Goal: Contribute content: Contribute content

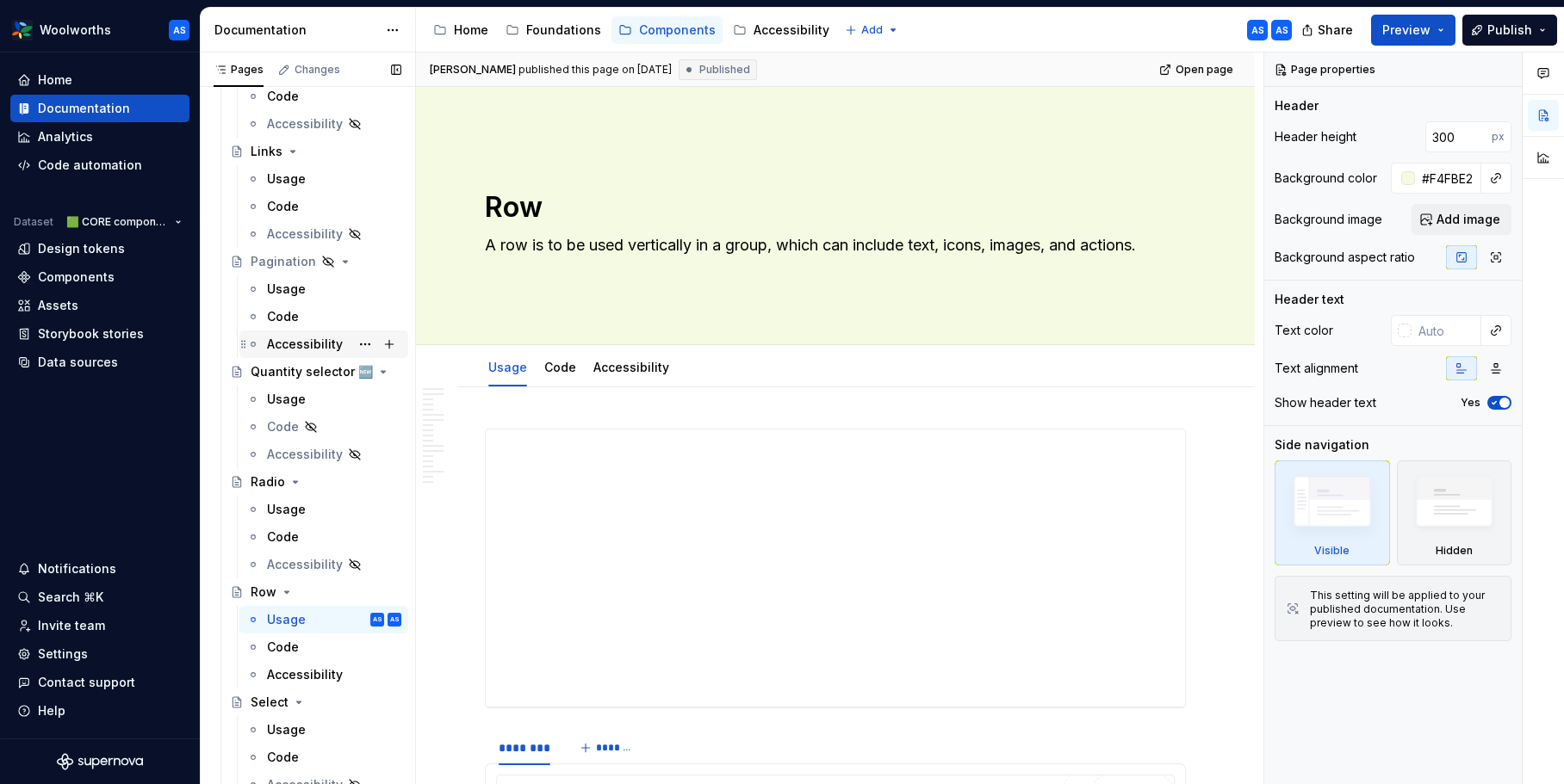
scroll to position [1473, 0]
click at [312, 401] on div "Usage" at bounding box center [333, 402] width 134 height 17
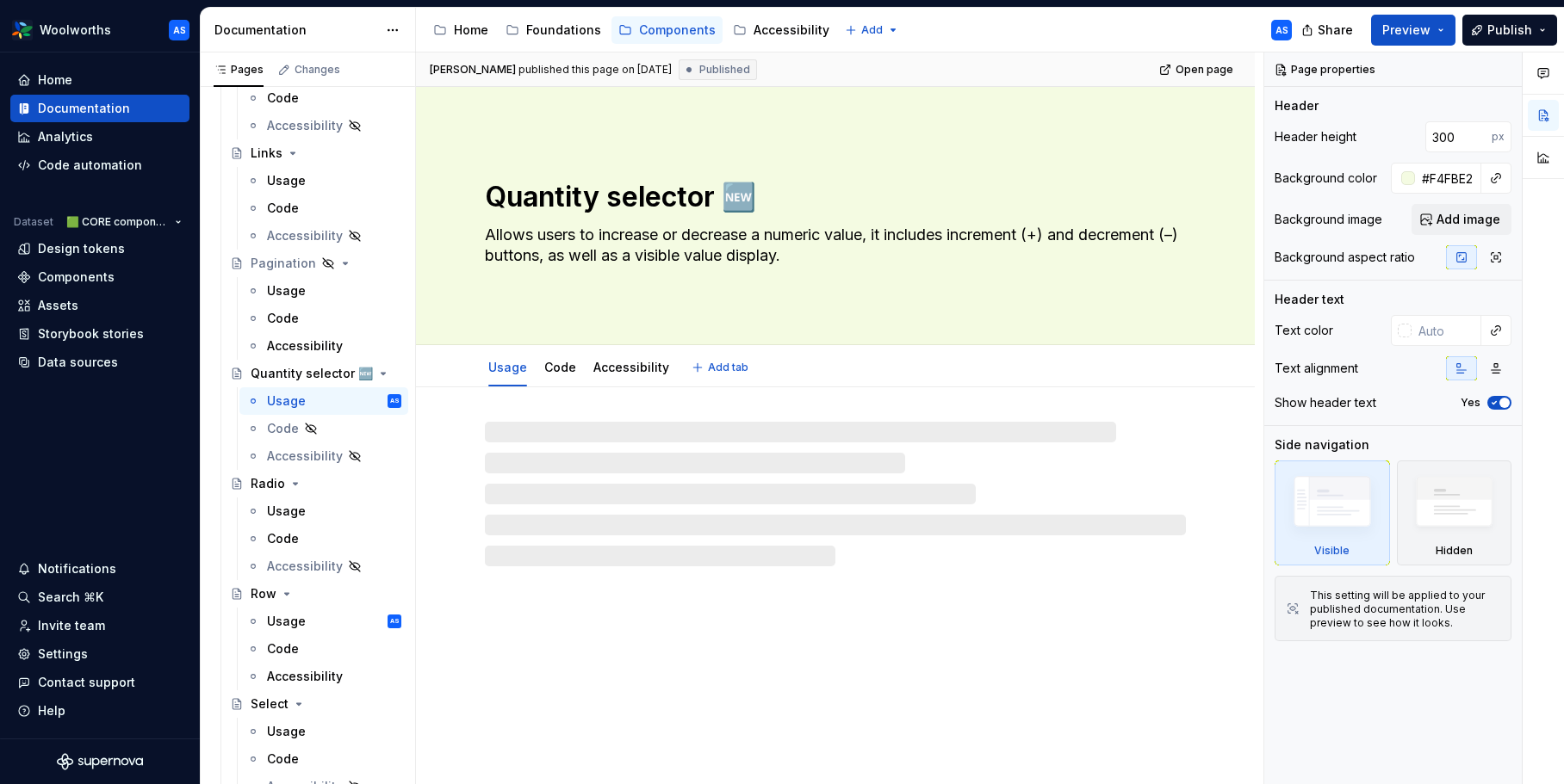
click at [573, 243] on textarea "Allows users to increase or decrease a numeric value, it includes increment (+)…" at bounding box center [832, 246] width 701 height 48
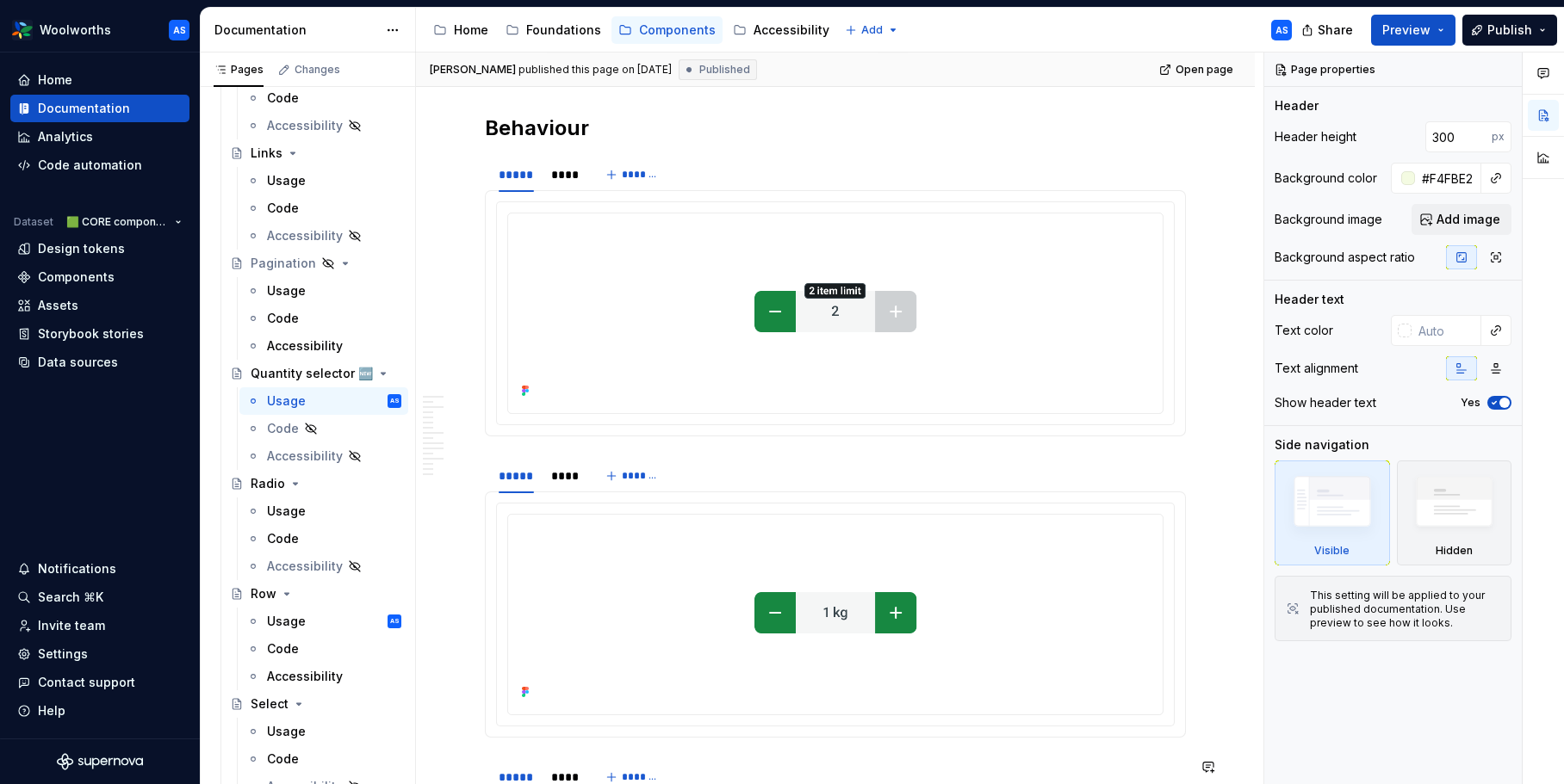
scroll to position [4325, 0]
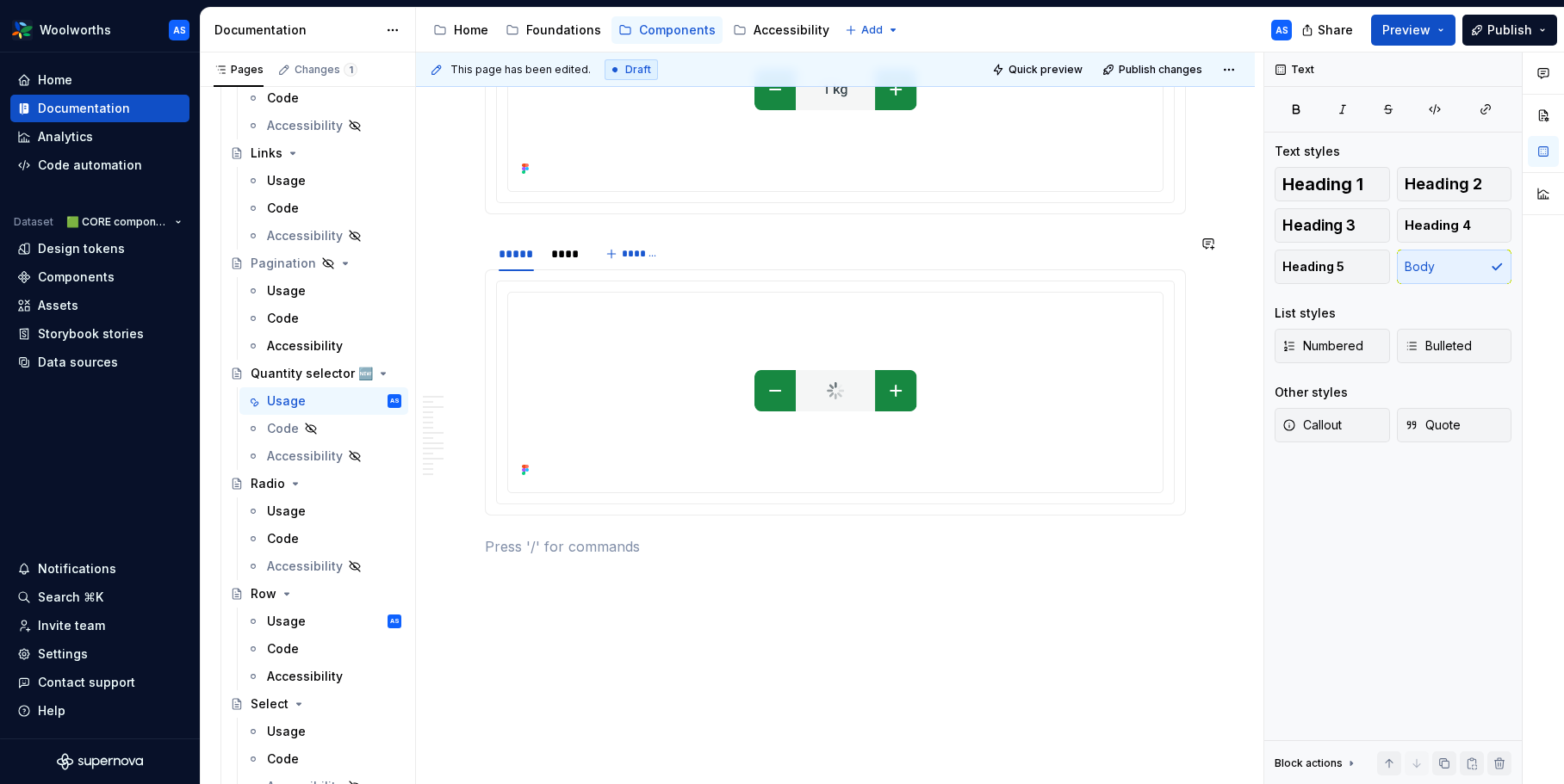
click at [567, 552] on p at bounding box center [835, 546] width 701 height 20
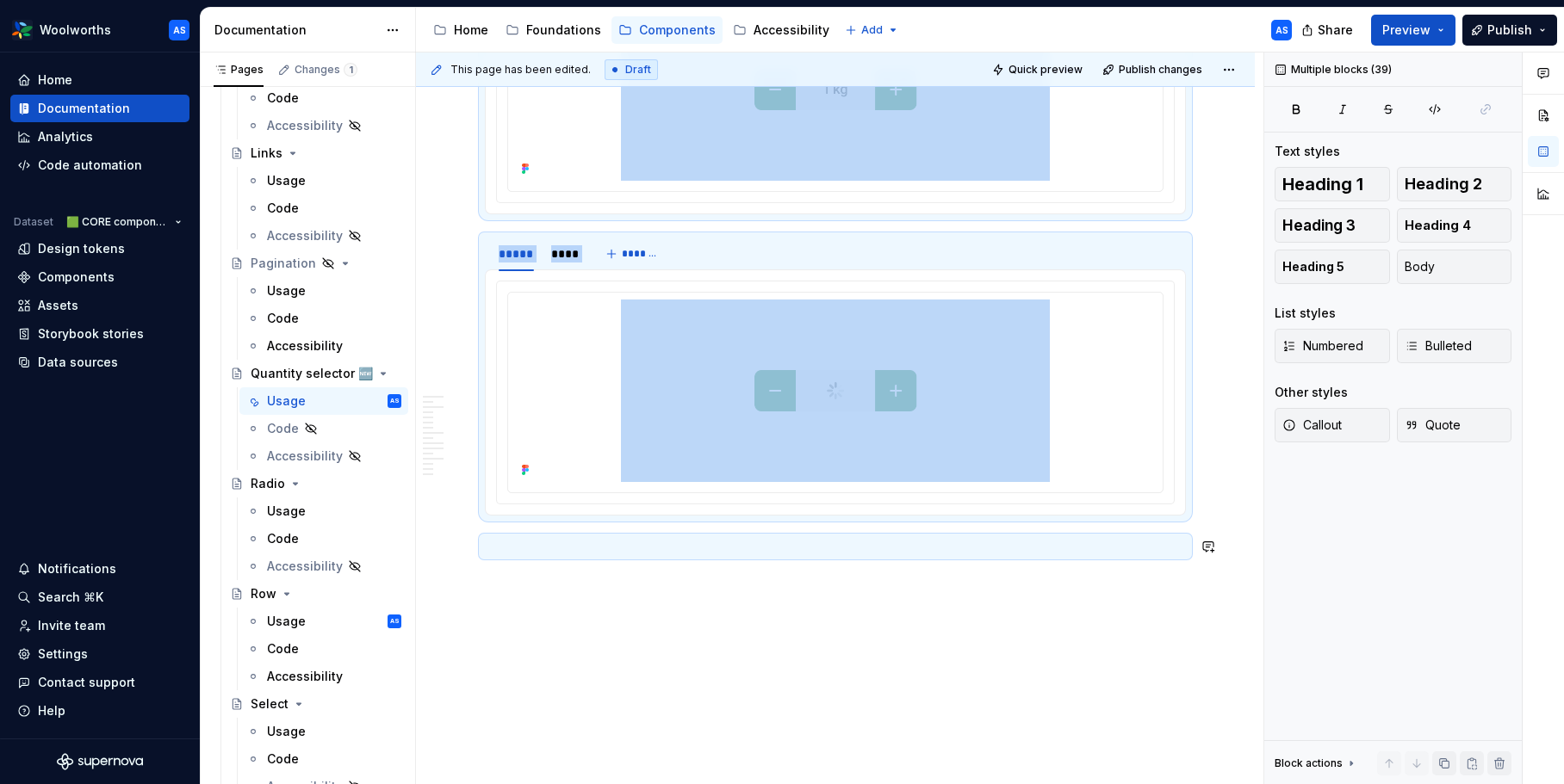
copy div "**********"
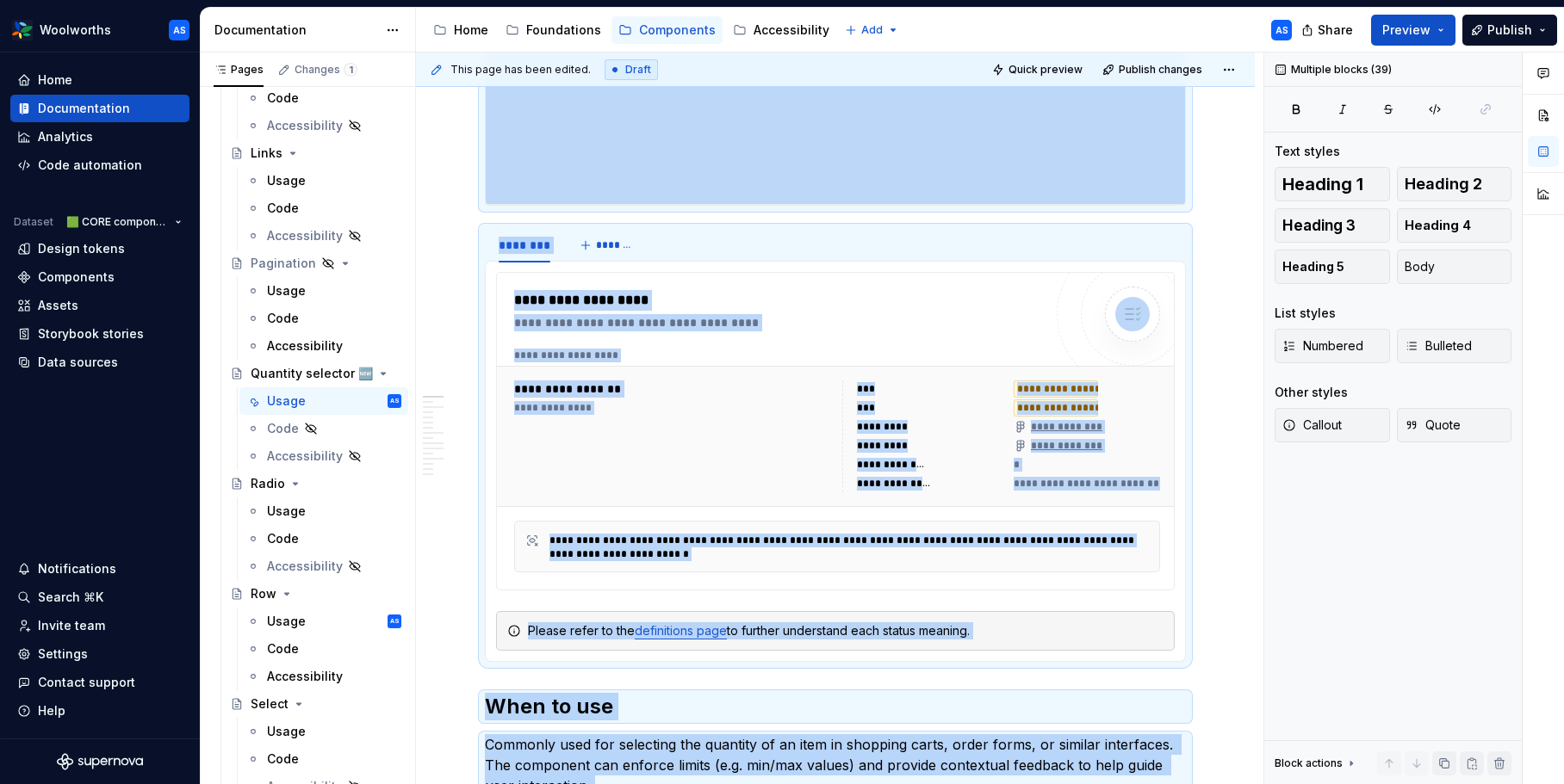
scroll to position [0, 0]
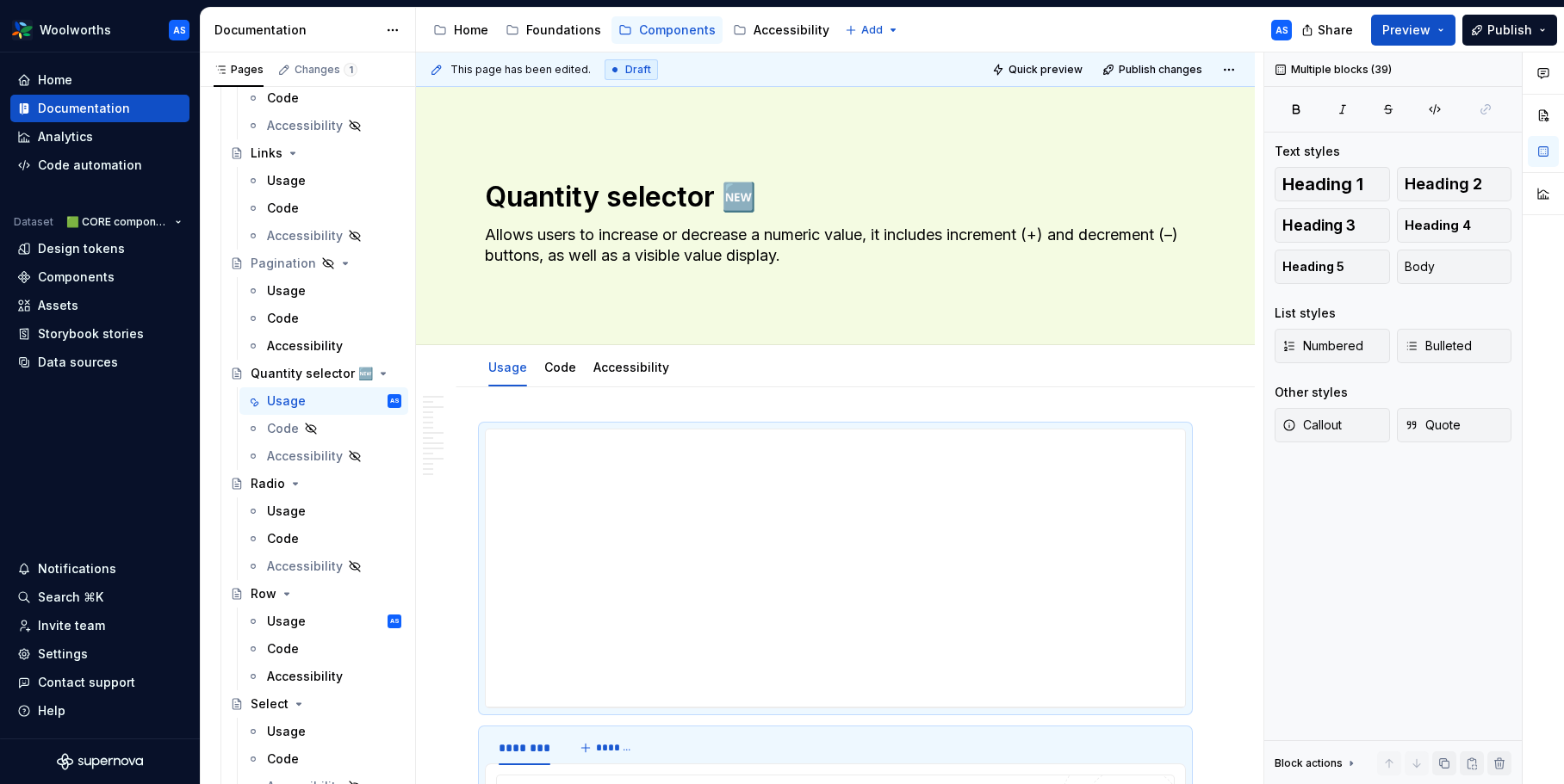
type textarea "*"
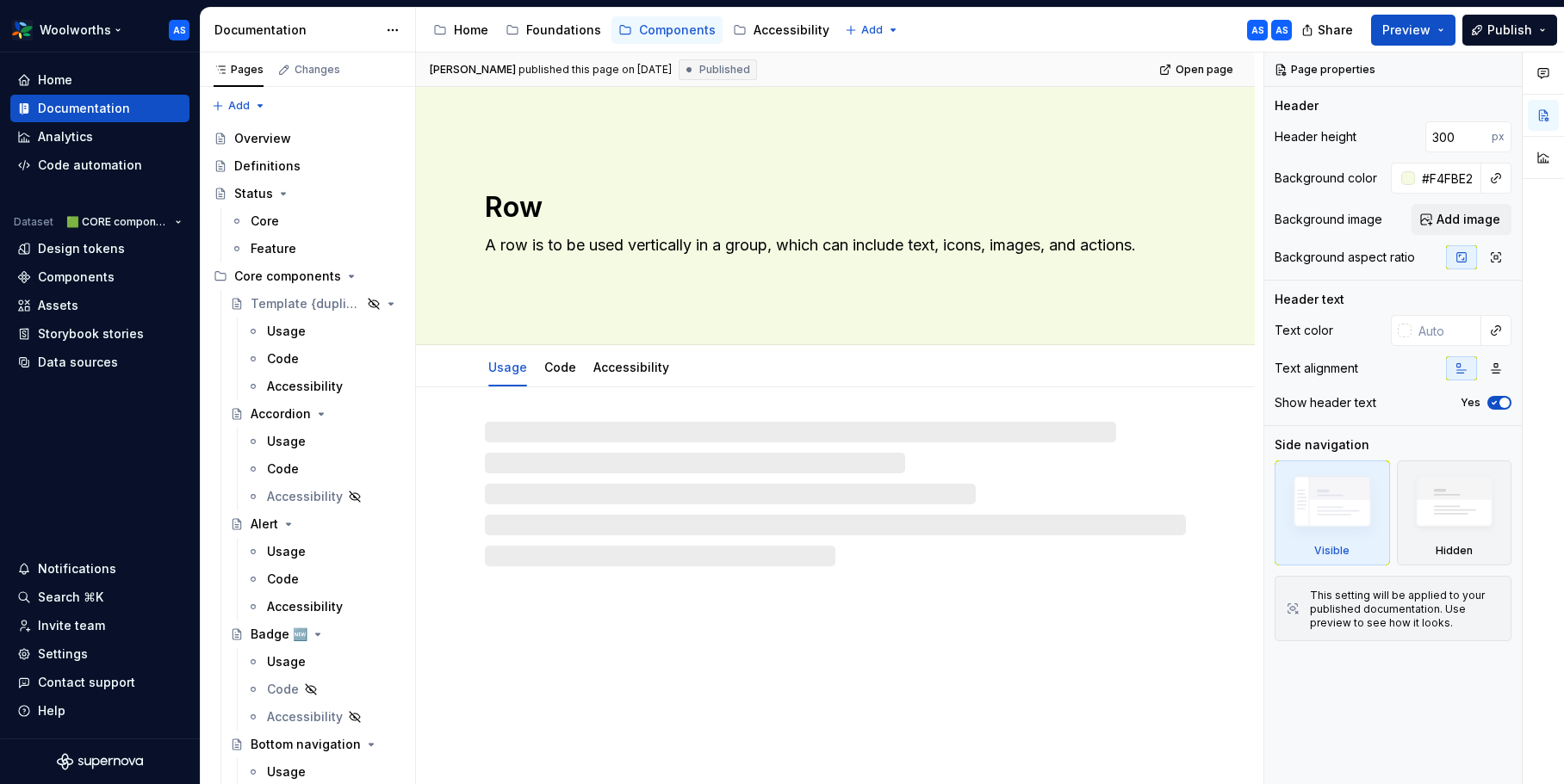
click at [97, 26] on html "Woolworths AS Home Documentation Analytics Code automation Dataset 🟩 CORE compo…" at bounding box center [782, 392] width 1564 height 784
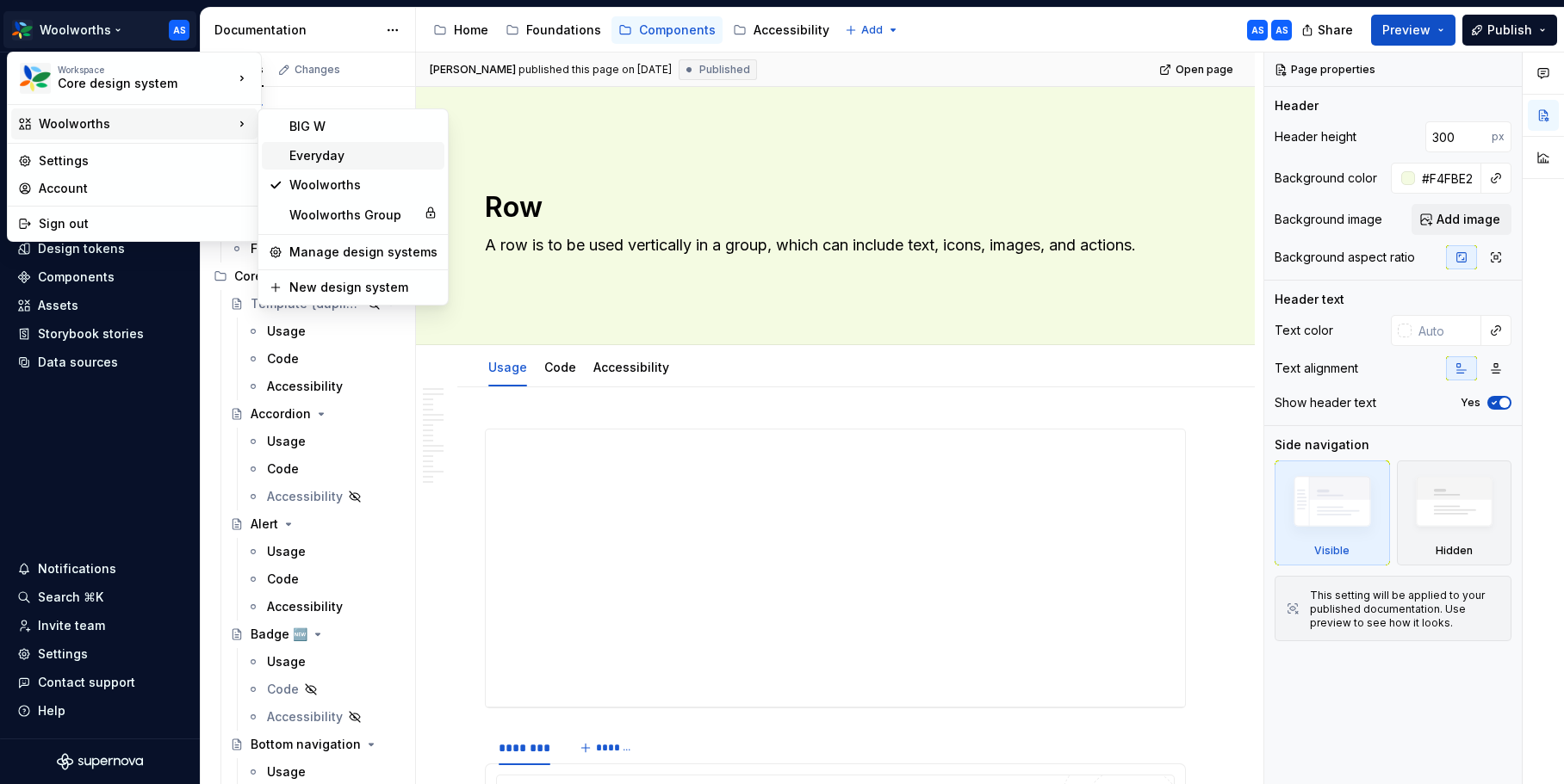
click at [299, 148] on div "Everyday" at bounding box center [363, 156] width 148 height 17
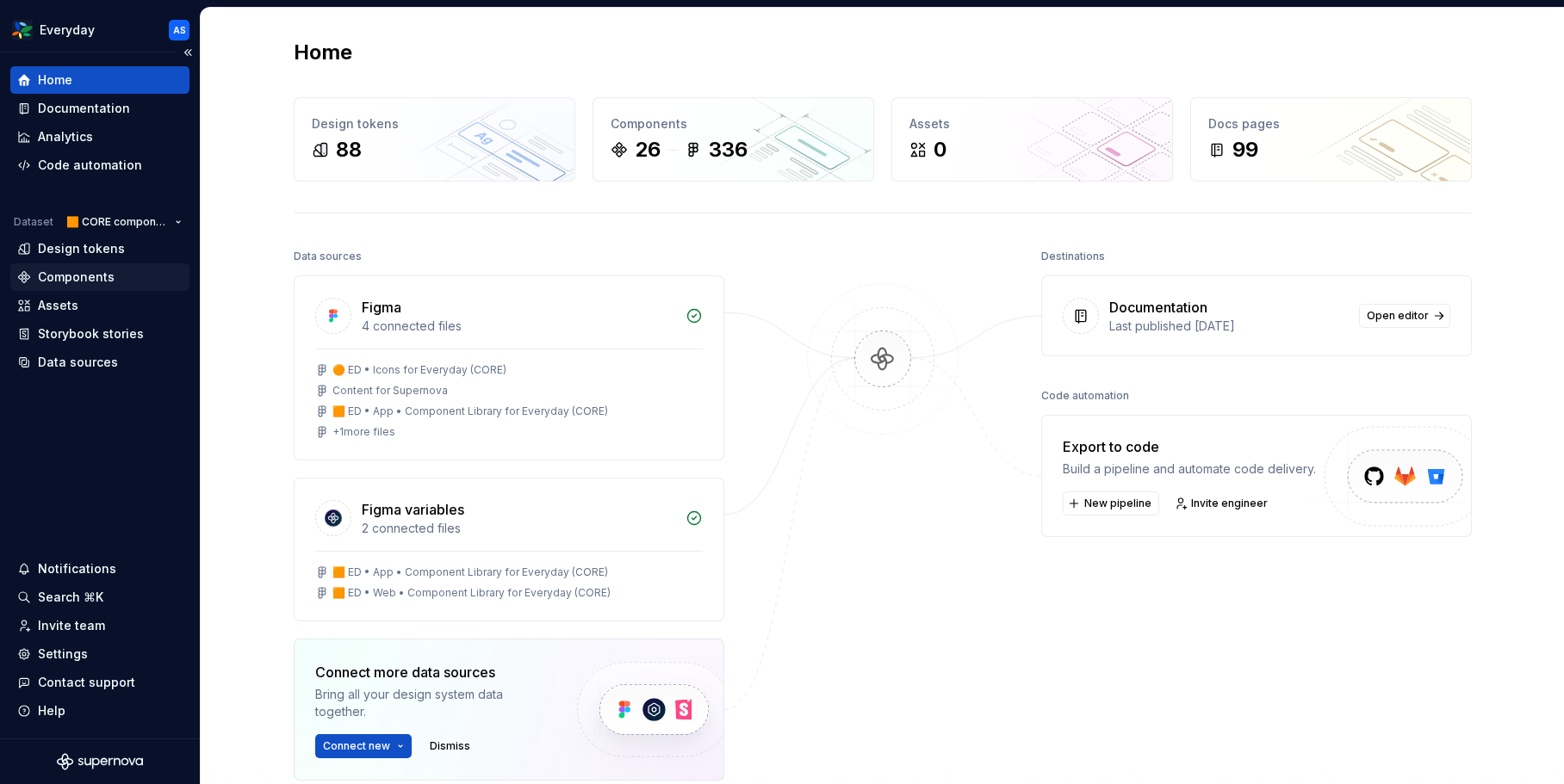
click at [110, 273] on div "Components" at bounding box center [76, 277] width 77 height 17
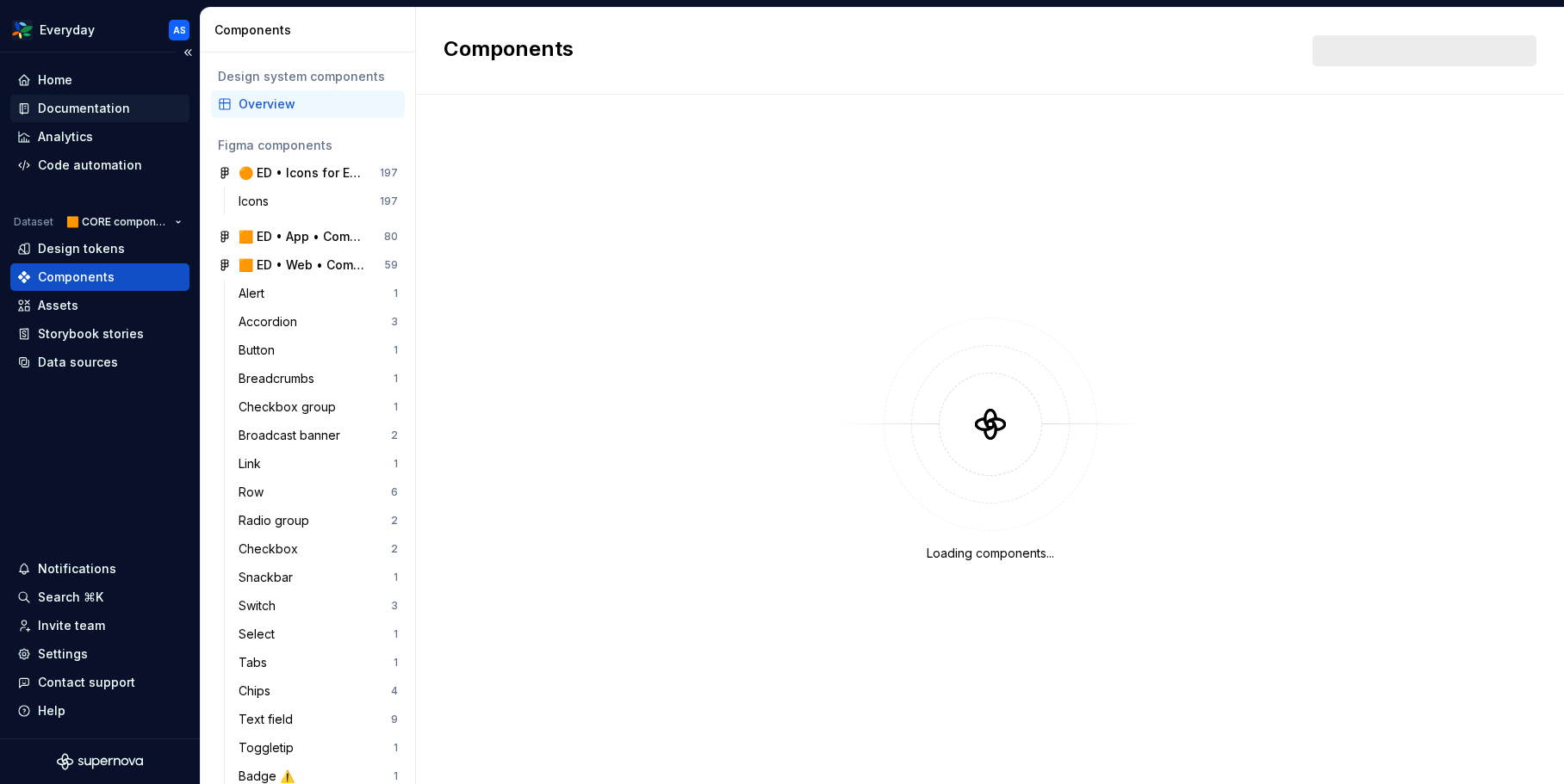
click at [123, 114] on div "Documentation" at bounding box center [84, 109] width 93 height 17
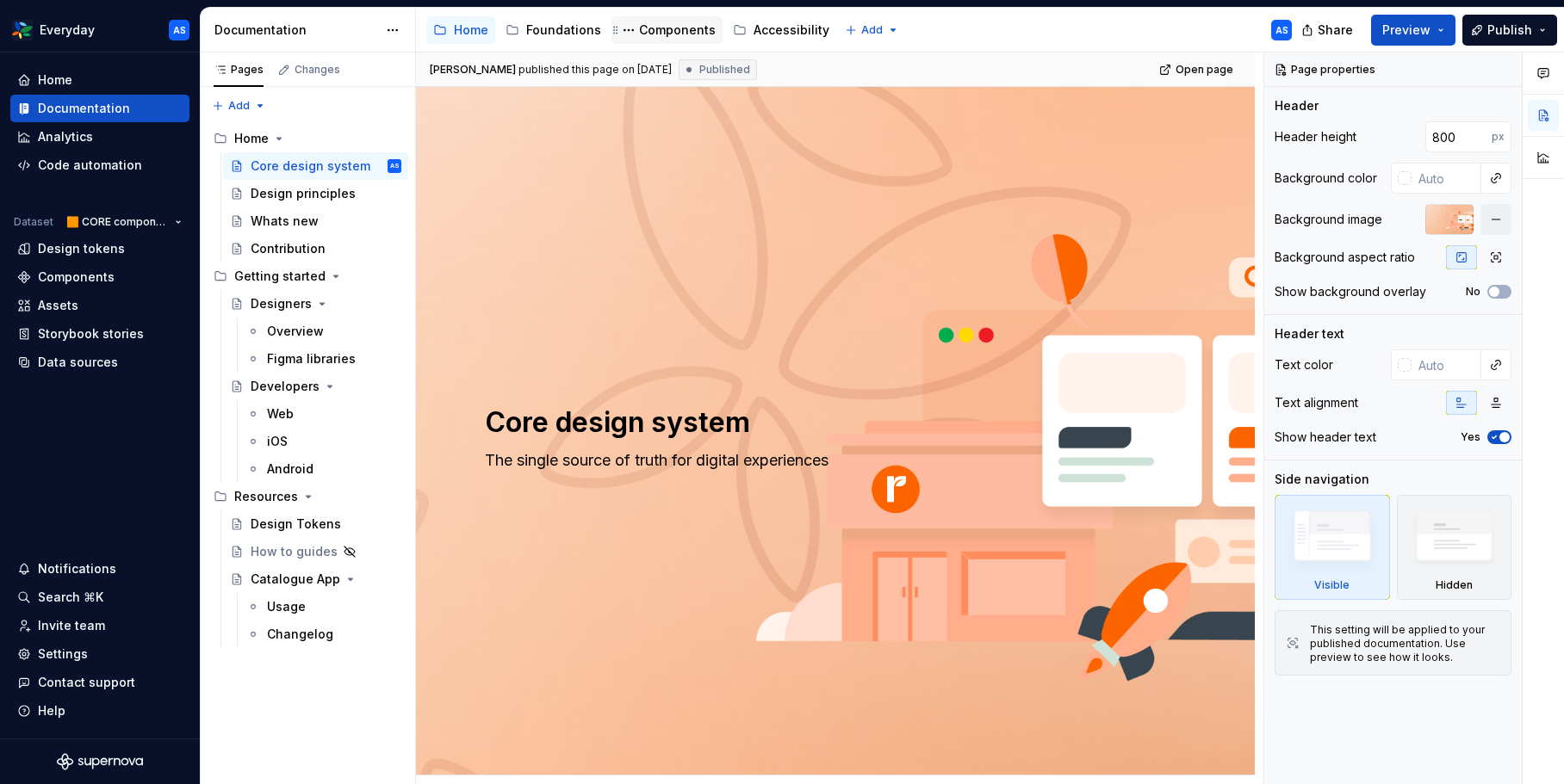
click at [635, 39] on div "Components" at bounding box center [667, 30] width 97 height 20
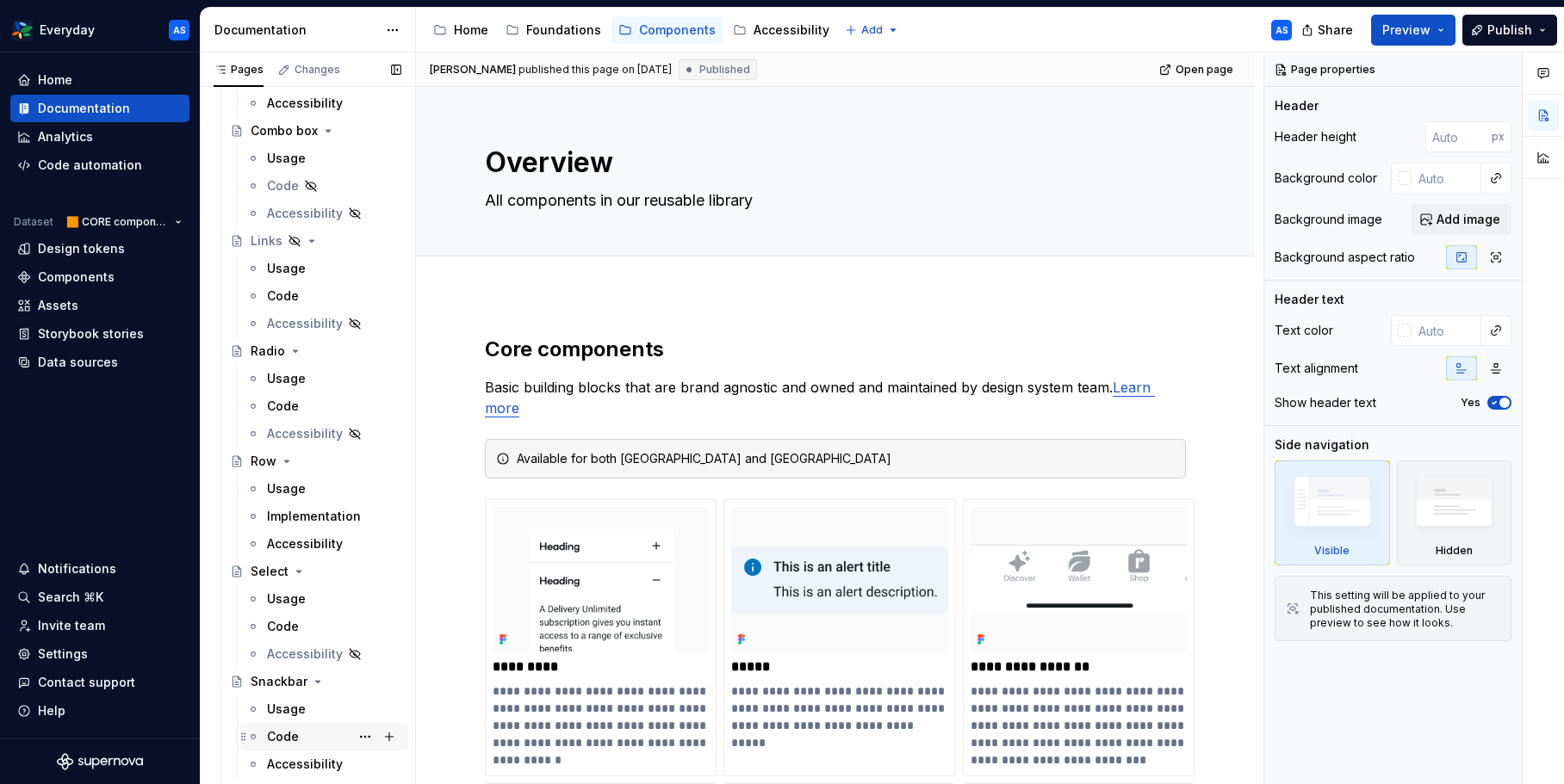
scroll to position [1162, 0]
click at [365, 354] on button "Page tree" at bounding box center [364, 354] width 24 height 24
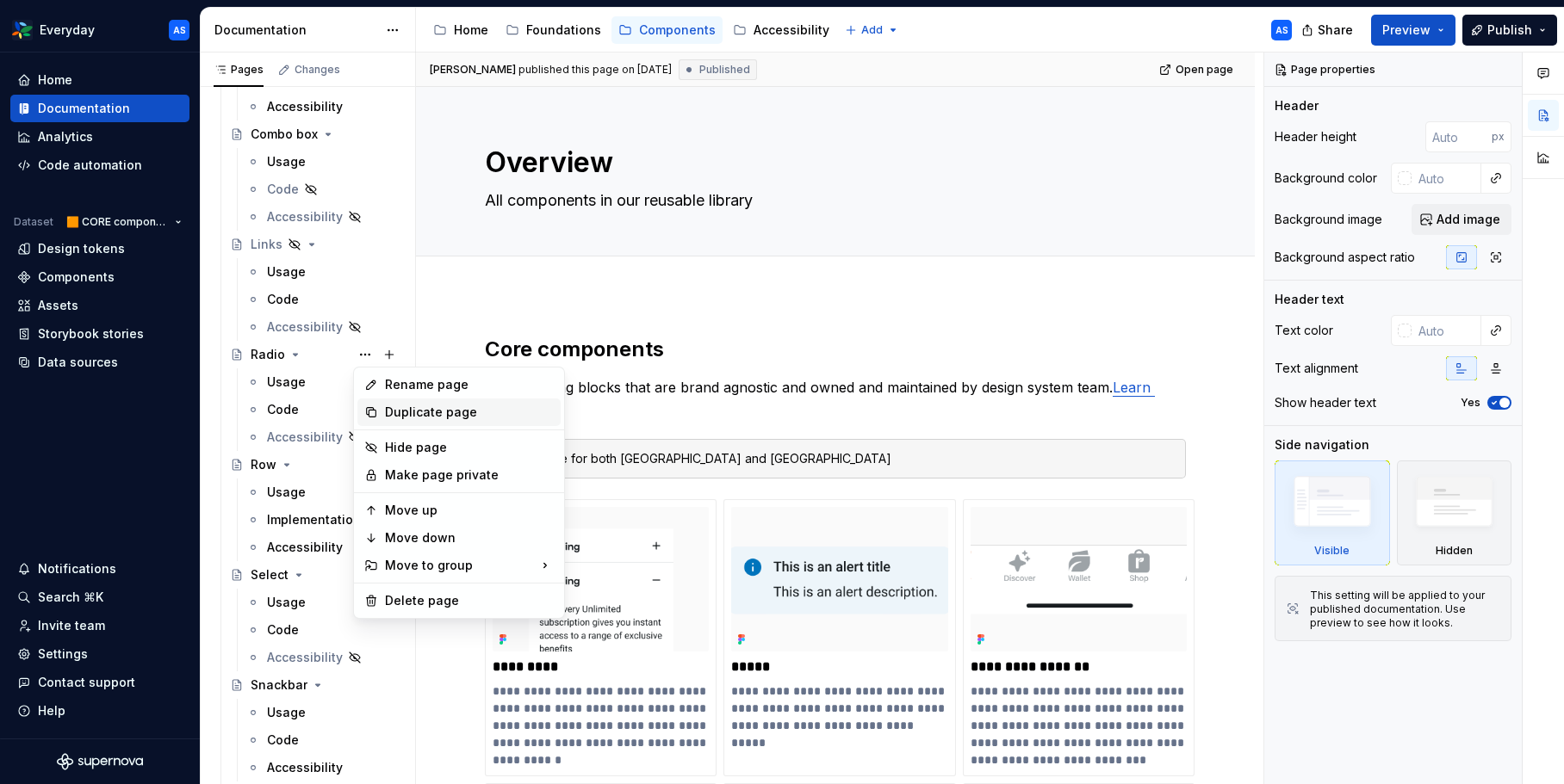
click at [420, 417] on div "Duplicate page" at bounding box center [468, 412] width 169 height 17
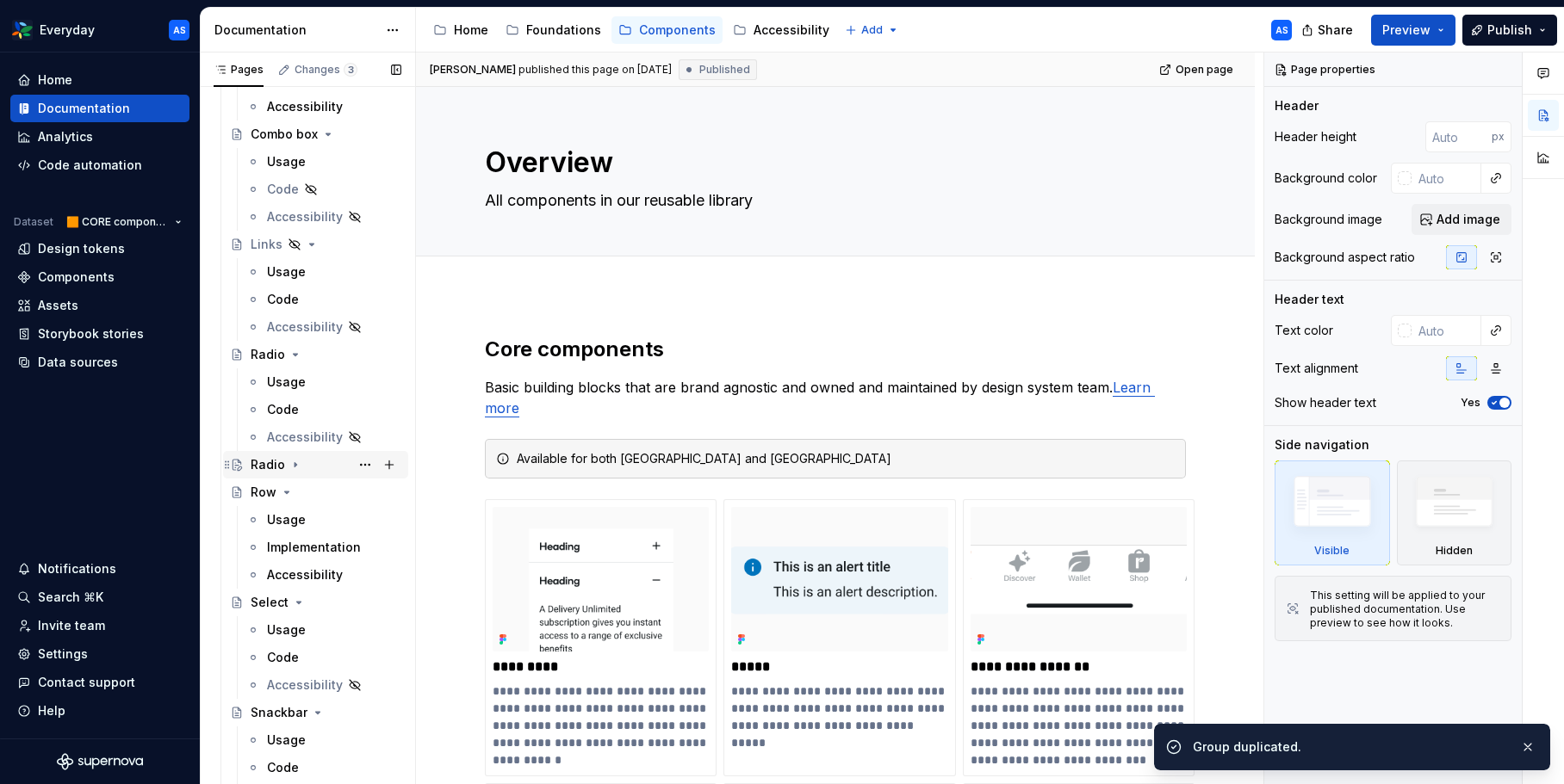
click at [295, 465] on icon "Page tree" at bounding box center [295, 464] width 13 height 13
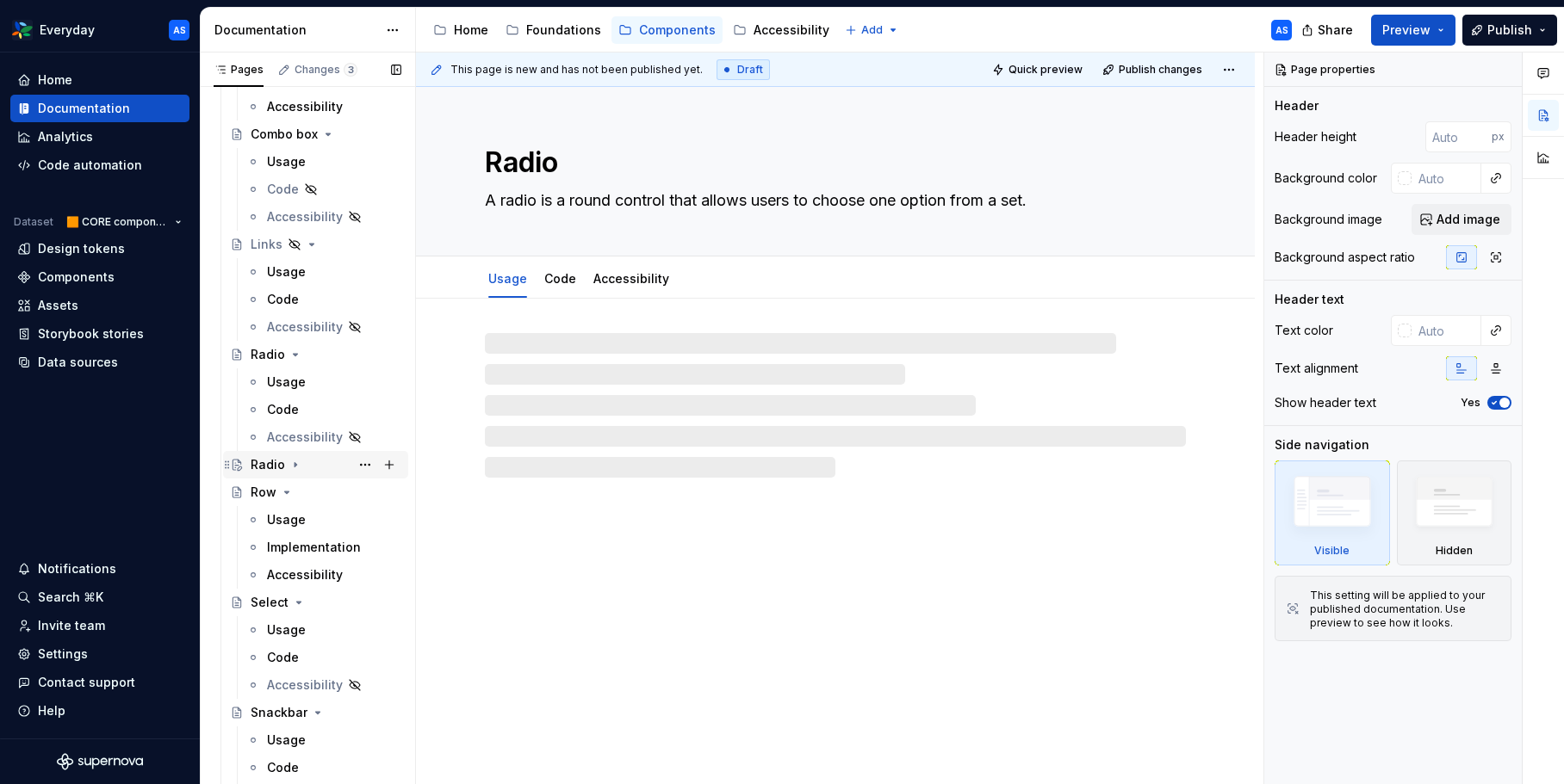
click at [296, 465] on icon "Page tree" at bounding box center [295, 464] width 13 height 13
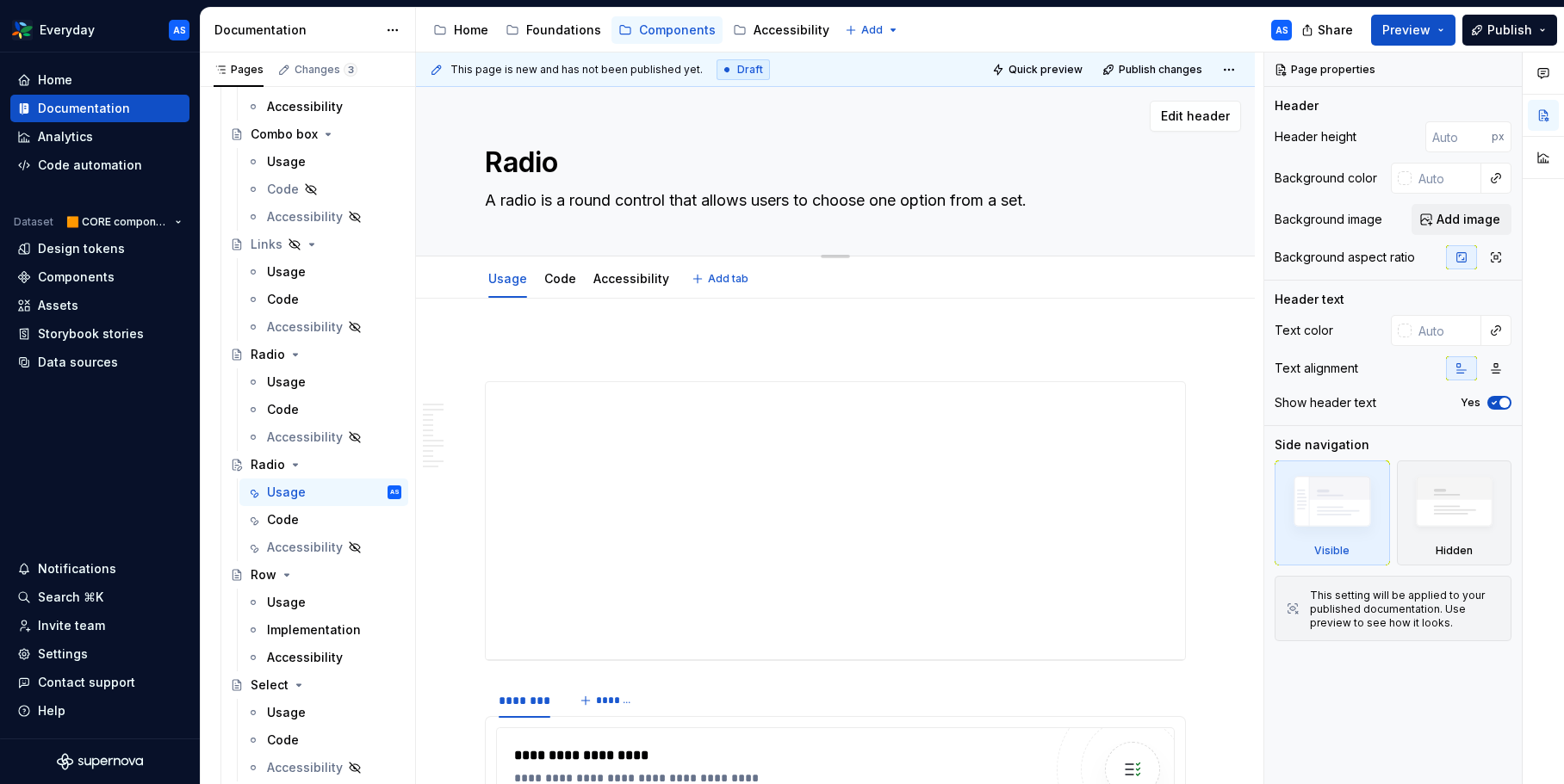
click at [526, 170] on textarea "Radio" at bounding box center [832, 162] width 701 height 41
type textarea "*"
type textarea "Q"
type textarea "*"
type textarea "Qu"
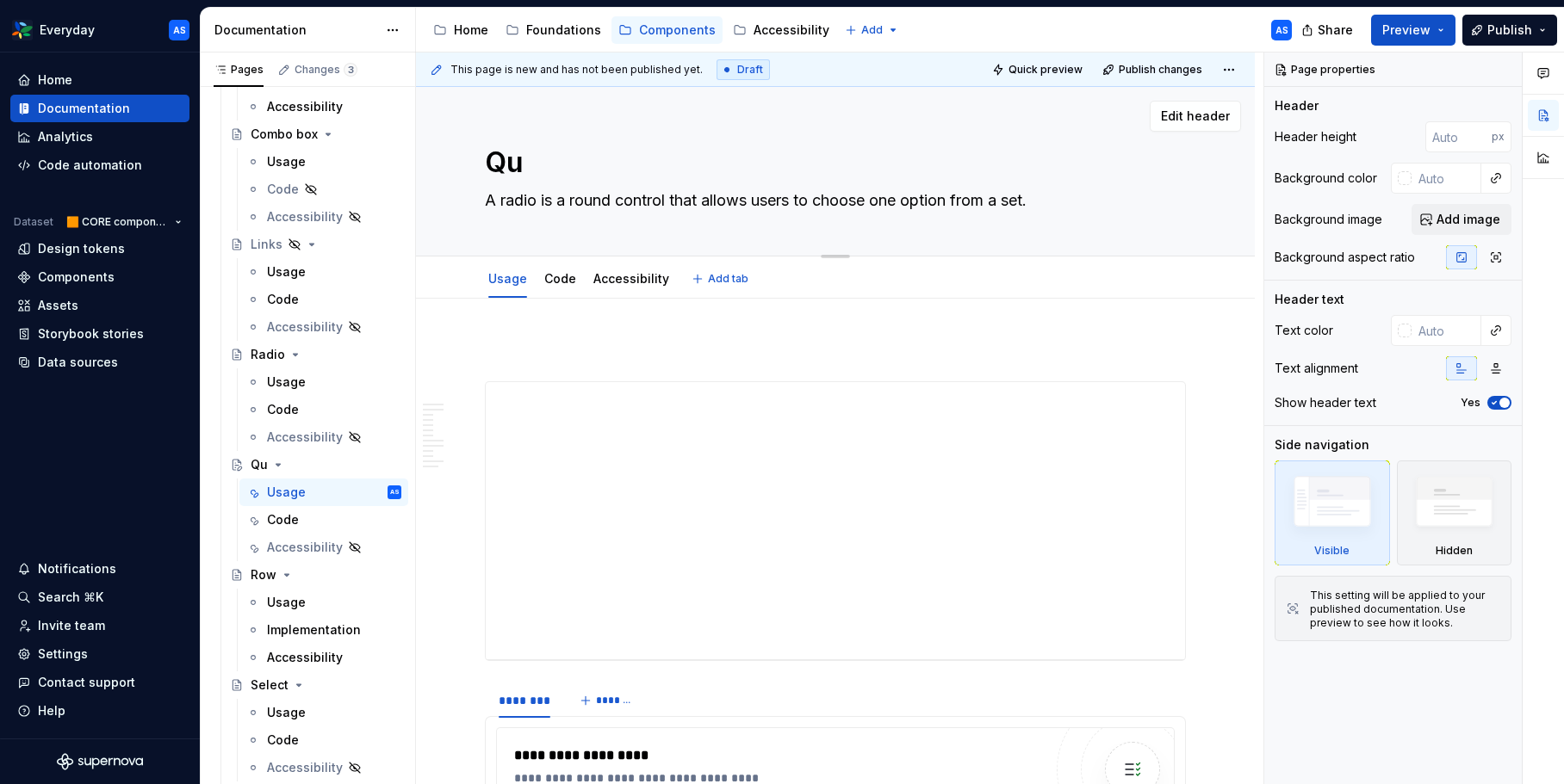
type textarea "*"
type textarea "QuN"
type textarea "*"
type textarea "Qu"
click at [543, 149] on textarea "Qu" at bounding box center [832, 162] width 701 height 41
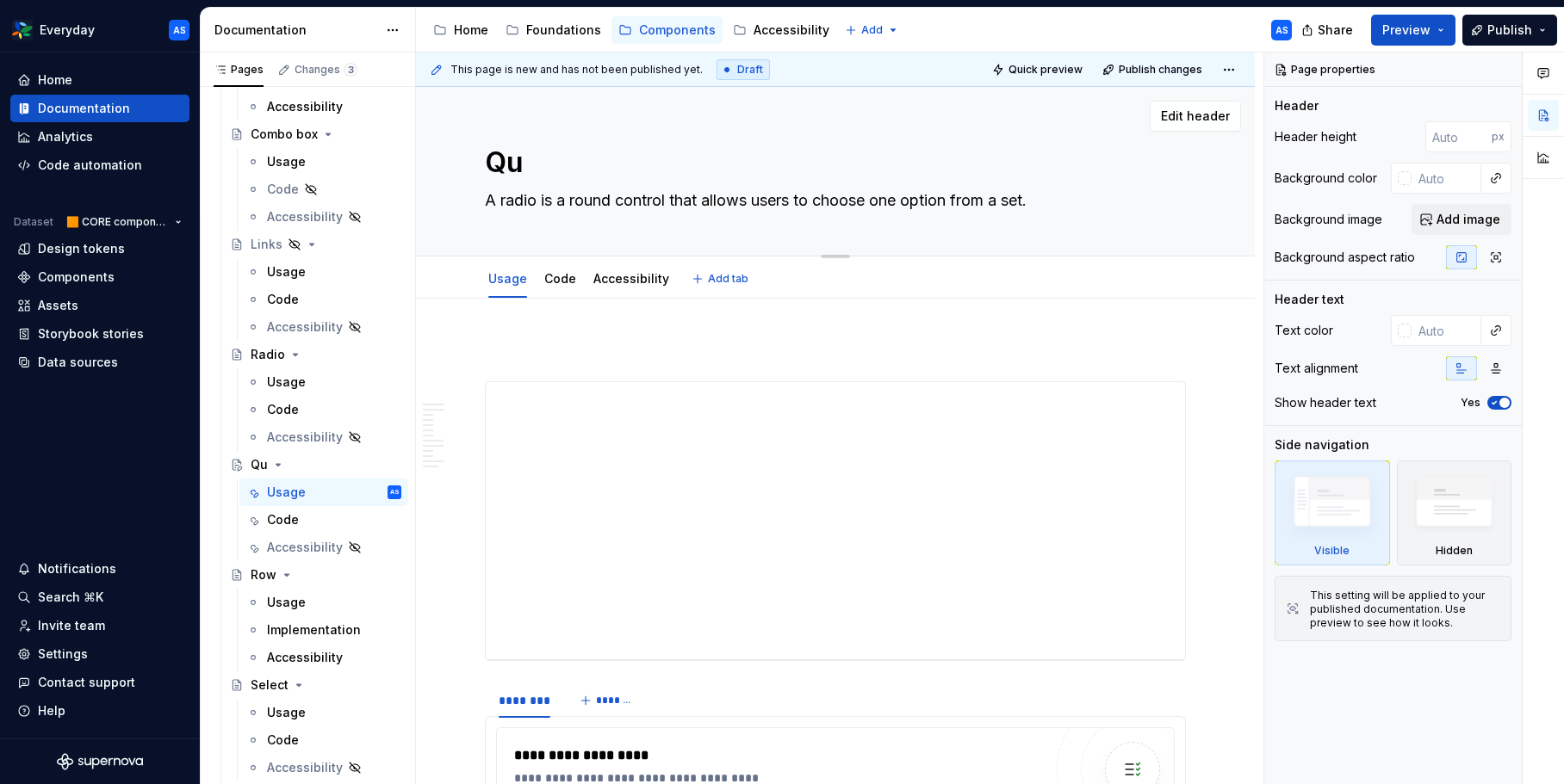
click at [547, 167] on textarea "Qu" at bounding box center [832, 162] width 701 height 41
type textarea "*"
type textarea "Q"
type textarea "*"
type textarea "QU"
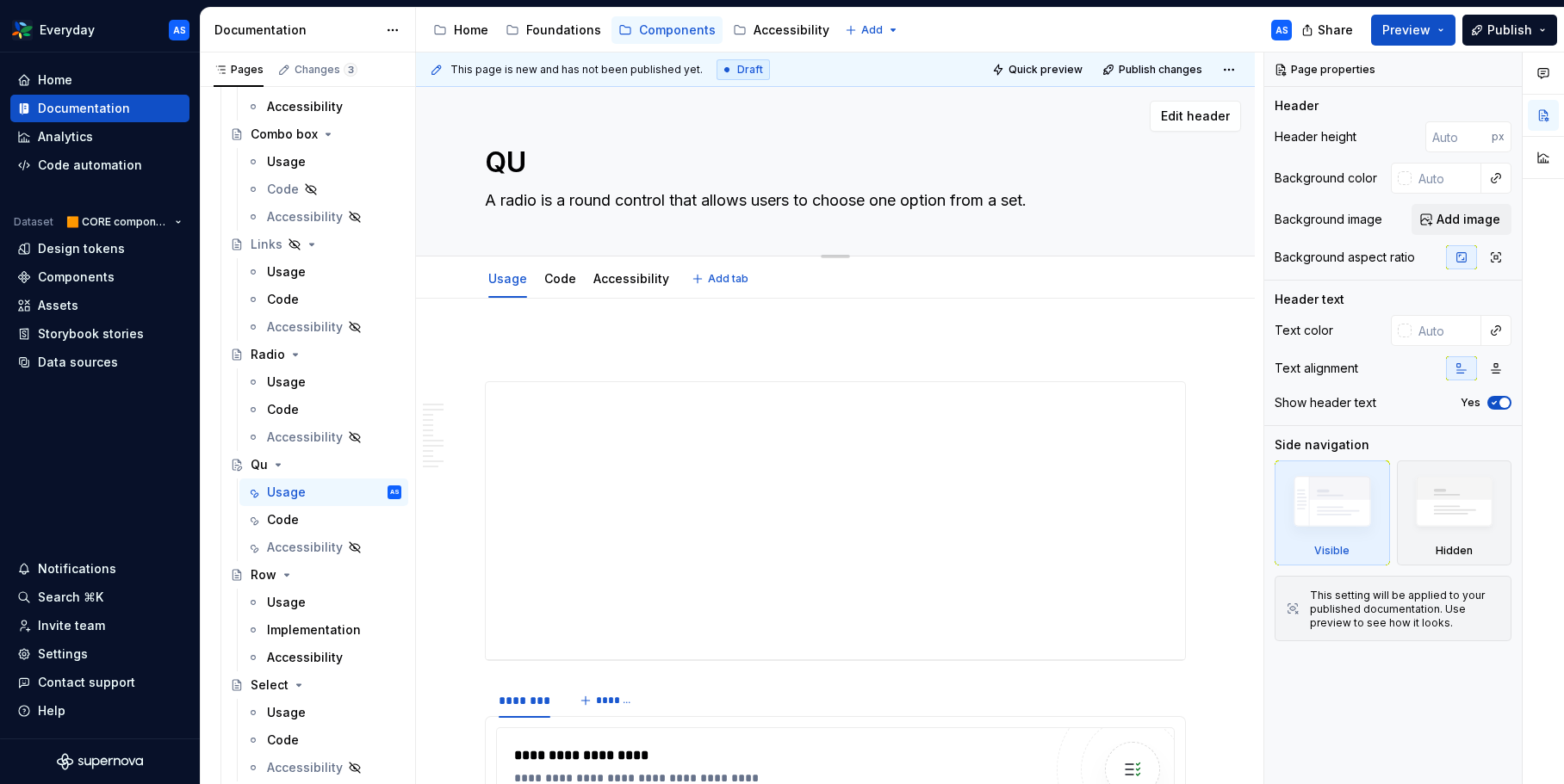
type textarea "*"
type textarea "QUA"
type textarea "*"
type textarea "QUAN"
type textarea "*"
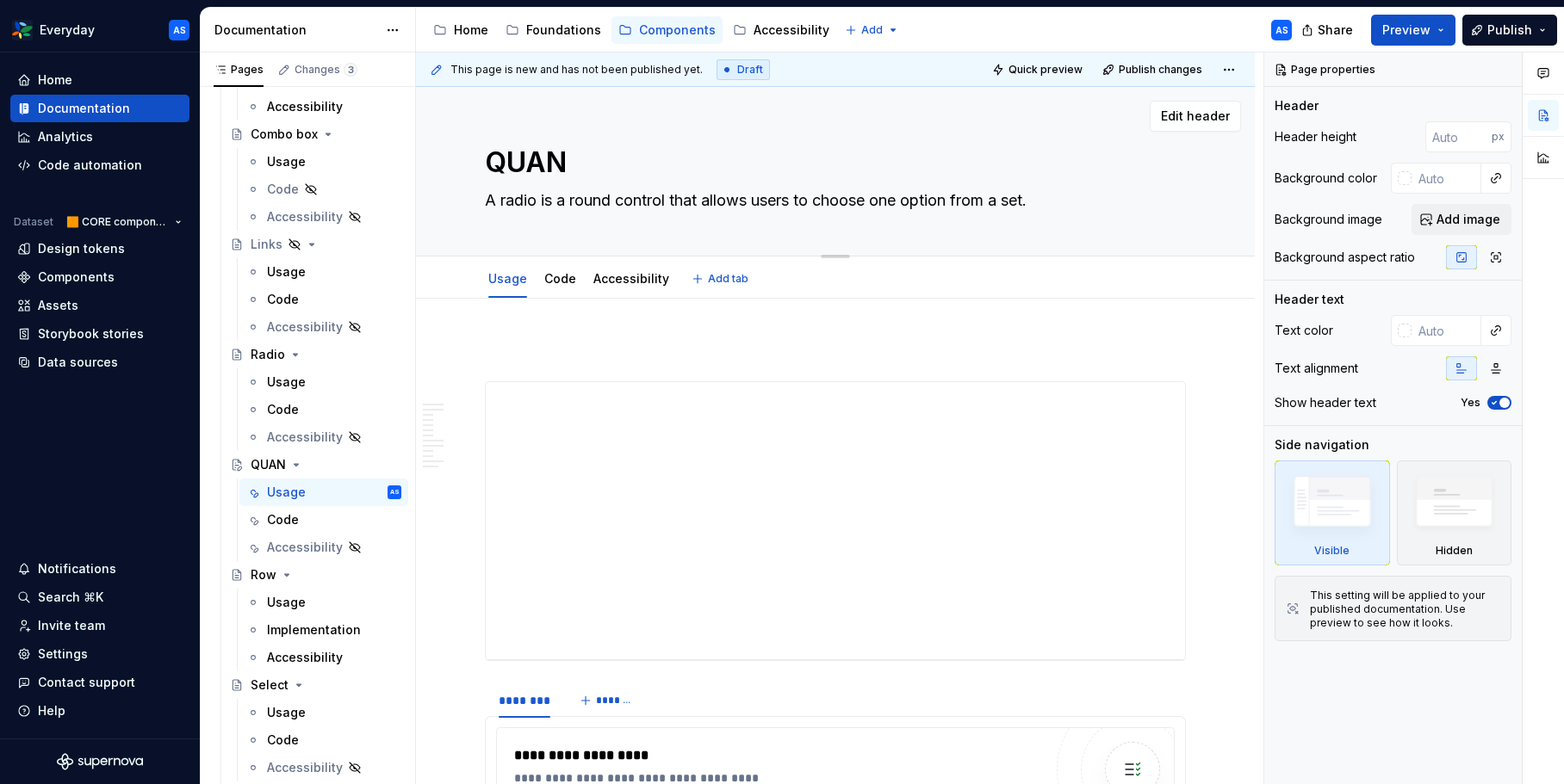
type textarea "QUANT"
type textarea "*"
type textarea "QUANTI"
type textarea "*"
type textarea "QUANTIT"
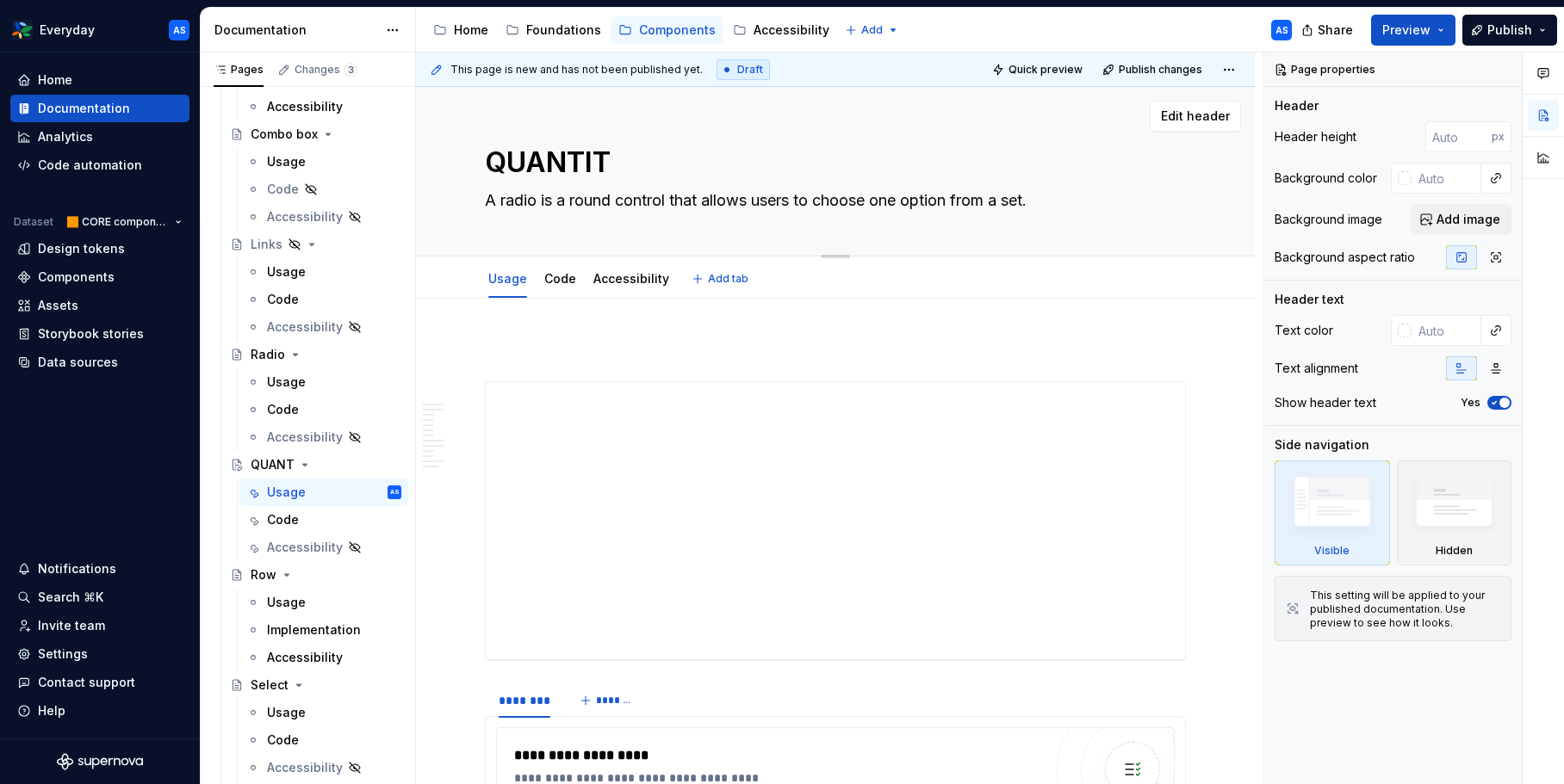
type textarea "*"
type textarea "QUANTITY"
type textarea "*"
type textarea "QUANTITY"
type textarea "*"
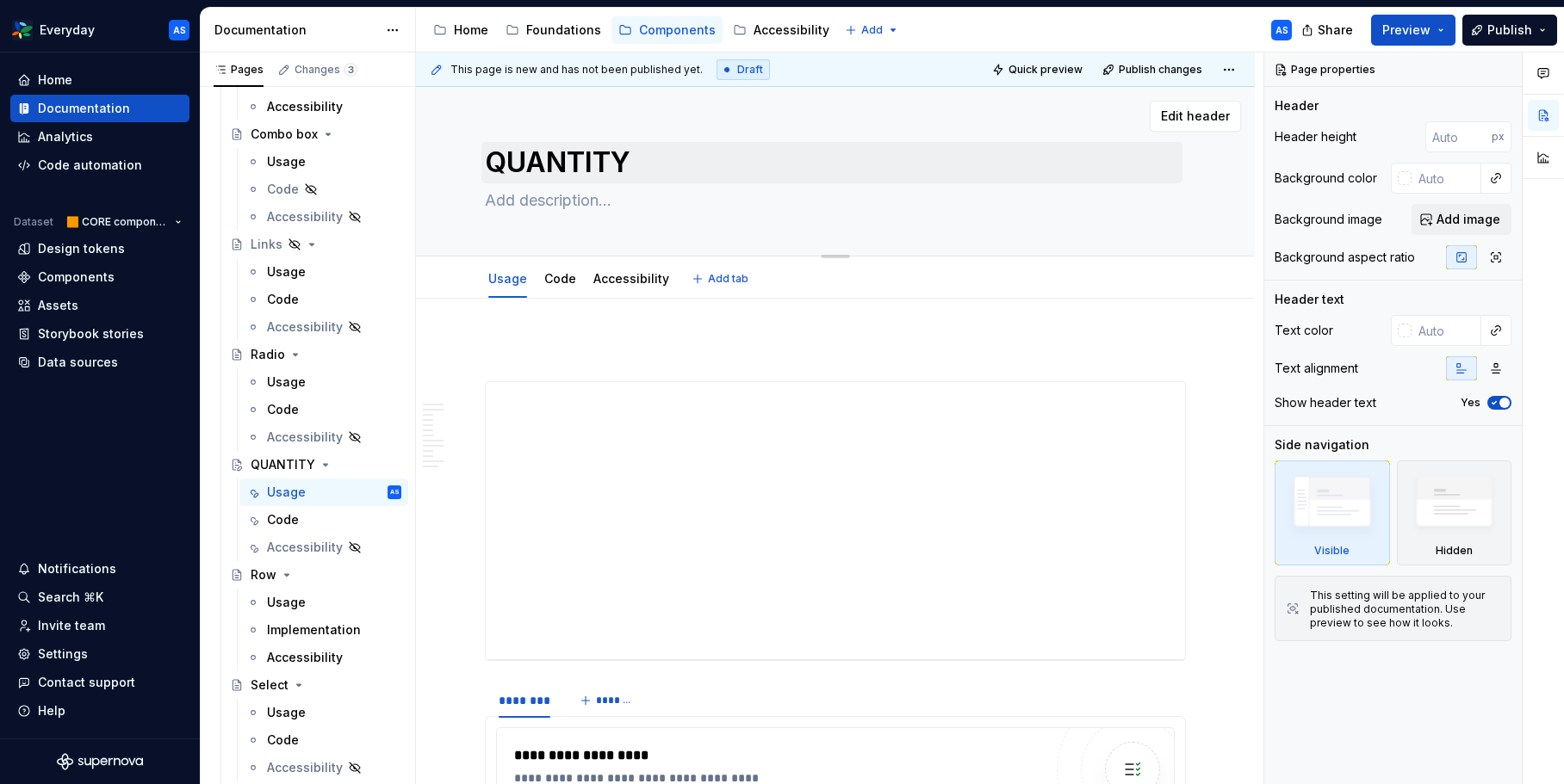
type textarea "*"
type textarea "A radio is a round control that allows users to choose one option from a set."
click at [578, 159] on textarea "QUANTITY" at bounding box center [832, 162] width 701 height 41
click at [620, 168] on textarea "QUANTITY" at bounding box center [832, 162] width 701 height 41
click at [603, 166] on textarea "QUANTITY" at bounding box center [832, 162] width 701 height 41
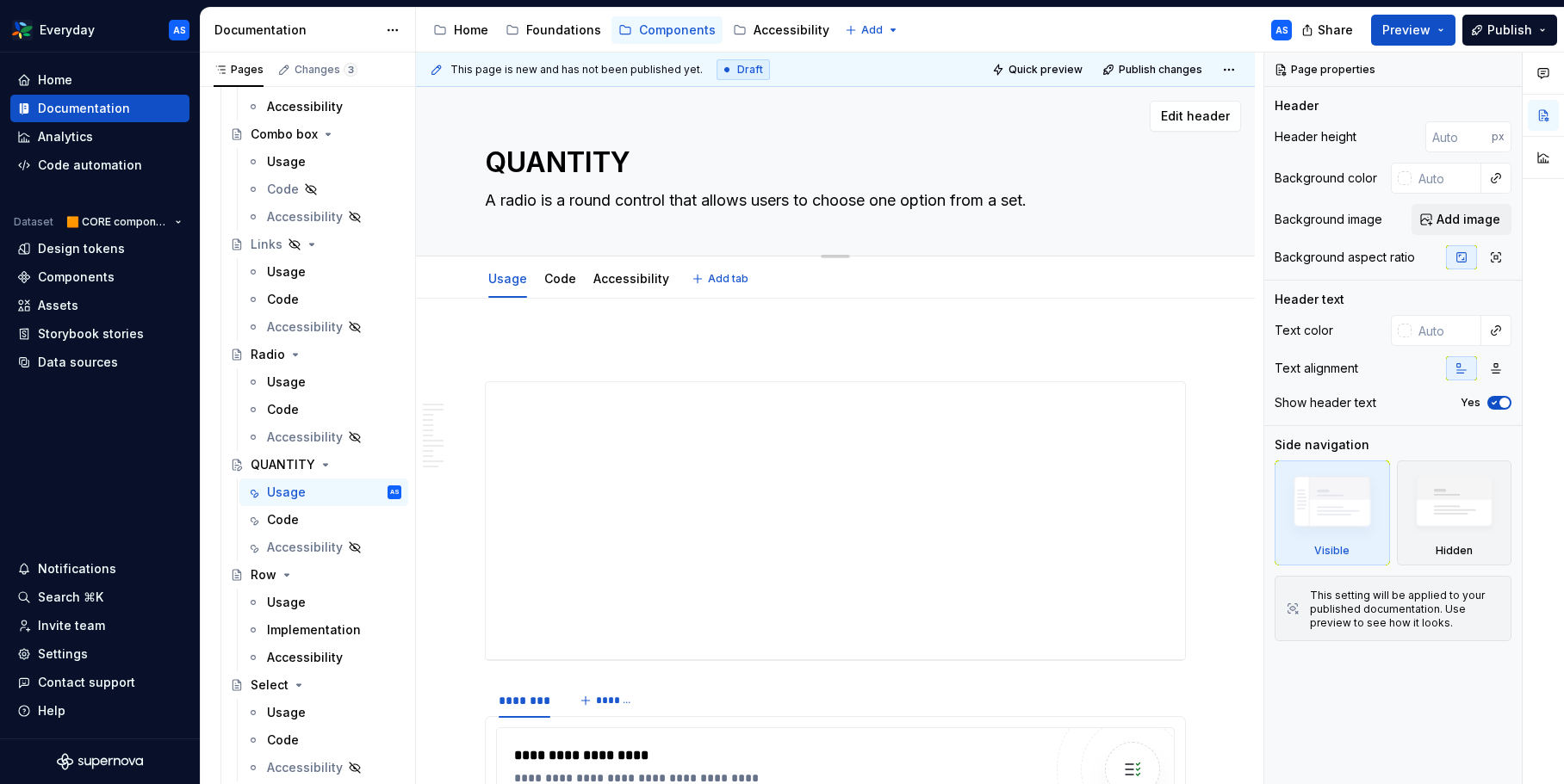
click at [603, 166] on textarea "QUANTITY" at bounding box center [832, 162] width 701 height 41
click at [582, 158] on textarea "QUANTITY" at bounding box center [832, 162] width 701 height 41
type textarea "*"
type textarea "QUANTQITY"
type textarea "*"
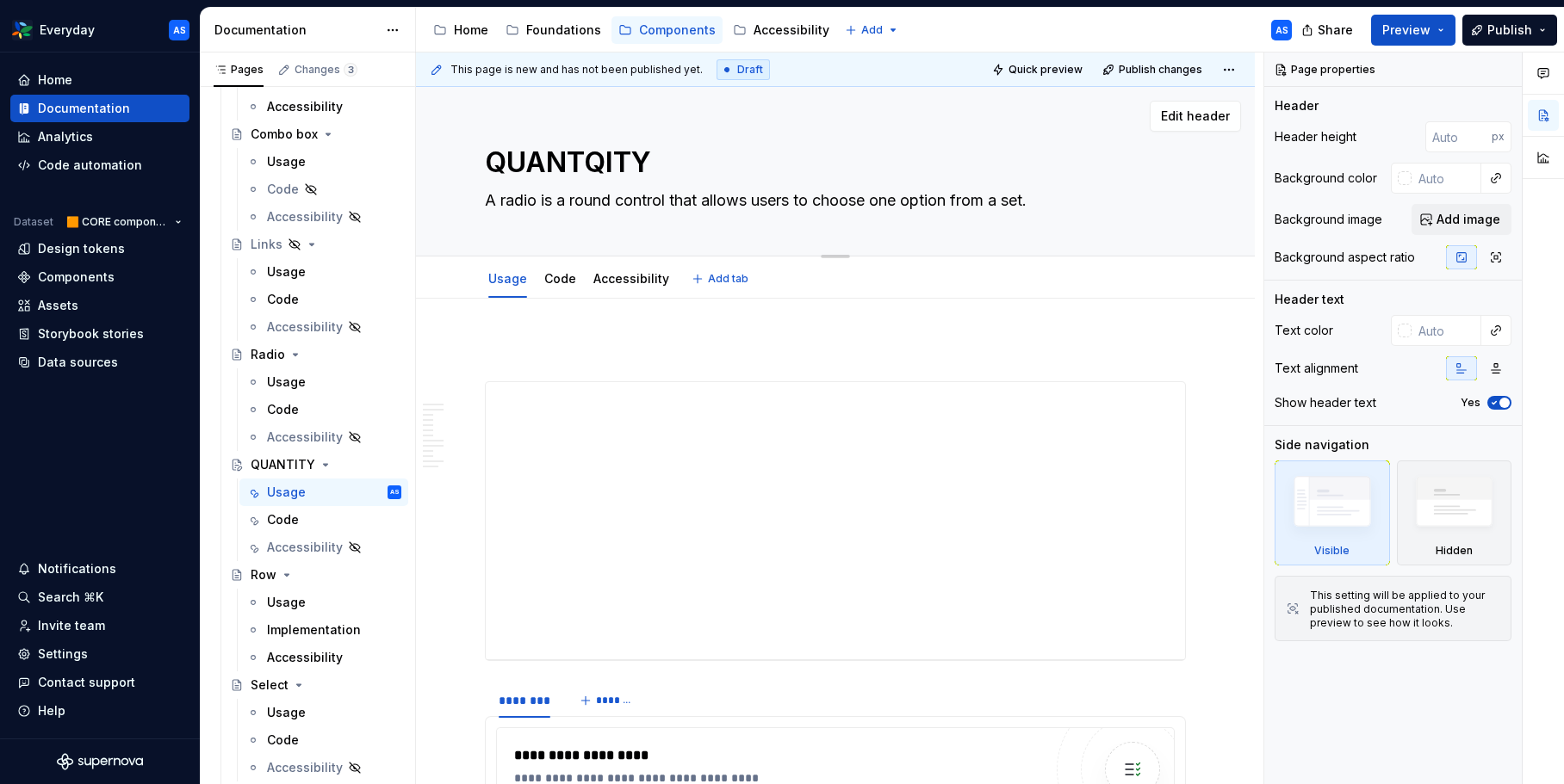
type textarea "QUANTQuITY"
type textarea "*"
type textarea "QUANTQuanITY"
type textarea "*"
type textarea "Q"
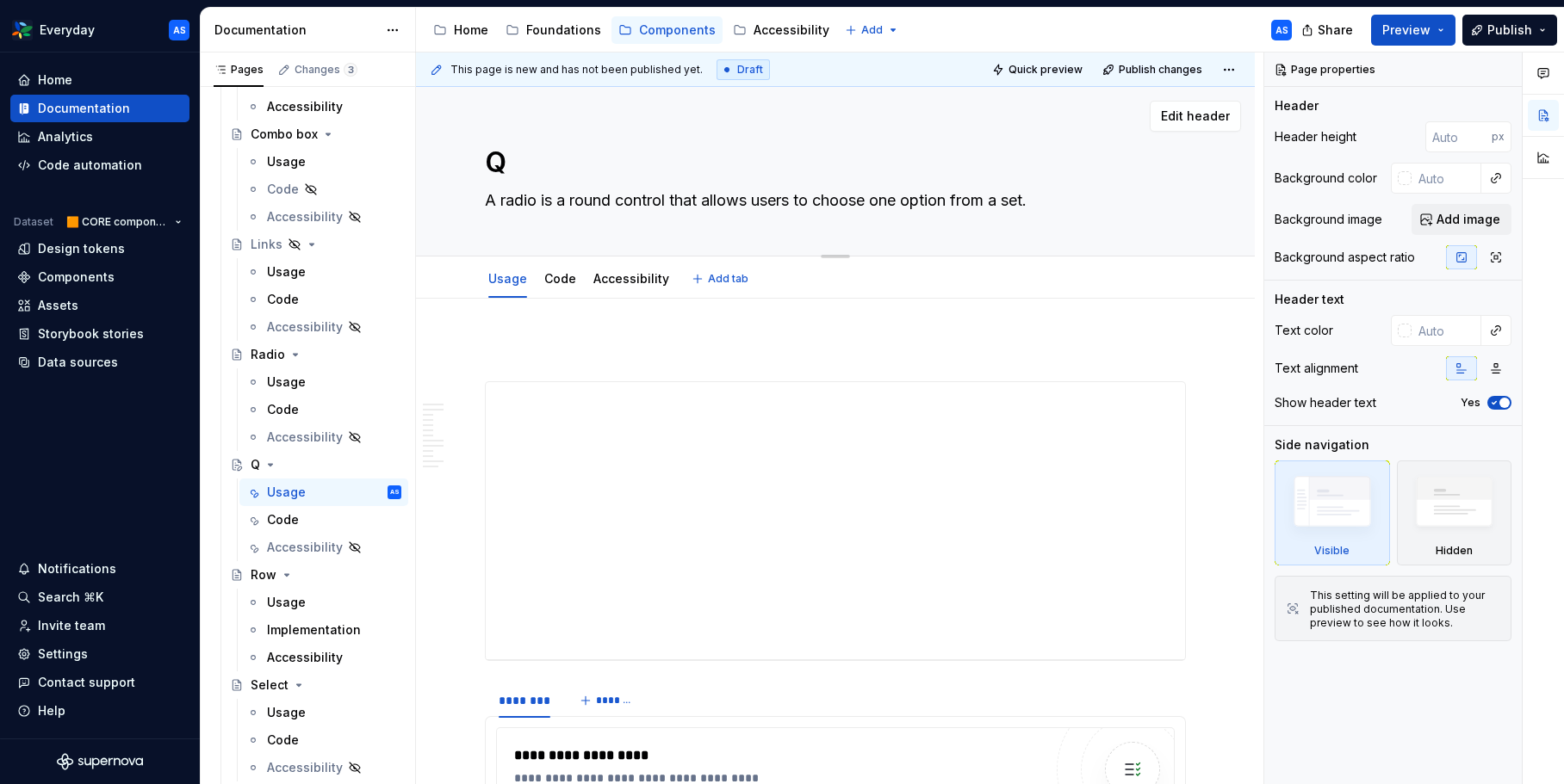
type textarea "*"
type textarea "Qy"
type textarea "*"
type textarea "Q"
type textarea "*"
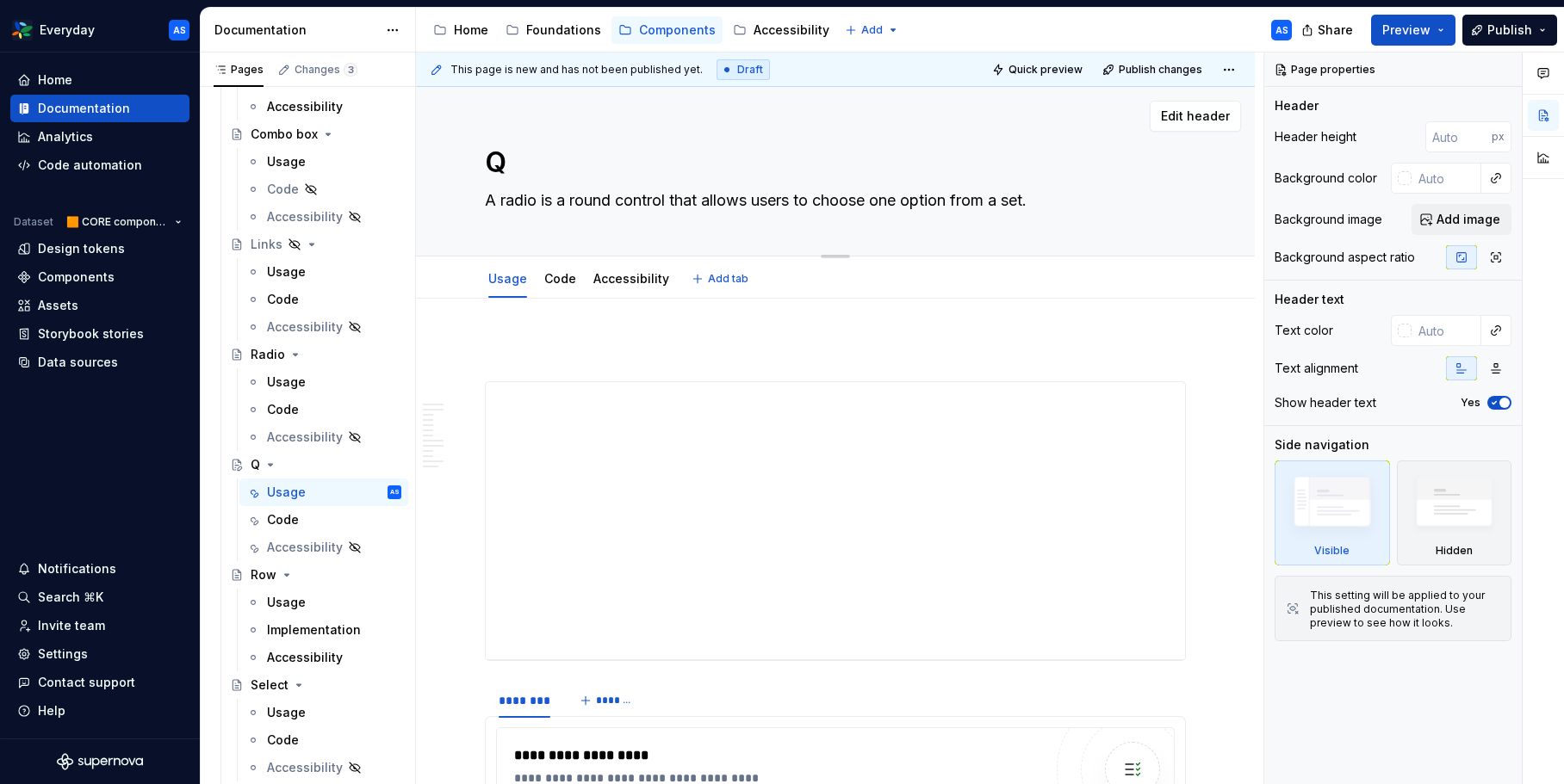
type textarea "Qa"
type textarea "*"
type textarea "Q"
type textarea "*"
type textarea "Qu"
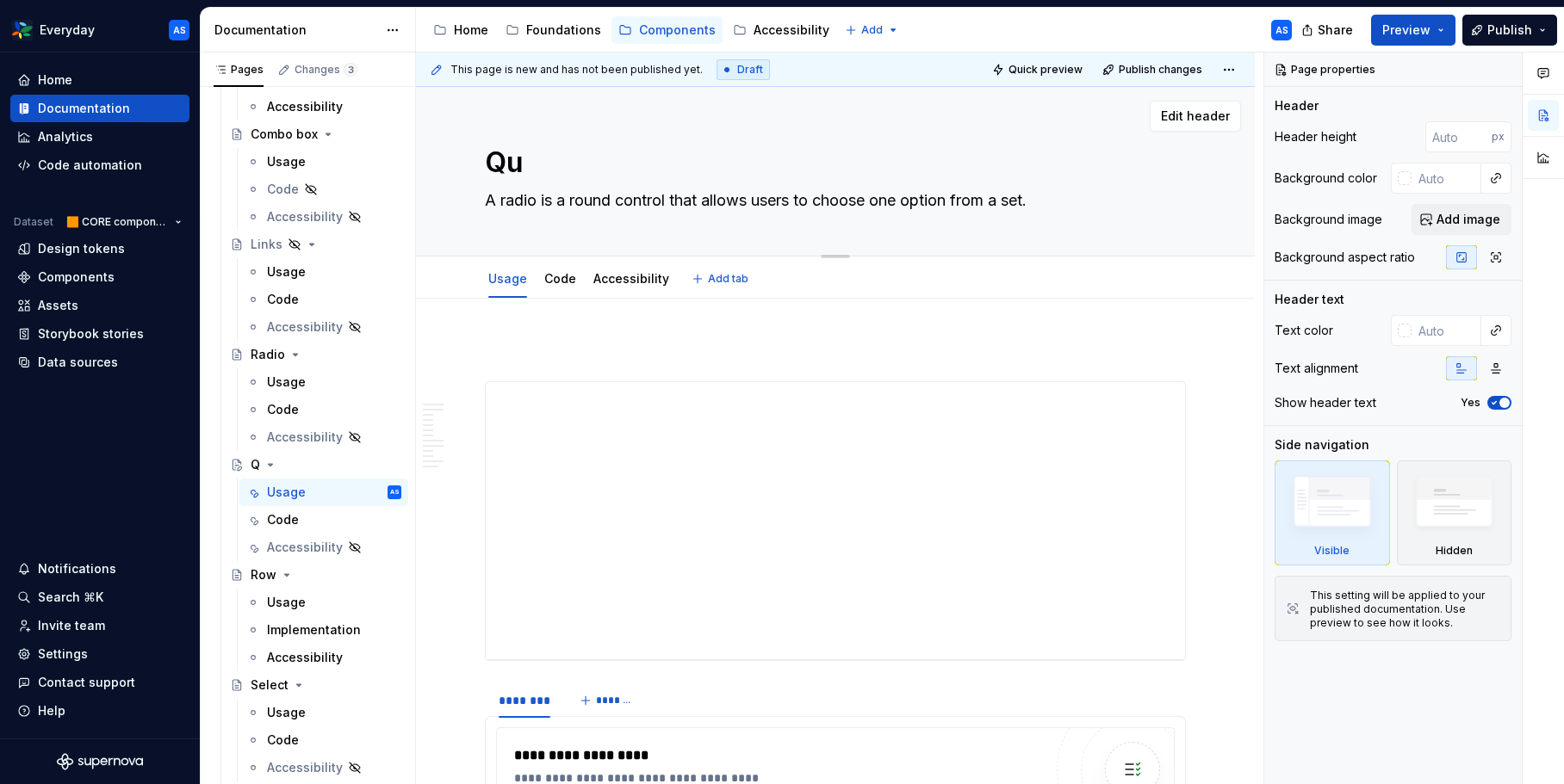
type textarea "*"
type textarea "Qua"
type textarea "*"
type textarea "Quan"
type textarea "*"
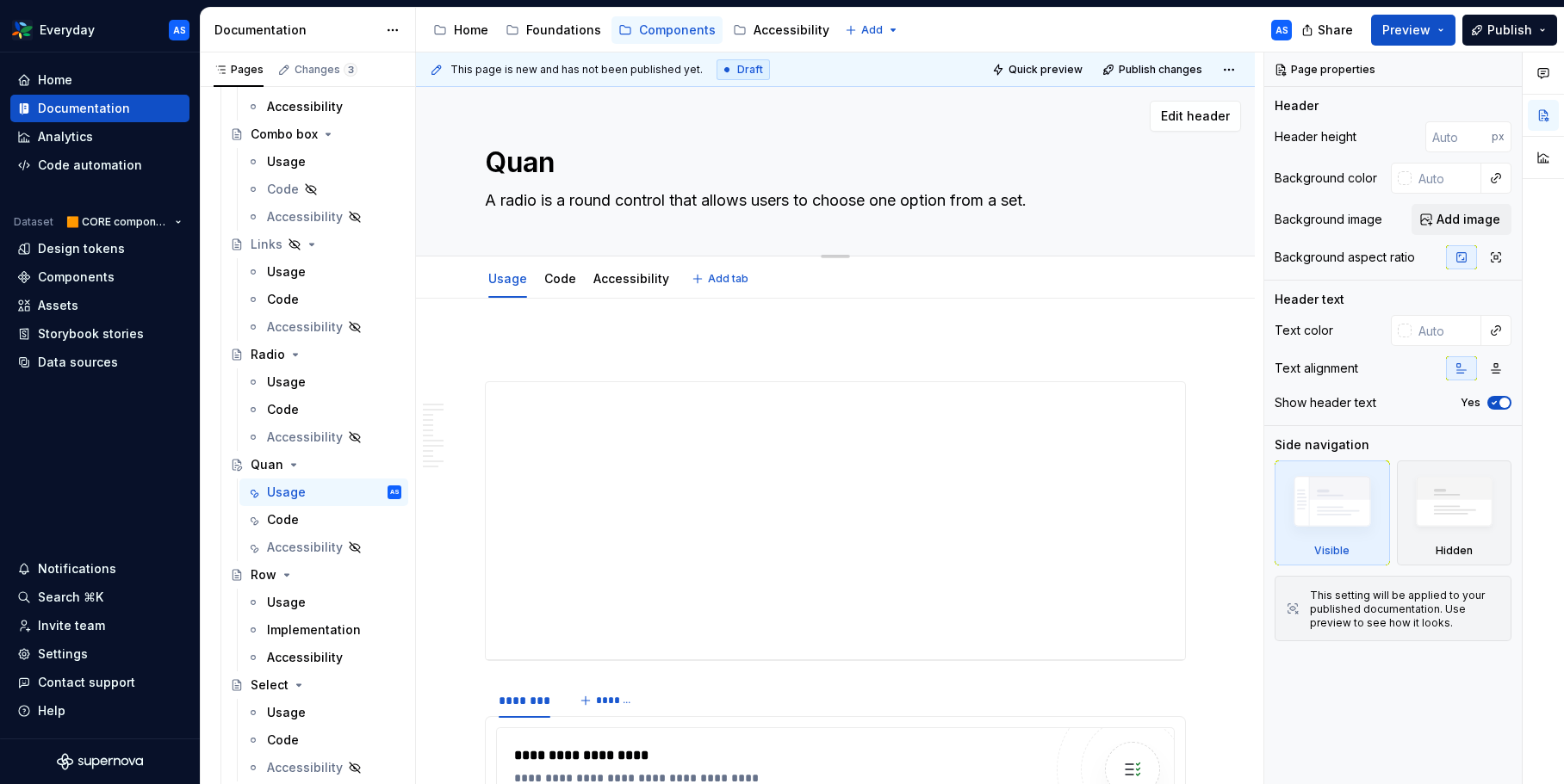
type textarea "Quant"
type textarea "*"
type textarea "Quanti"
type textarea "*"
type textarea "Quantit"
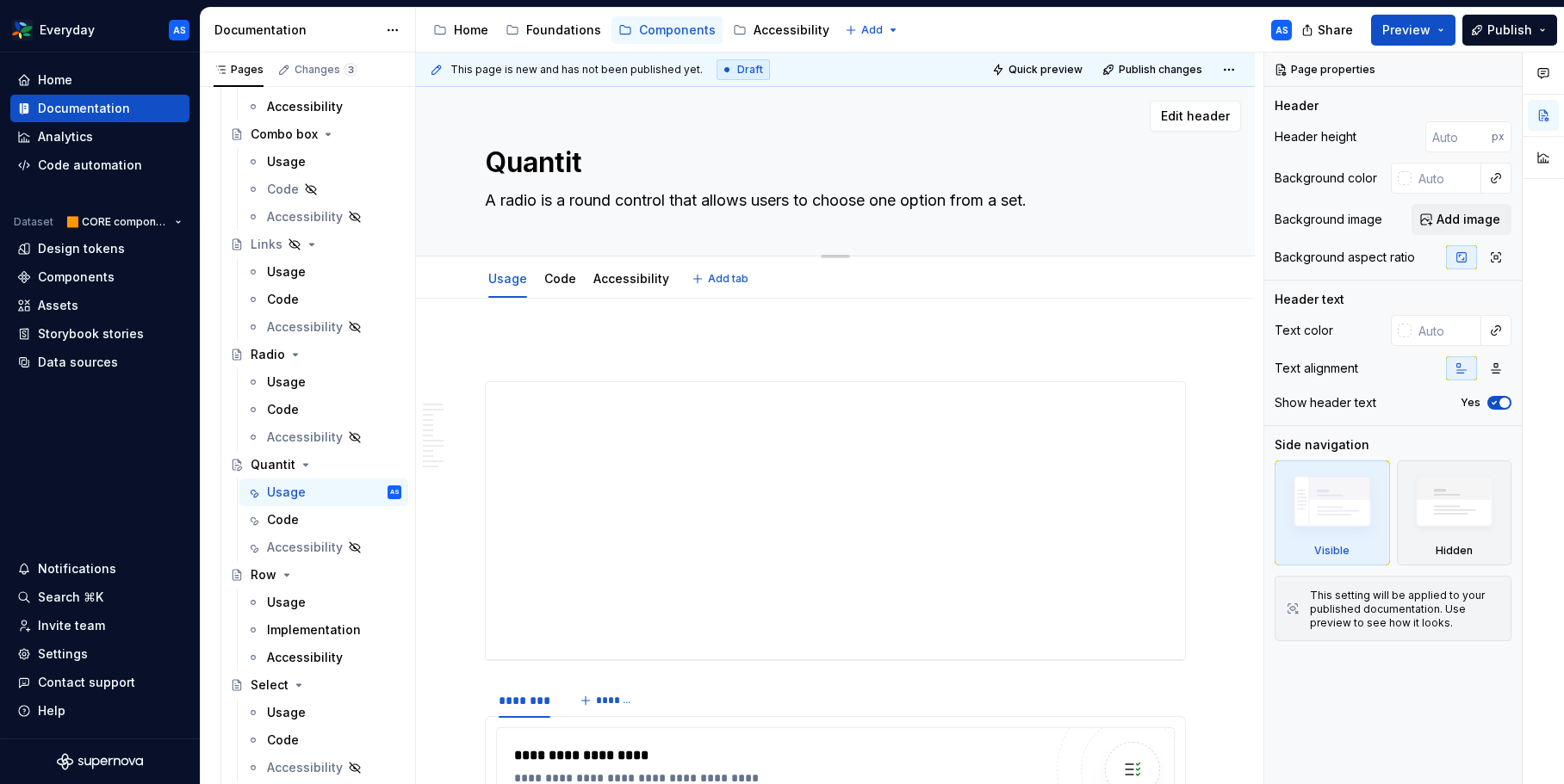
type textarea "*"
type textarea "Quantity"
type textarea "*"
type textarea "Quantity"
type textarea "*"
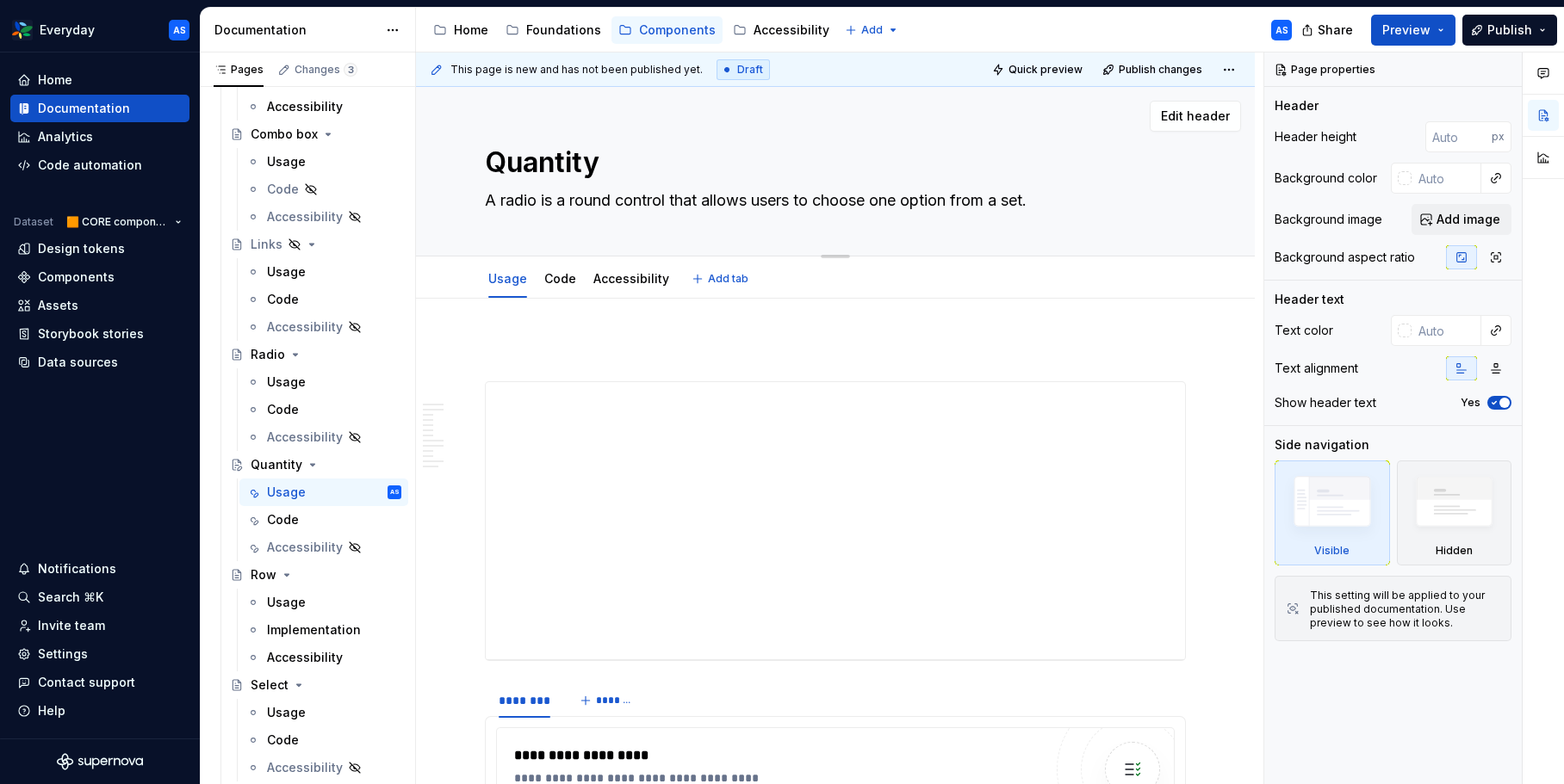
type textarea "Quantity s"
type textarea "*"
type textarea "Quantity se"
type textarea "*"
type textarea "Quantity sel"
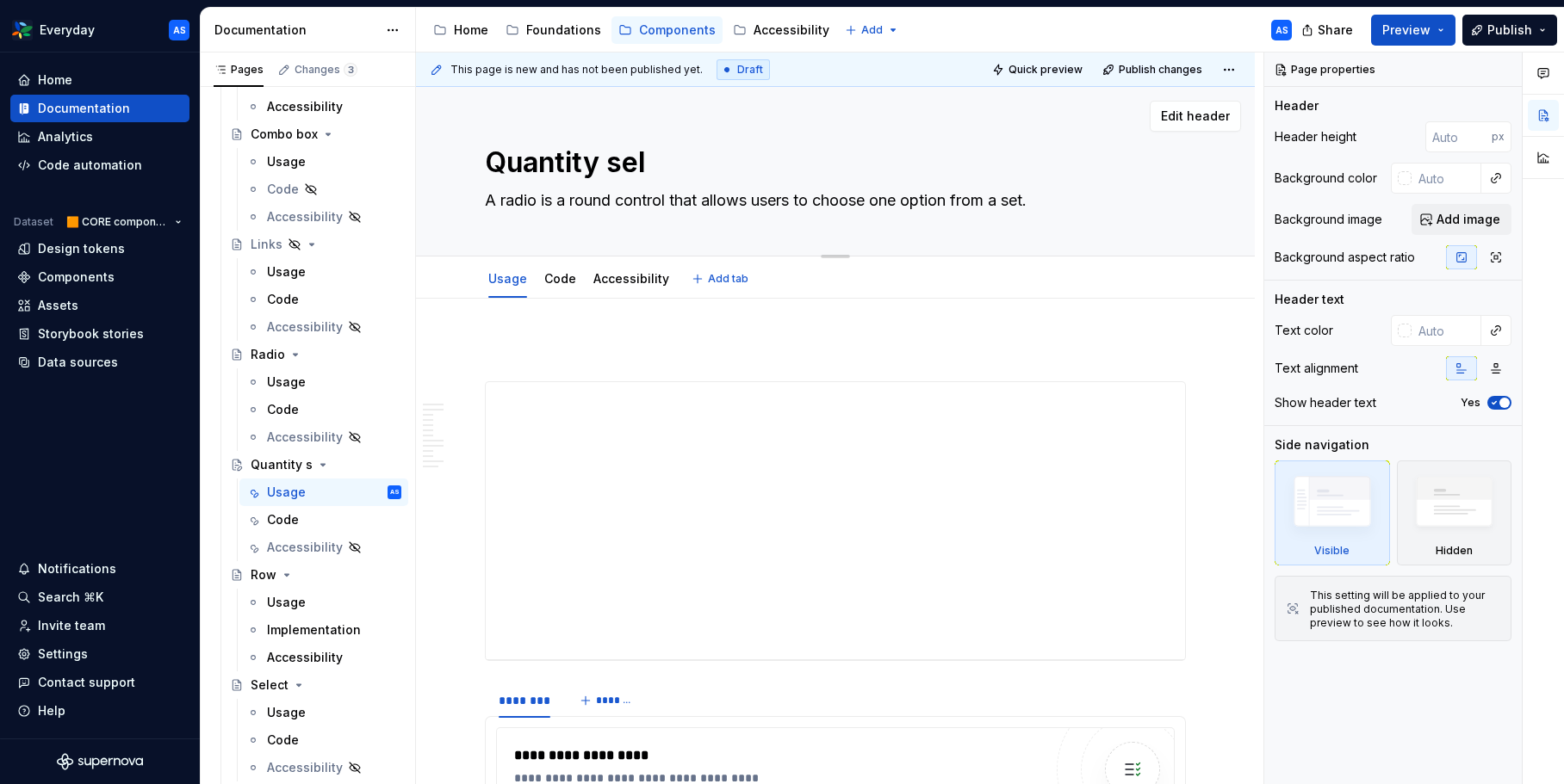
type textarea "*"
type textarea "Quantity selc"
type textarea "*"
type textarea "Quantity selce"
type textarea "*"
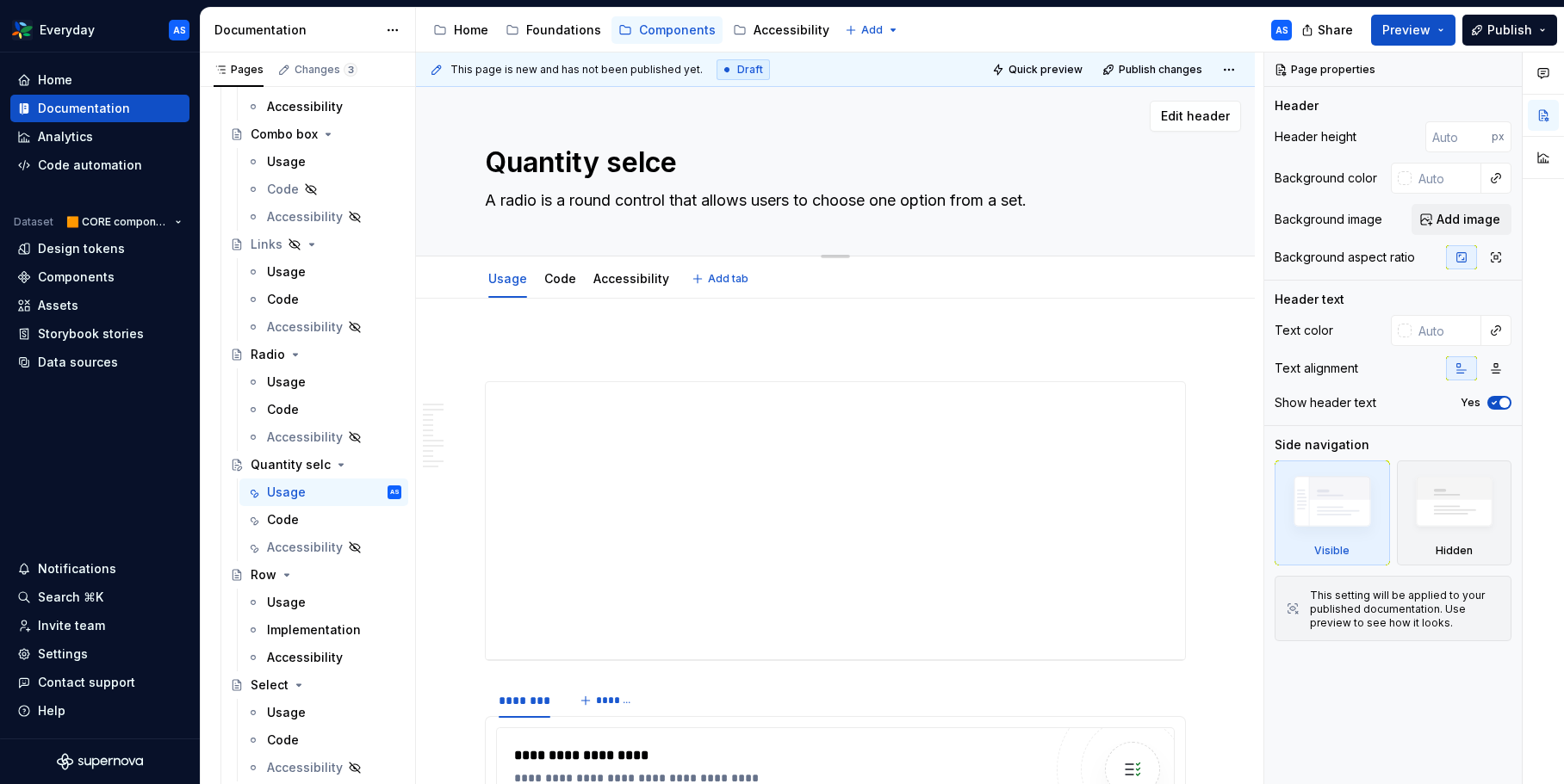
type textarea "Quantity selc"
type textarea "*"
type textarea "Quantity sel"
type textarea "*"
type textarea "Quantity sele"
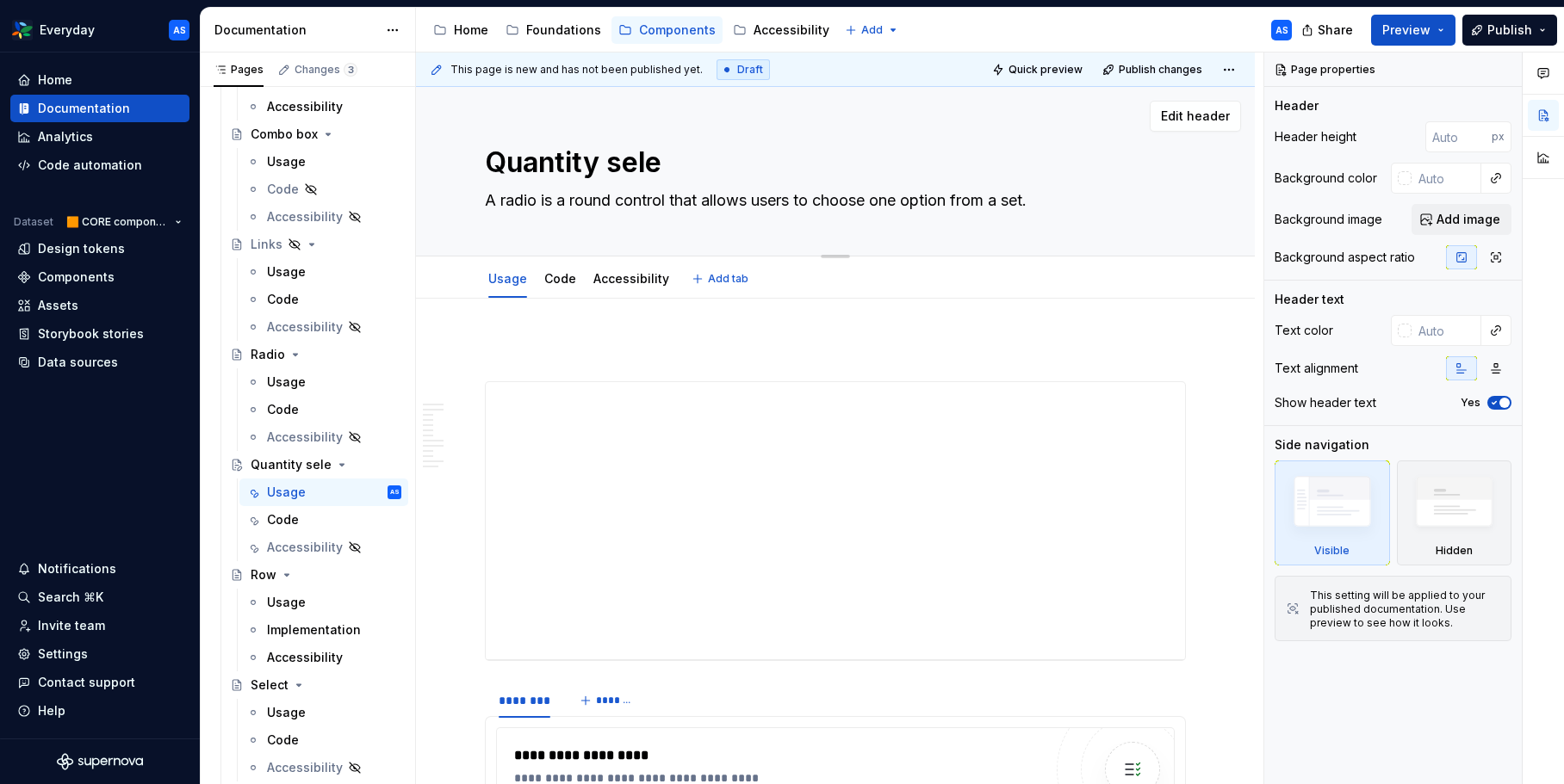
type textarea "*"
type textarea "Quantity selec"
type textarea "*"
type textarea "Quantity select"
type textarea "*"
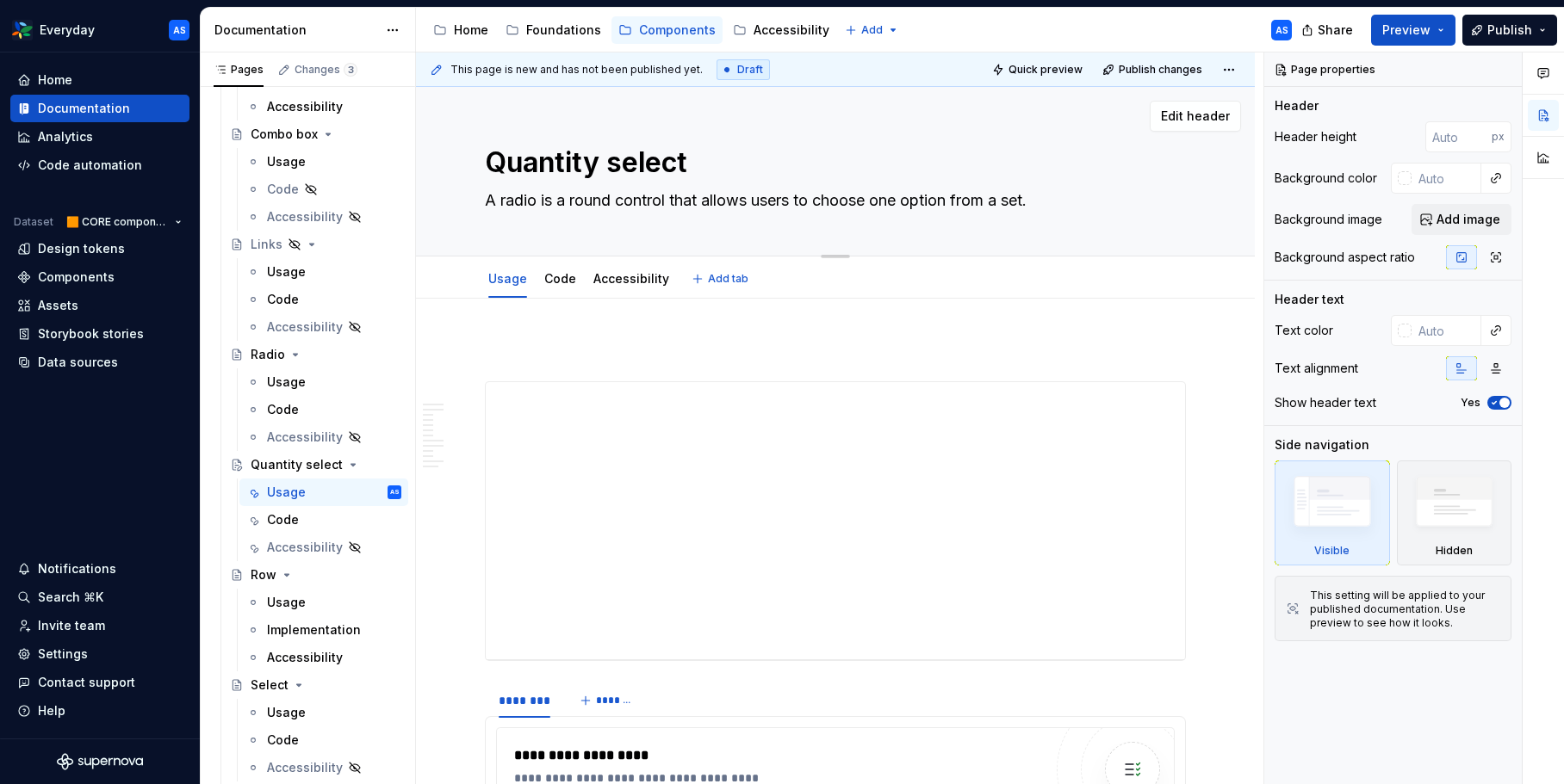
type textarea "Quantity selecto"
type textarea "*"
type textarea "Quantity selectou"
type textarea "*"
type textarea "Quantity selecto"
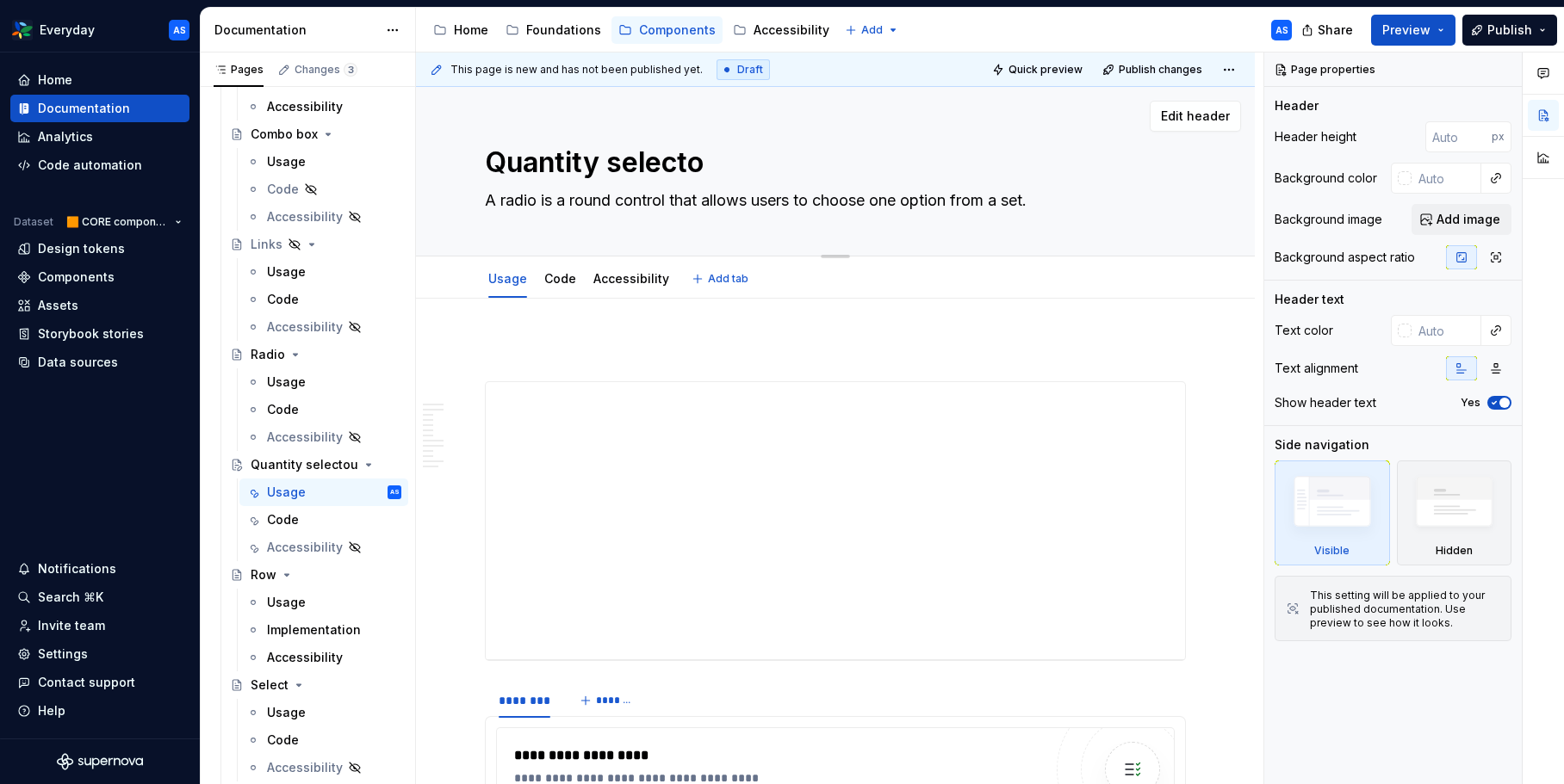
type textarea "*"
type textarea "Quantity selector"
type textarea "*"
type textarea "Quantity selector"
click at [740, 182] on textarea "Quantity selector" at bounding box center [832, 162] width 701 height 41
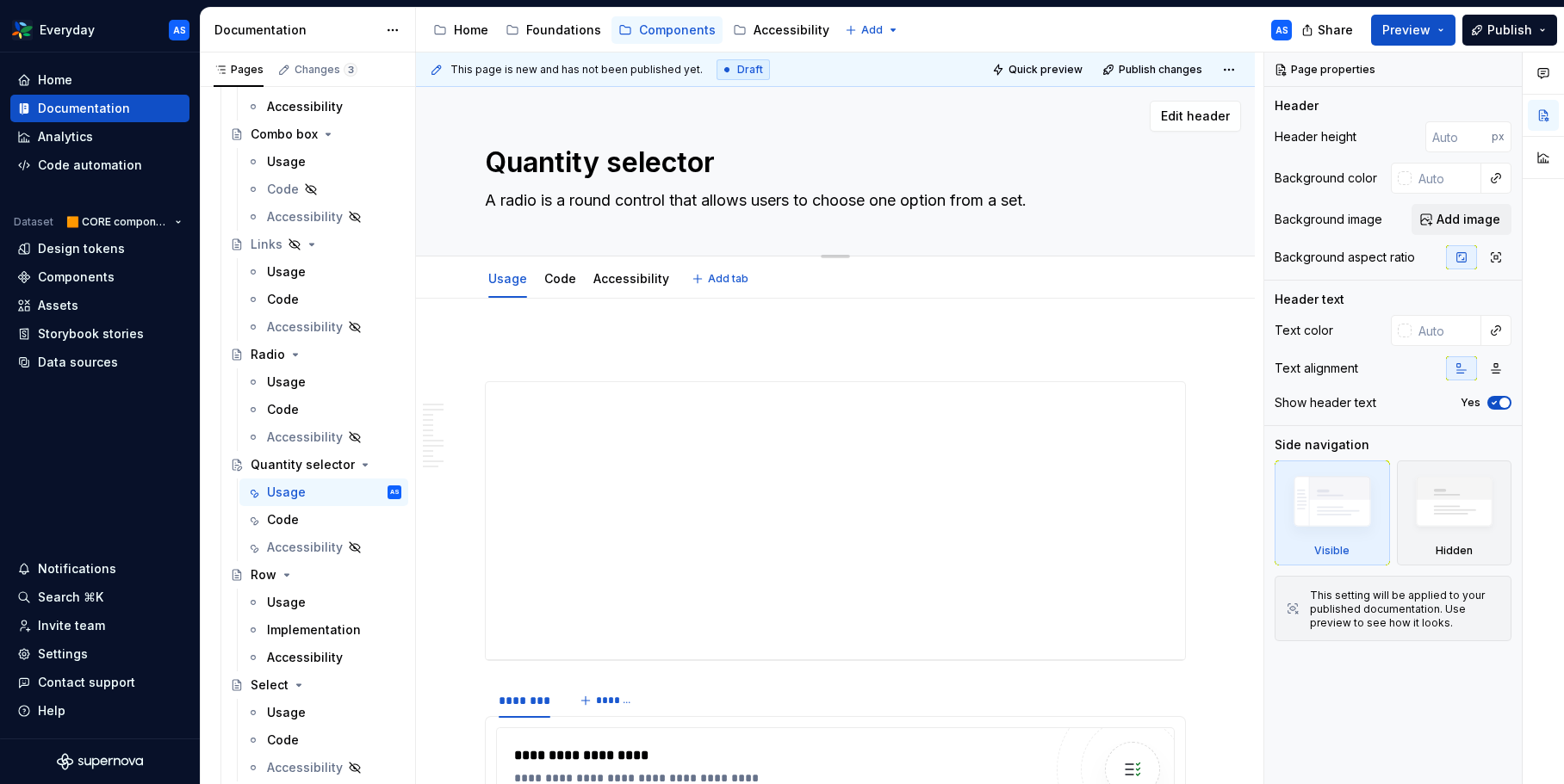
click at [741, 193] on textarea "A radio is a round control that allows users to choose one option from a set." at bounding box center [832, 200] width 701 height 28
paste textarea "llows users to increase or decrease a numeric value, it includes increment (+) …"
type textarea "*"
type textarea "Allows users to increase or decrease a numeric value, it includes increment (+)…"
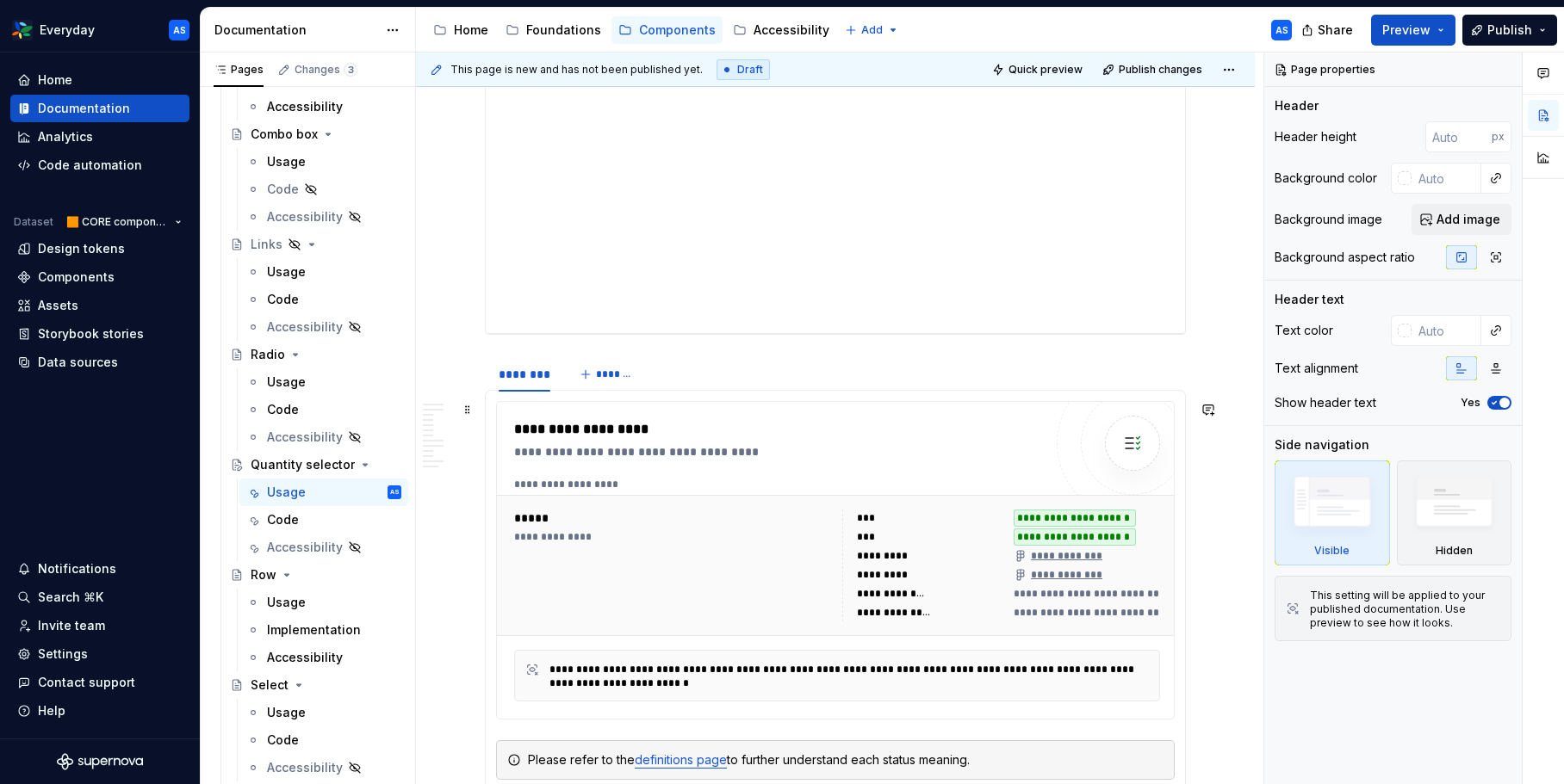
scroll to position [425, 0]
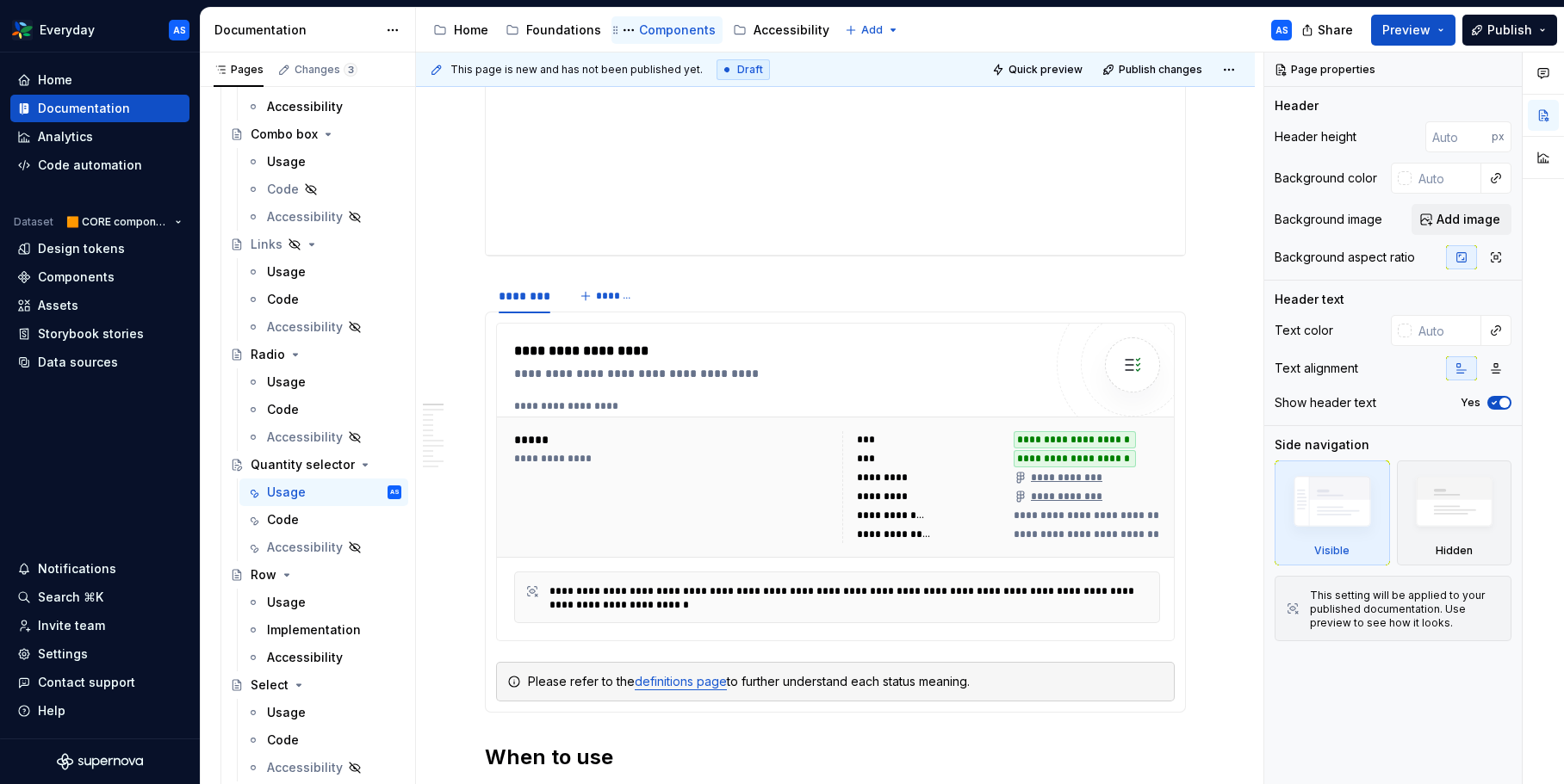
type textarea "*"
type textarea "Allows users to increase or decrease a numeric value, it includes increment (+)…"
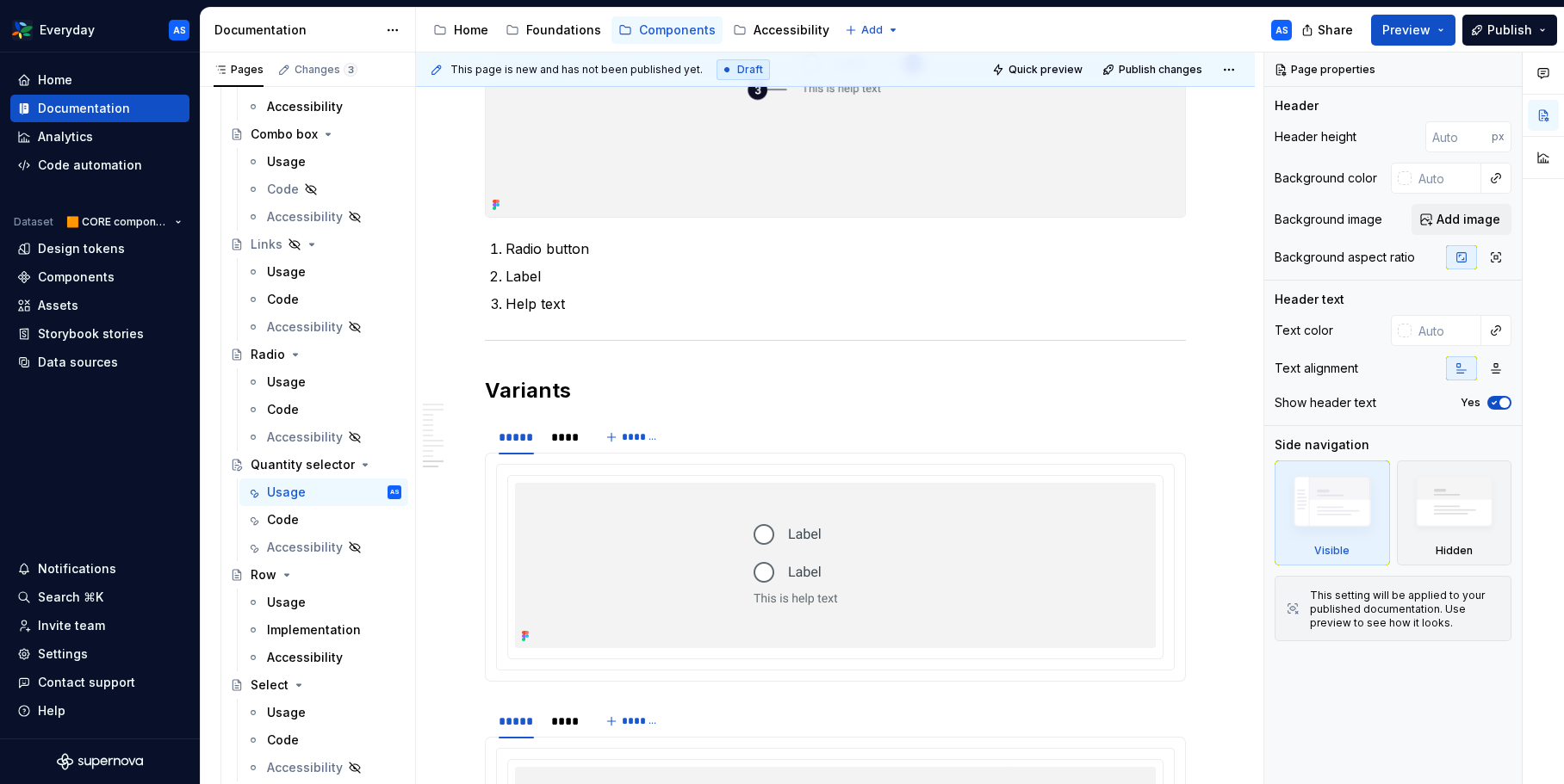
scroll to position [3623, 0]
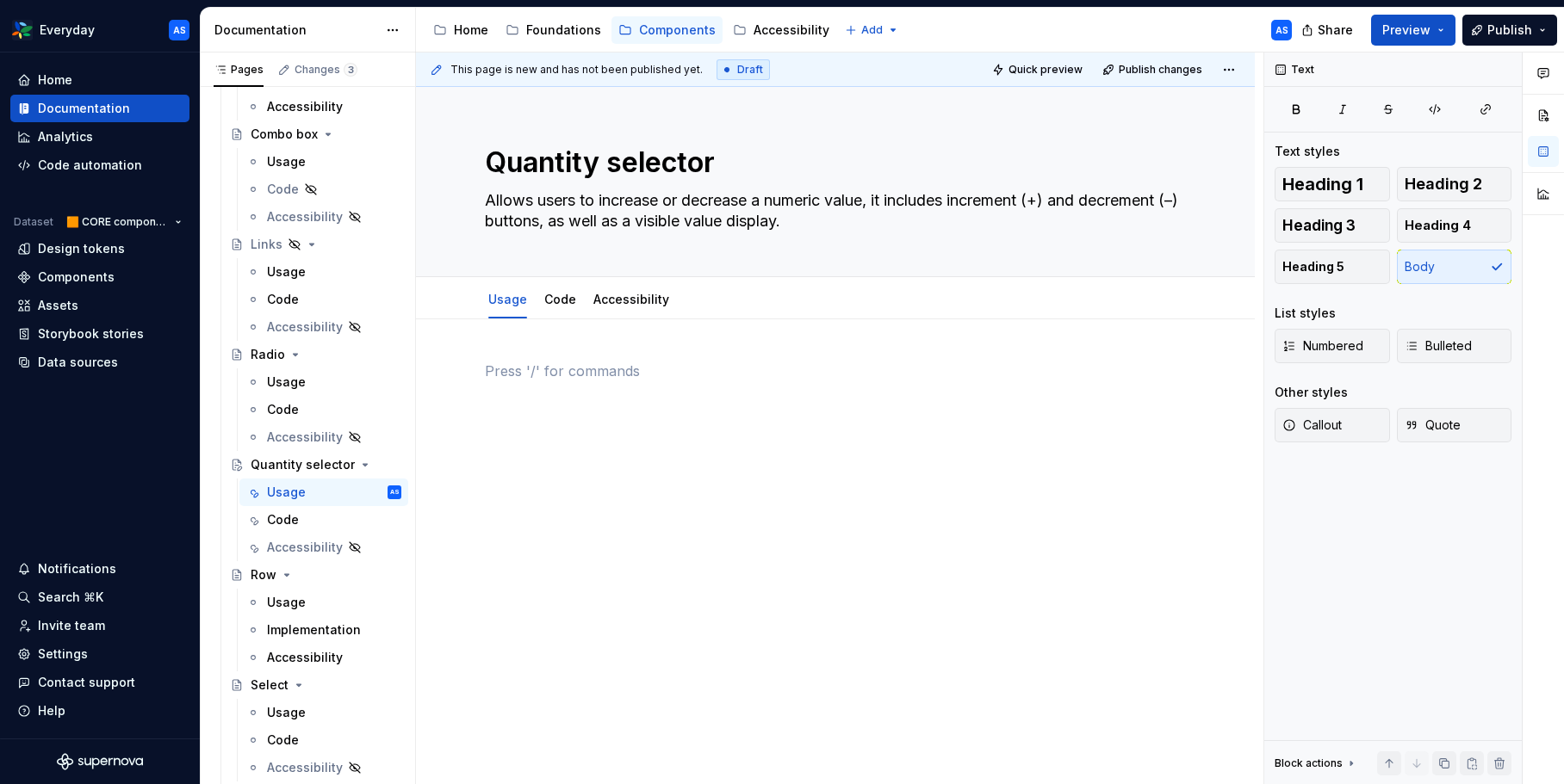
scroll to position [0, 0]
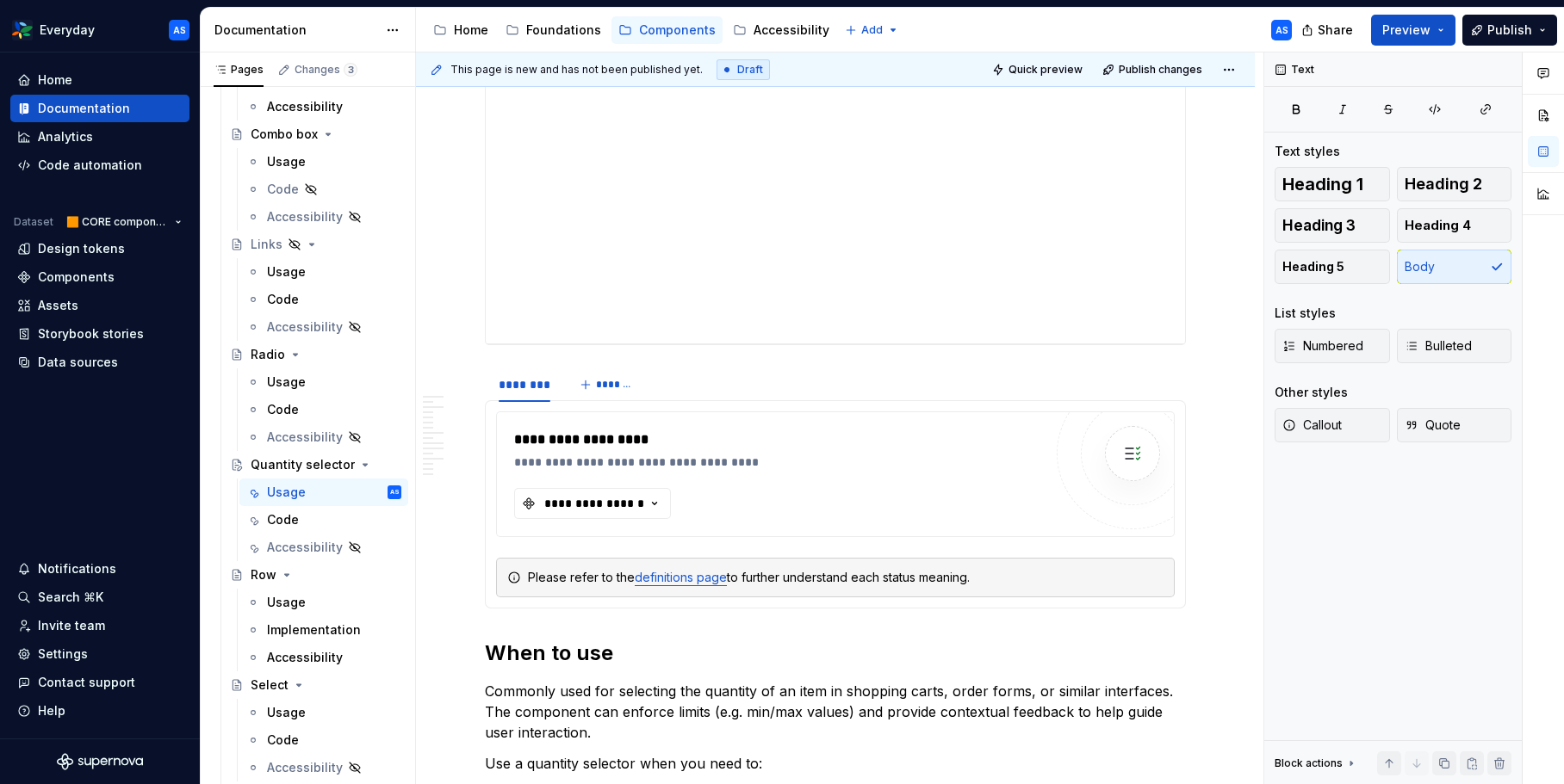
type textarea "*"
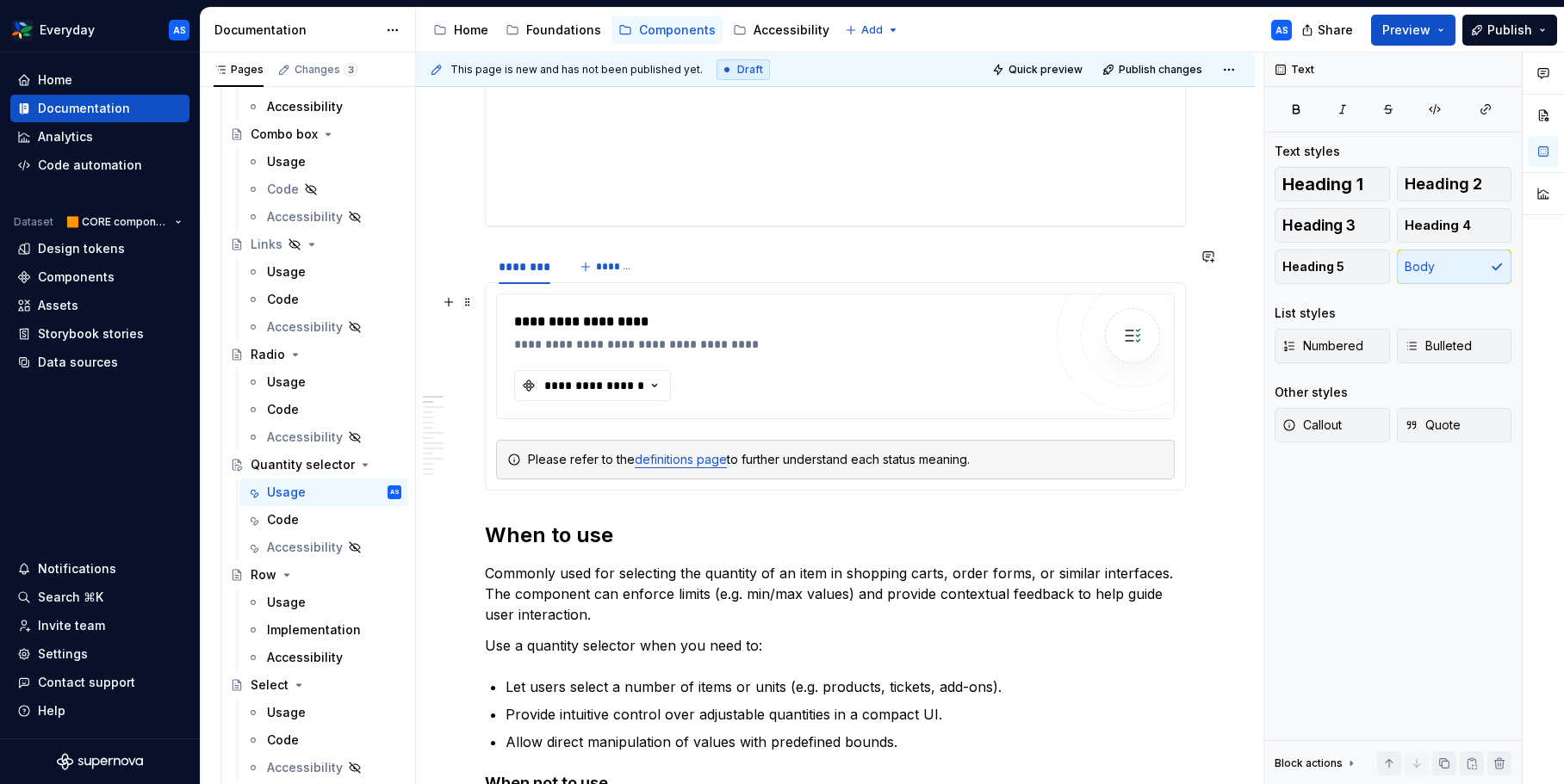
scroll to position [425, 0]
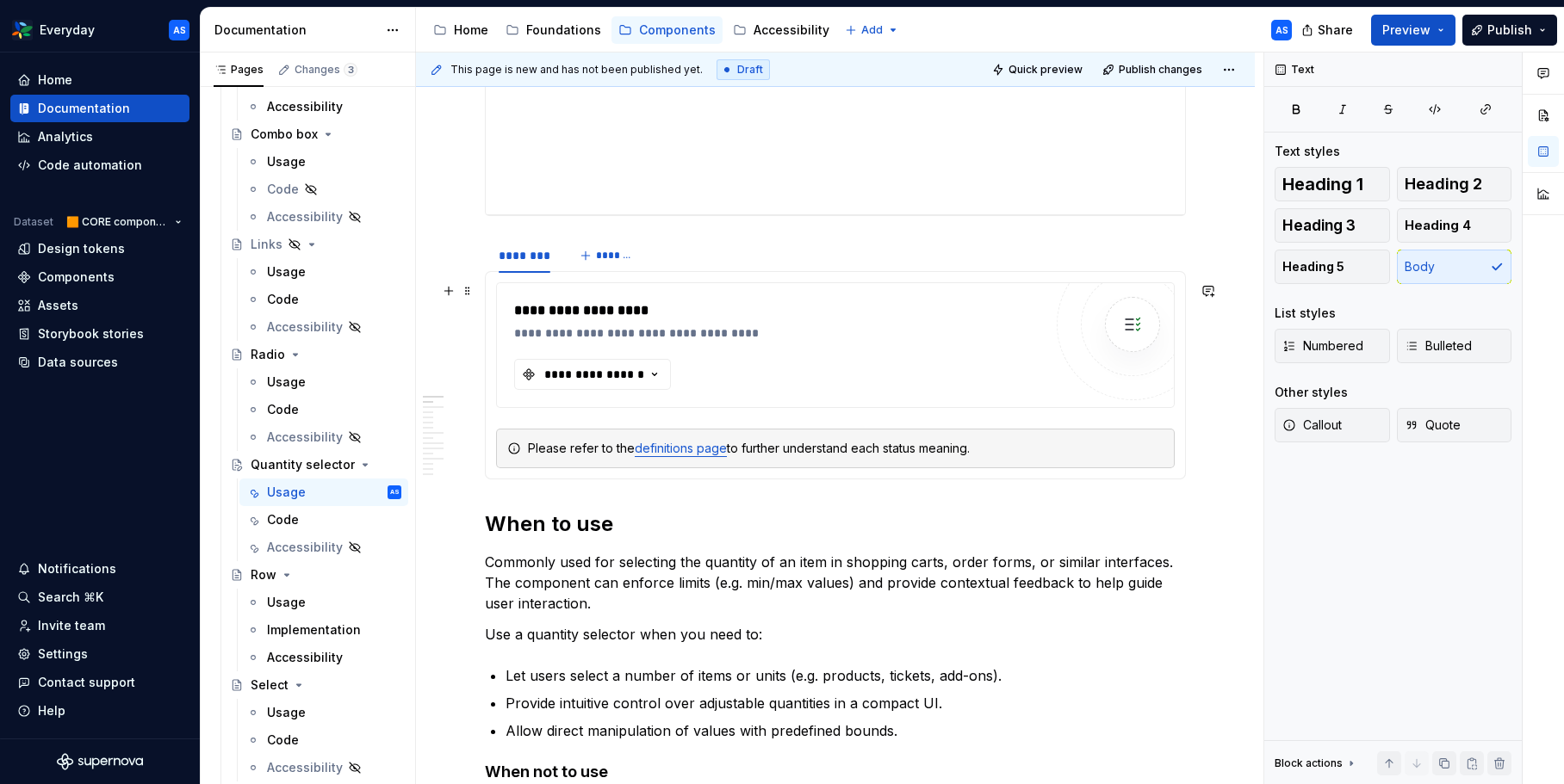
click at [936, 316] on div "**********" at bounding box center [783, 310] width 538 height 20
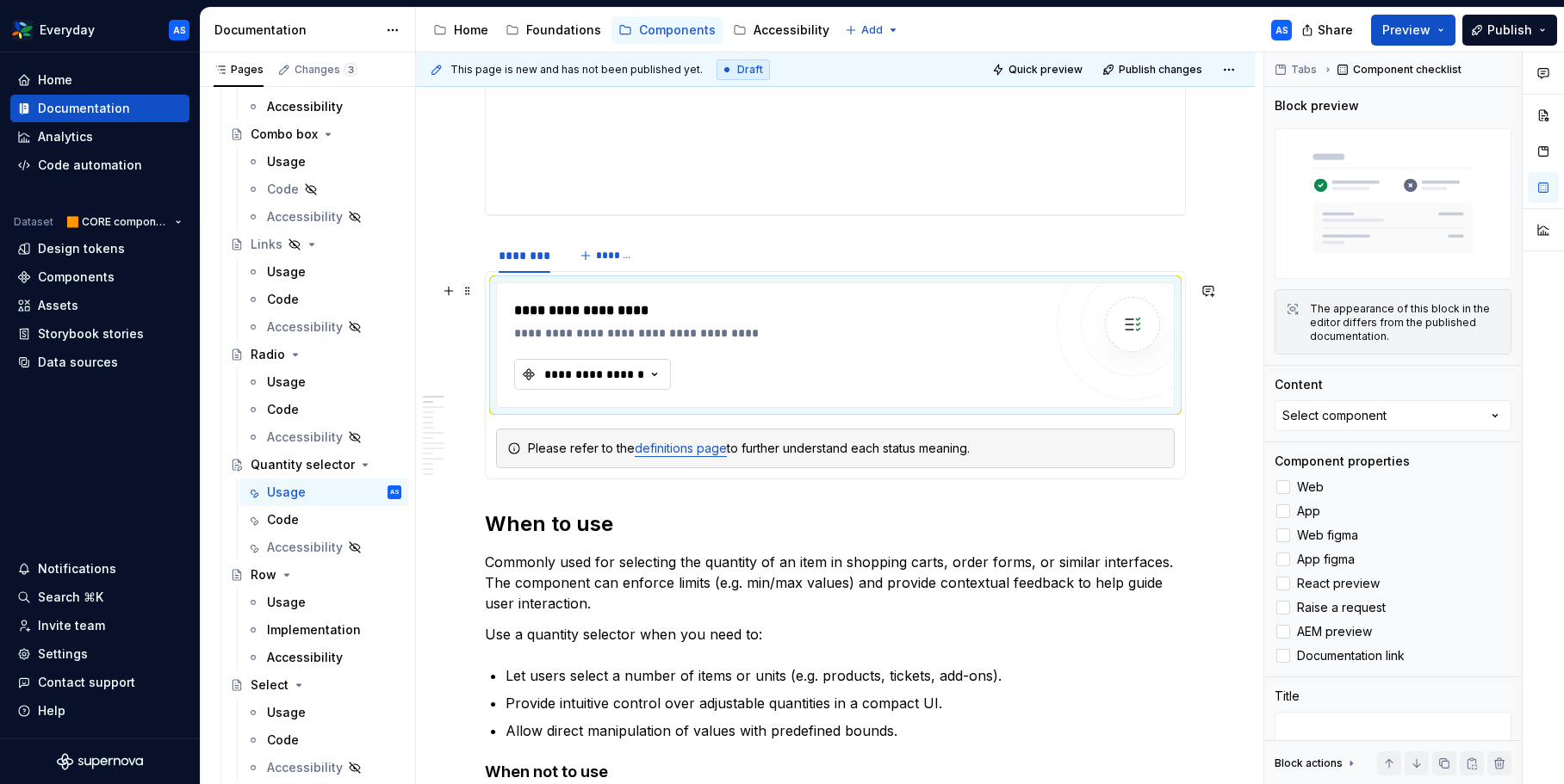
scroll to position [419, 0]
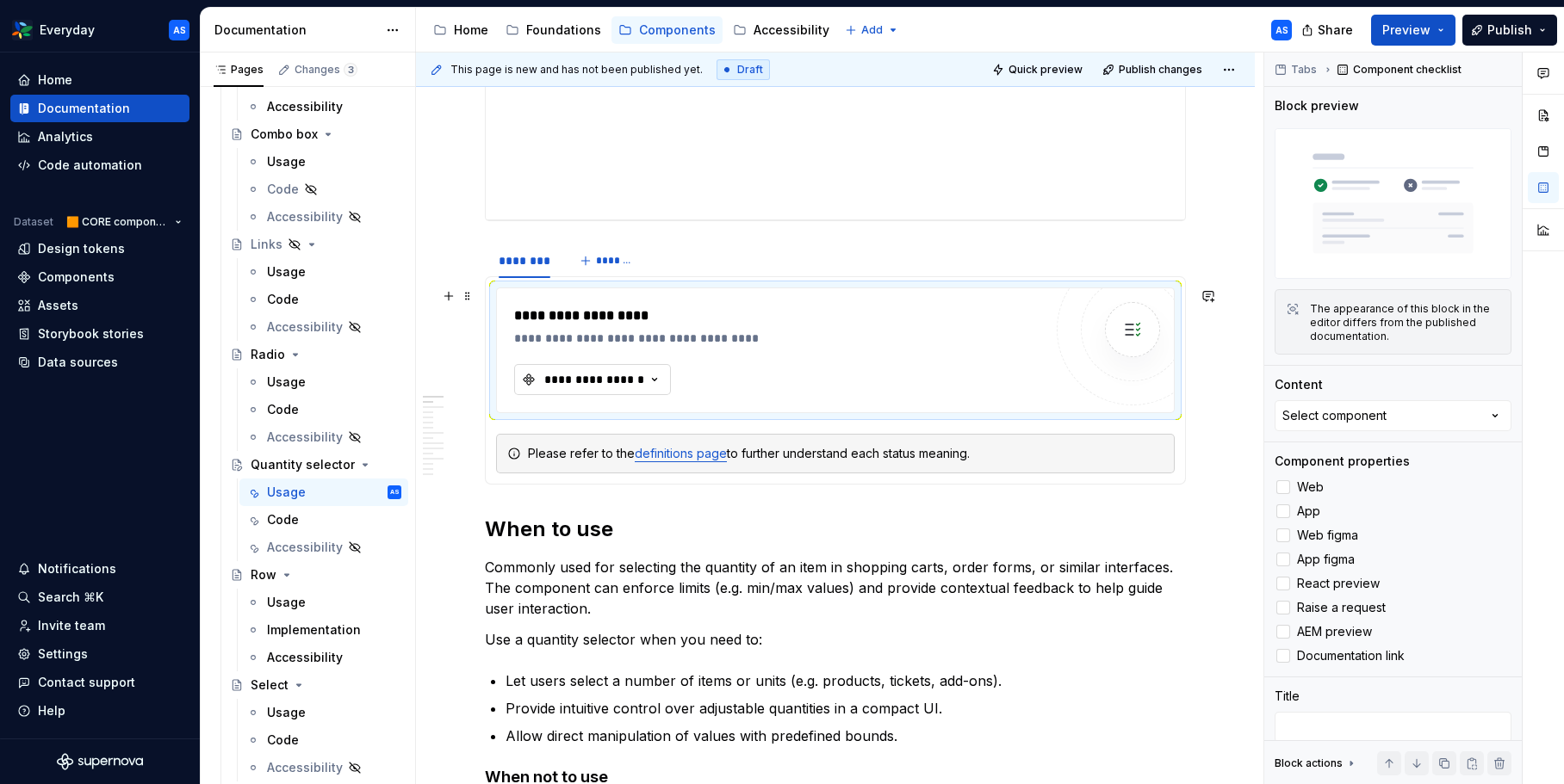
click at [627, 377] on div "**********" at bounding box center [594, 379] width 103 height 17
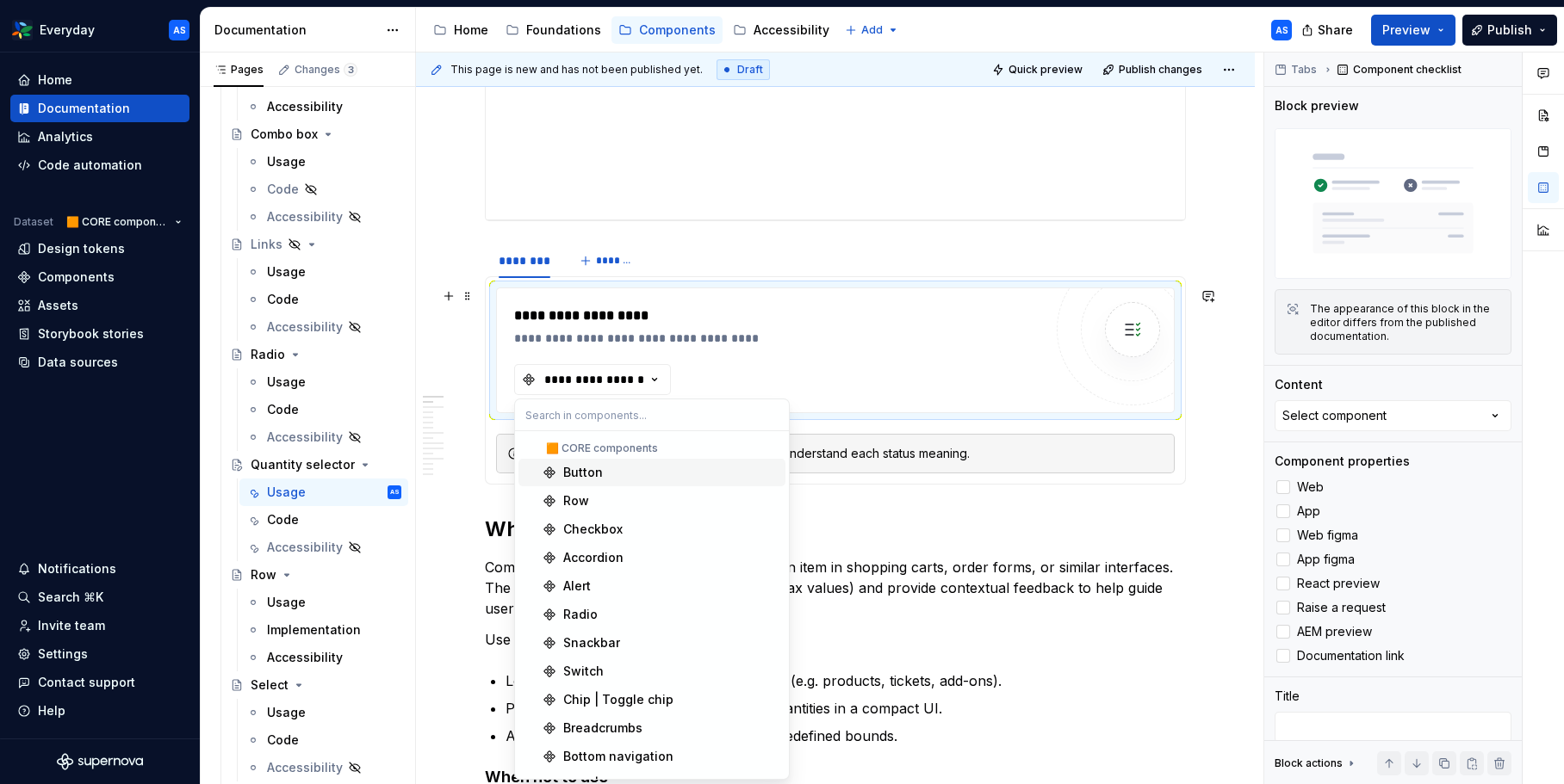
click at [635, 414] on input "text" at bounding box center [651, 415] width 274 height 31
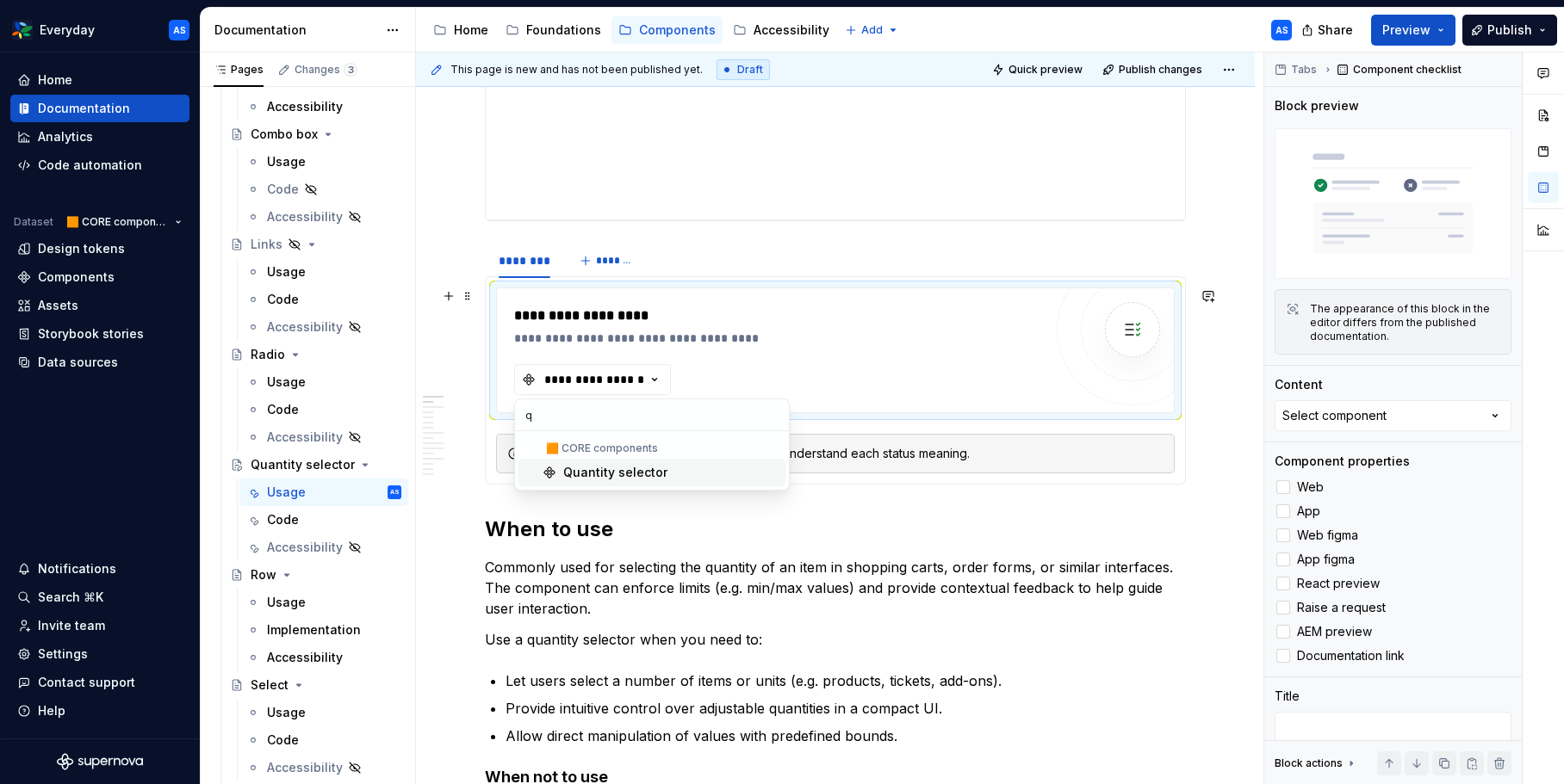
type input "qu"
click at [636, 474] on div "Quantity selector" at bounding box center [615, 473] width 104 height 17
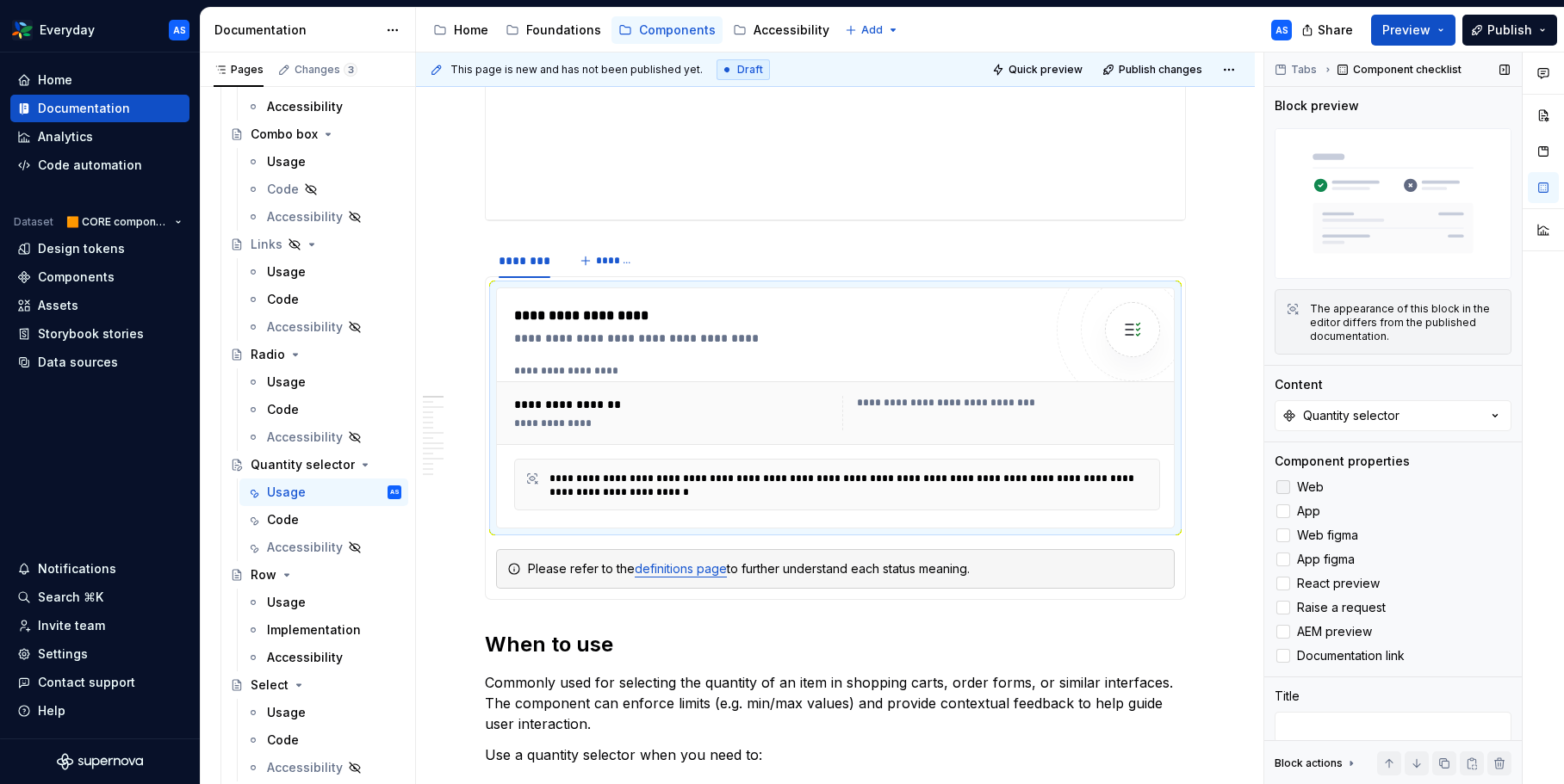
click at [1284, 482] on div at bounding box center [1283, 487] width 13 height 13
click at [1281, 508] on div at bounding box center [1283, 511] width 13 height 13
click at [1286, 532] on div at bounding box center [1283, 536] width 13 height 13
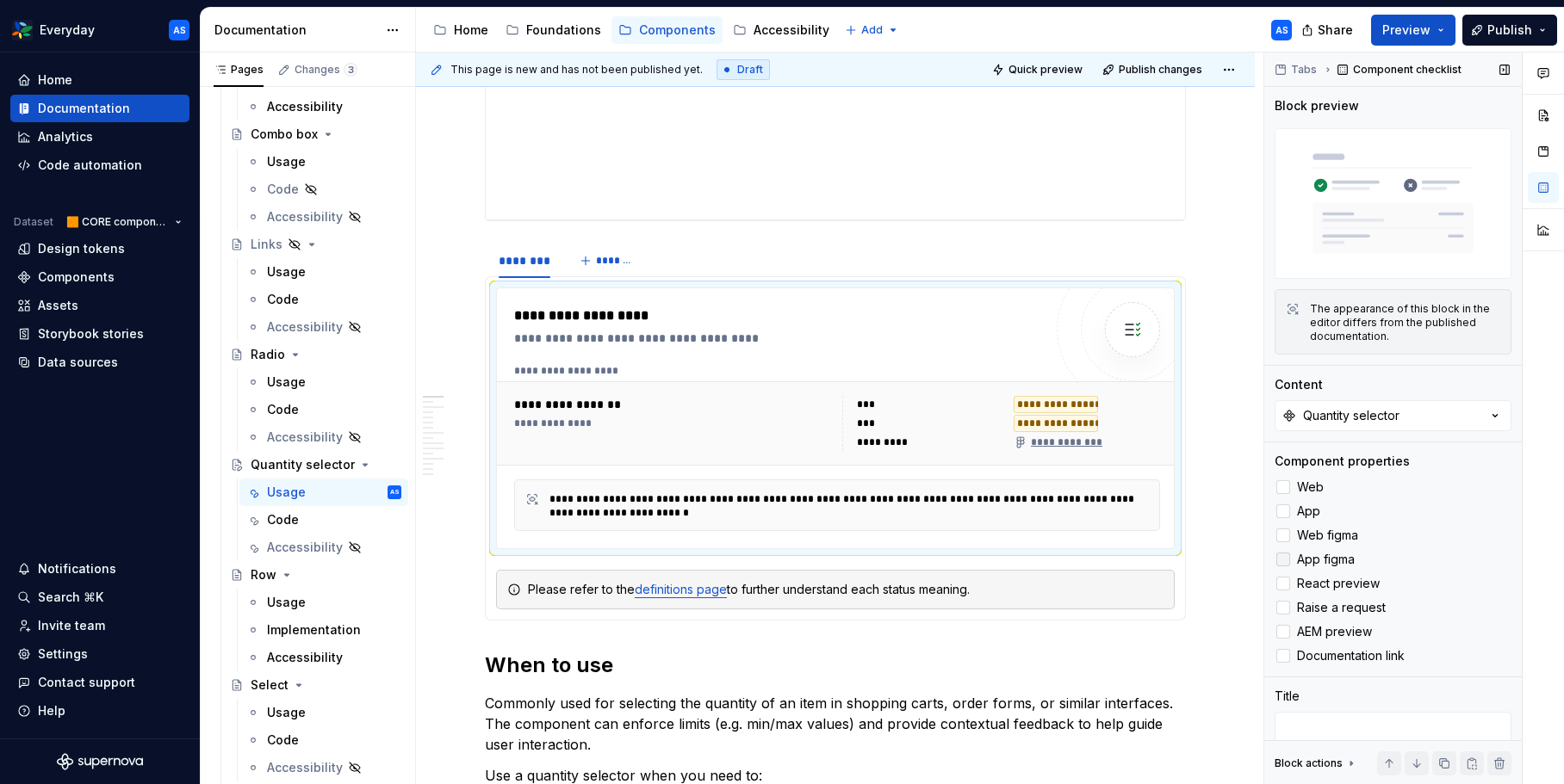
click at [1286, 558] on div at bounding box center [1283, 560] width 13 height 13
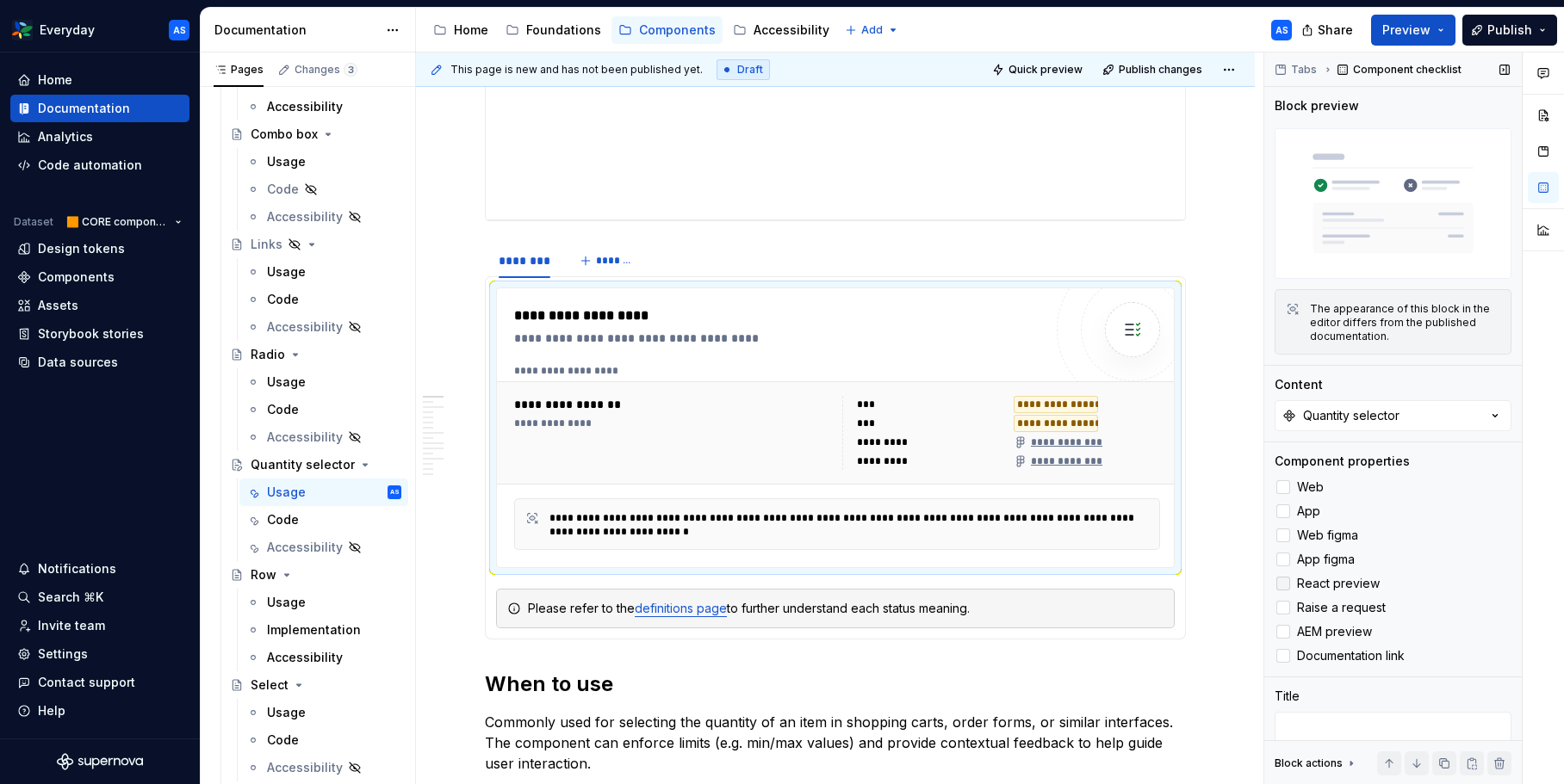
click at [1290, 586] on label "React preview" at bounding box center [1393, 583] width 237 height 20
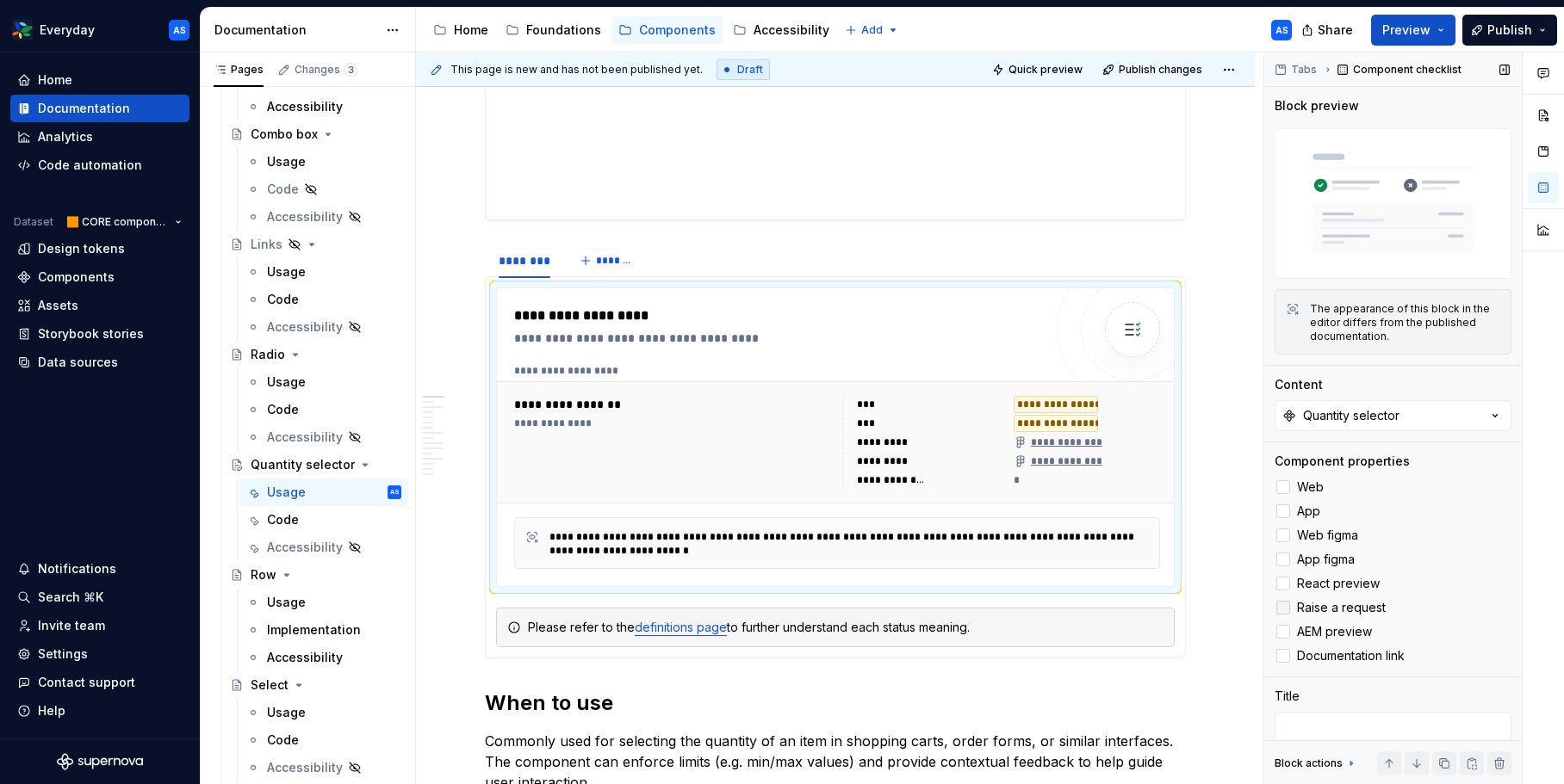
click at [1284, 609] on div at bounding box center [1283, 608] width 13 height 13
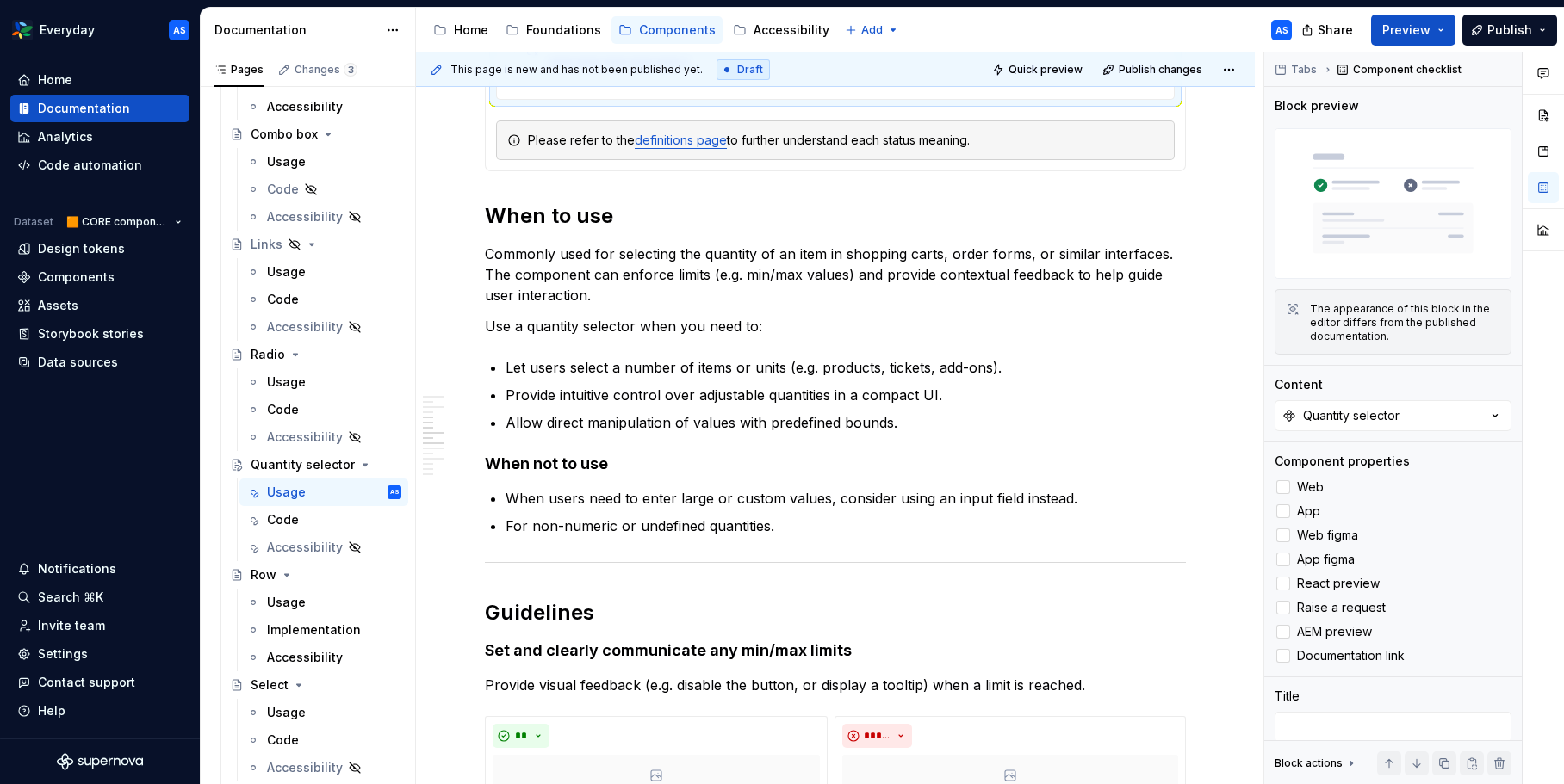
scroll to position [0, 0]
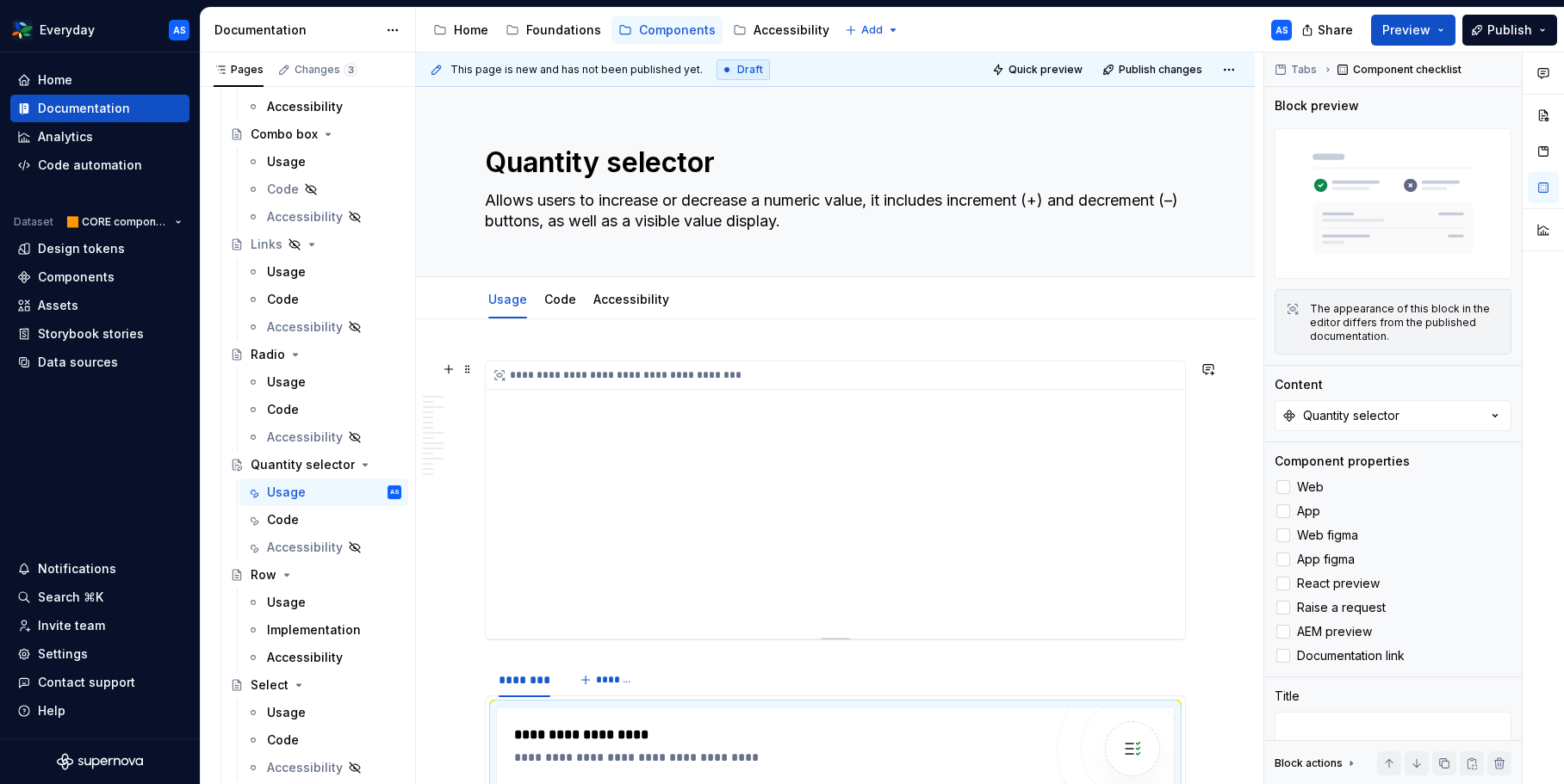
click at [1007, 424] on div "**********" at bounding box center [835, 500] width 700 height 277
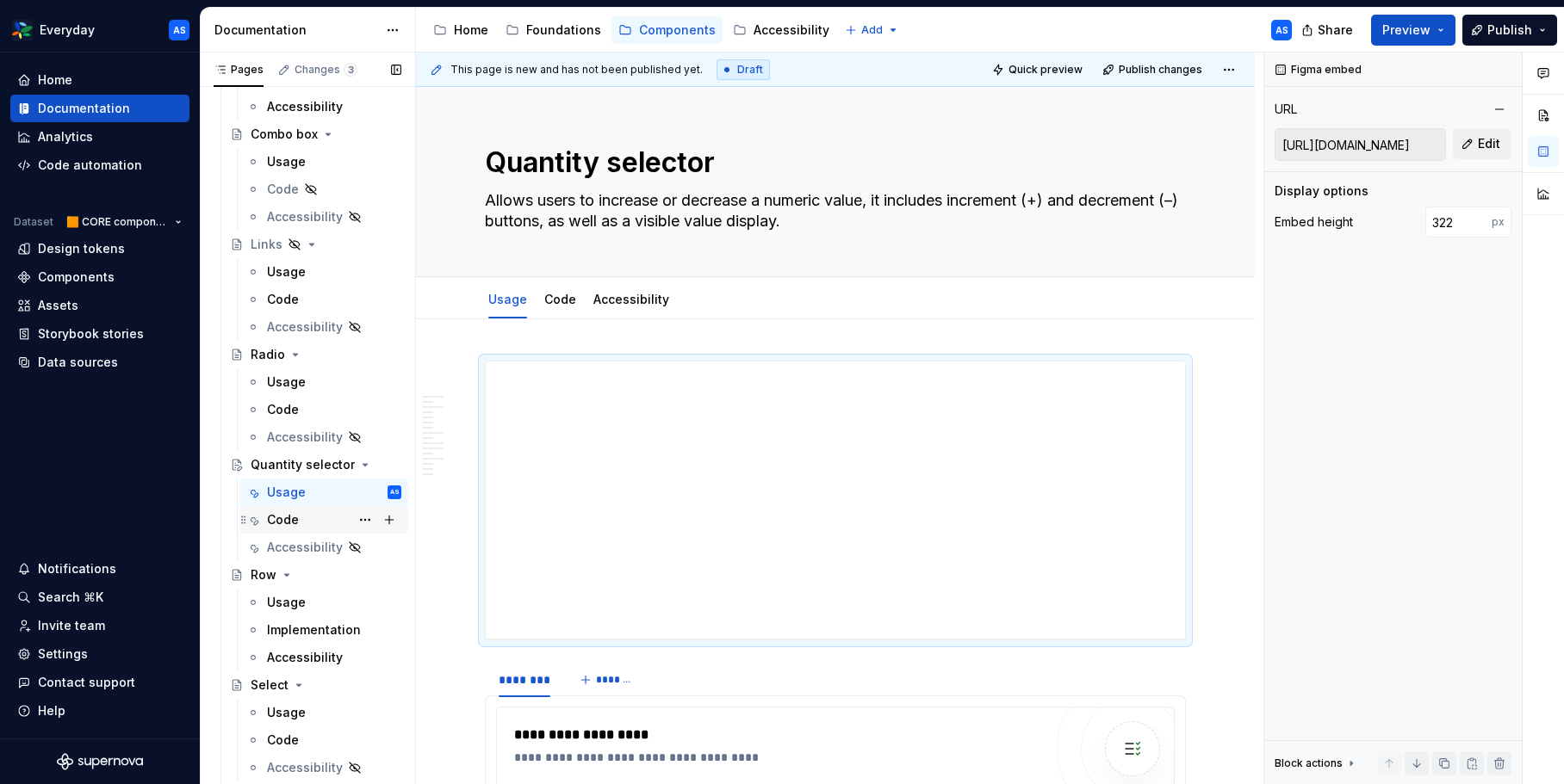
click at [316, 519] on div "Code" at bounding box center [333, 519] width 134 height 24
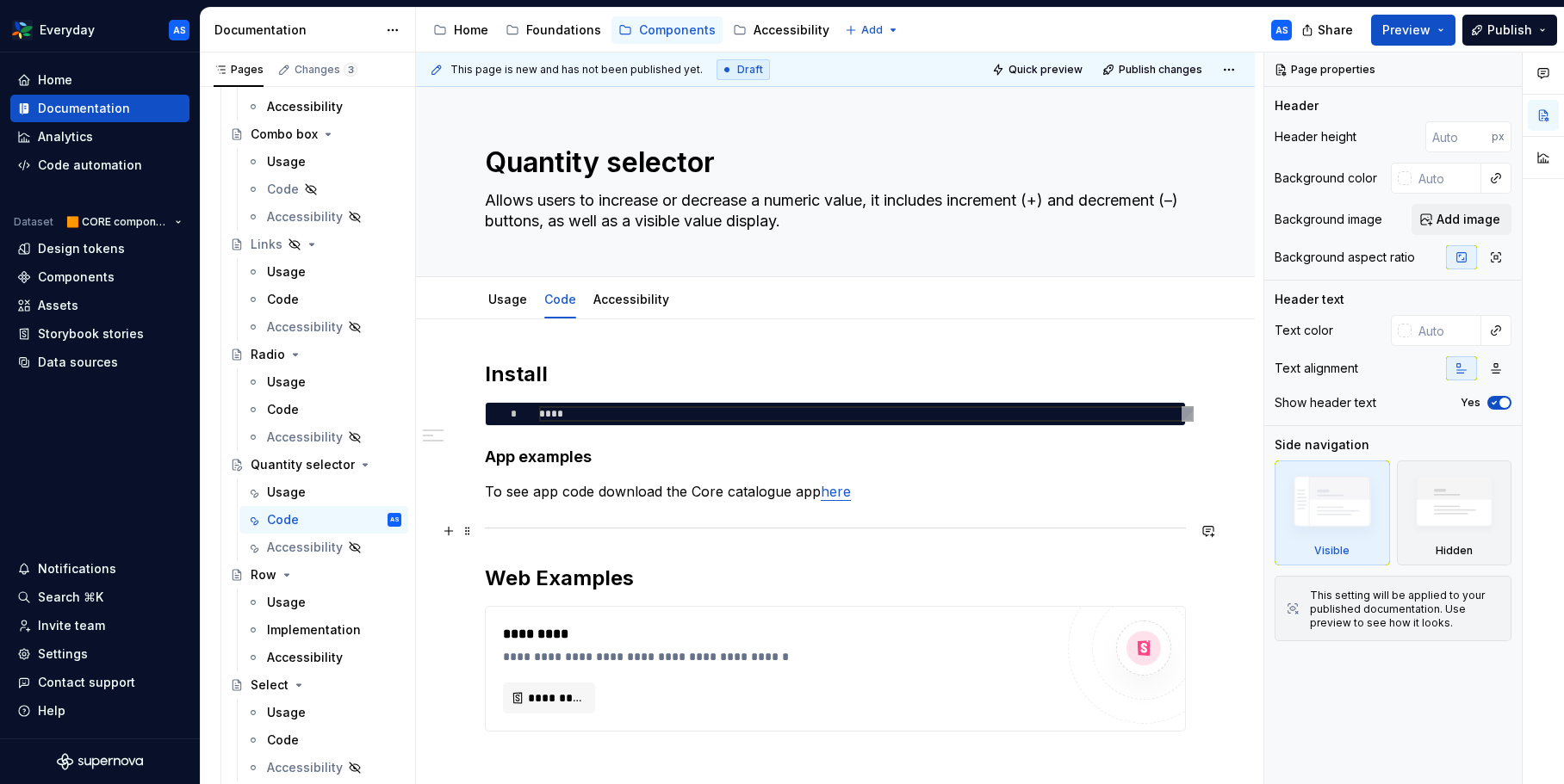
scroll to position [202, 0]
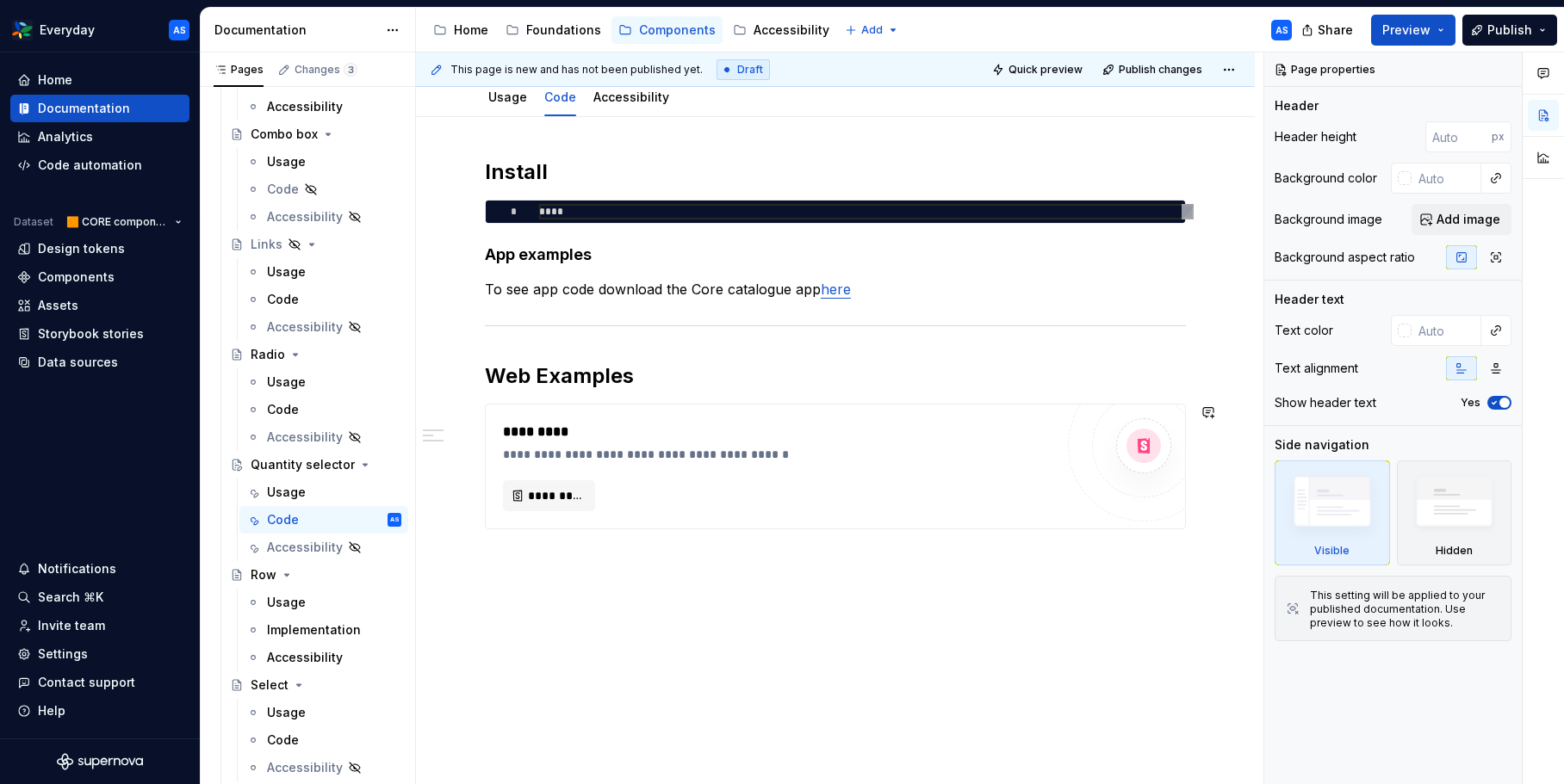
click at [742, 671] on div "**********" at bounding box center [835, 451] width 838 height 667
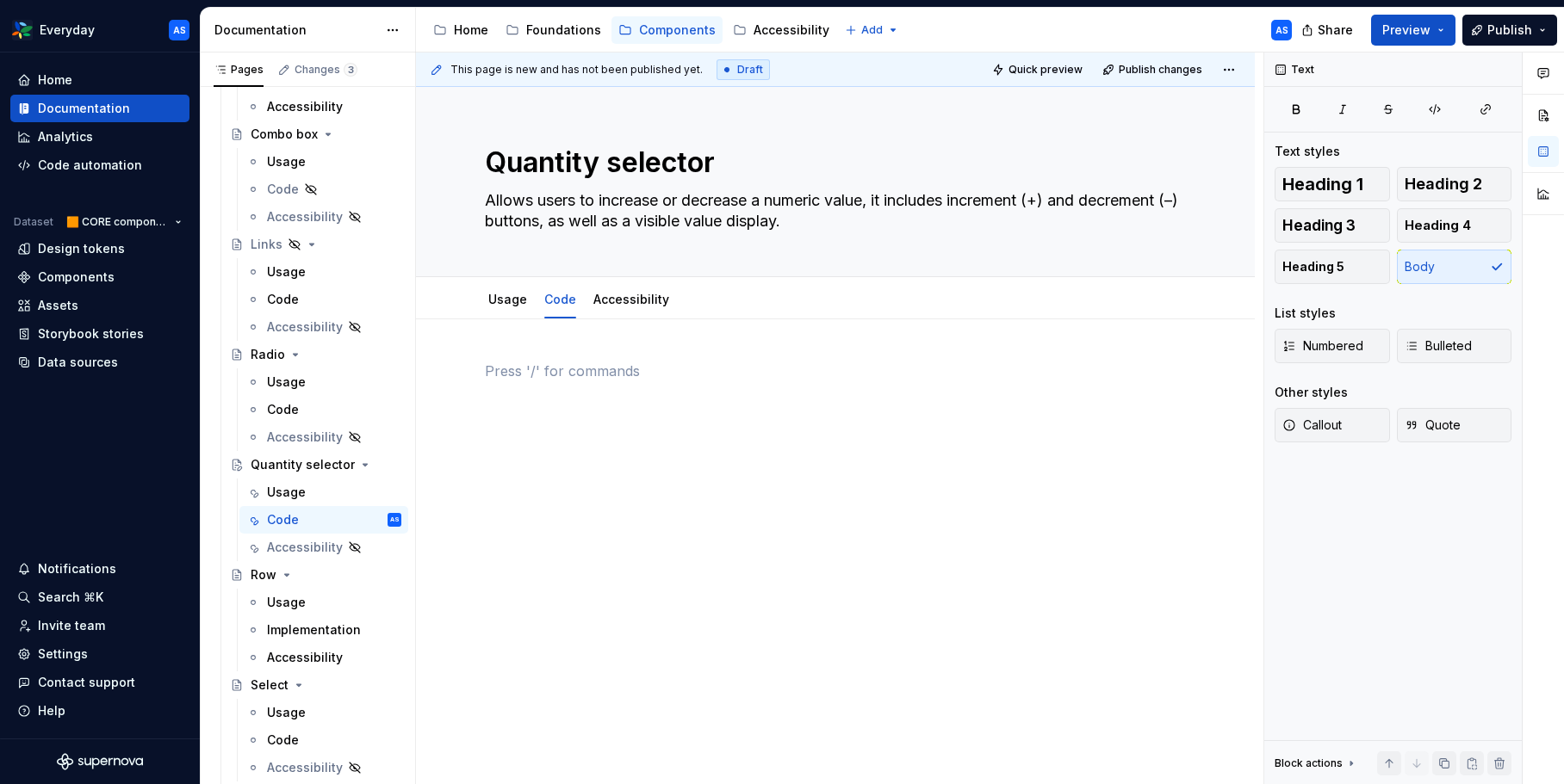
scroll to position [0, 0]
click at [0, 0] on button "Page tree" at bounding box center [0, 0] width 0 height 0
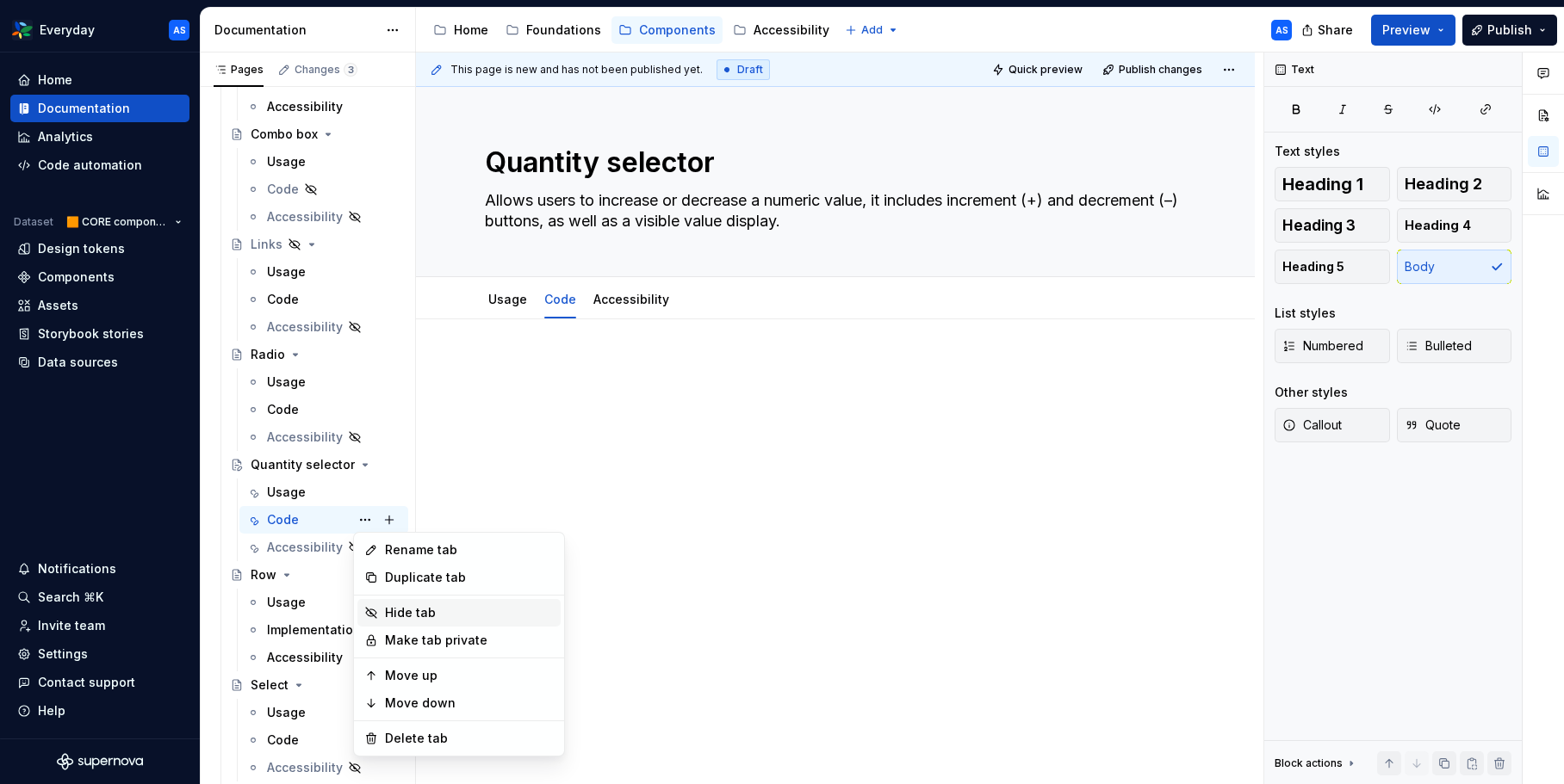
click at [427, 611] on div "Hide tab" at bounding box center [468, 613] width 169 height 17
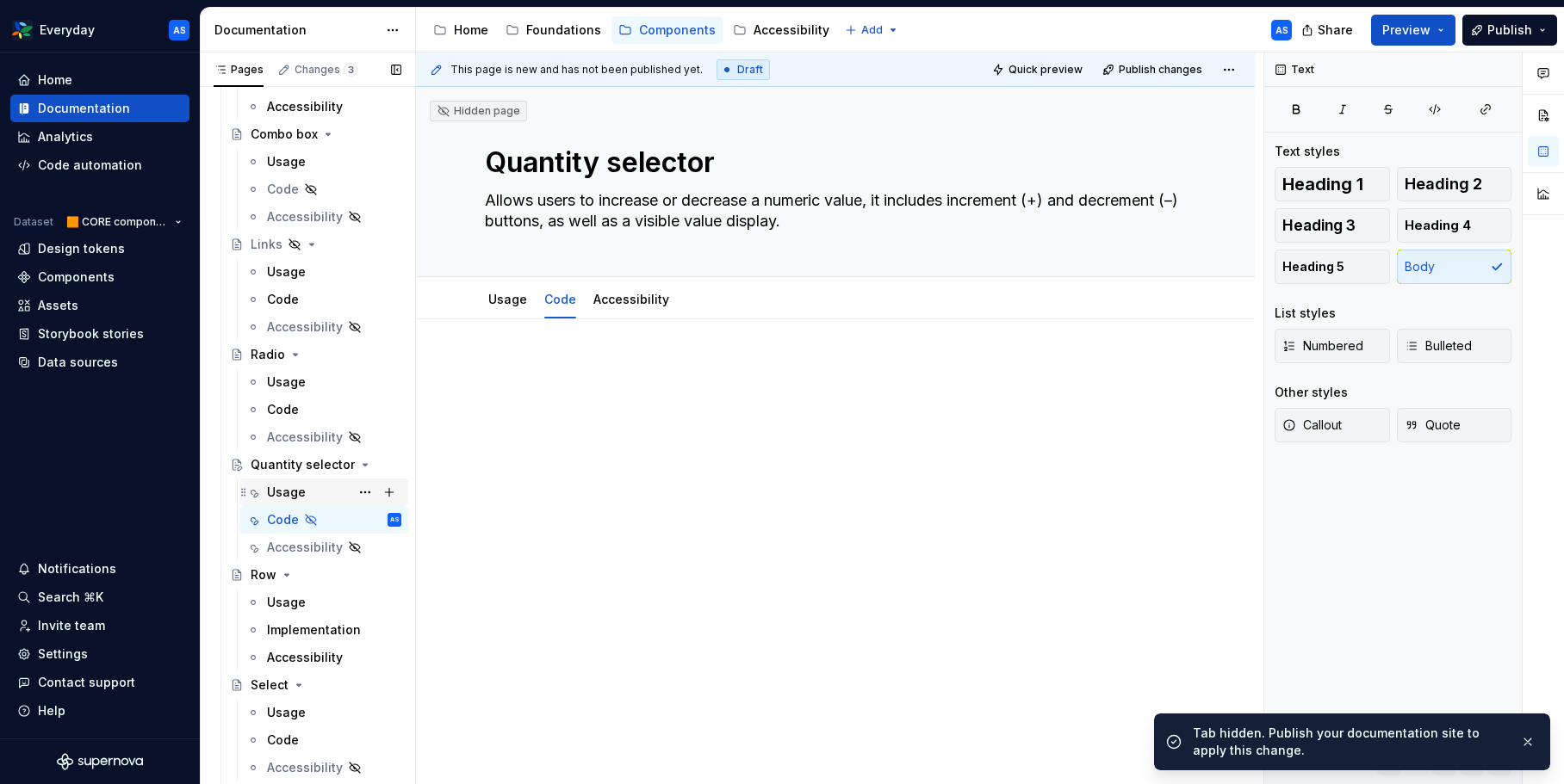
click at [305, 497] on div "Usage" at bounding box center [333, 492] width 134 height 24
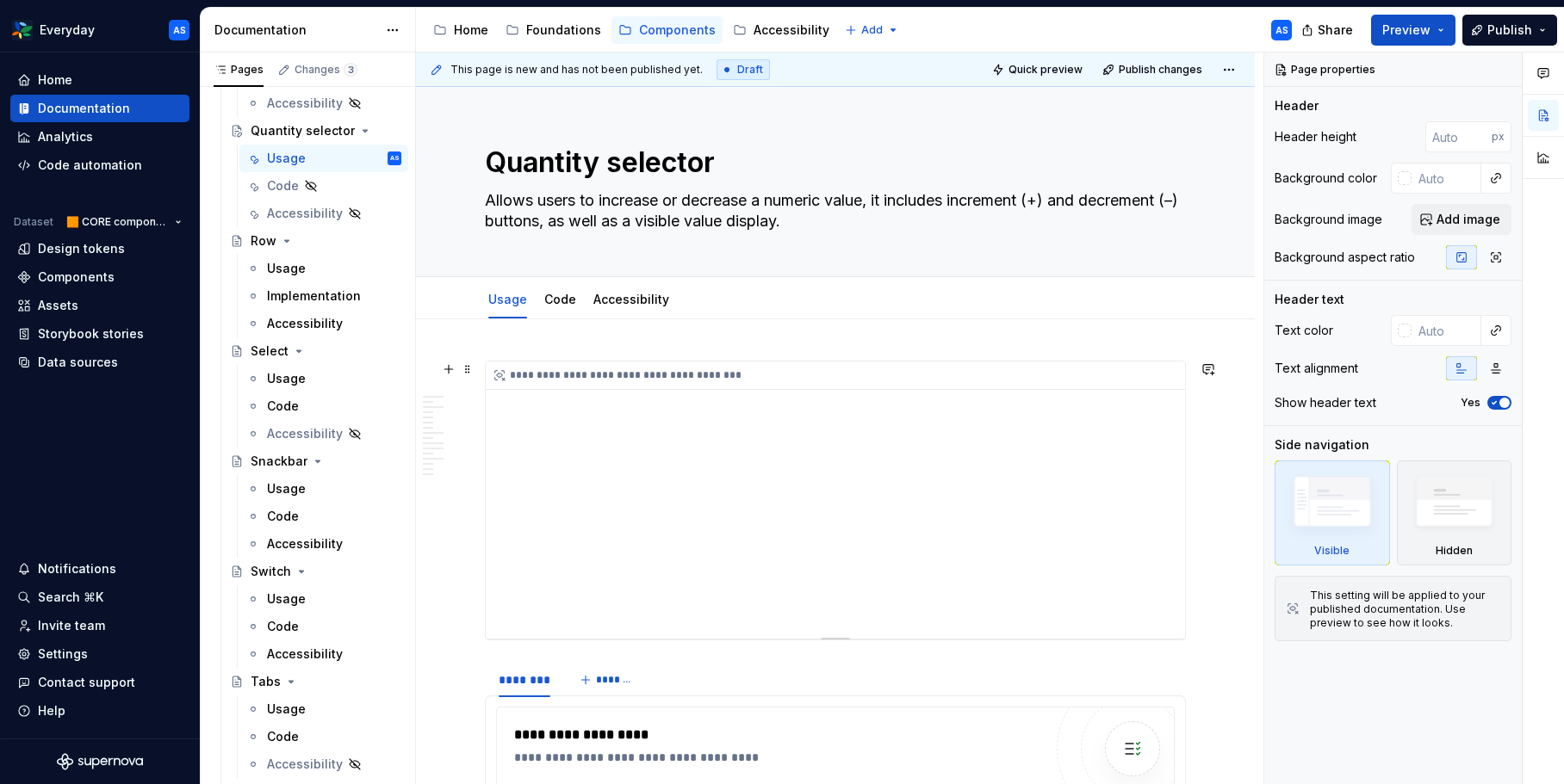
scroll to position [75, 0]
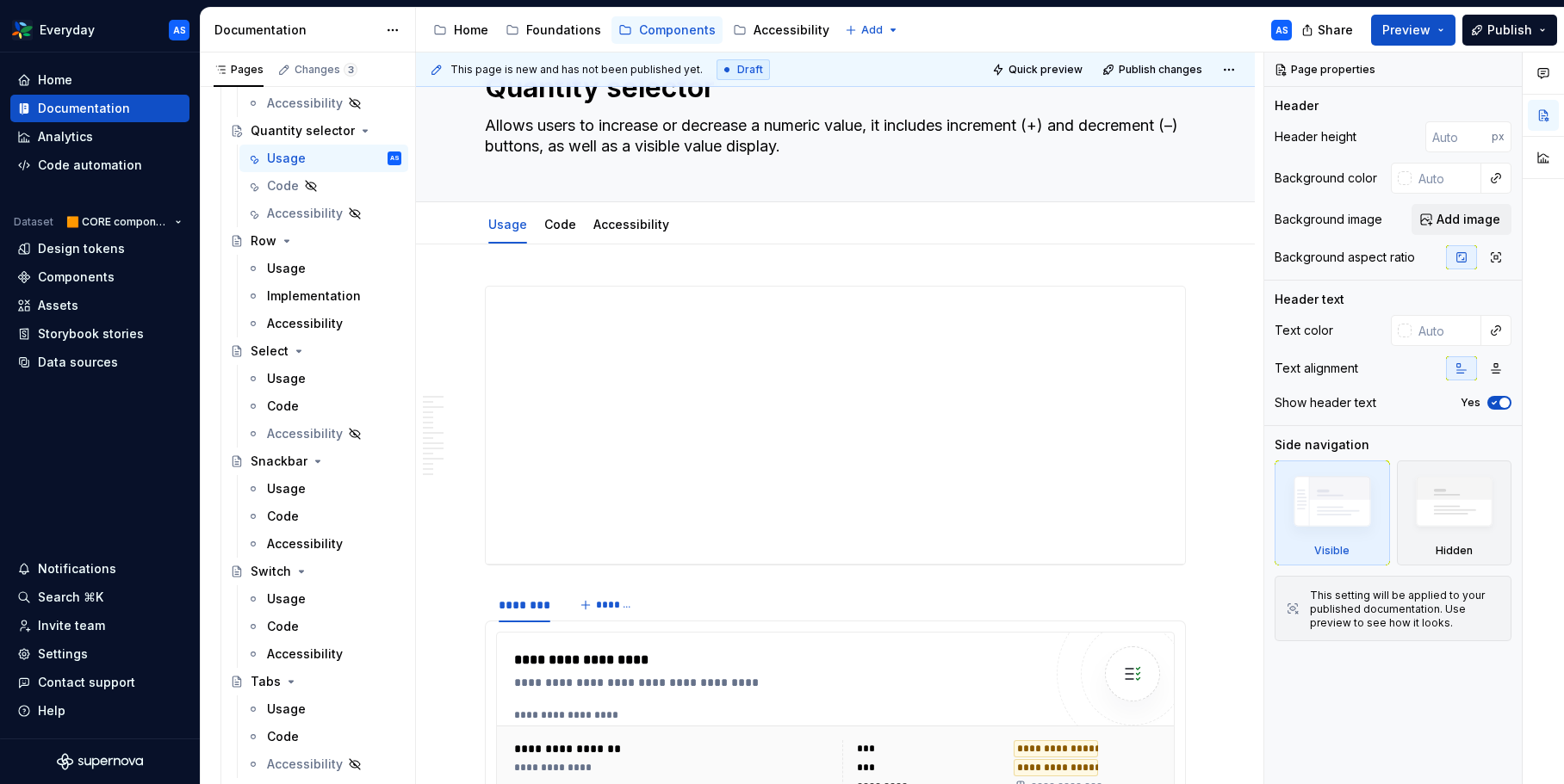
type textarea "*"
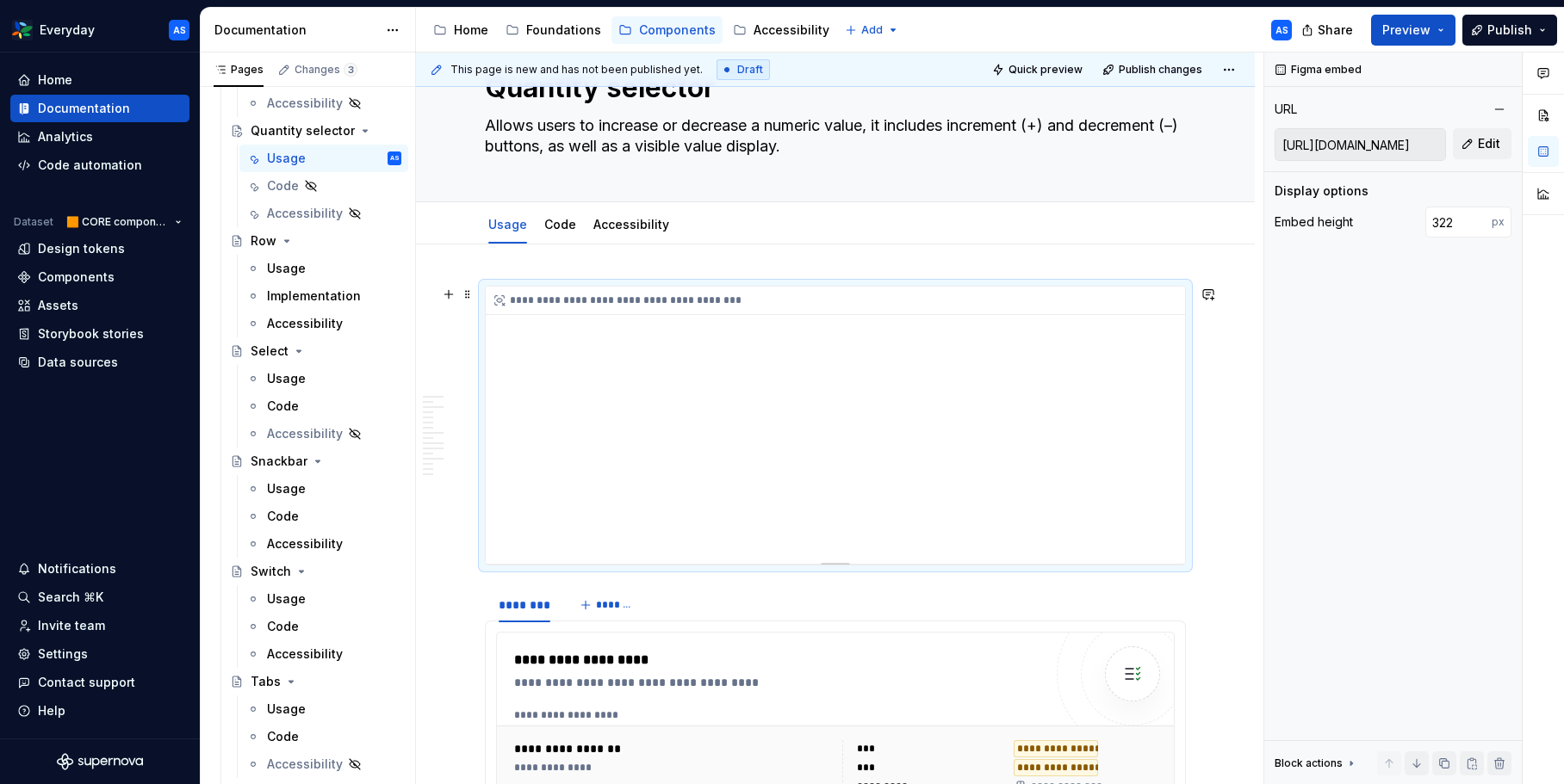
click at [976, 332] on div "**********" at bounding box center [835, 426] width 700 height 277
click at [1464, 145] on button "Edit" at bounding box center [1482, 144] width 59 height 31
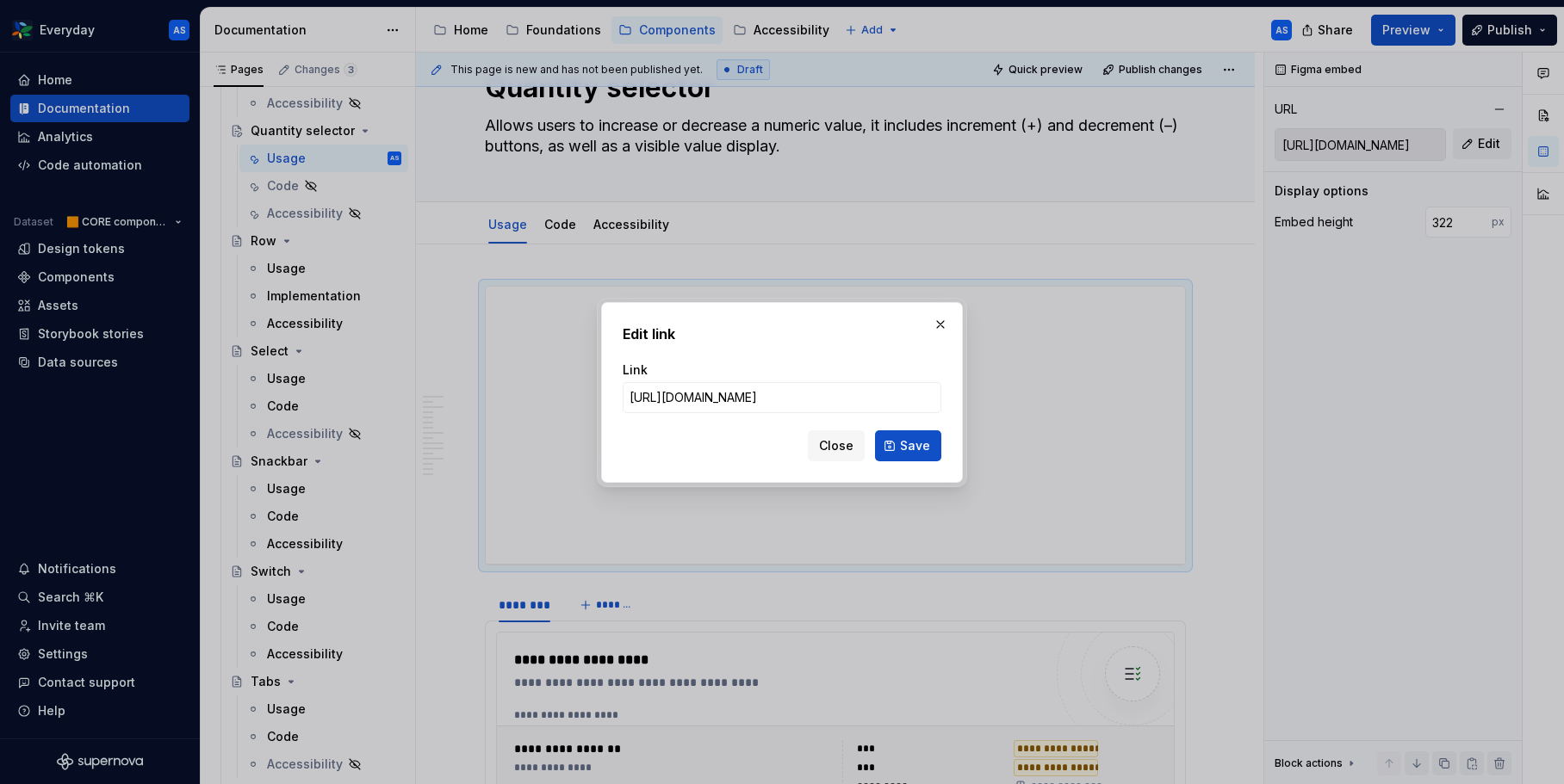
scroll to position [0, 867]
type input "[URL][DOMAIN_NAME]"
click at [926, 444] on span "Save" at bounding box center [915, 446] width 30 height 17
type input "[URL][DOMAIN_NAME]"
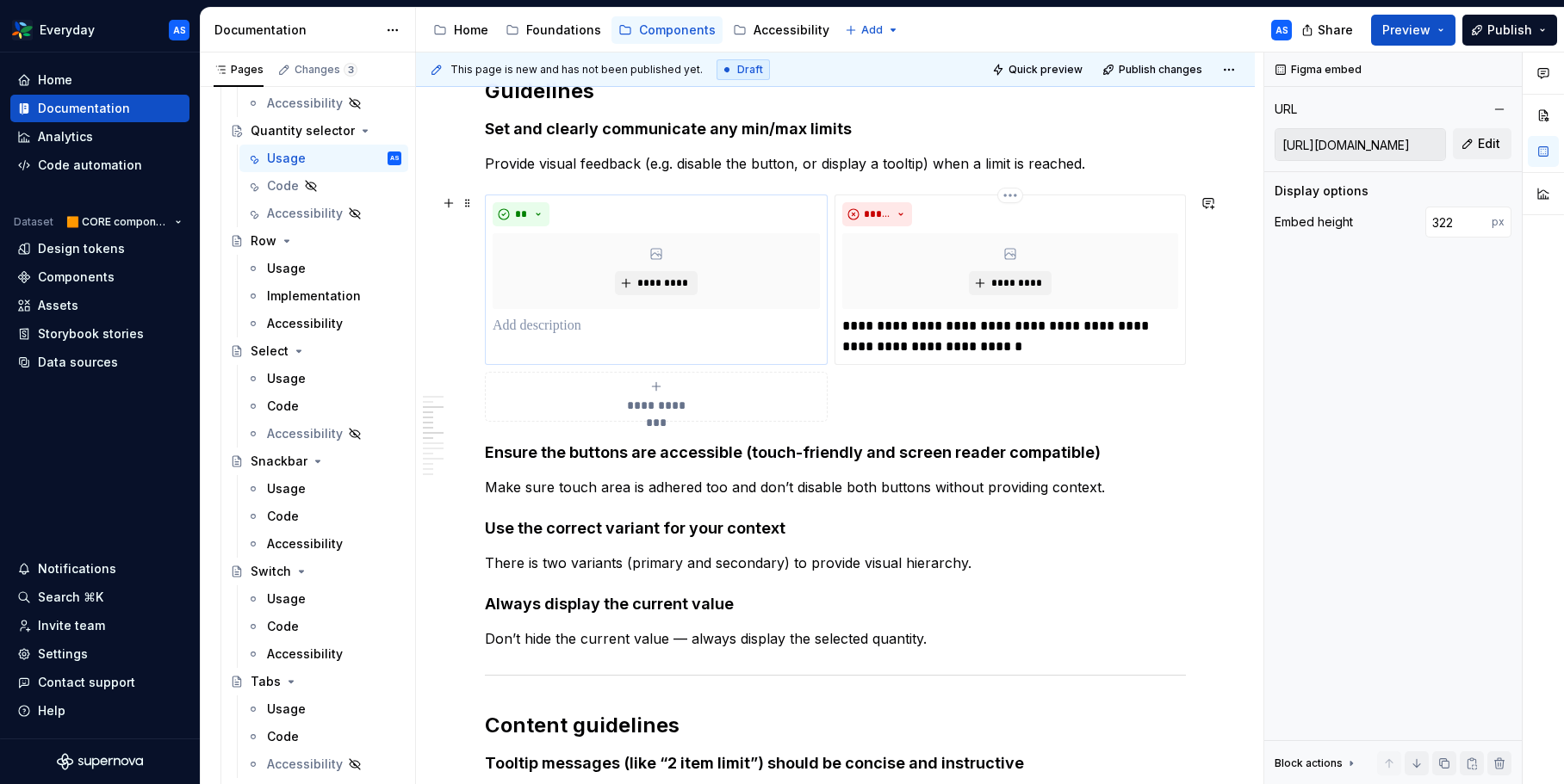
scroll to position [1459, 0]
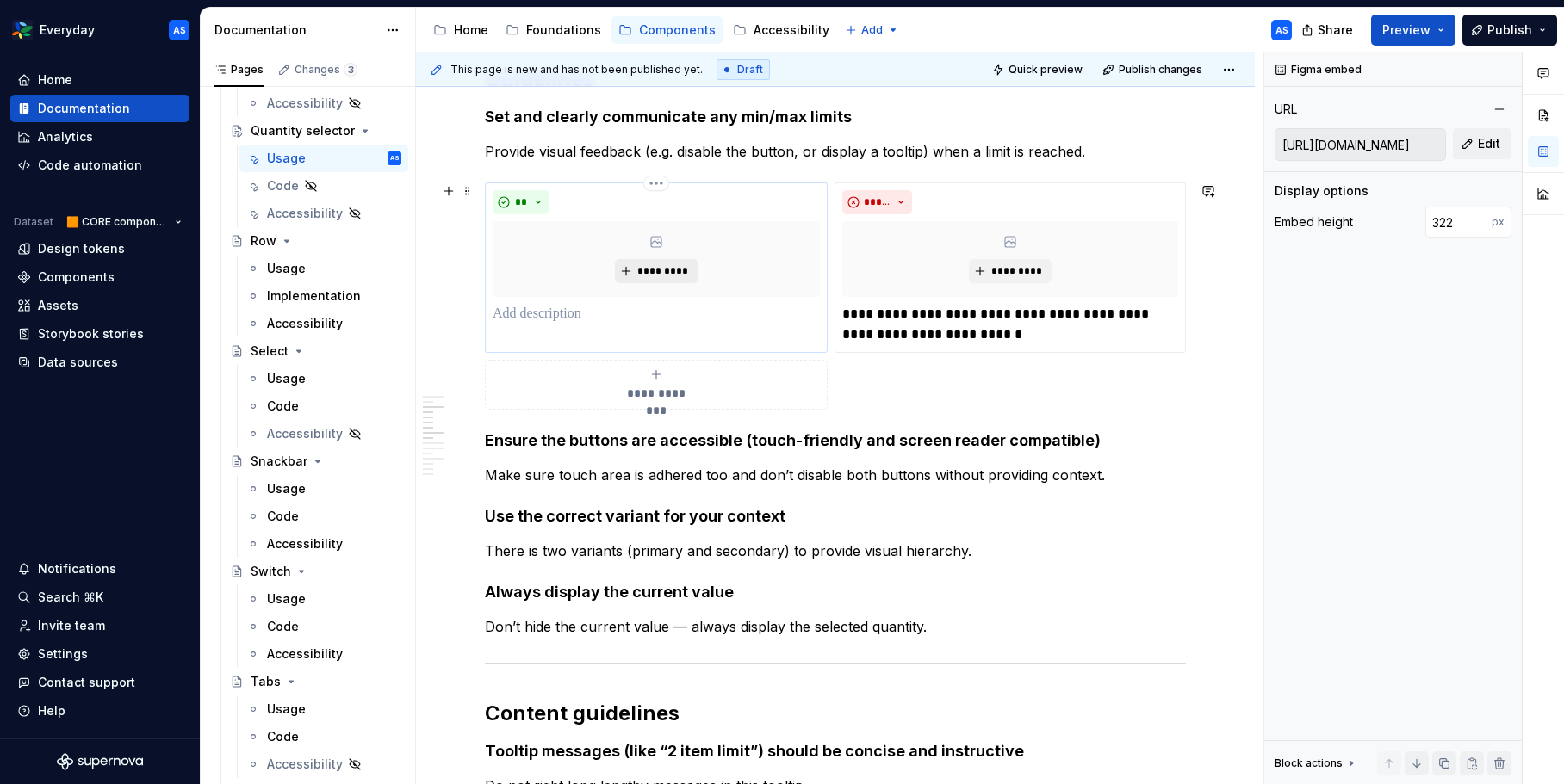
click at [660, 277] on span "*********" at bounding box center [662, 271] width 53 height 13
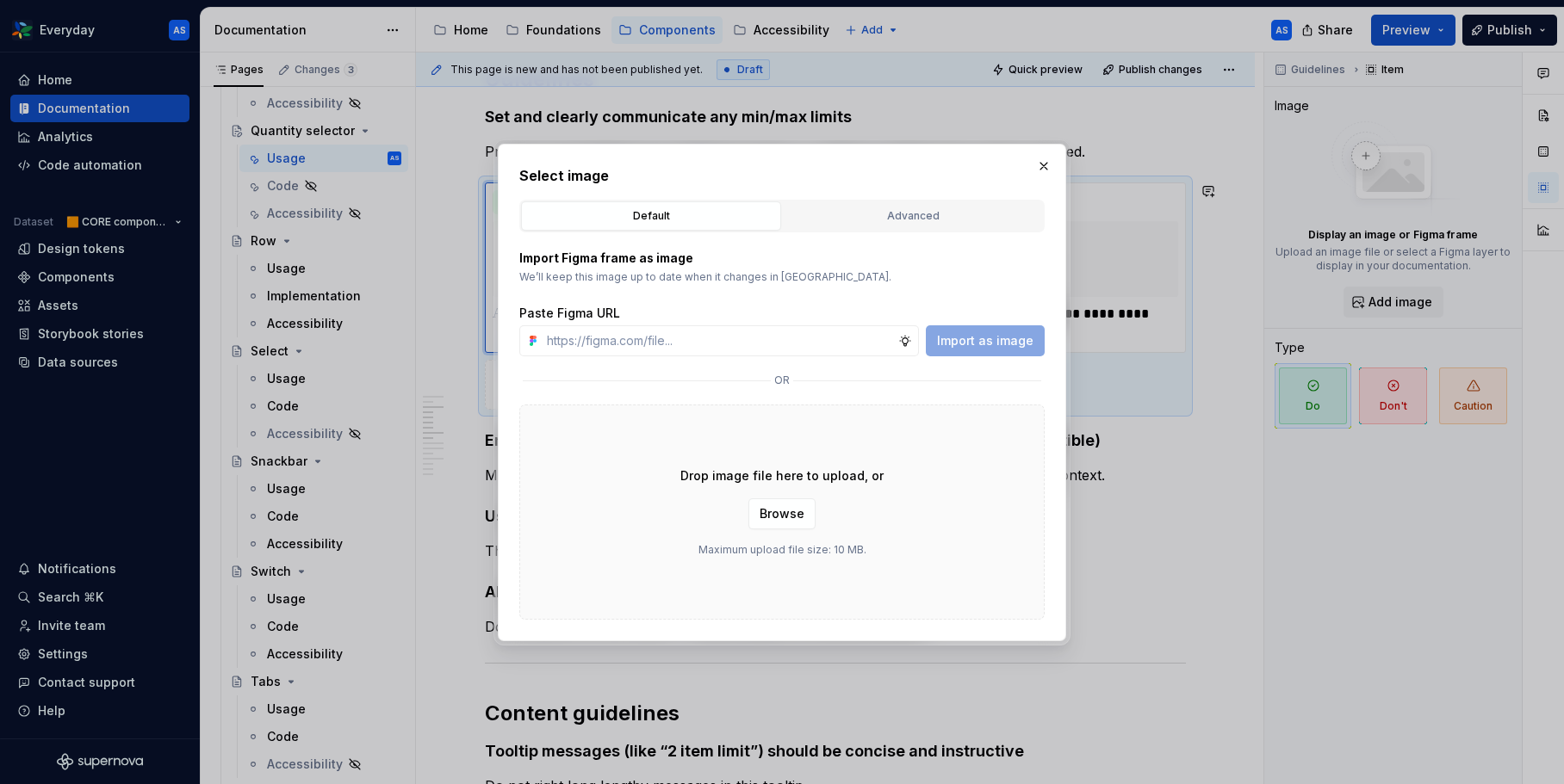
click at [913, 208] on div "Advanced" at bounding box center [913, 216] width 248 height 17
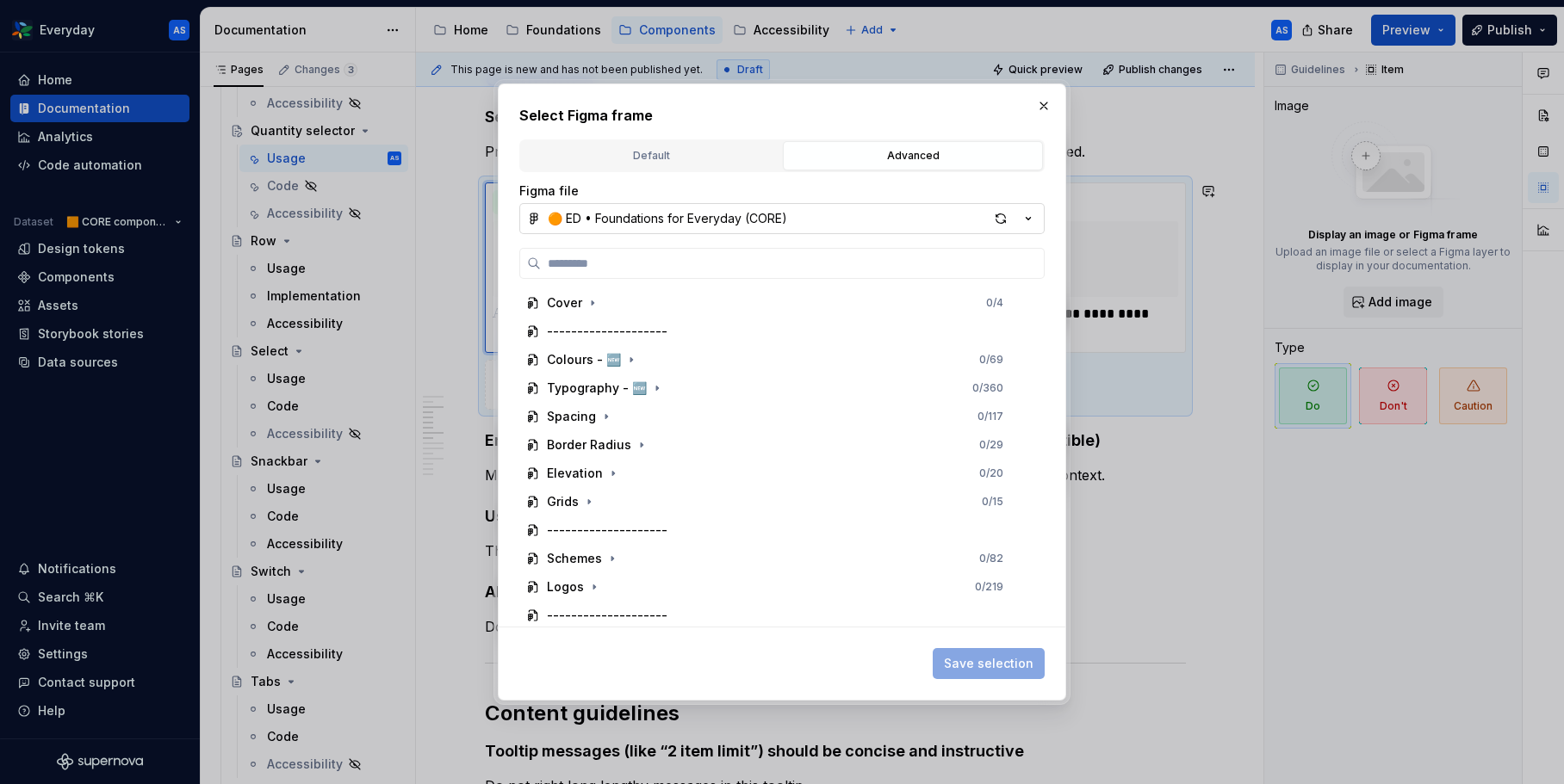
click at [1026, 215] on icon "button" at bounding box center [1028, 219] width 17 height 17
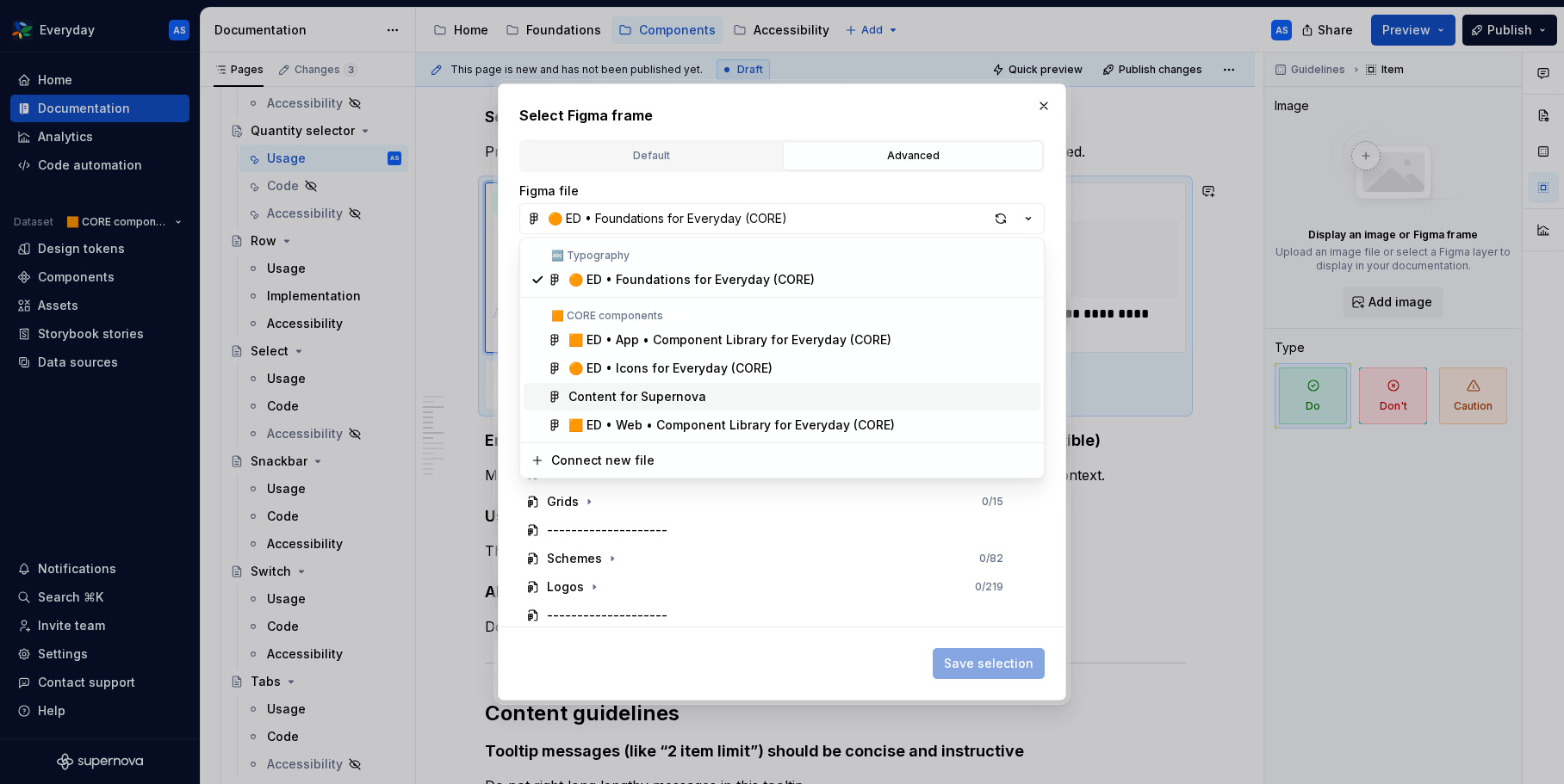
click at [707, 386] on span "Content for Supernova" at bounding box center [782, 397] width 517 height 28
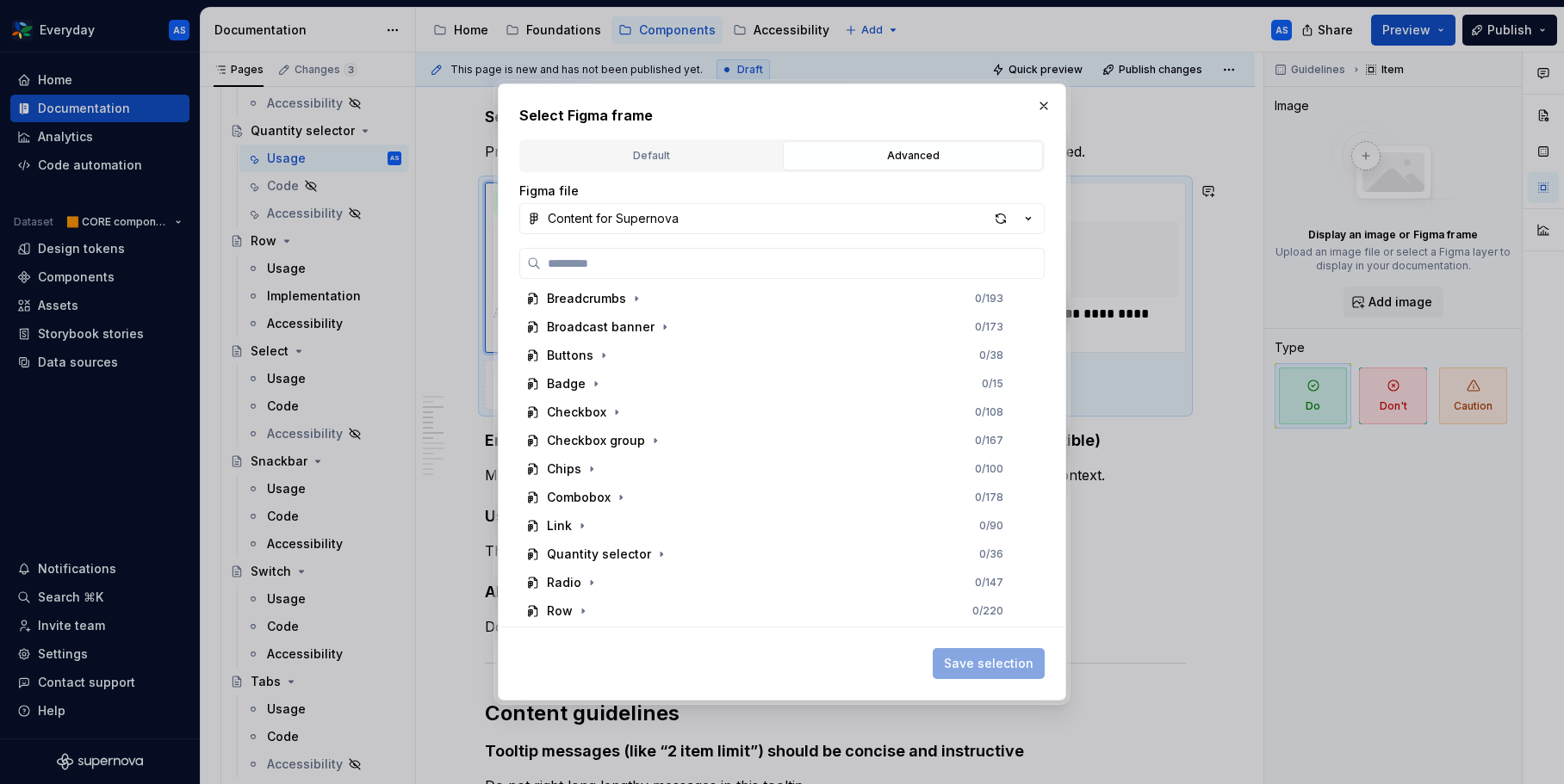
scroll to position [638, 0]
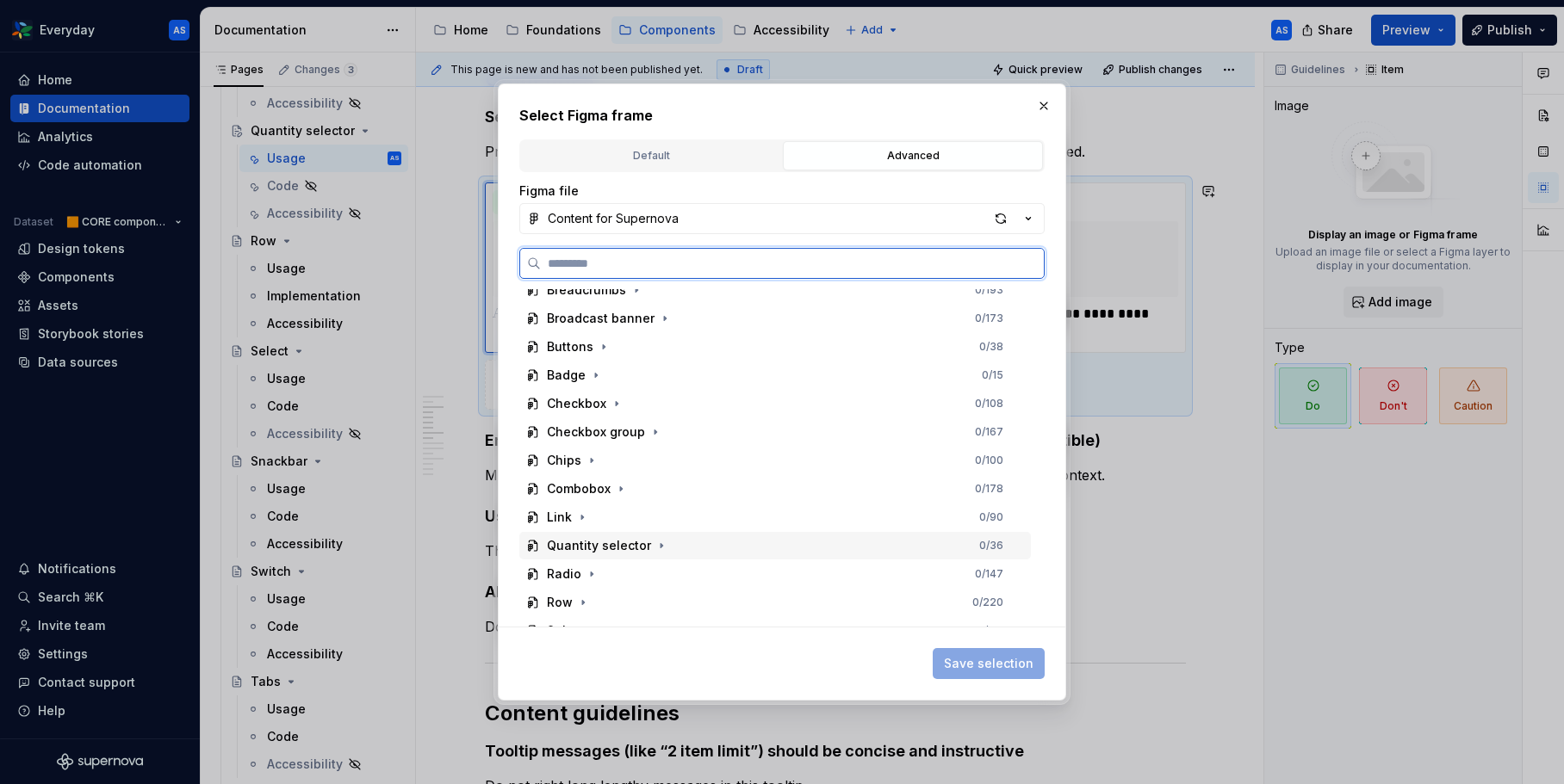
click at [722, 539] on div "Quantity selector 0 / 36" at bounding box center [775, 545] width 512 height 28
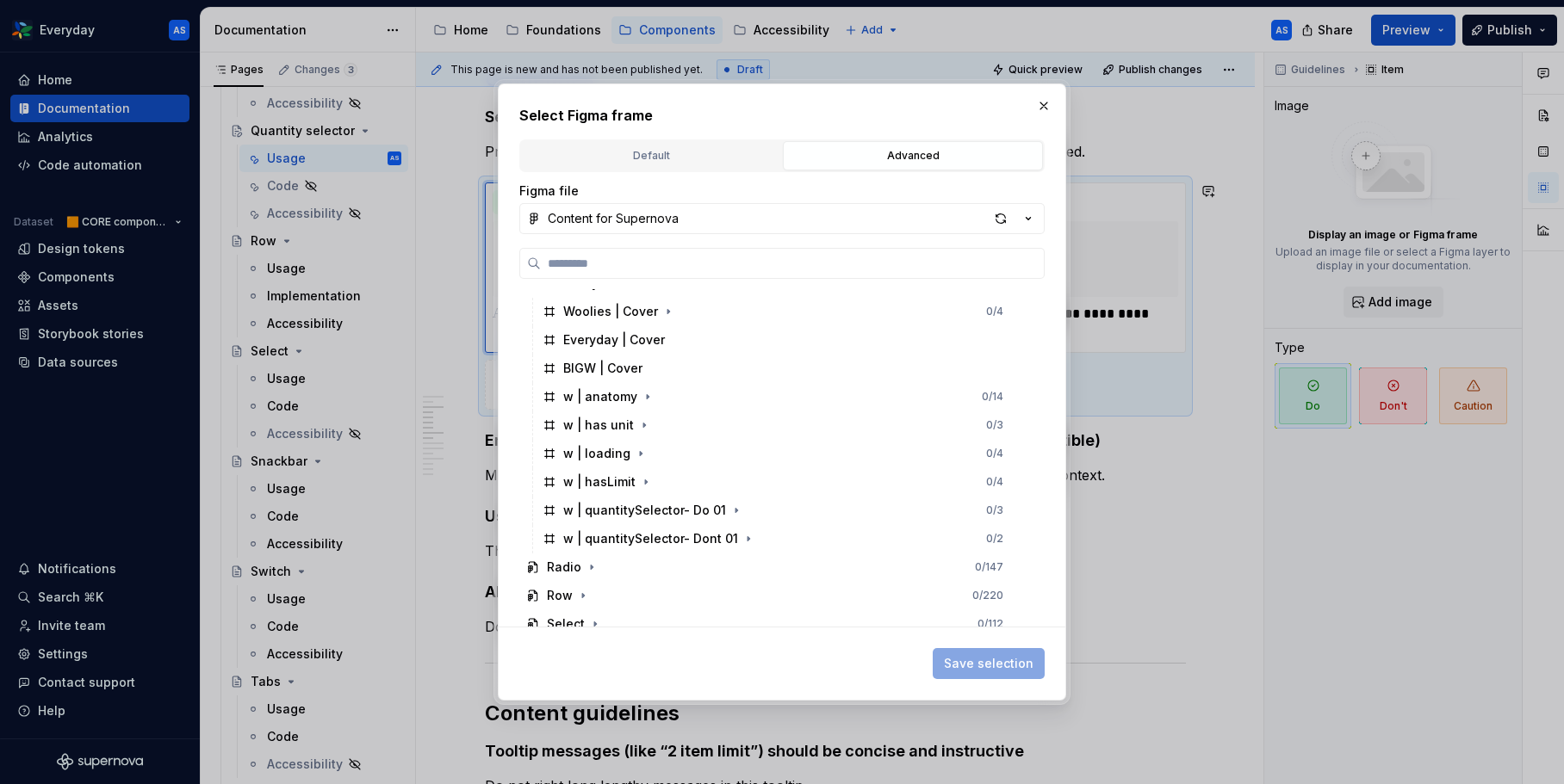
scroll to position [945, 0]
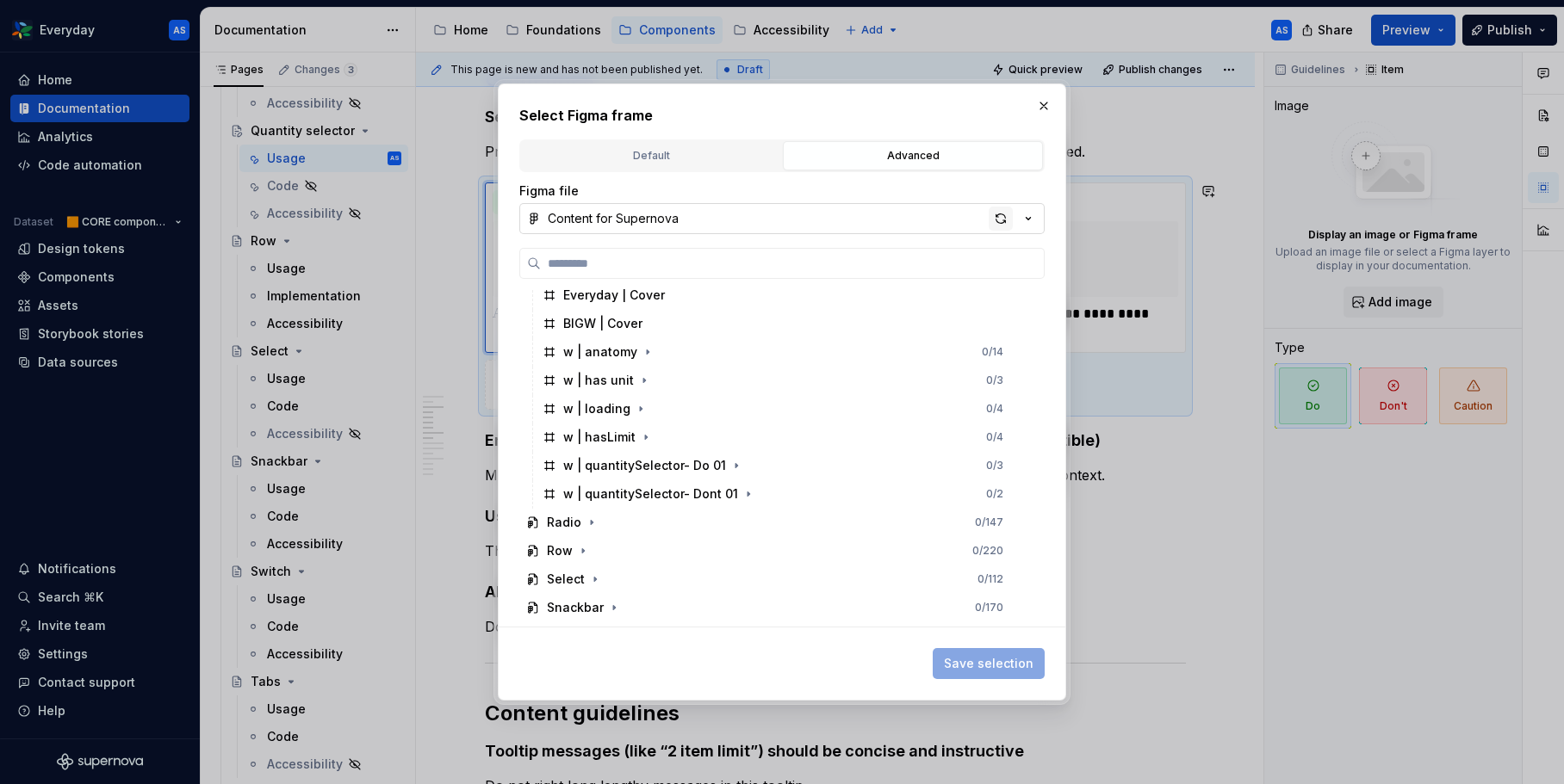
click at [994, 212] on div "button" at bounding box center [1000, 218] width 24 height 24
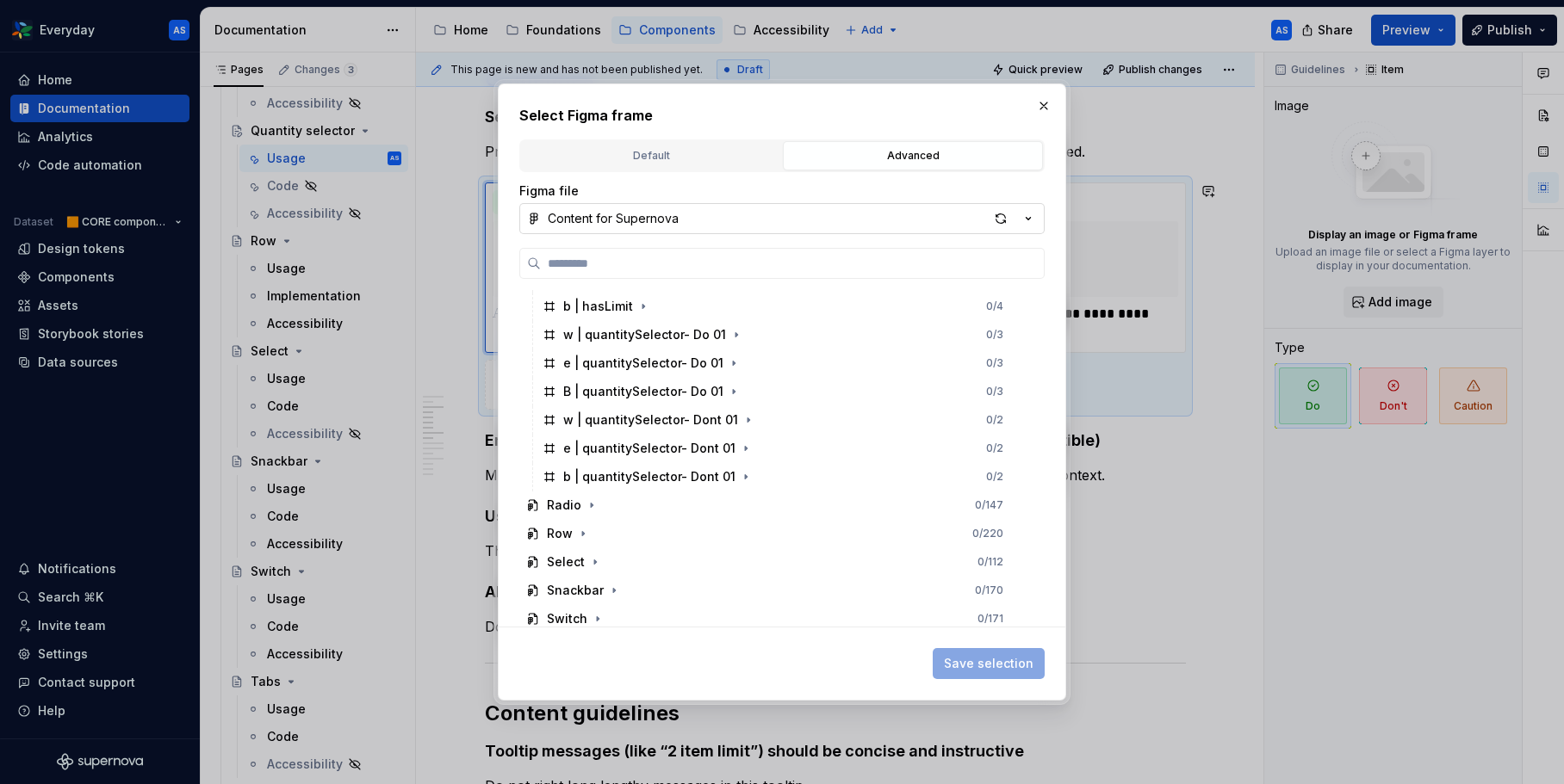
scroll to position [1313, 0]
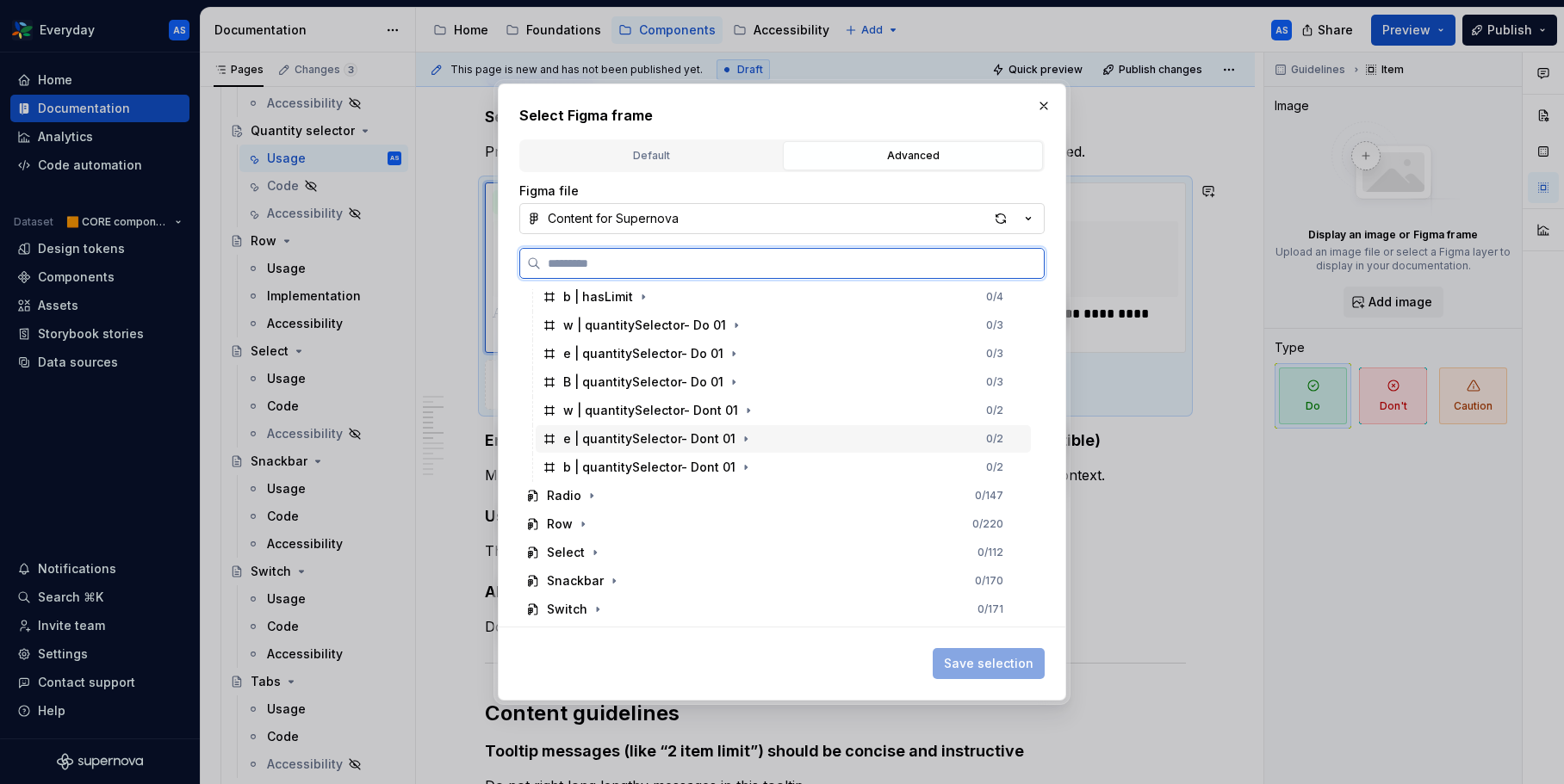
click at [809, 440] on div "e | quantitySelector- Dont 01 0 / 2" at bounding box center [783, 438] width 495 height 28
click at [774, 361] on div "e | quantitySelector- Do 01 0 / 3" at bounding box center [783, 353] width 495 height 28
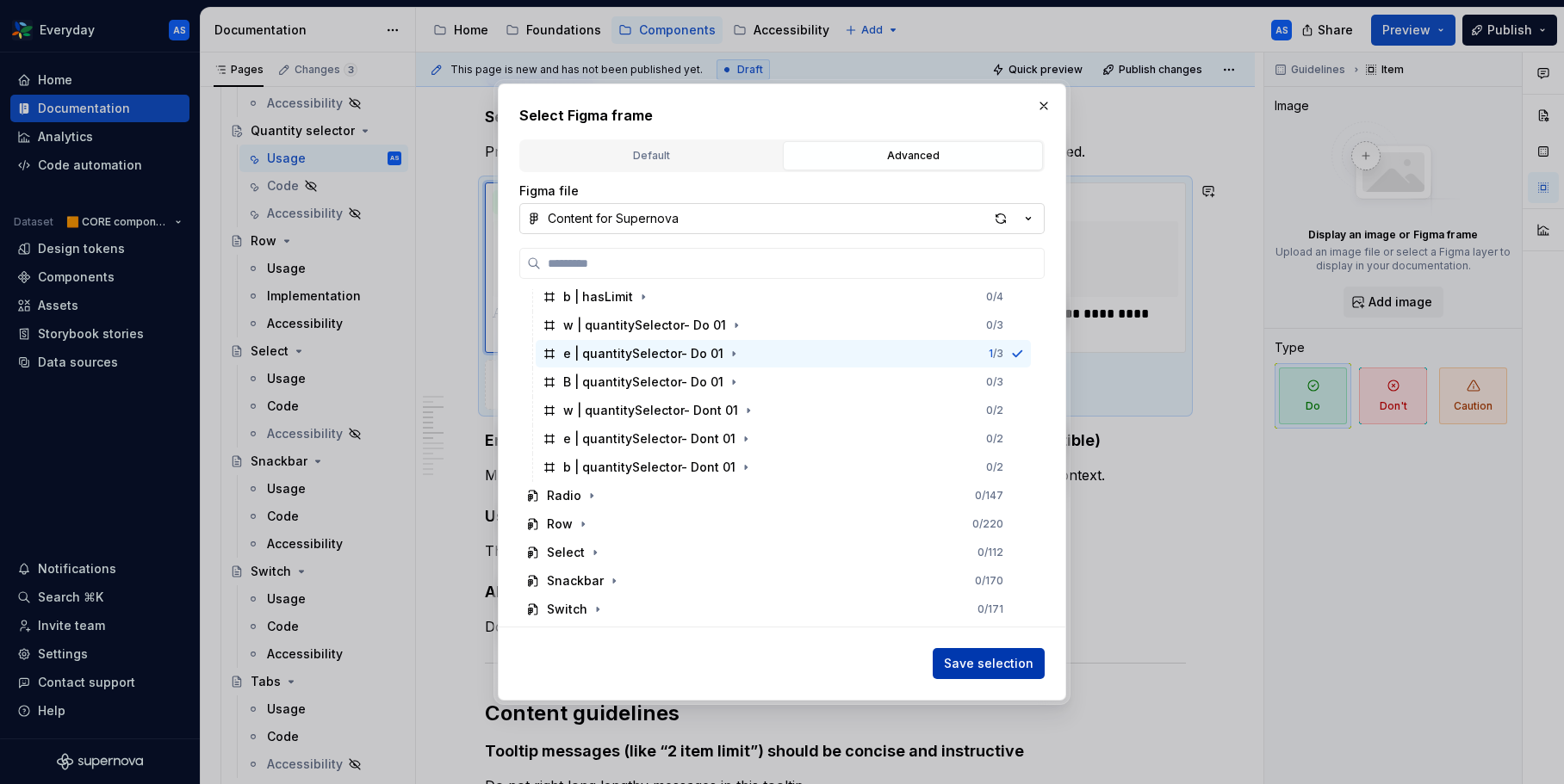
click at [995, 667] on span "Save selection" at bounding box center [988, 664] width 90 height 17
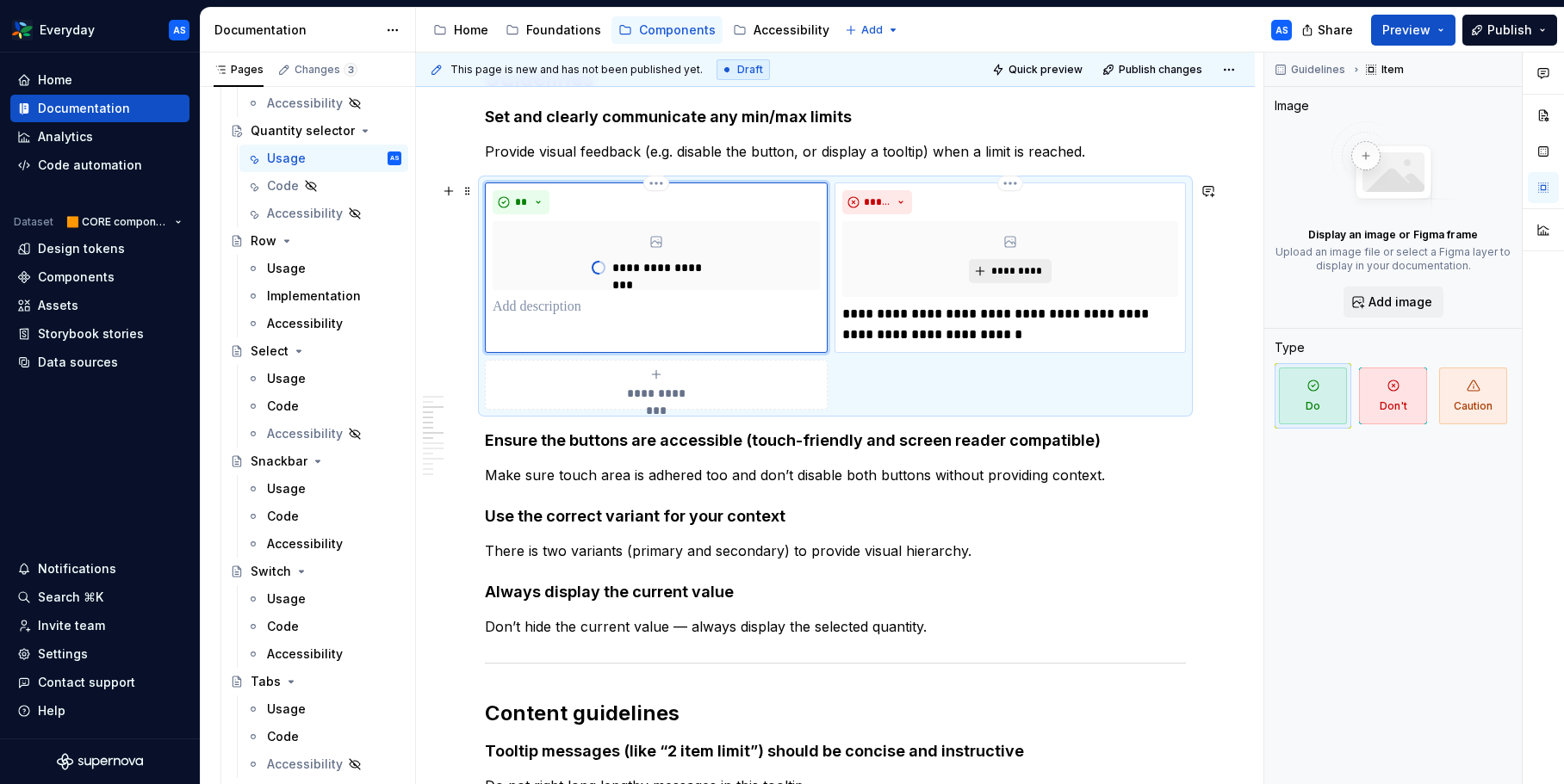
click at [1010, 269] on span "*********" at bounding box center [1017, 271] width 53 height 13
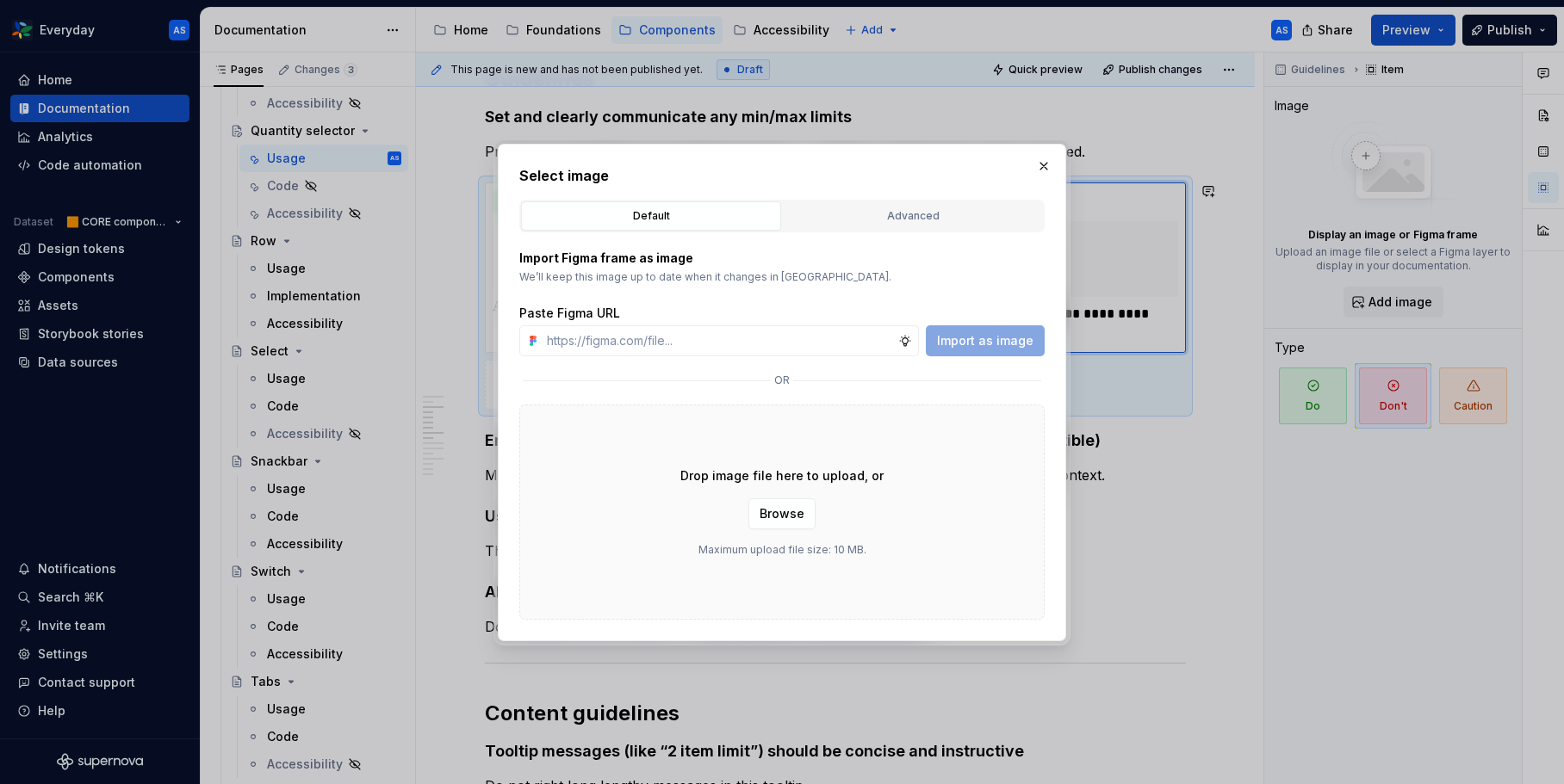
click at [884, 223] on button "Advanced" at bounding box center [913, 216] width 260 height 29
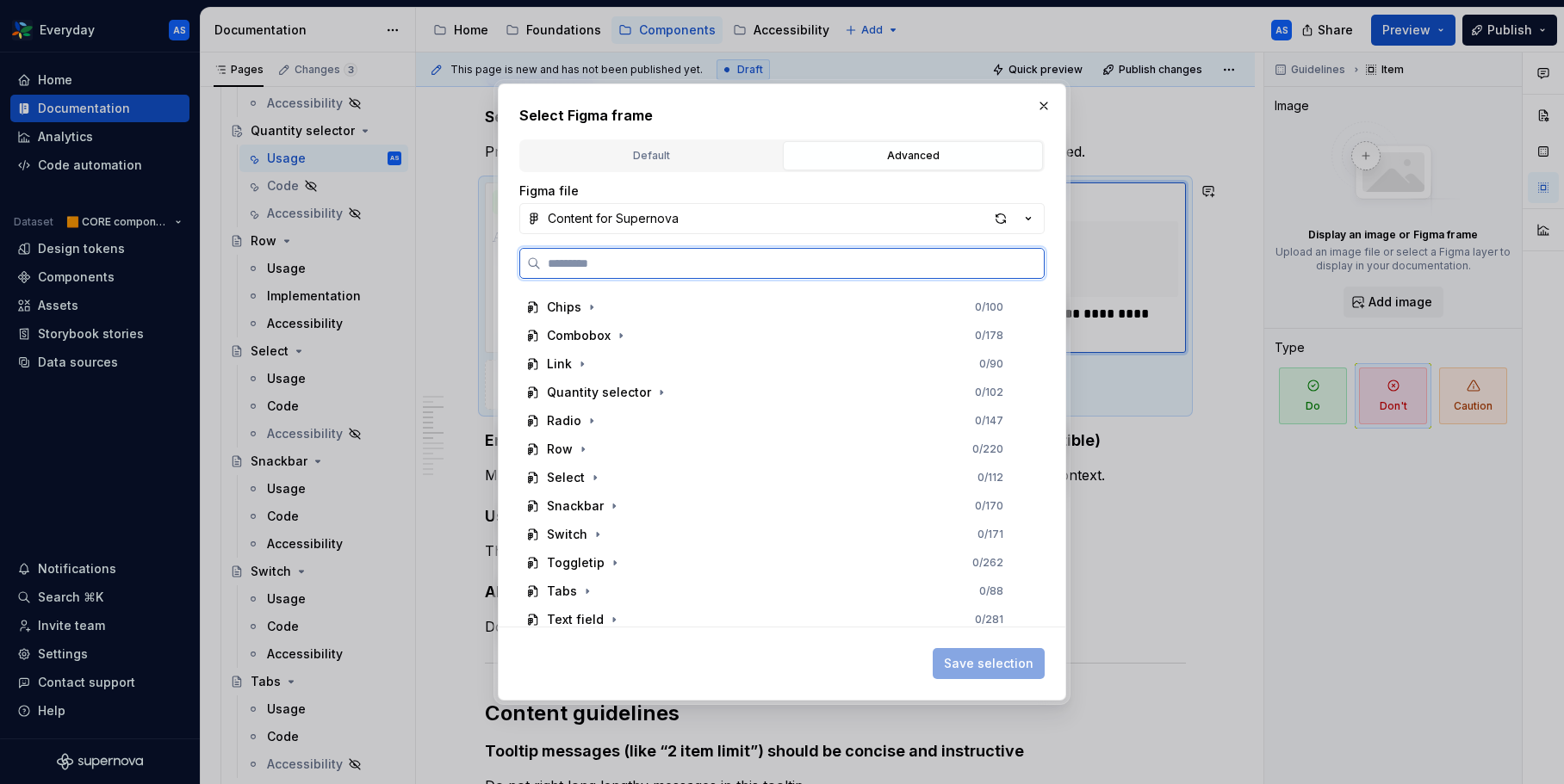
scroll to position [787, 0]
click at [730, 399] on div "Quantity selector 0 / 102" at bounding box center [775, 397] width 512 height 28
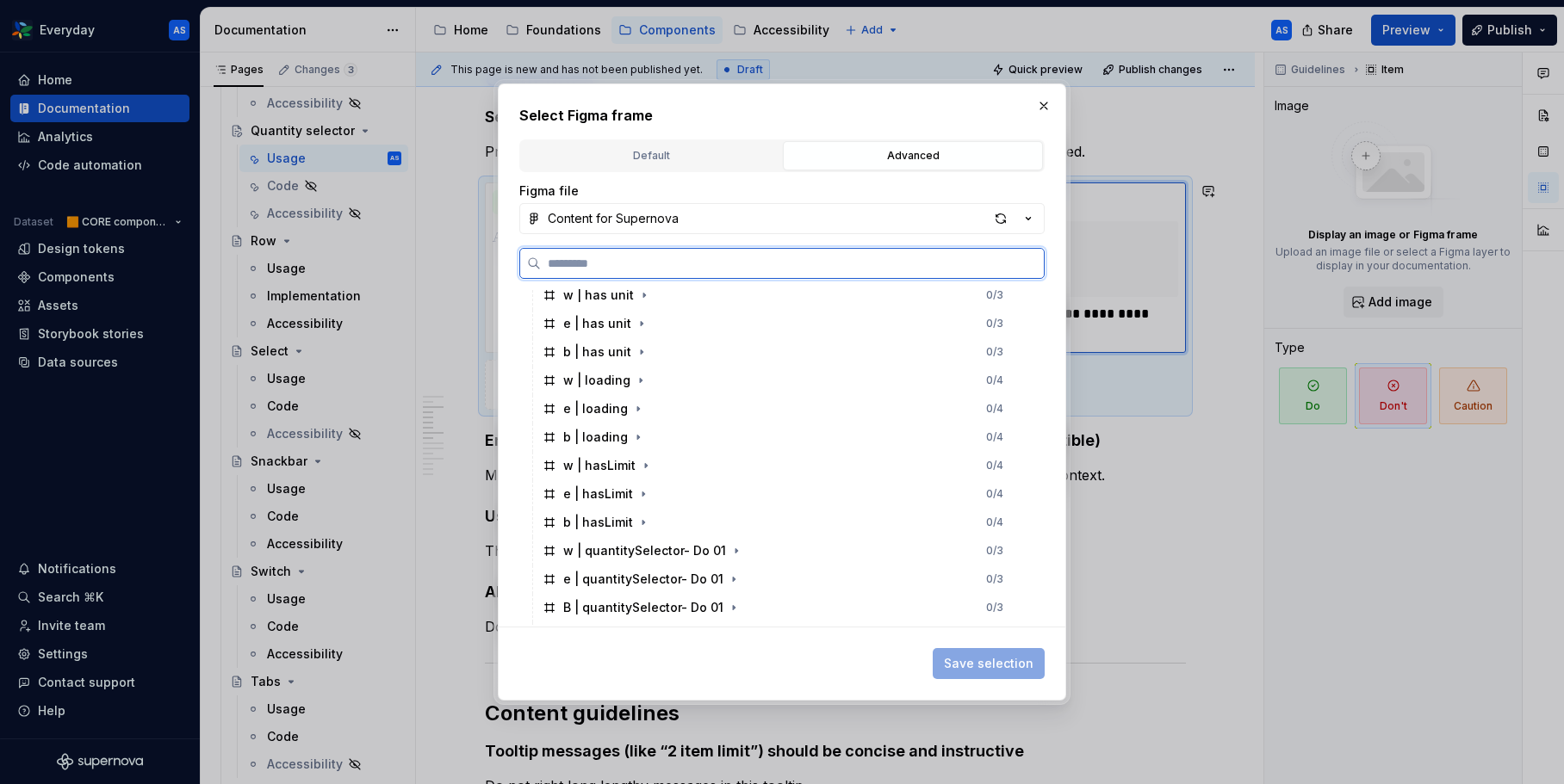
scroll to position [1216, 0]
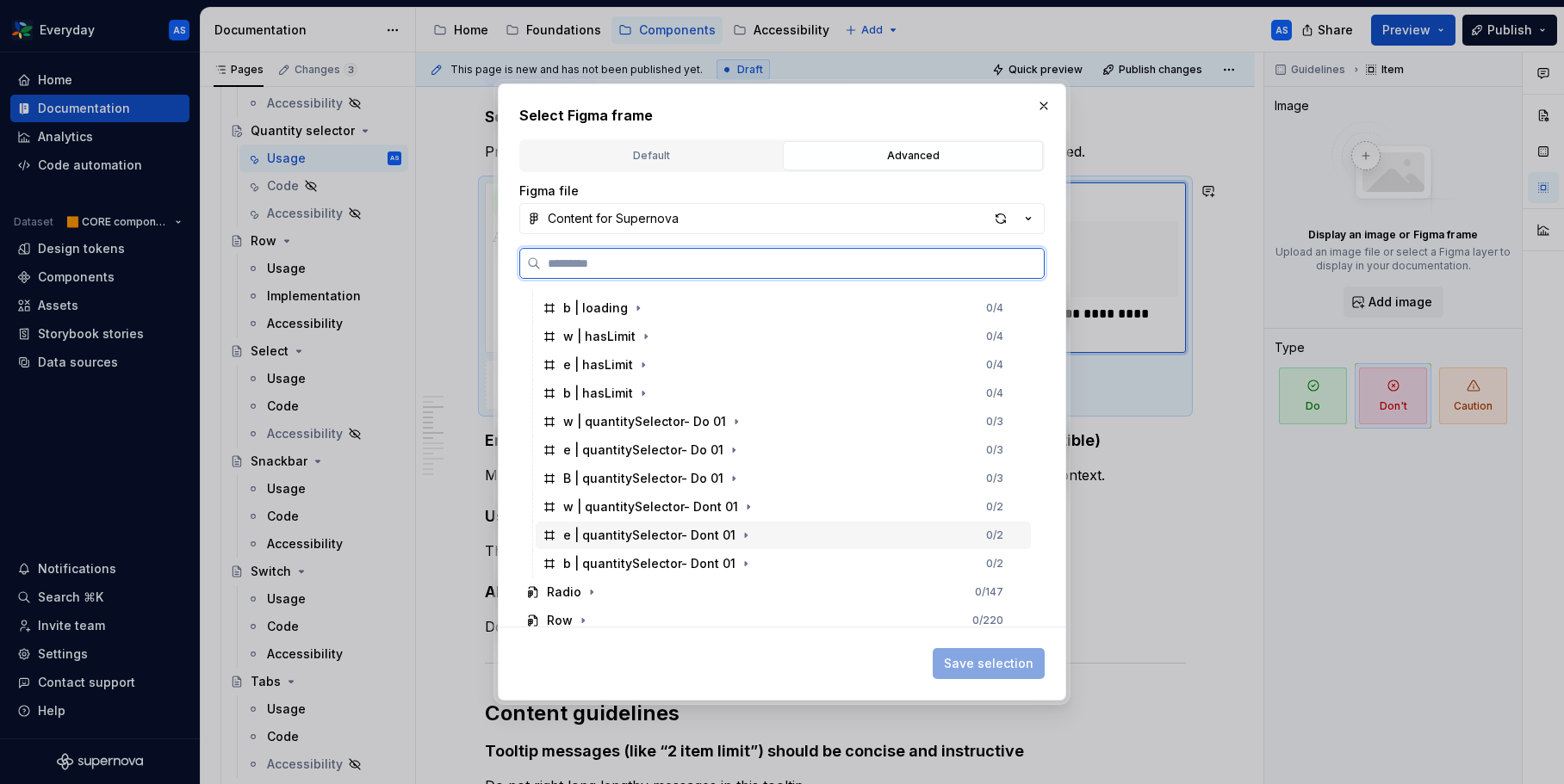
click at [820, 537] on div "e | quantitySelector- Dont 01 0 / 2" at bounding box center [783, 536] width 495 height 28
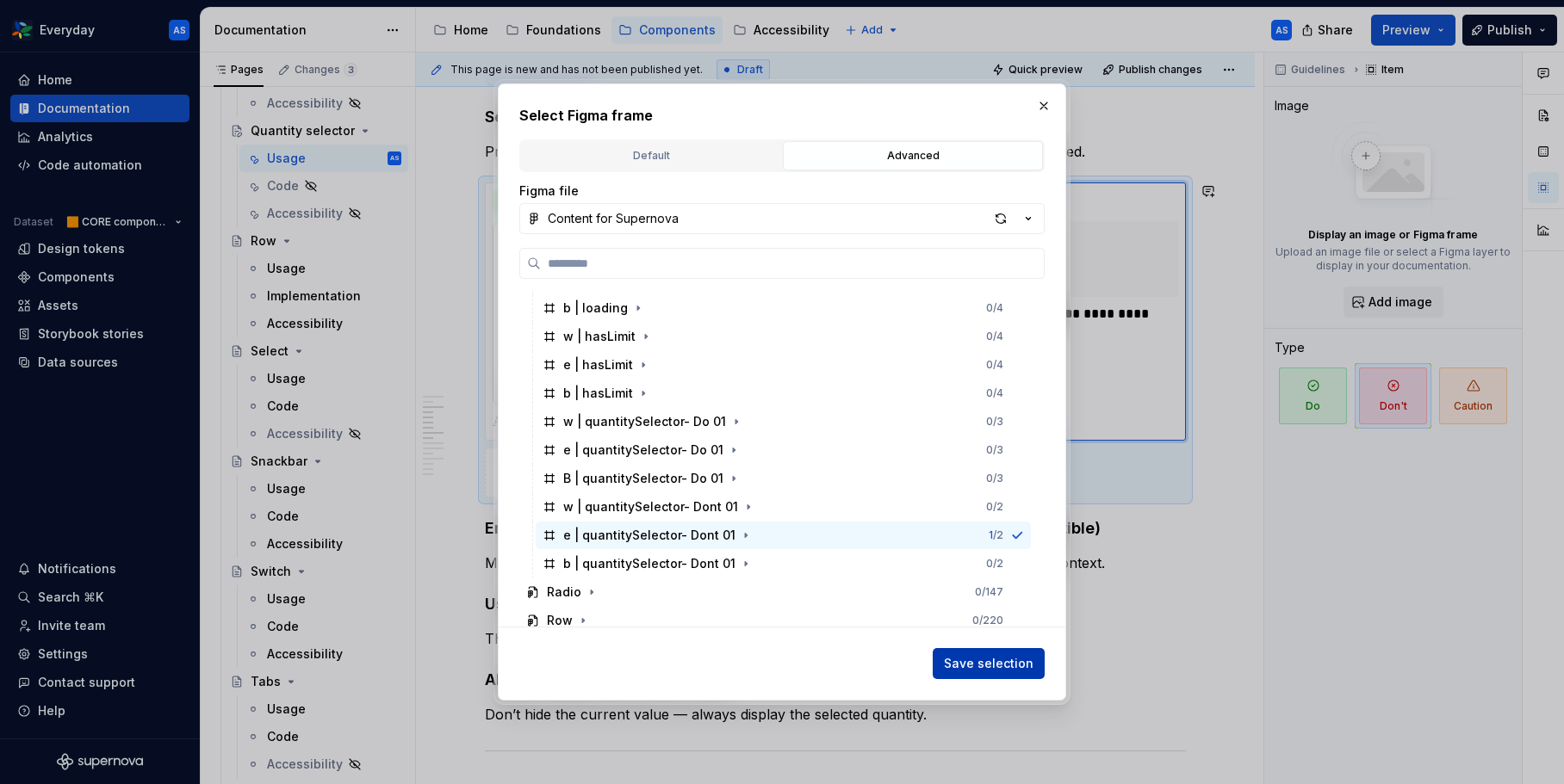
click at [1020, 661] on span "Save selection" at bounding box center [988, 664] width 90 height 17
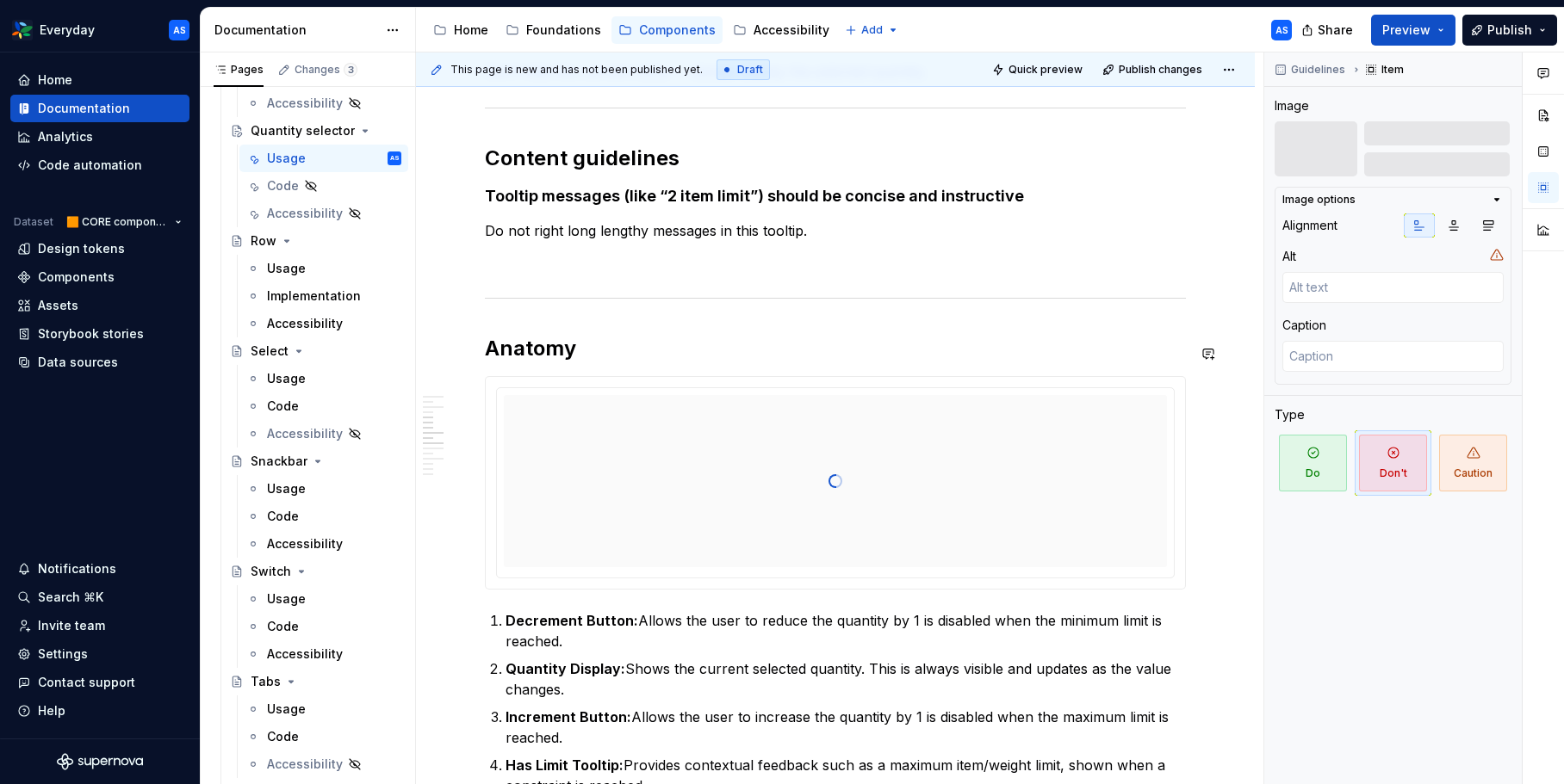
scroll to position [1933, 0]
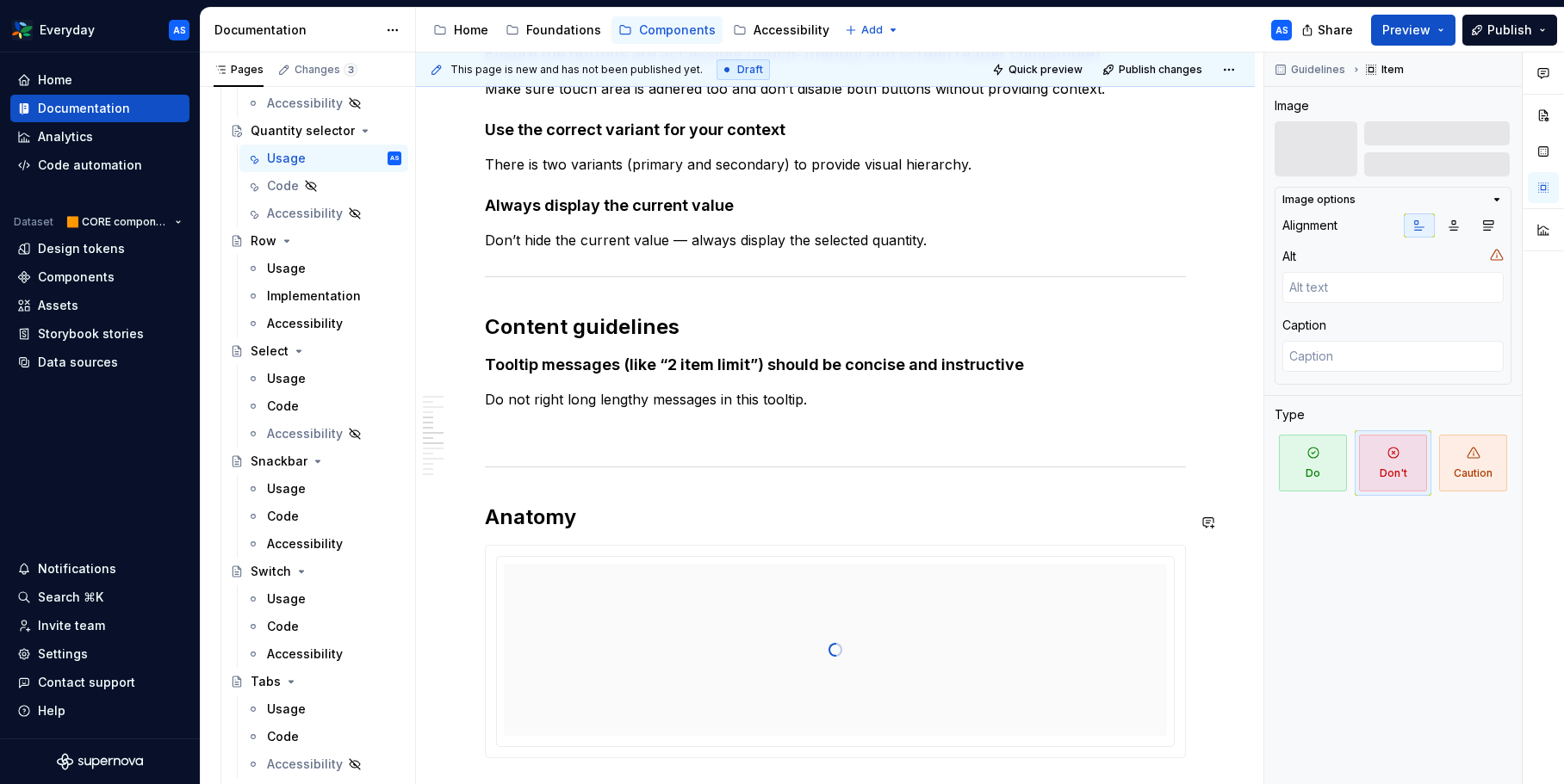
click at [947, 492] on div "**********" at bounding box center [835, 475] width 701 height 4096
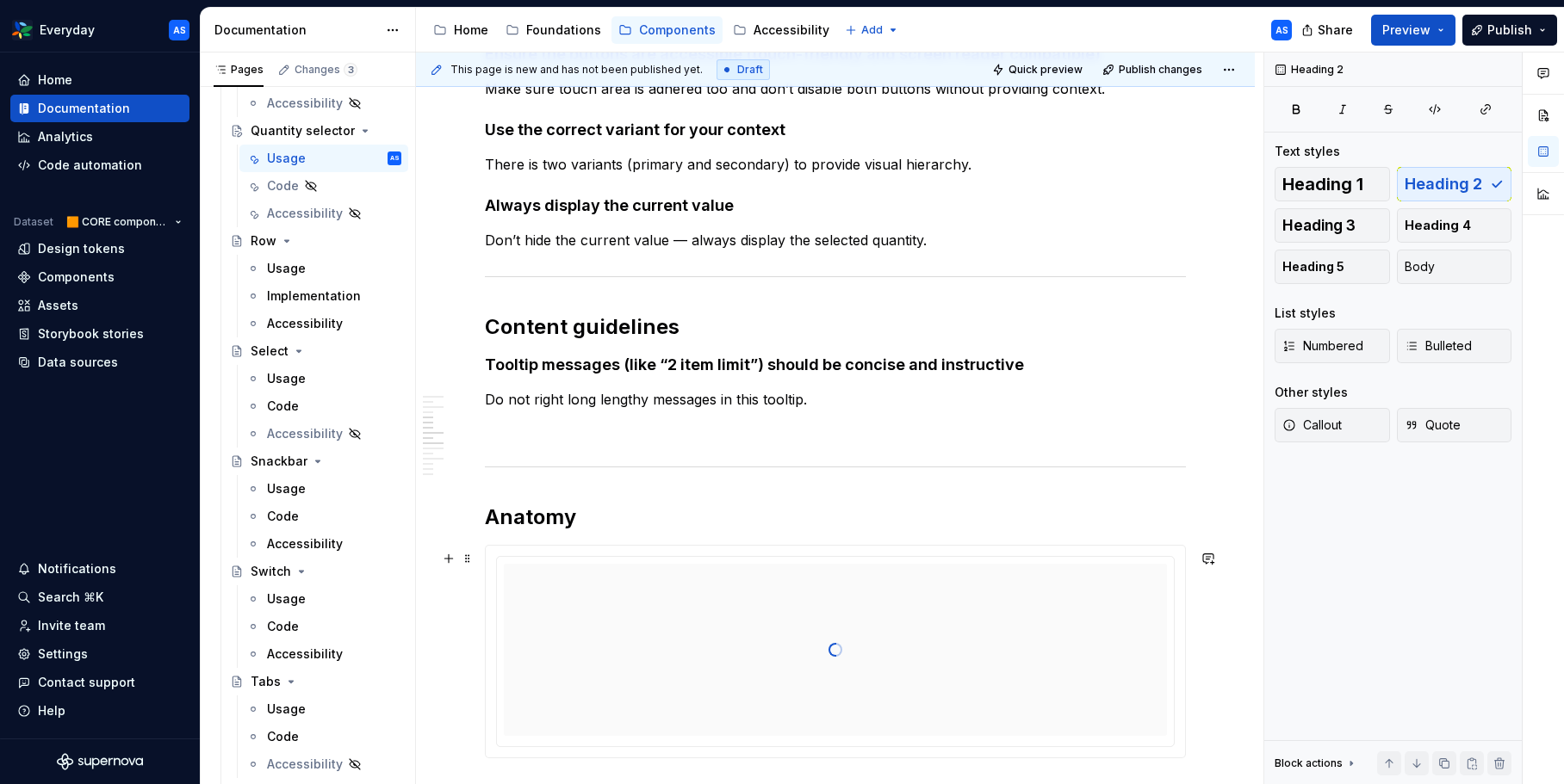
click at [938, 615] on div at bounding box center [835, 649] width 663 height 172
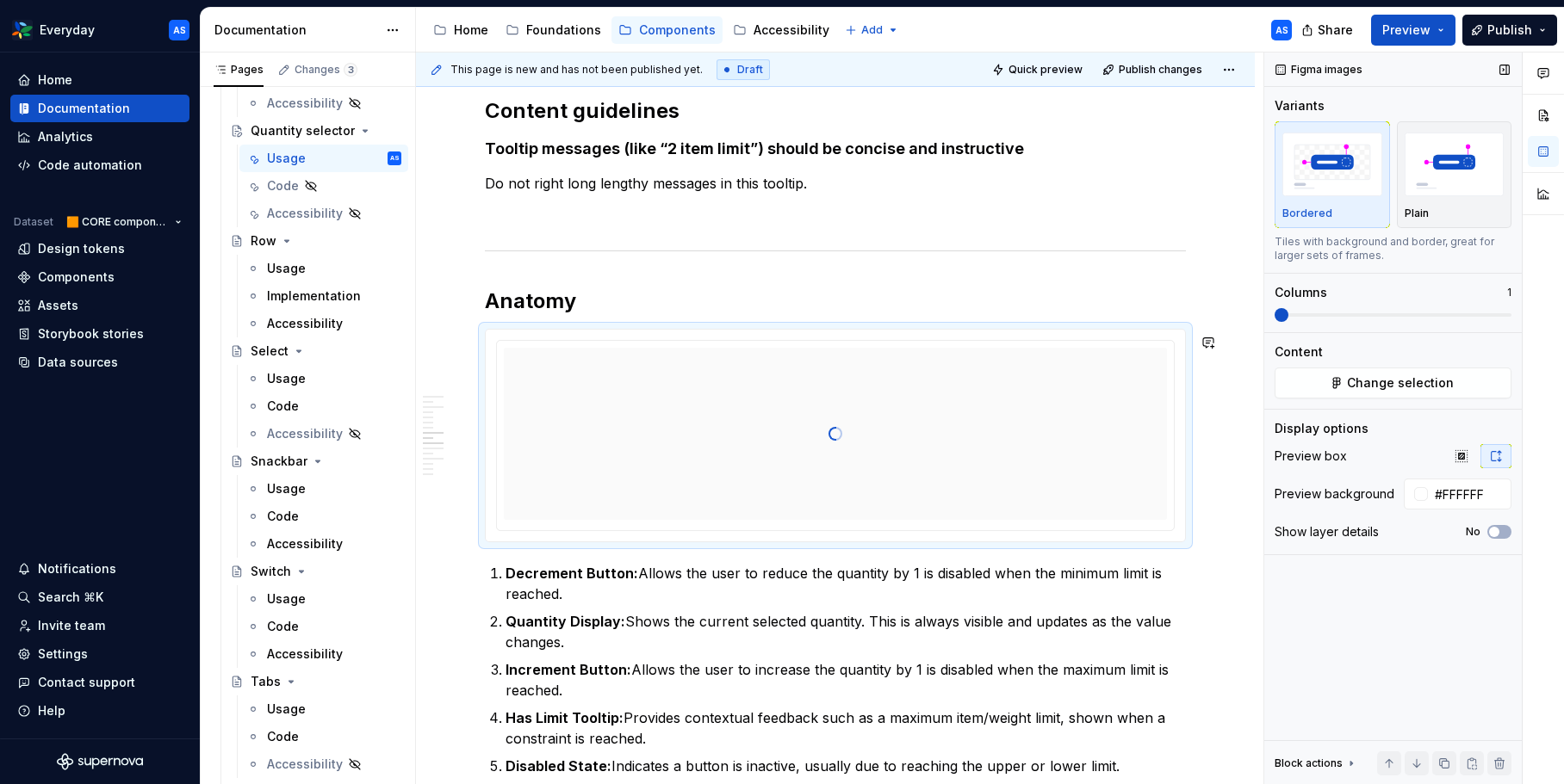
scroll to position [2215, 0]
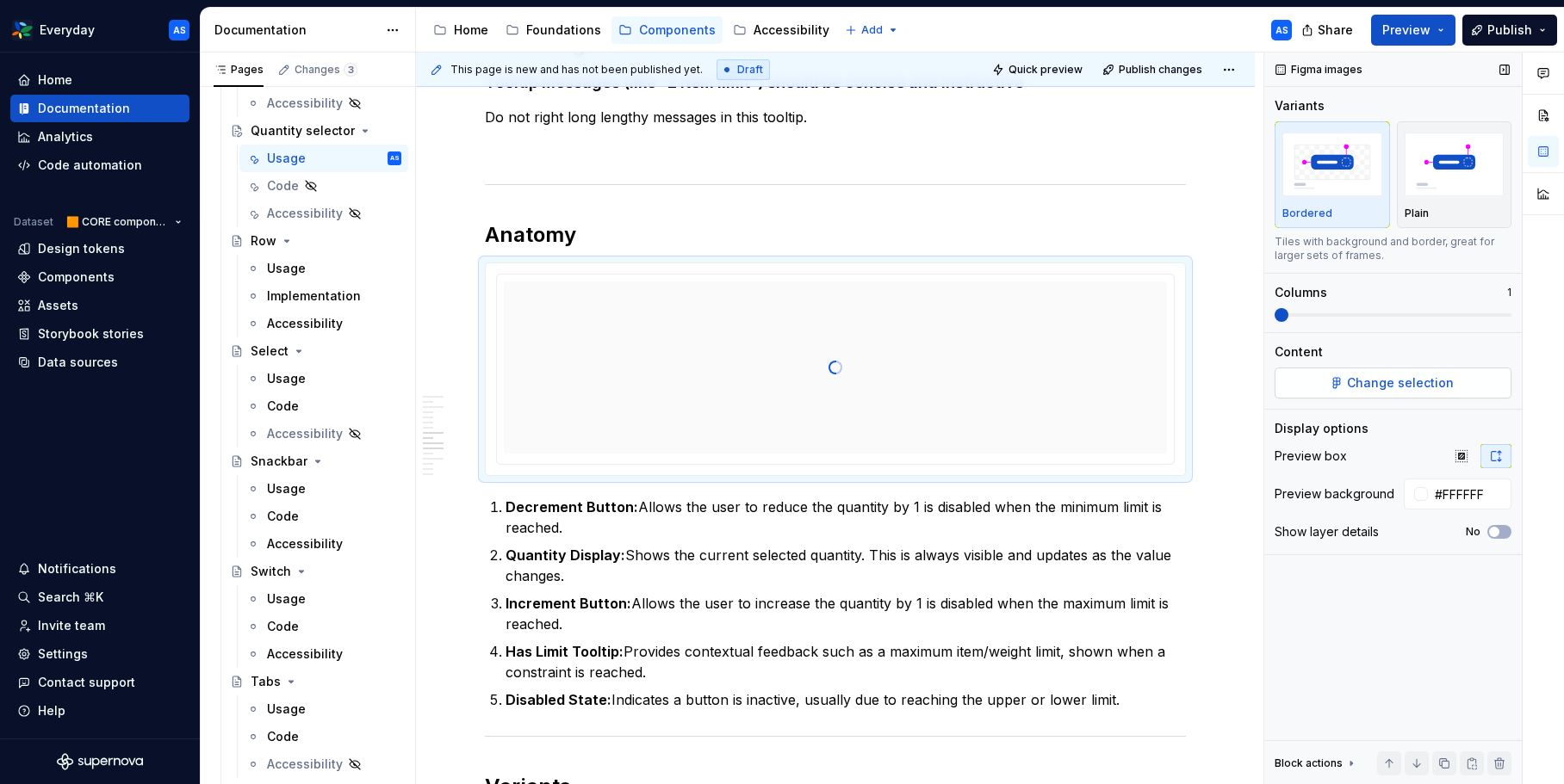
click at [1340, 382] on button "Change selection" at bounding box center [1393, 383] width 237 height 31
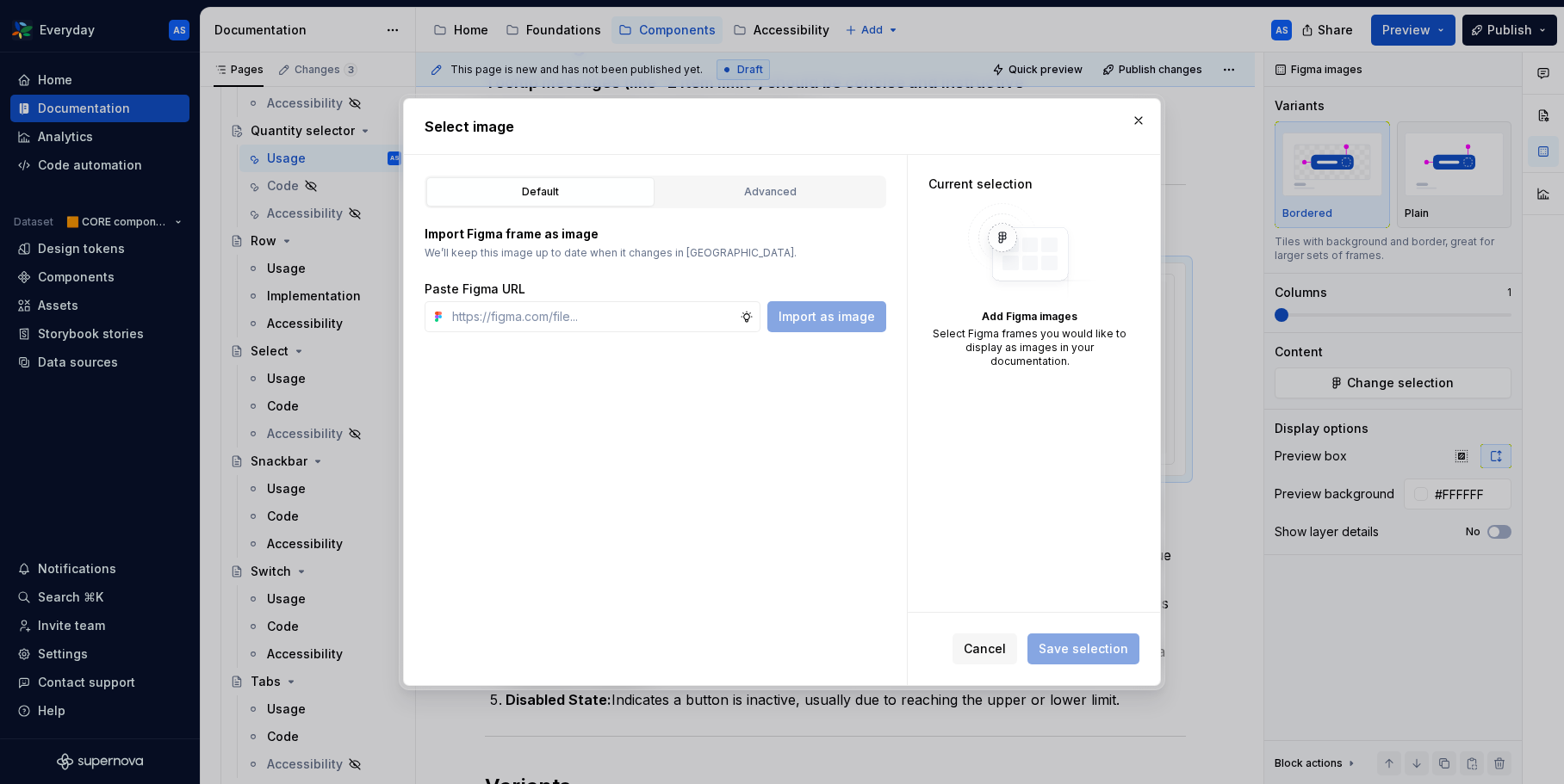
click at [798, 192] on div "Advanced" at bounding box center [770, 192] width 216 height 17
type textarea "*"
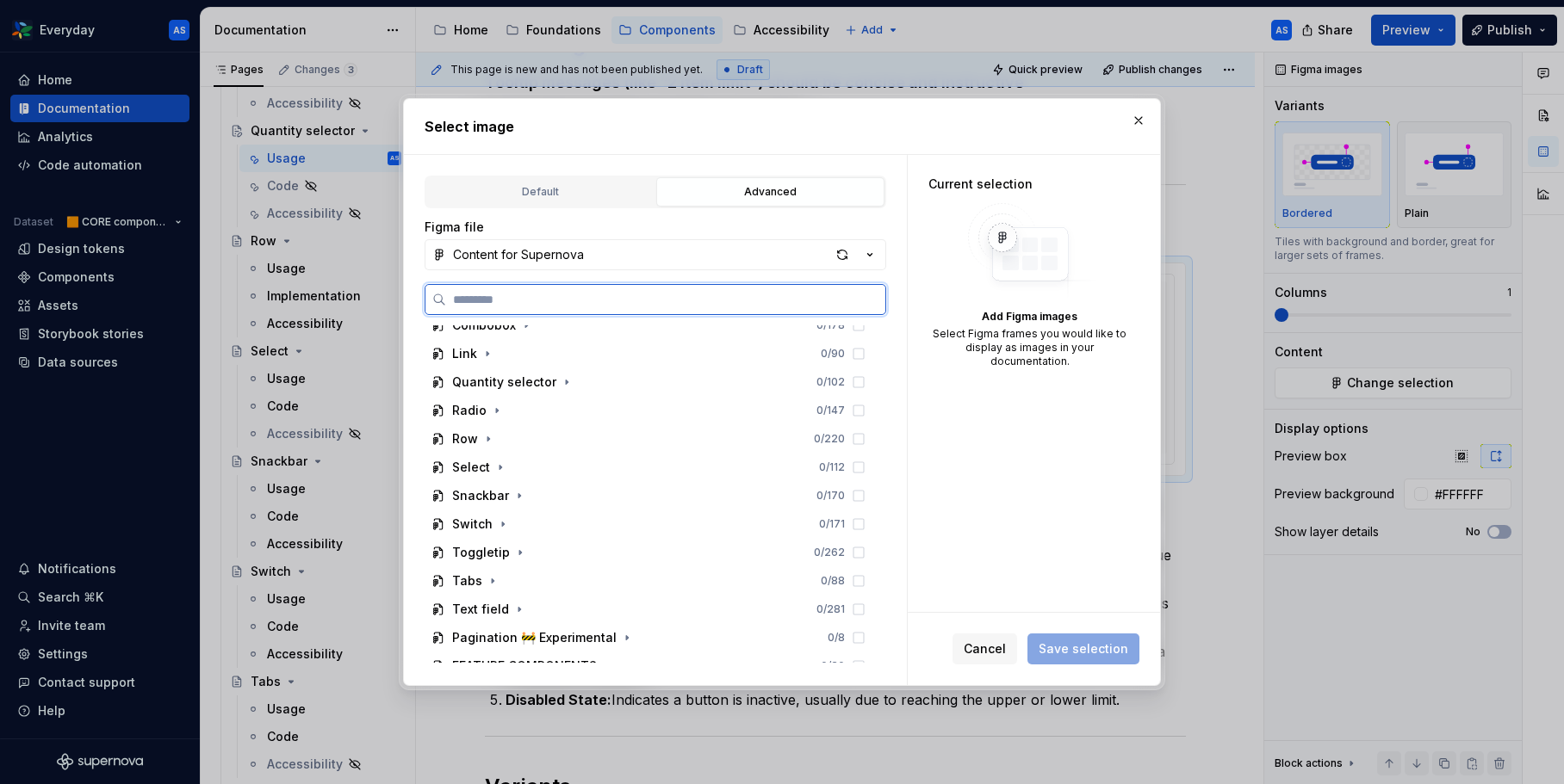
scroll to position [854, 0]
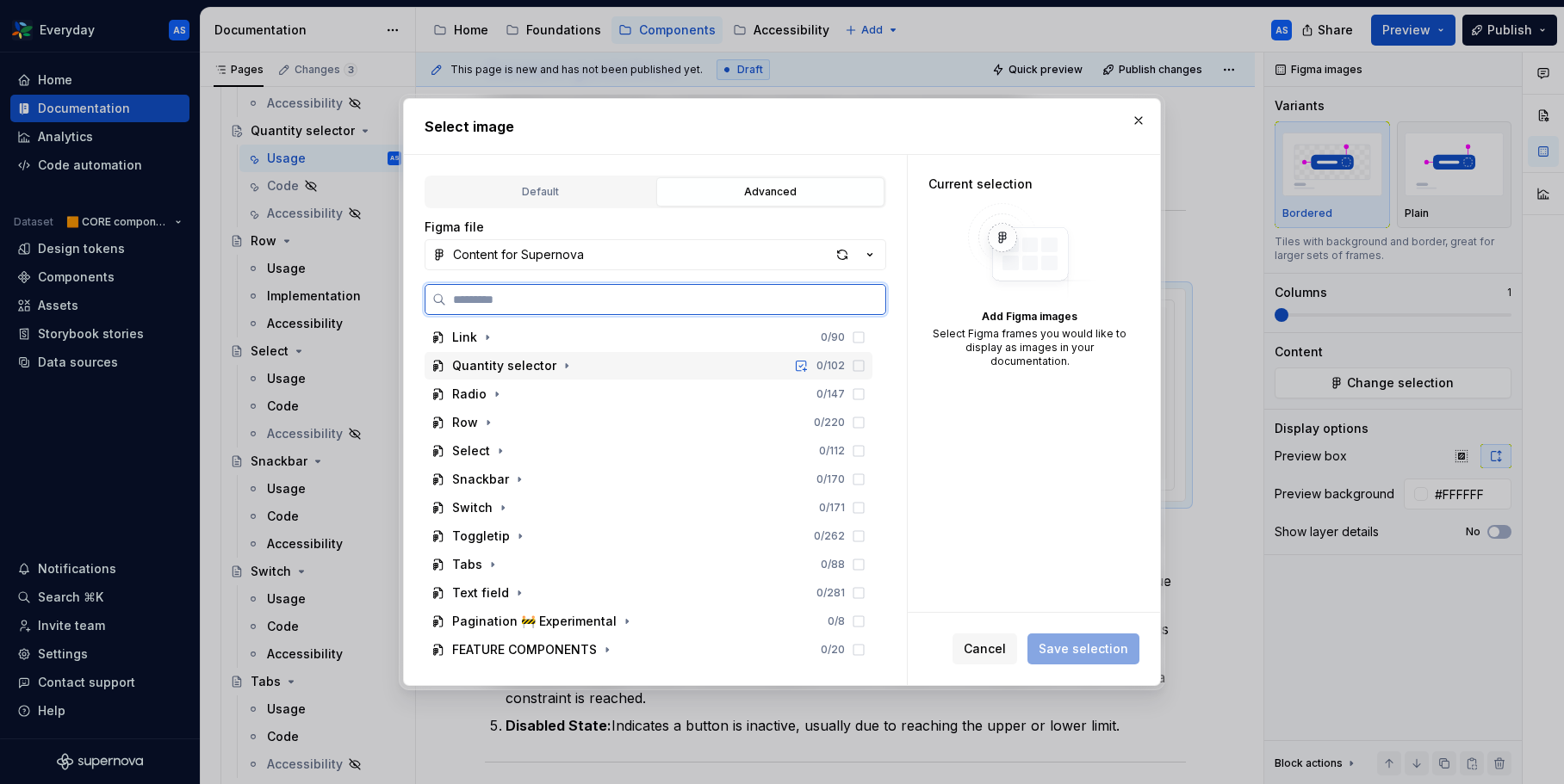
click at [598, 368] on div "Quantity selector 0 / 102" at bounding box center [649, 366] width 448 height 28
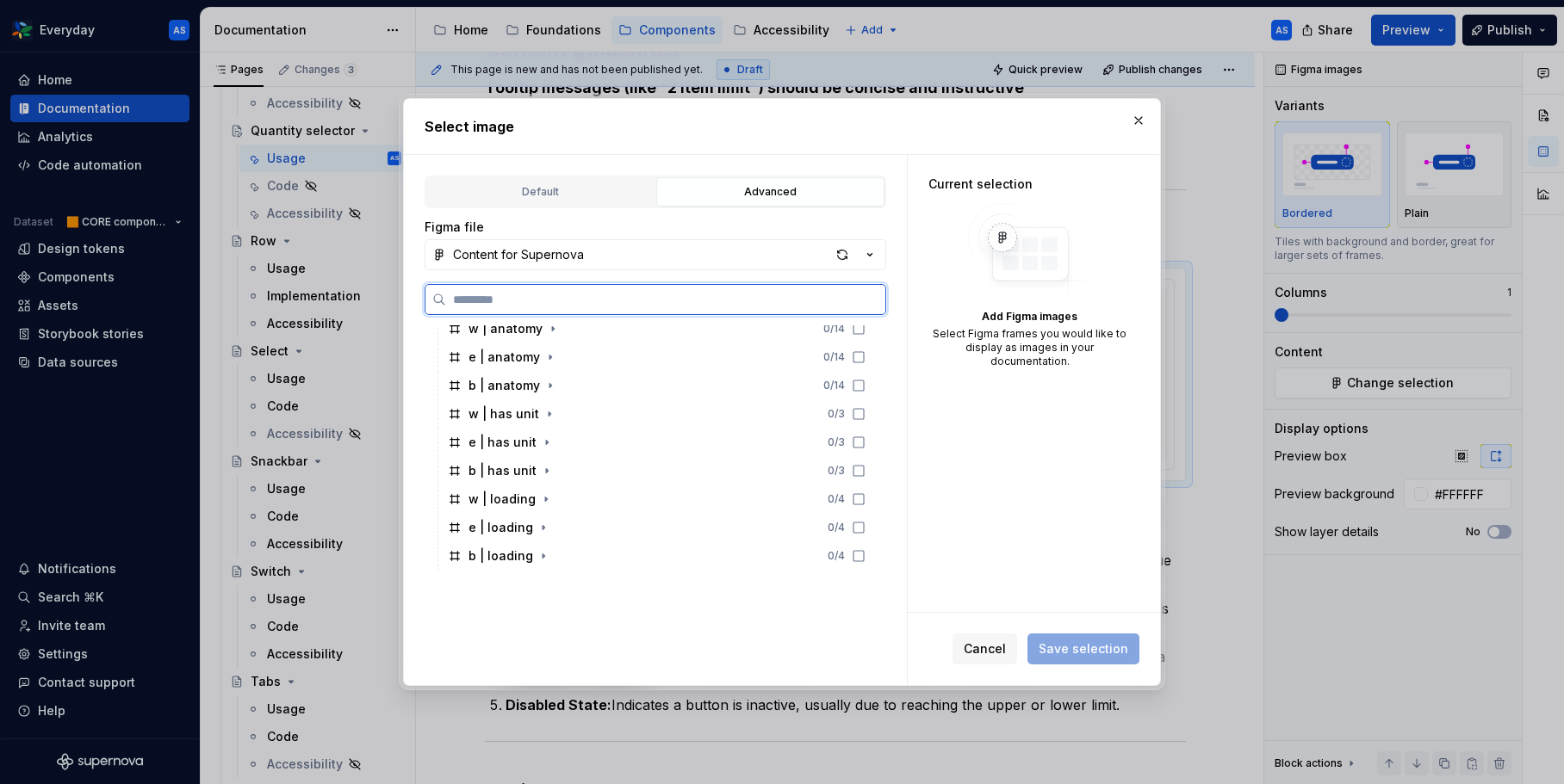
scroll to position [898, 0]
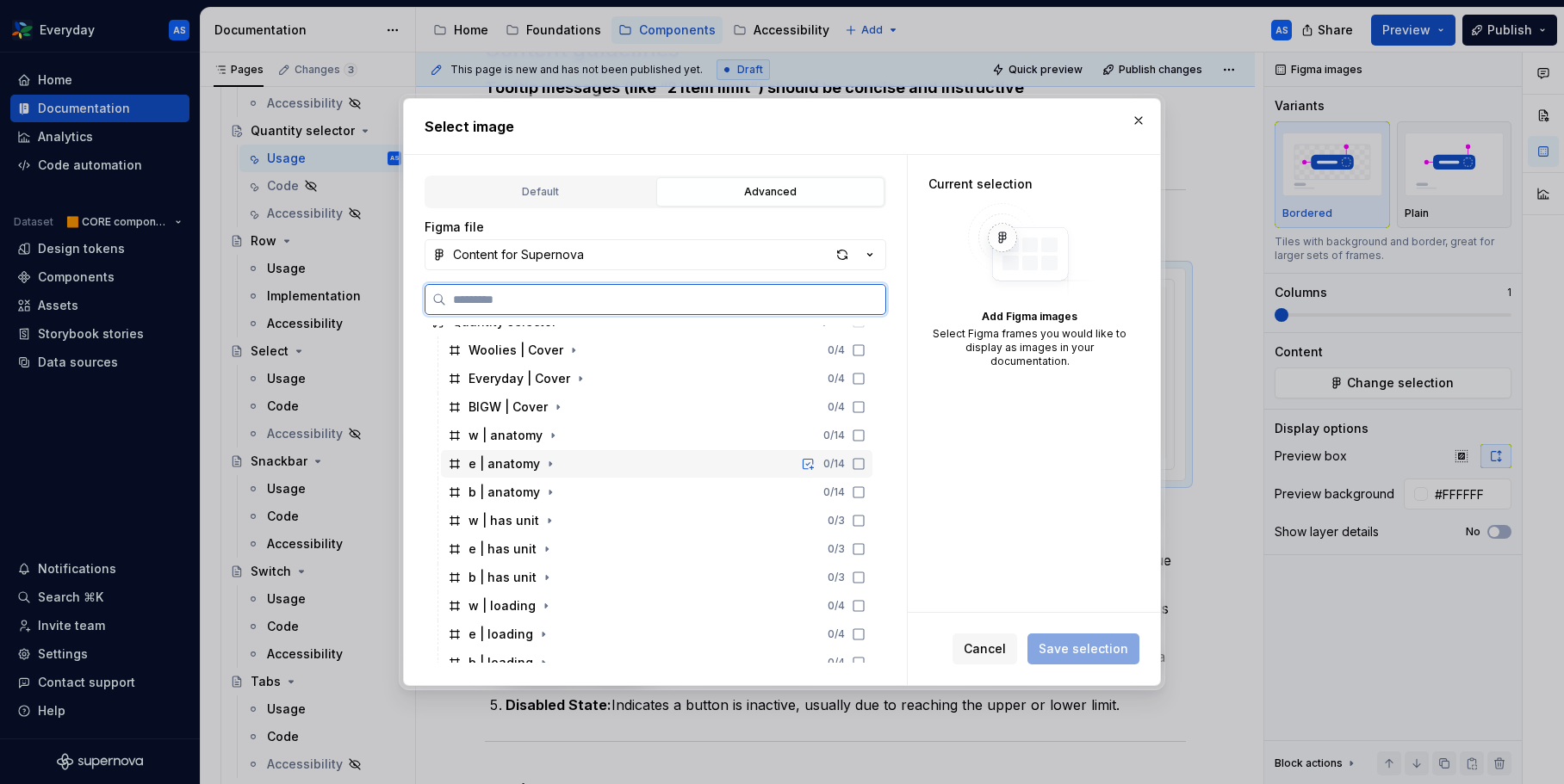
click at [586, 459] on div "e | anatomy 0 / 14" at bounding box center [657, 463] width 432 height 28
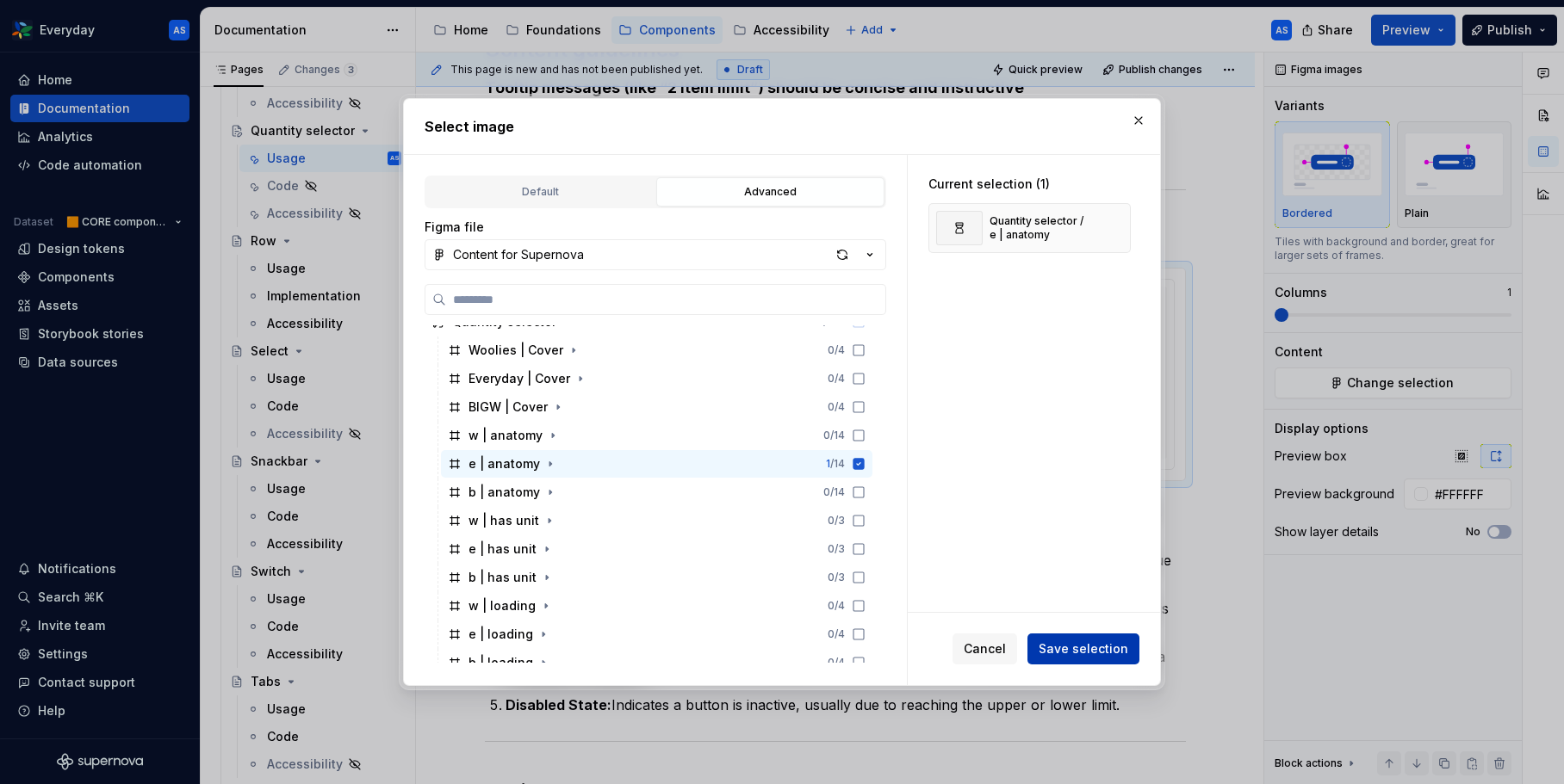
click at [1067, 650] on span "Save selection" at bounding box center [1083, 649] width 90 height 17
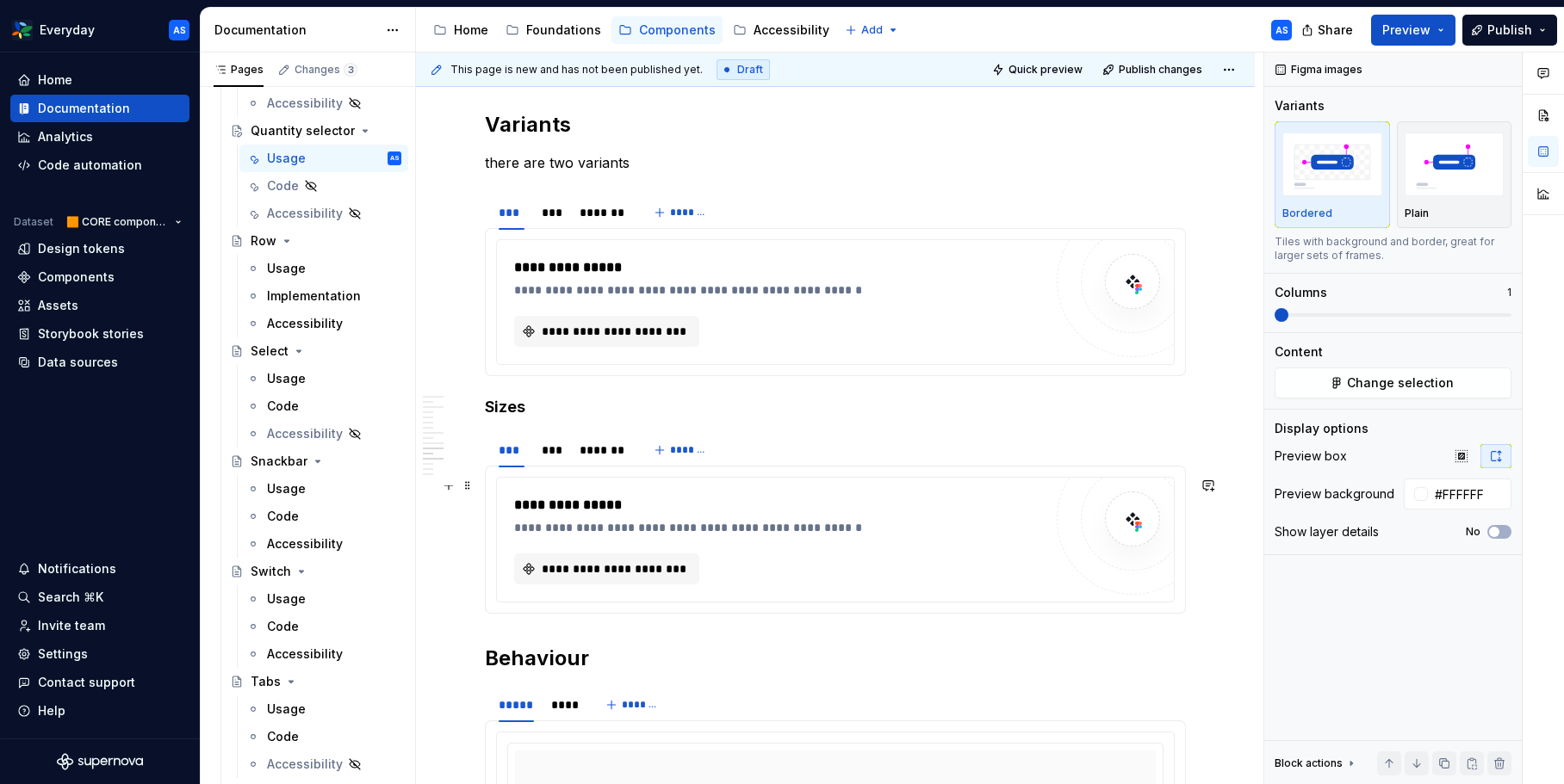
scroll to position [2918, 0]
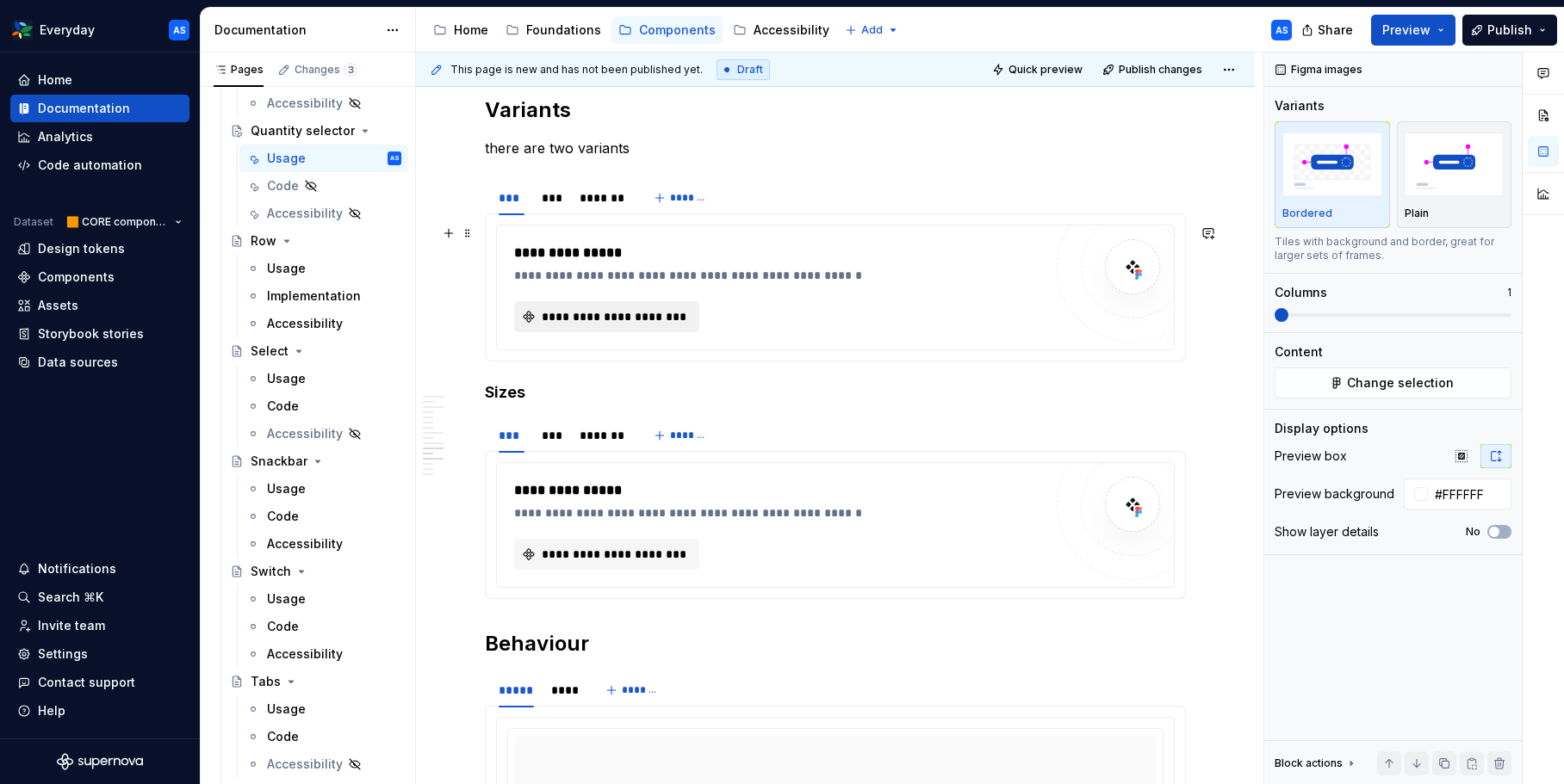
click at [687, 324] on span "**********" at bounding box center [613, 317] width 149 height 17
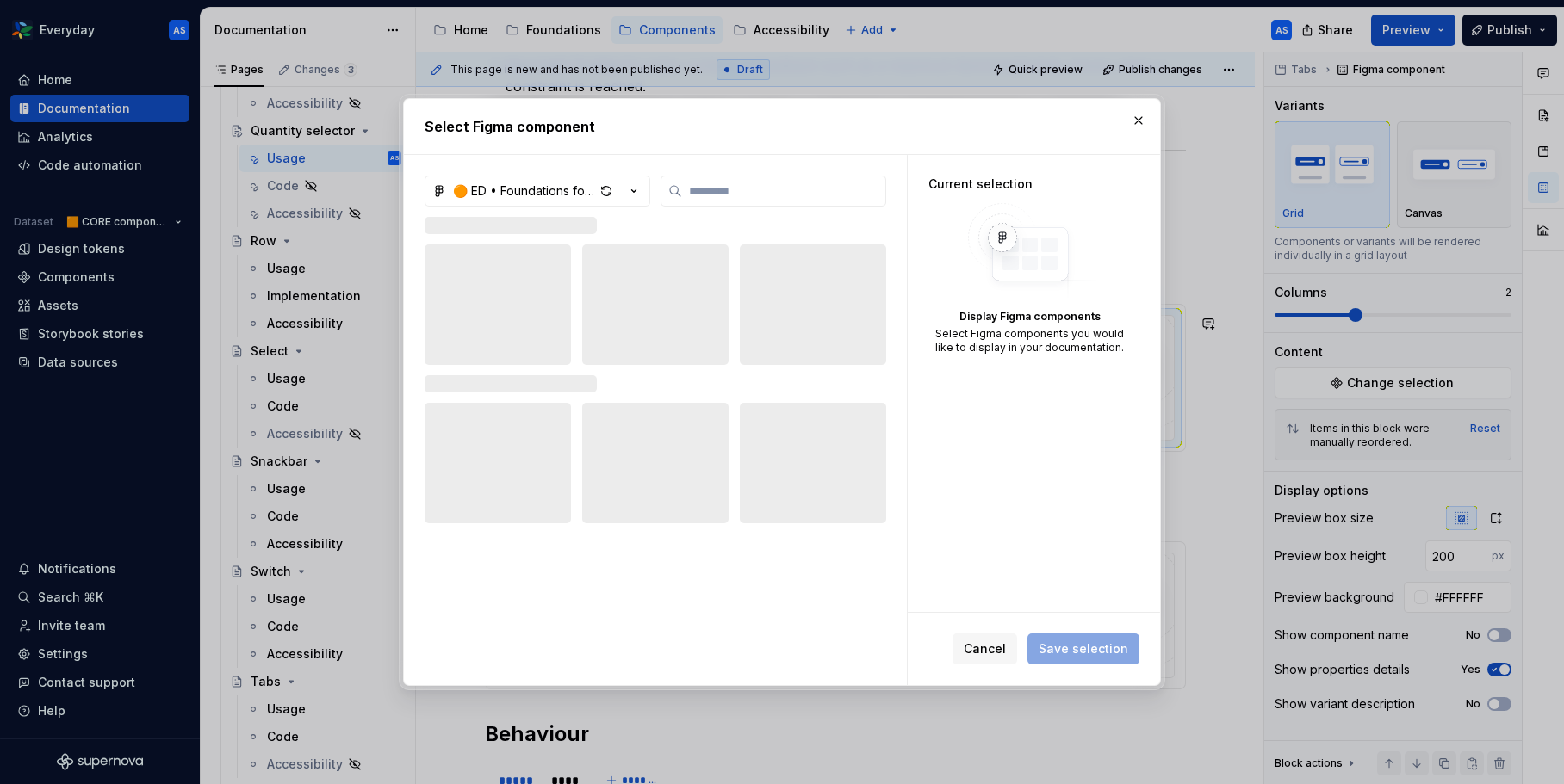
scroll to position [3008, 0]
click at [650, 191] on div "🟠 ED • Foundations for Everyday (CORE)" at bounding box center [655, 191] width 462 height 31
click at [636, 191] on icon "button" at bounding box center [634, 191] width 17 height 17
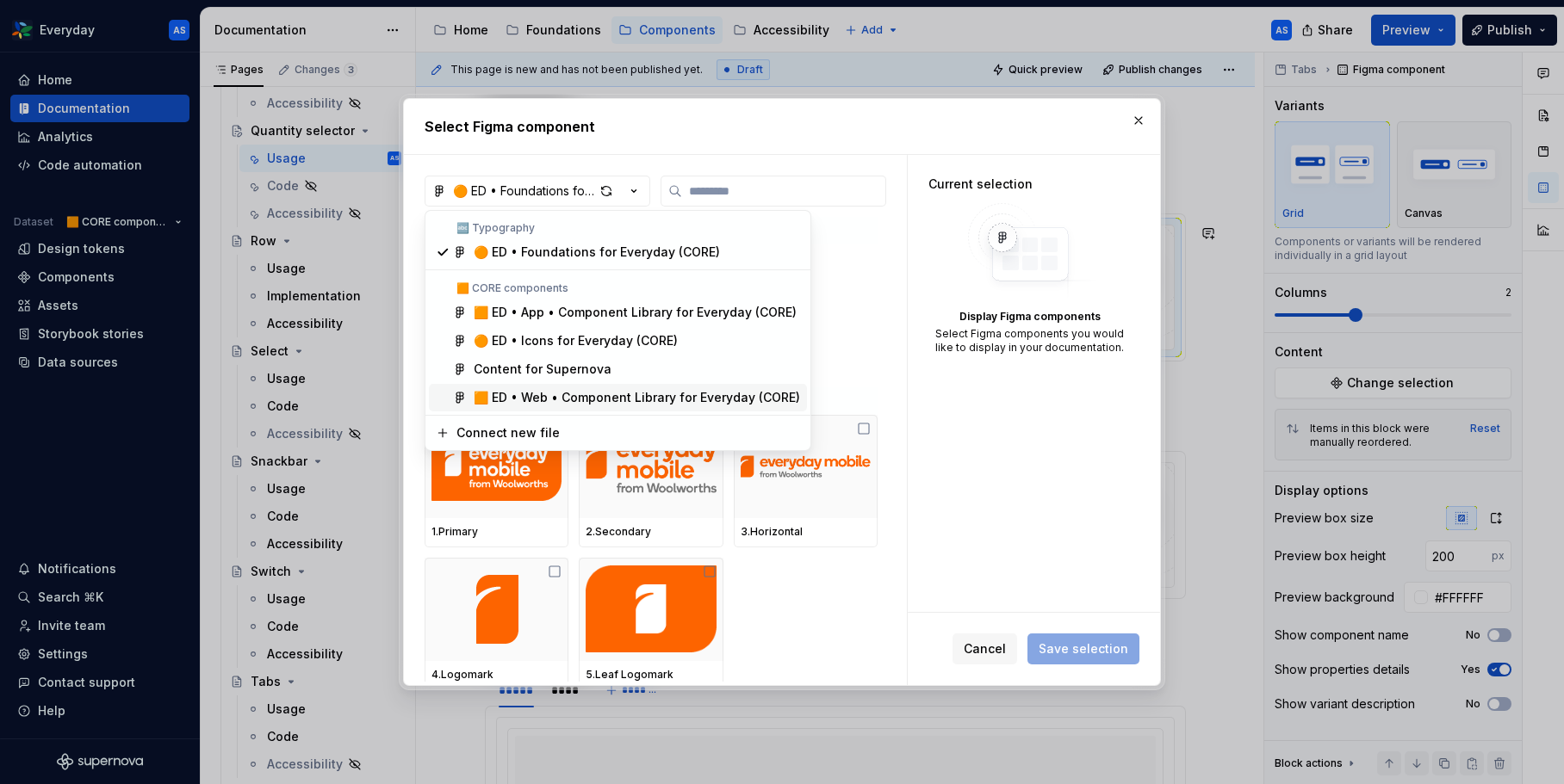
click at [622, 392] on div "🟧 ED • Web • Component Library for Everyday (CORE)" at bounding box center [637, 398] width 327 height 17
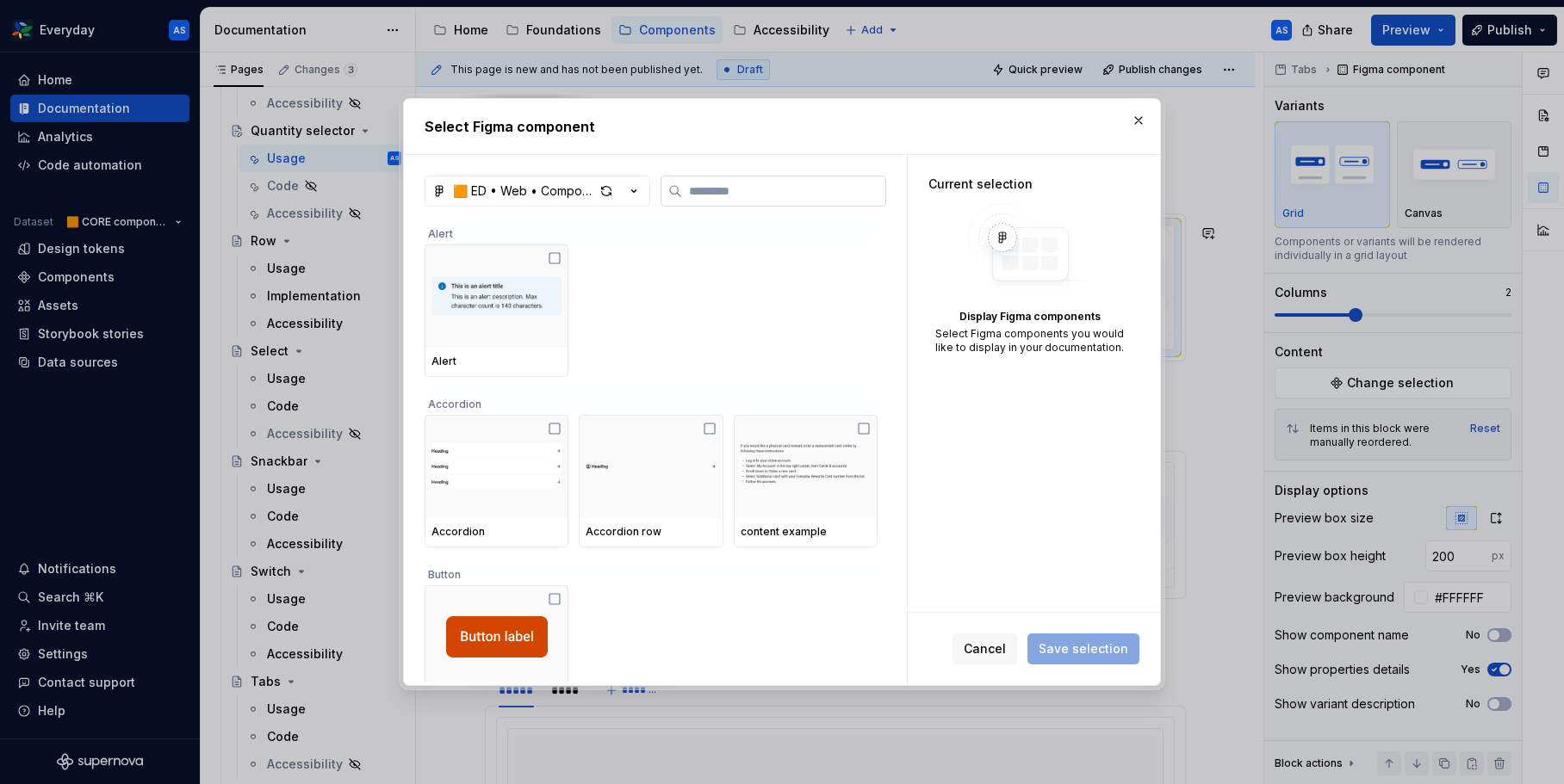
click at [732, 206] on div "🟧 ED • Web • Component Library for Everyday (CORE) Alert Alert Accordion Accord…" at bounding box center [655, 430] width 462 height 510
click at [729, 196] on input "search" at bounding box center [783, 191] width 203 height 17
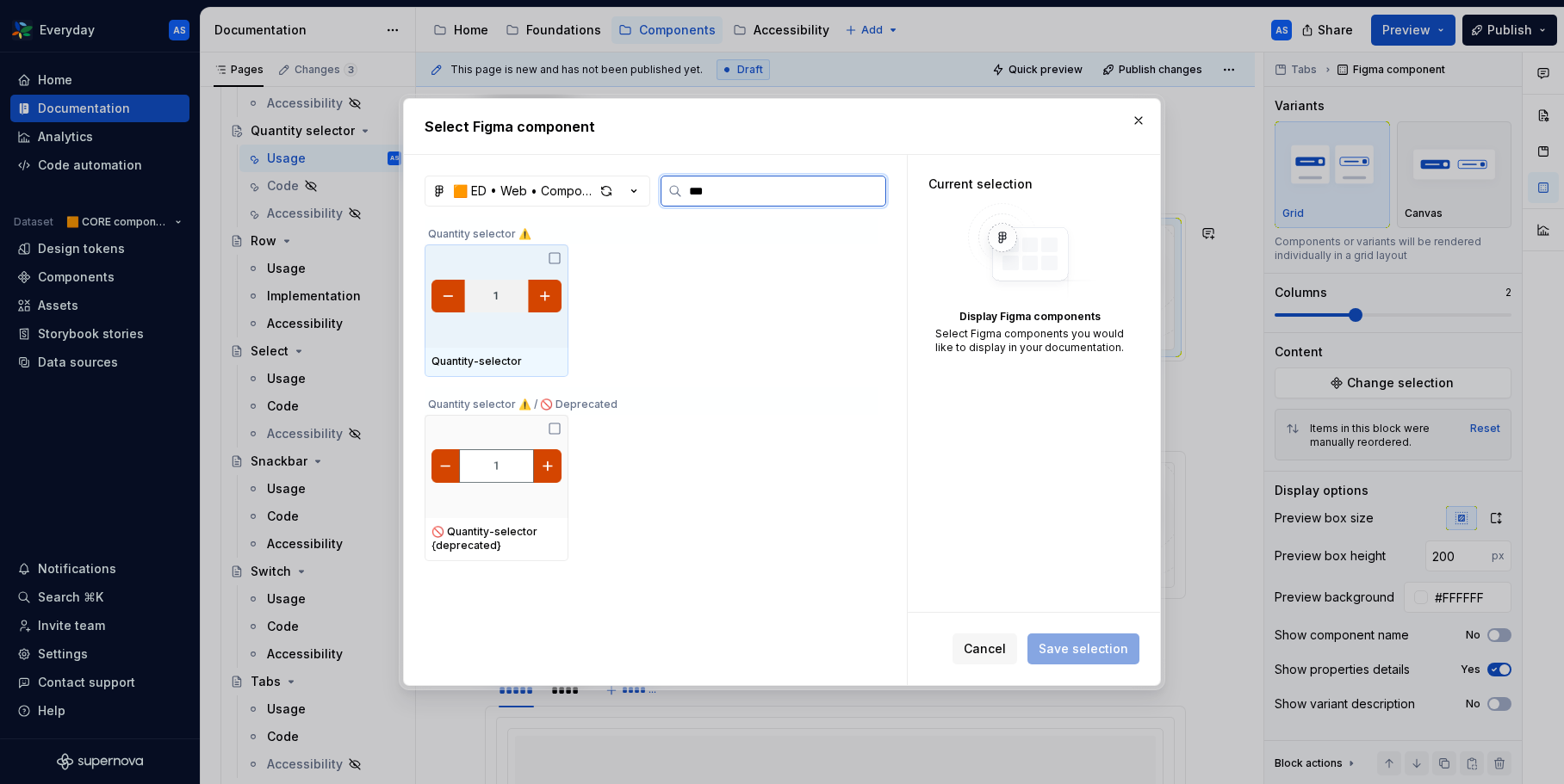
type input "****"
click at [521, 317] on div at bounding box center [496, 296] width 144 height 103
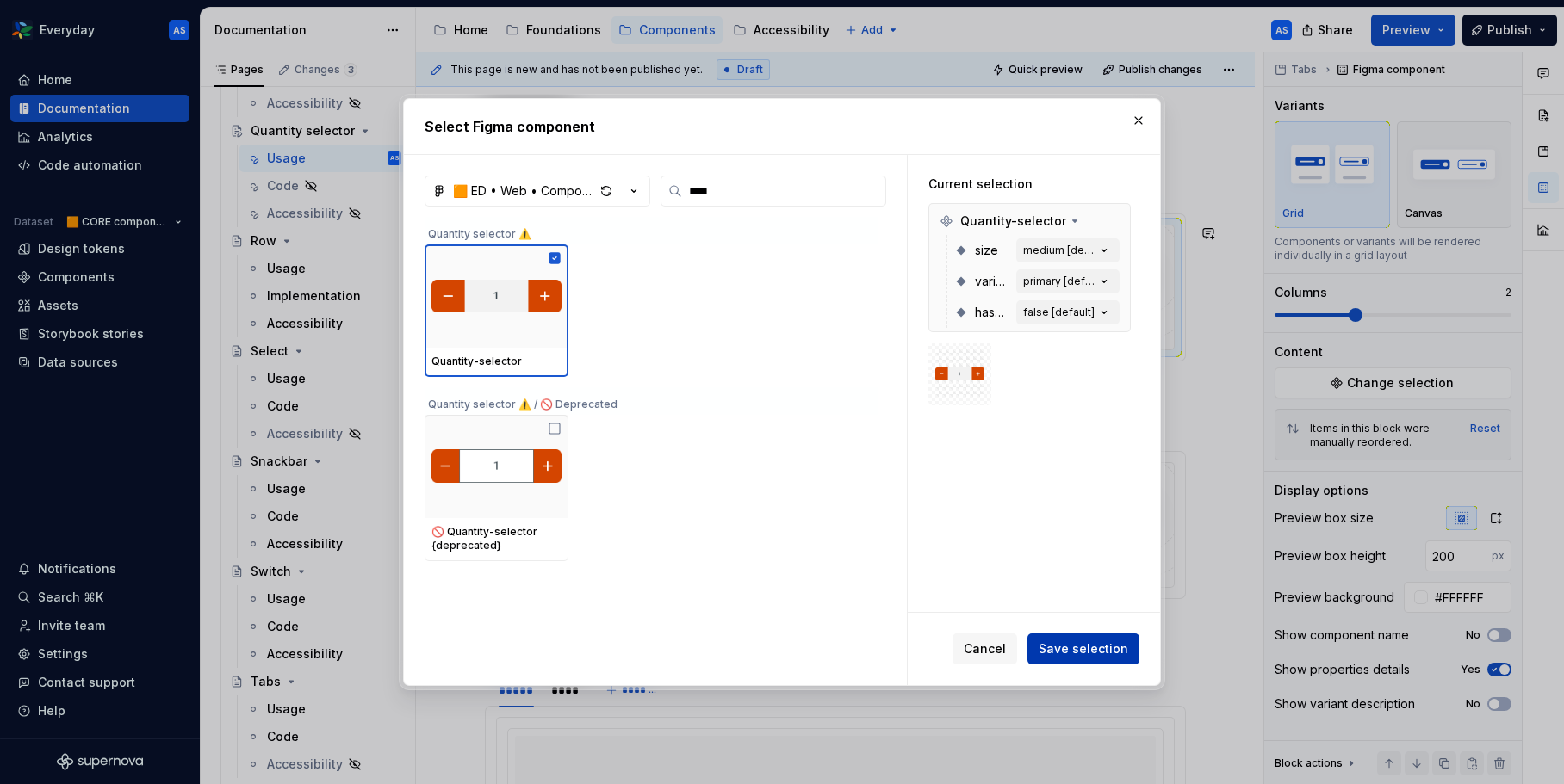
click at [1103, 649] on span "Save selection" at bounding box center [1083, 649] width 90 height 17
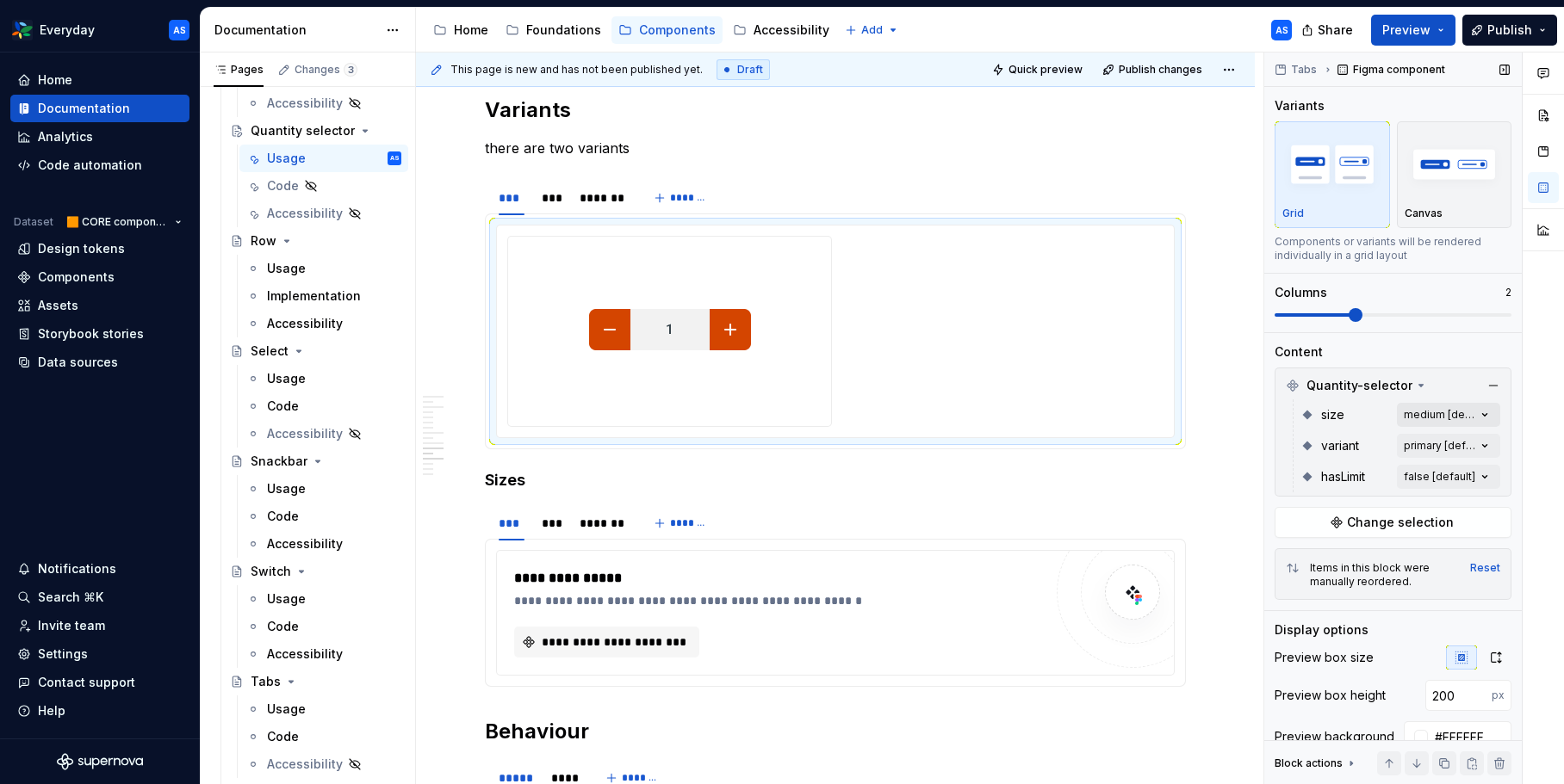
click at [1468, 413] on div "Comments Open comments No comments yet Select ‘Comment’ from the block context …" at bounding box center [1414, 419] width 300 height 733
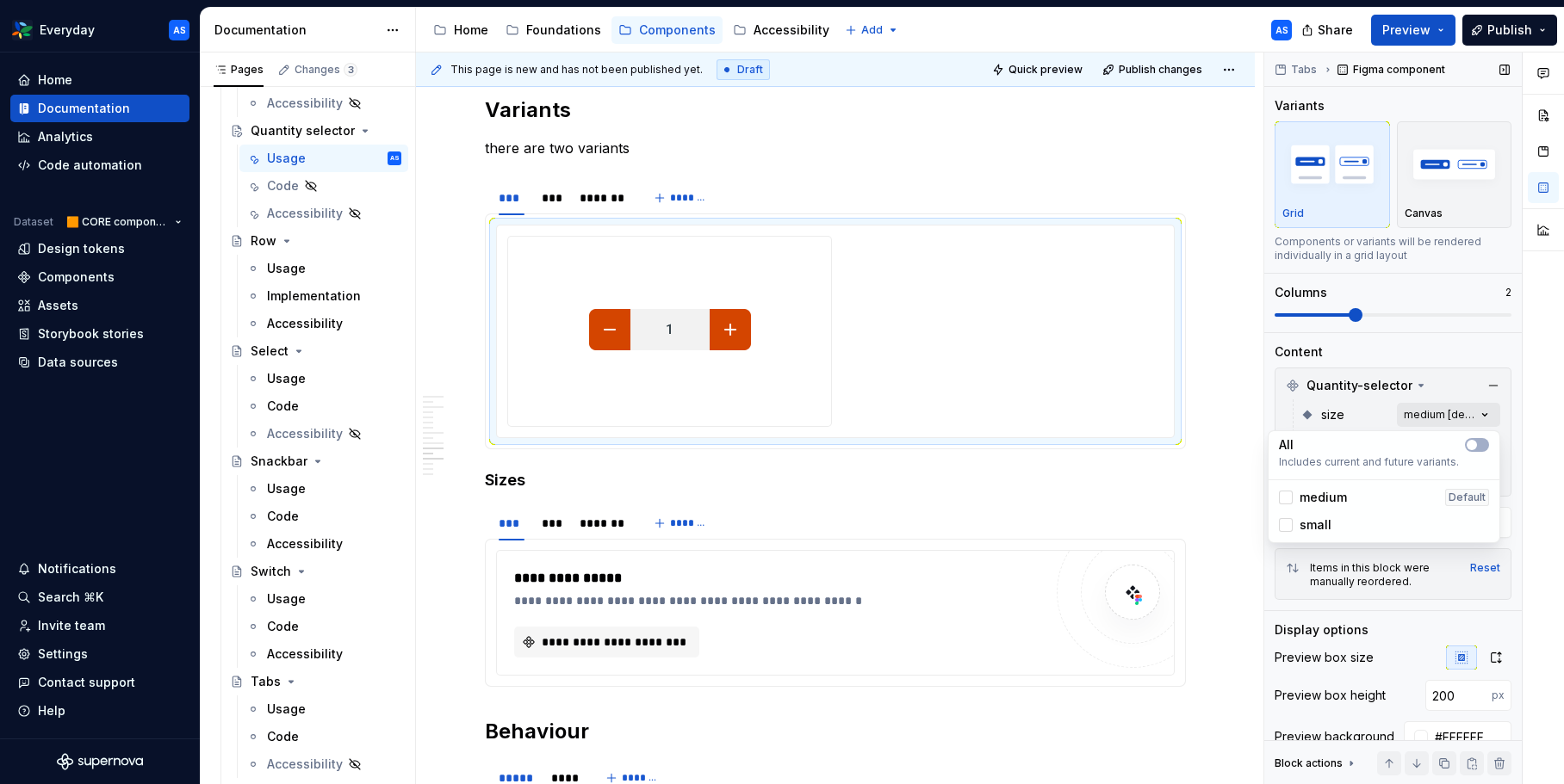
click at [1468, 413] on div "Comments Open comments No comments yet Select ‘Comment’ from the block context …" at bounding box center [1414, 419] width 300 height 733
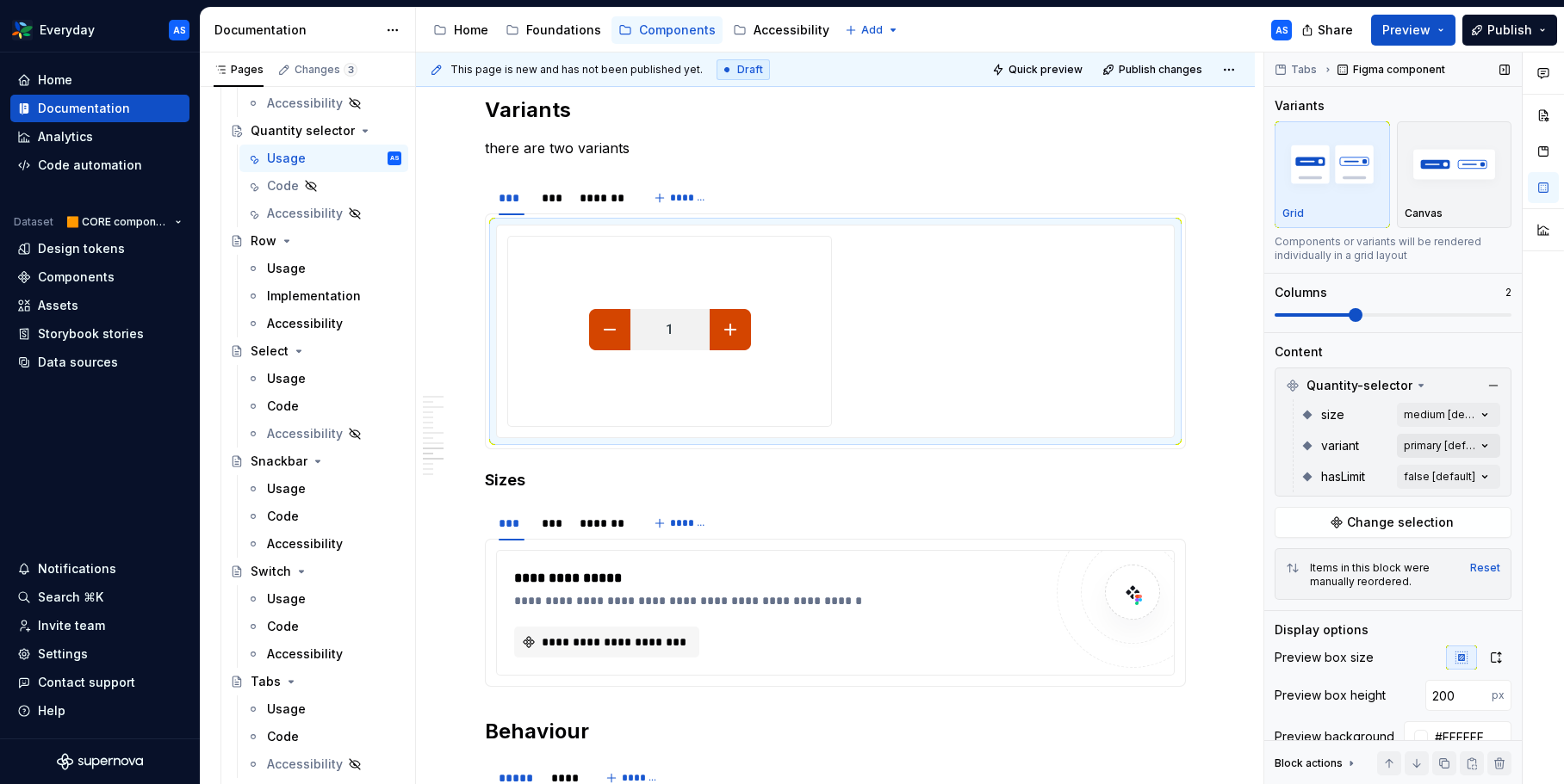
click at [1478, 446] on div "Comments Open comments No comments yet Select ‘Comment’ from the block context …" at bounding box center [1414, 419] width 300 height 733
click at [1480, 477] on button "button" at bounding box center [1476, 476] width 24 height 13
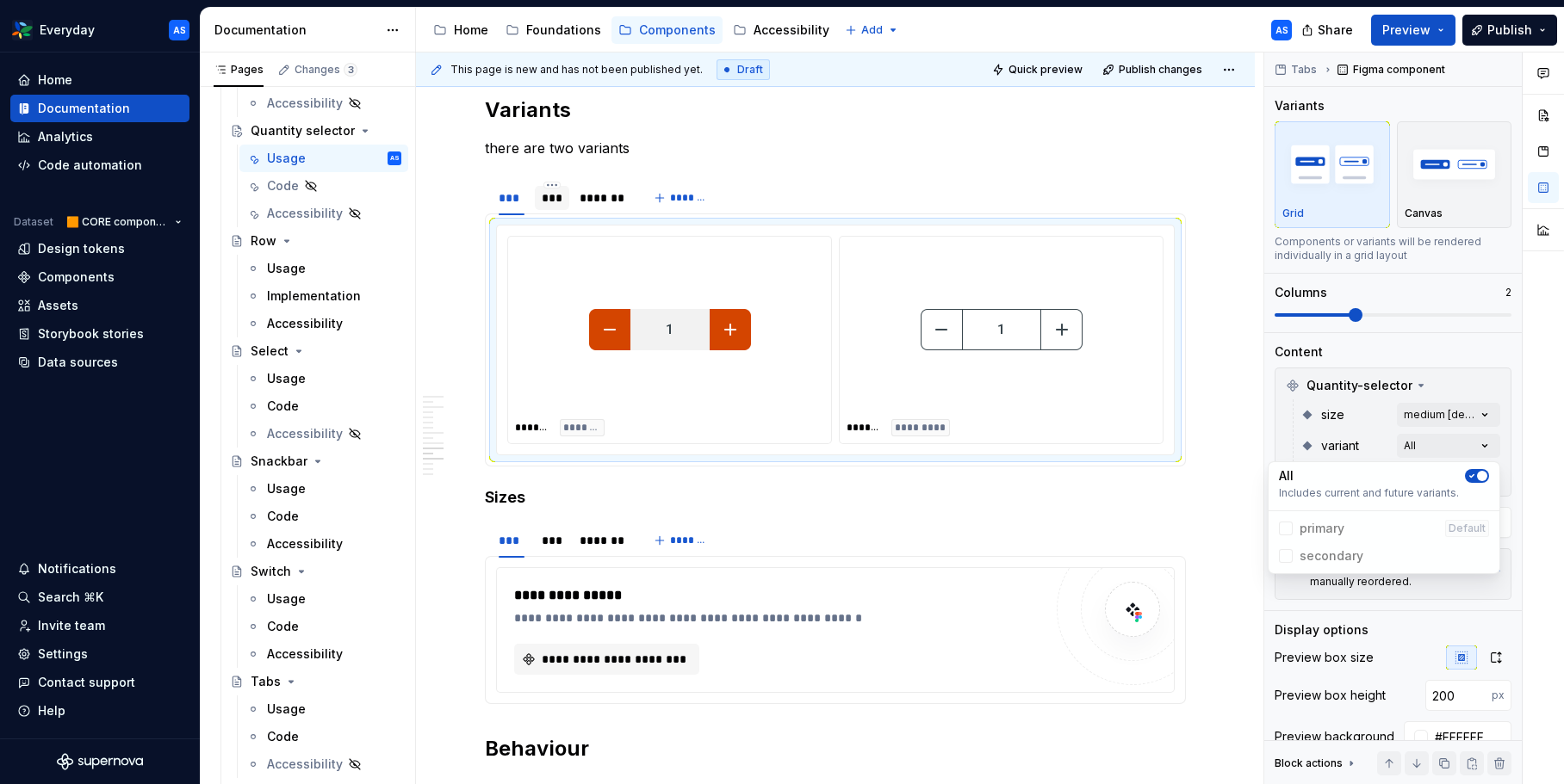
click at [546, 193] on html "Everyday AS Home Documentation Analytics Code automation Dataset 🟧 CORE compone…" at bounding box center [782, 392] width 1564 height 784
click at [546, 198] on div "***" at bounding box center [551, 198] width 20 height 17
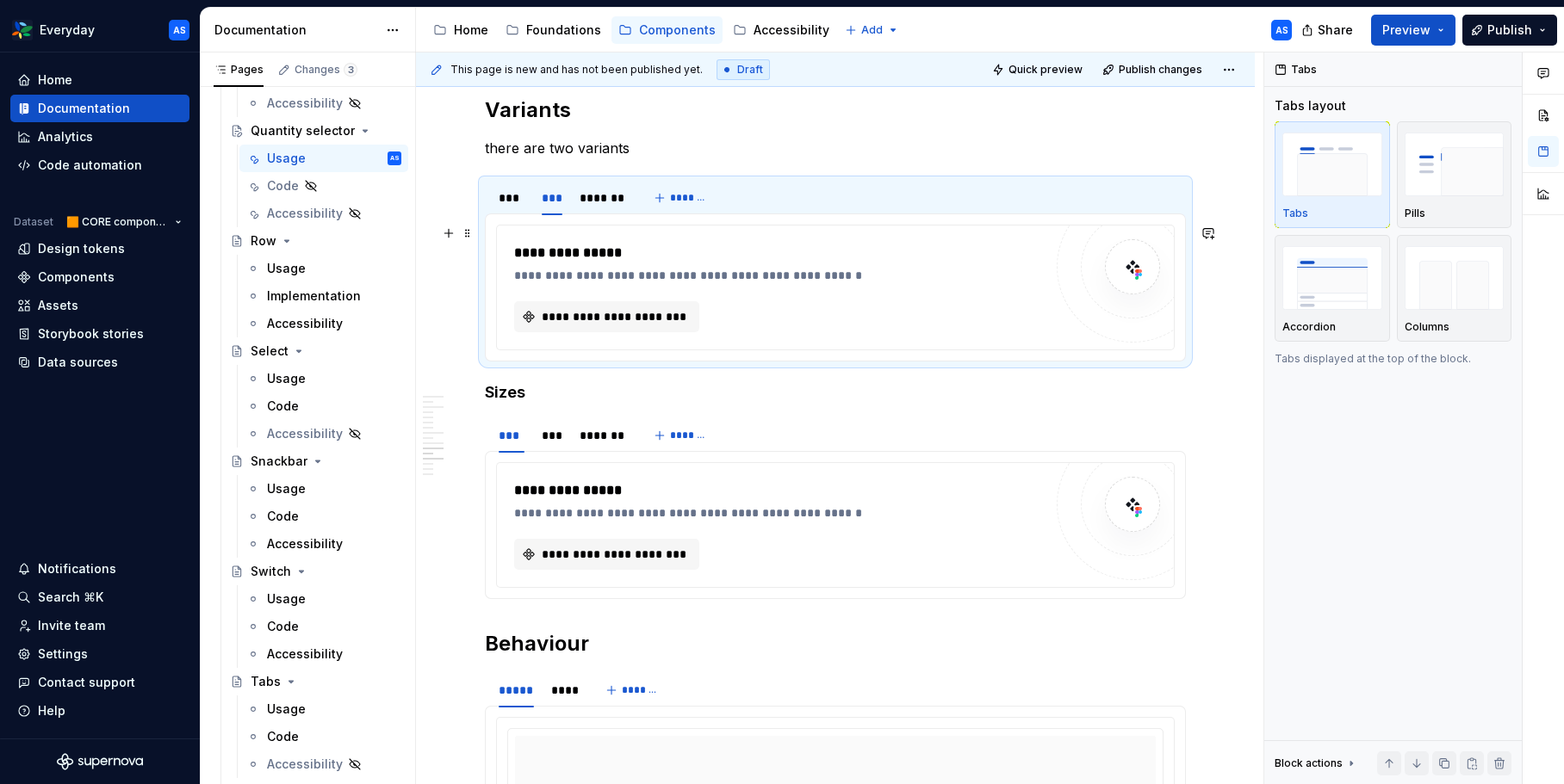
click at [722, 280] on div "**********" at bounding box center [783, 275] width 538 height 17
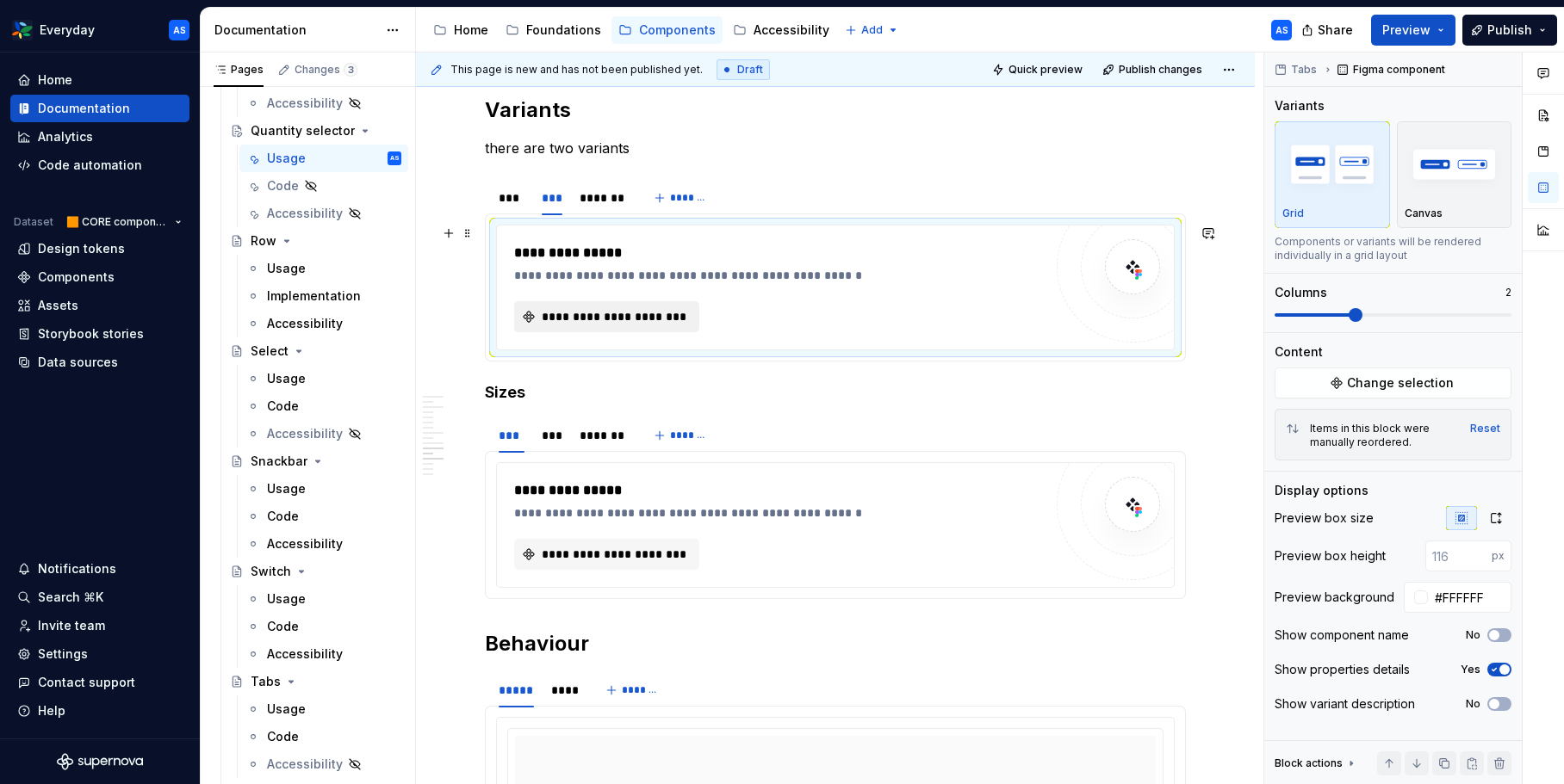
click at [661, 320] on span "**********" at bounding box center [613, 317] width 149 height 17
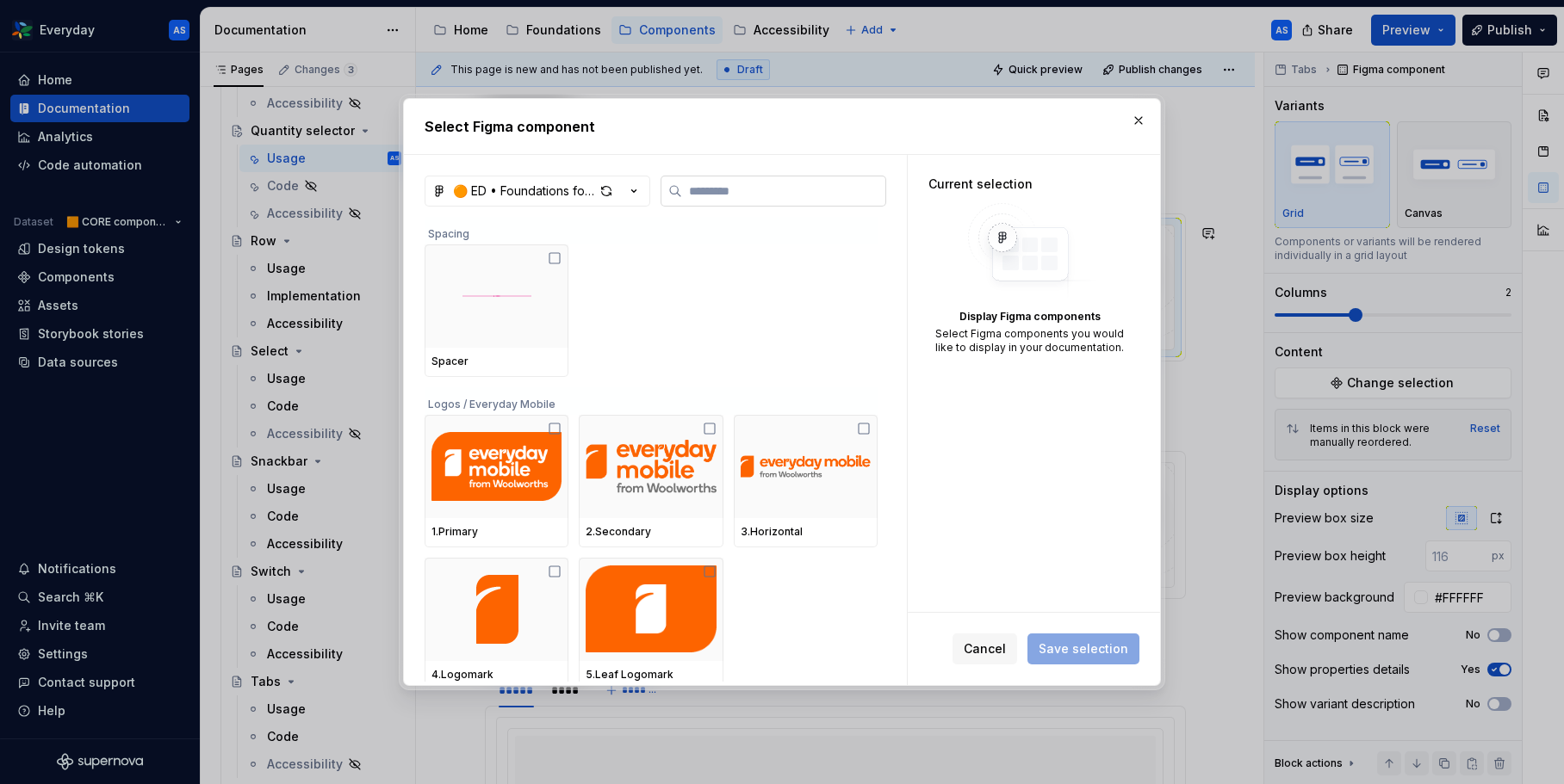
click at [715, 190] on input "search" at bounding box center [783, 191] width 203 height 17
click at [641, 190] on icon "button" at bounding box center [634, 191] width 17 height 17
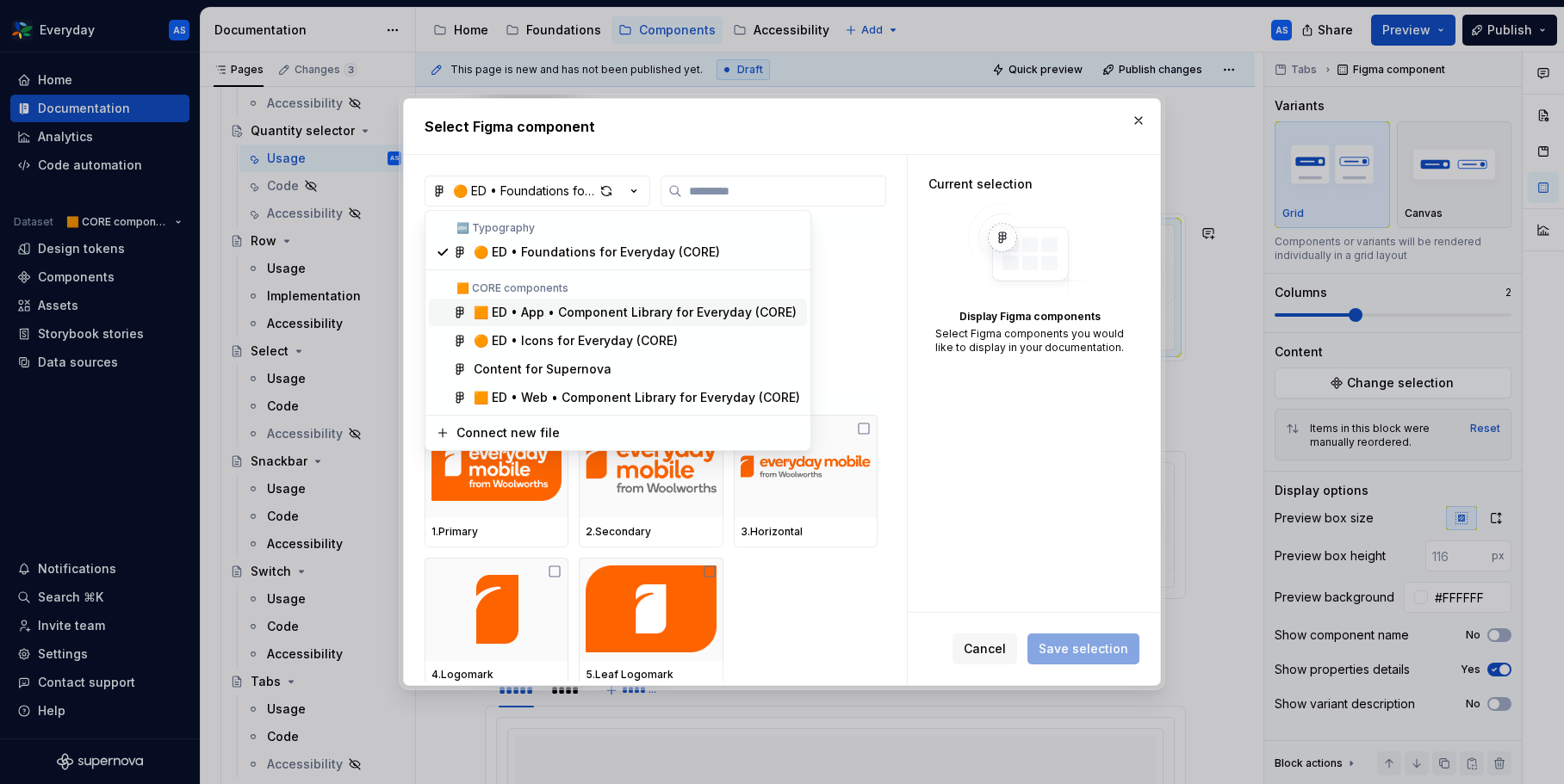
click at [640, 310] on div "🟧 ED • App • Component Library for Everyday (CORE)" at bounding box center [635, 312] width 323 height 17
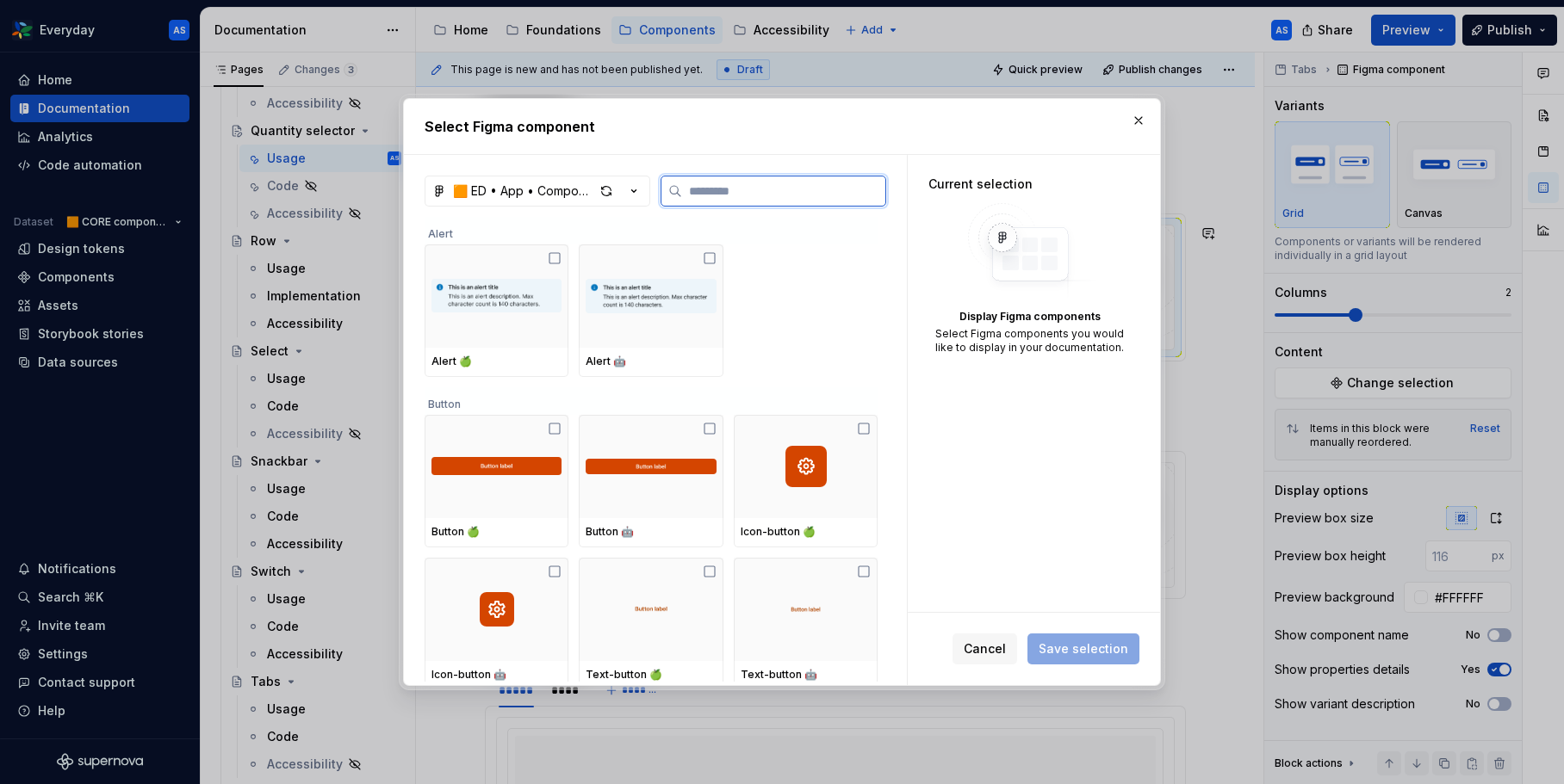
click at [771, 190] on input "search" at bounding box center [783, 191] width 203 height 17
paste input "****"
type input "****"
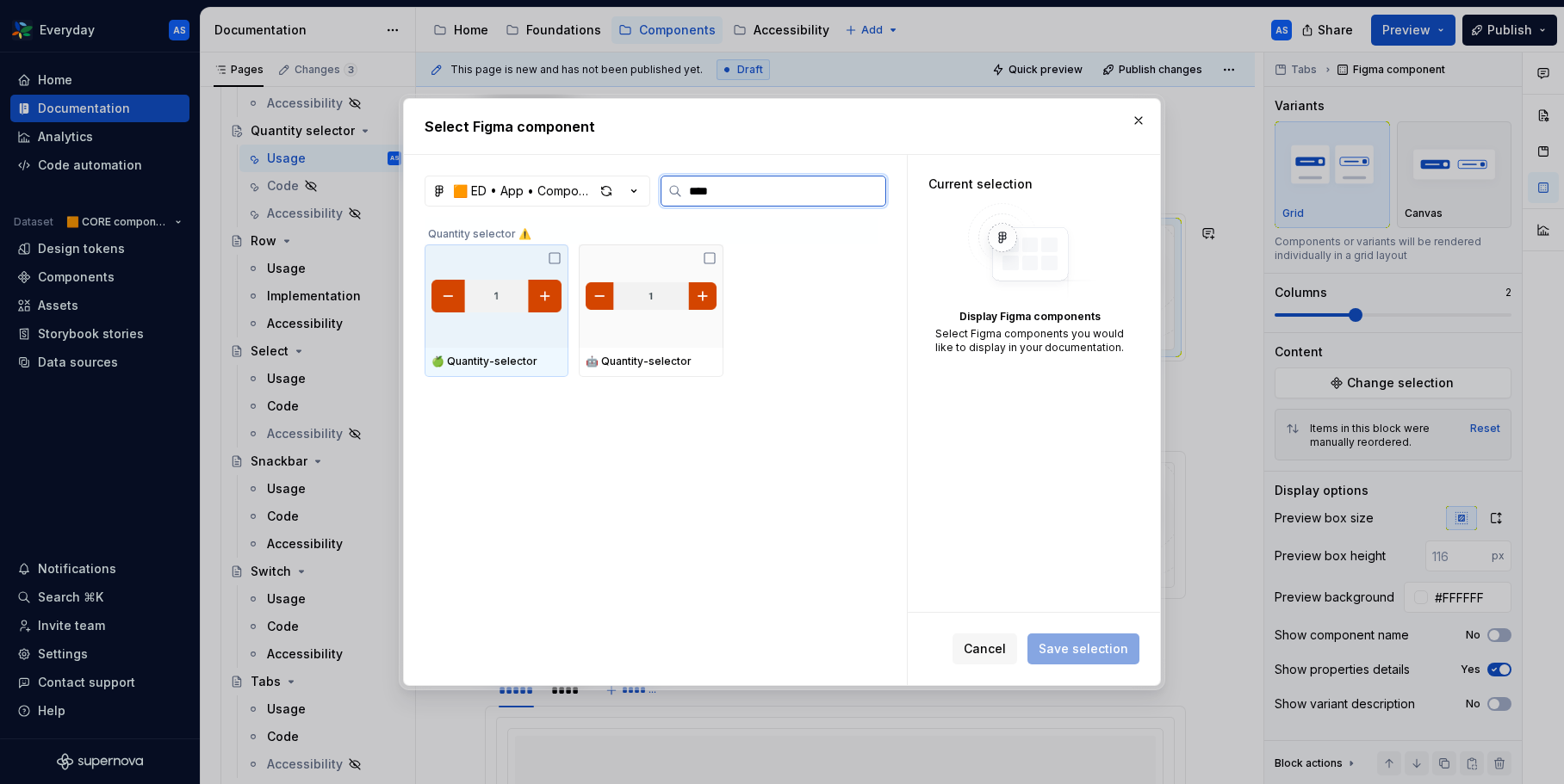
click at [557, 317] on div at bounding box center [496, 296] width 144 height 103
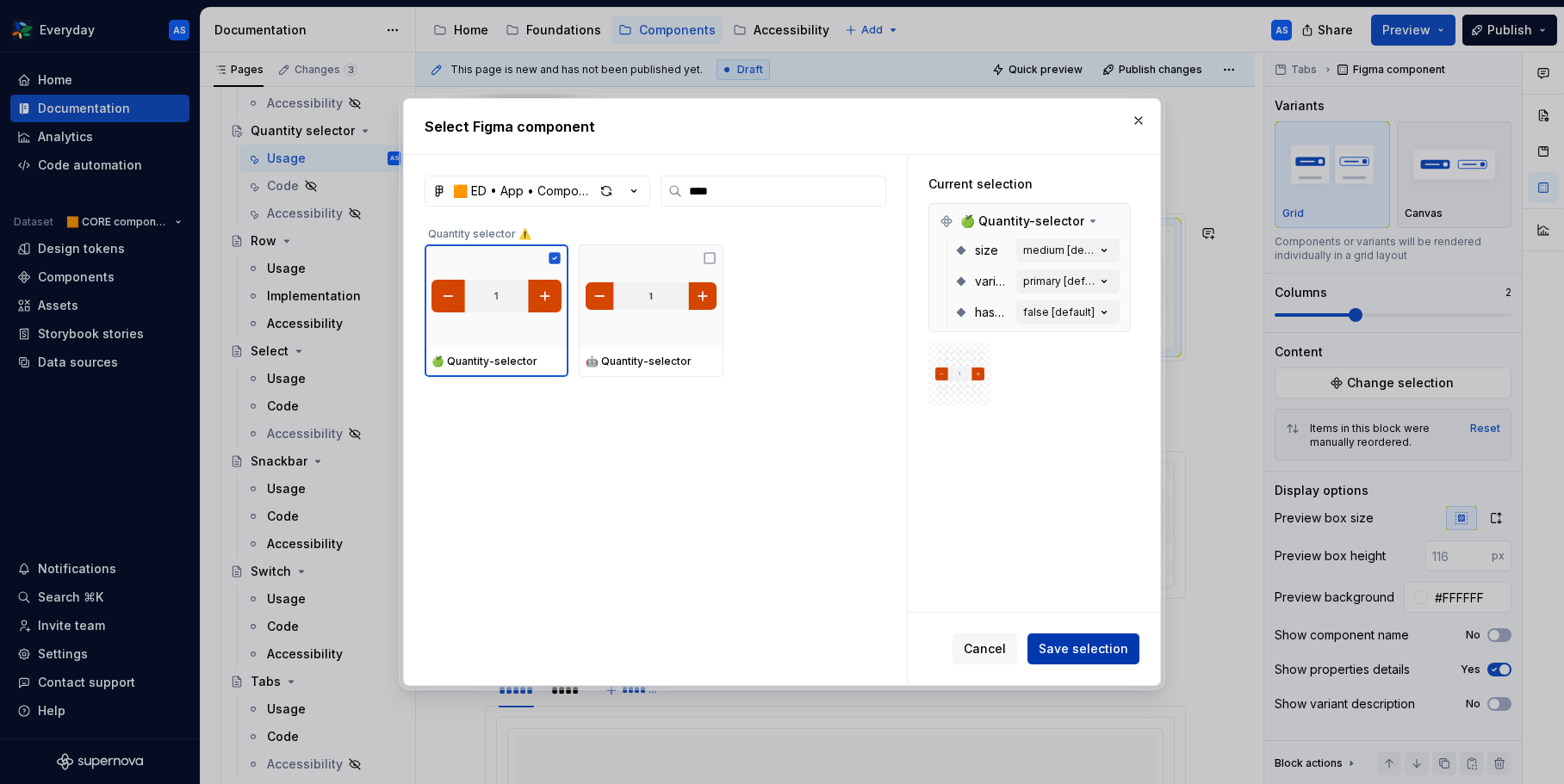
click at [1099, 642] on span "Save selection" at bounding box center [1083, 649] width 90 height 17
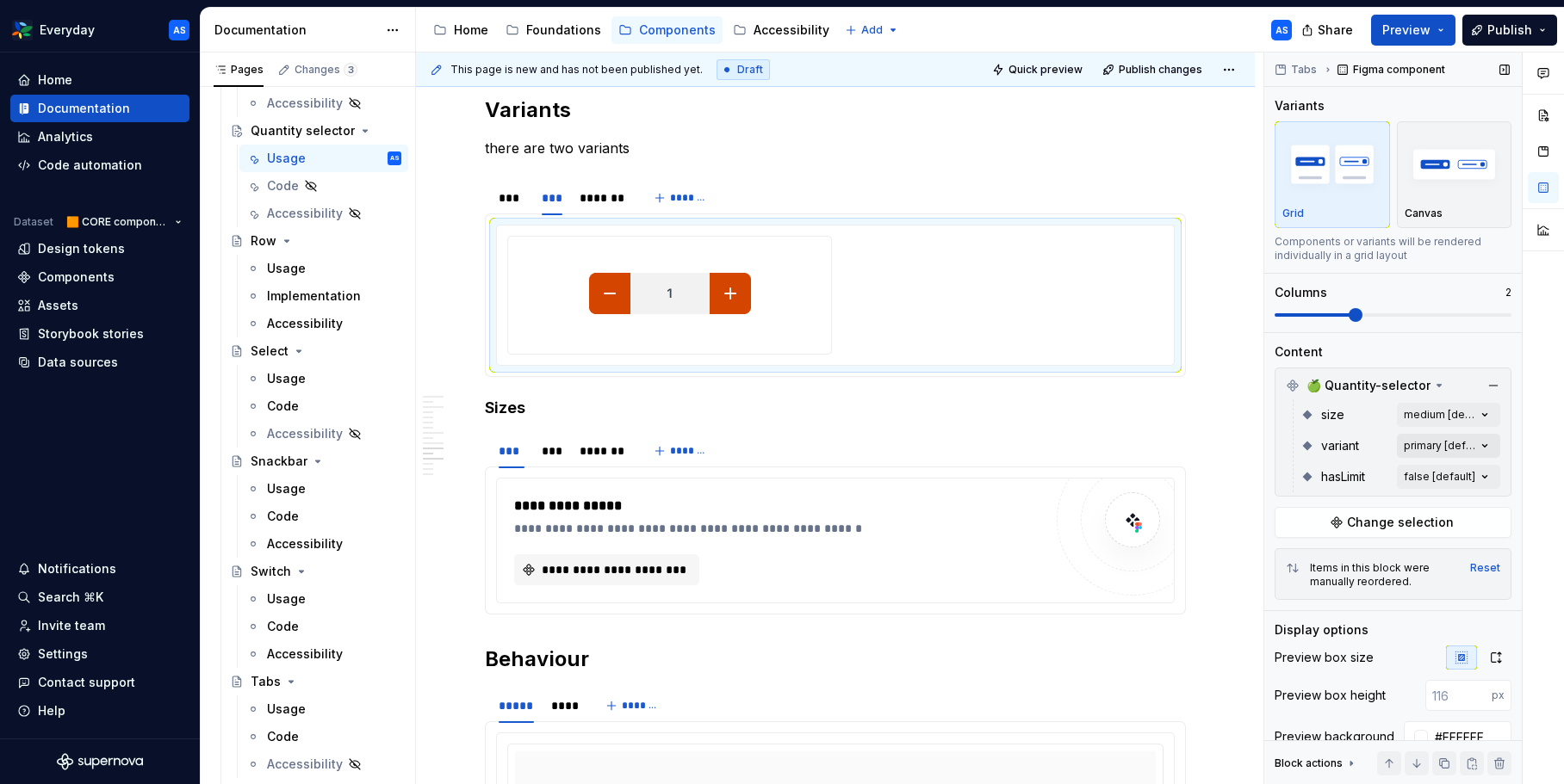
click at [1461, 433] on div "Comments Open comments No comments yet Select ‘Comment’ from the block context …" at bounding box center [1414, 419] width 300 height 733
click at [1471, 478] on span "button" at bounding box center [1471, 476] width 11 height 11
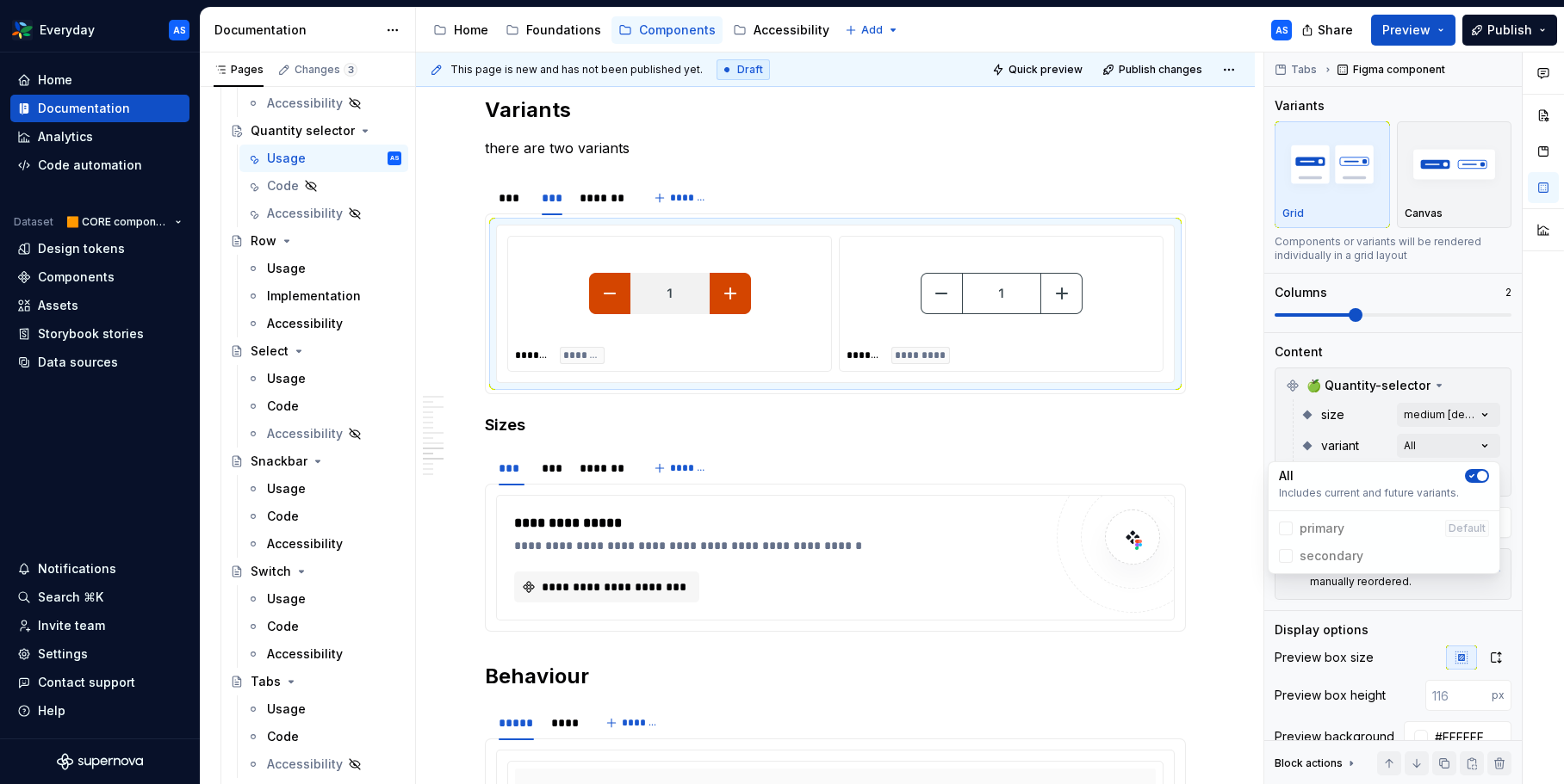
click at [614, 196] on html "Everyday AS Home Documentation Analytics Code automation Dataset 🟧 CORE compone…" at bounding box center [782, 392] width 1564 height 784
click at [610, 205] on div "*******" at bounding box center [601, 198] width 45 height 17
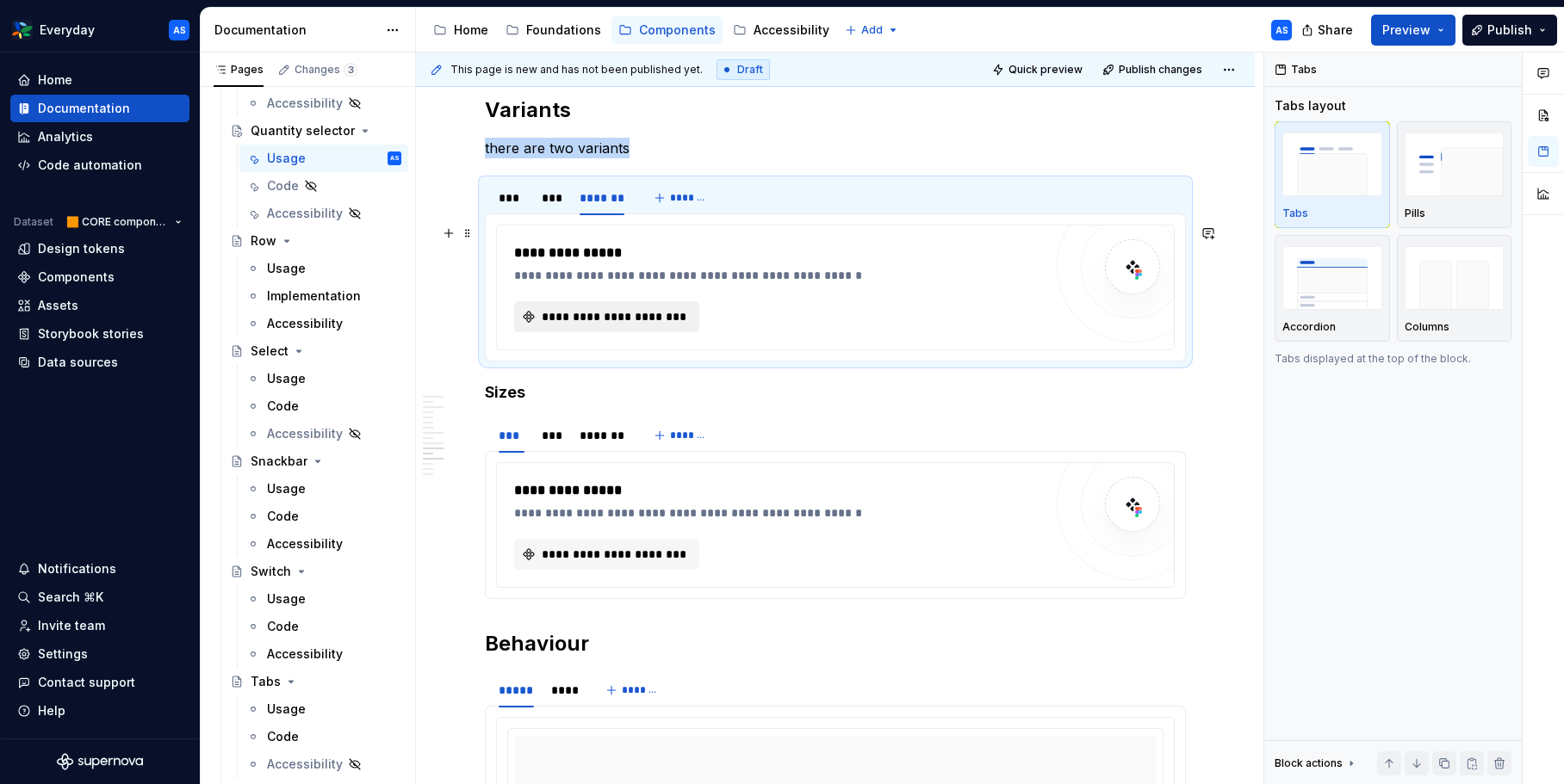
click at [606, 317] on span "**********" at bounding box center [613, 317] width 149 height 17
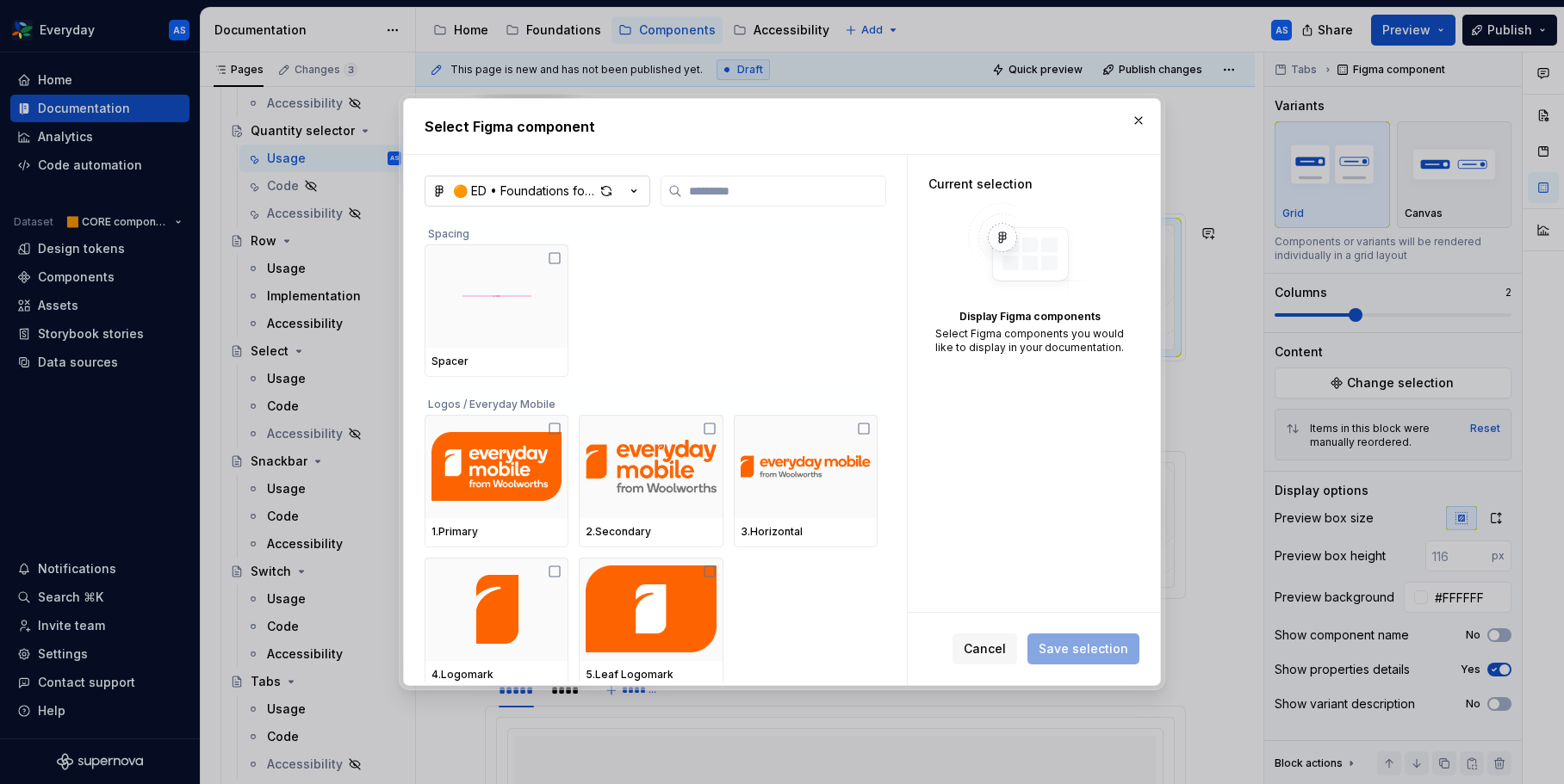
click at [631, 189] on icon "button" at bounding box center [634, 191] width 17 height 17
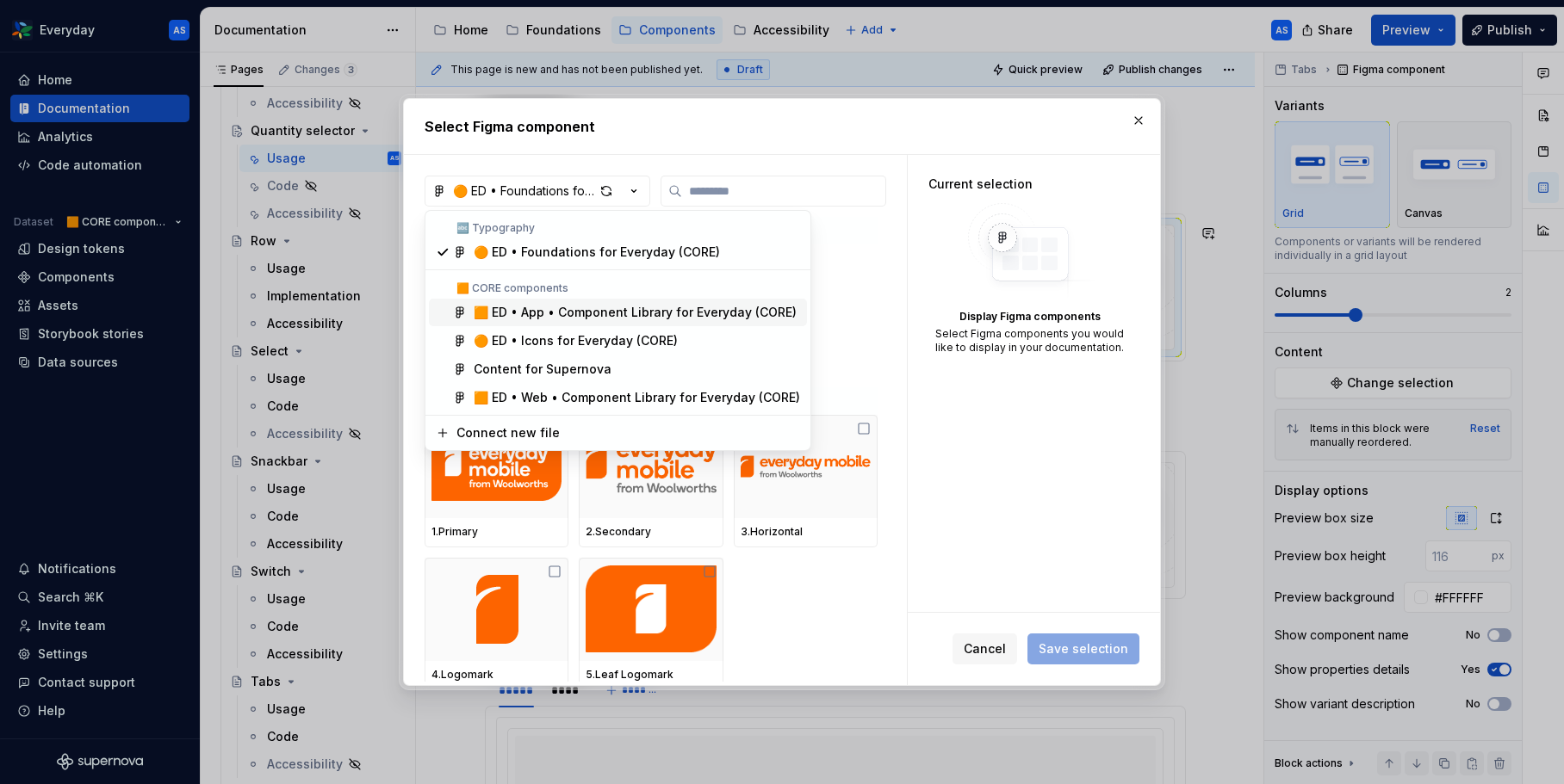
click at [583, 308] on div "🟧 ED • App • Component Library for Everyday (CORE)" at bounding box center [635, 312] width 323 height 17
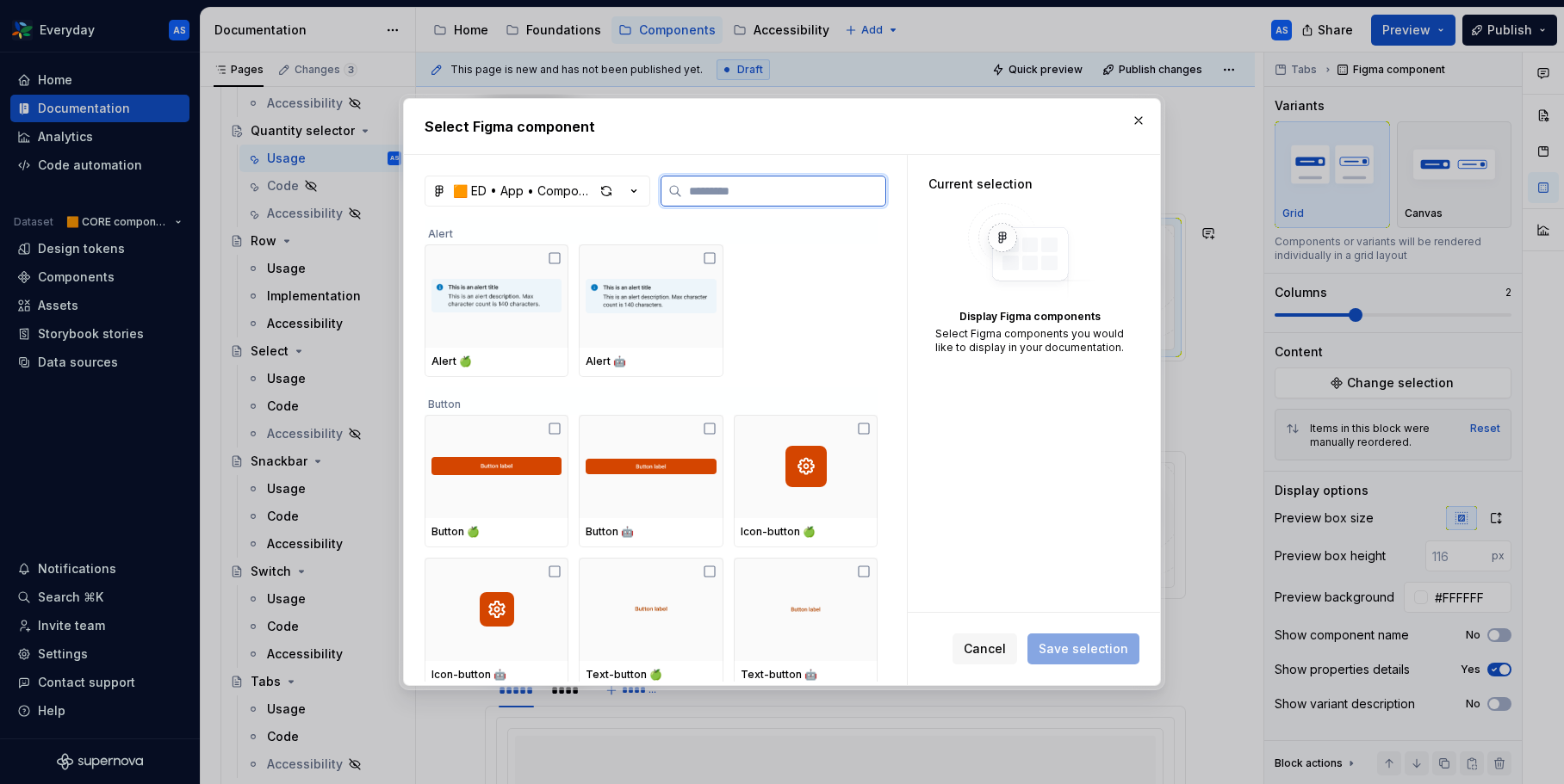
click at [744, 195] on input "search" at bounding box center [783, 191] width 203 height 17
paste input "****"
type input "****"
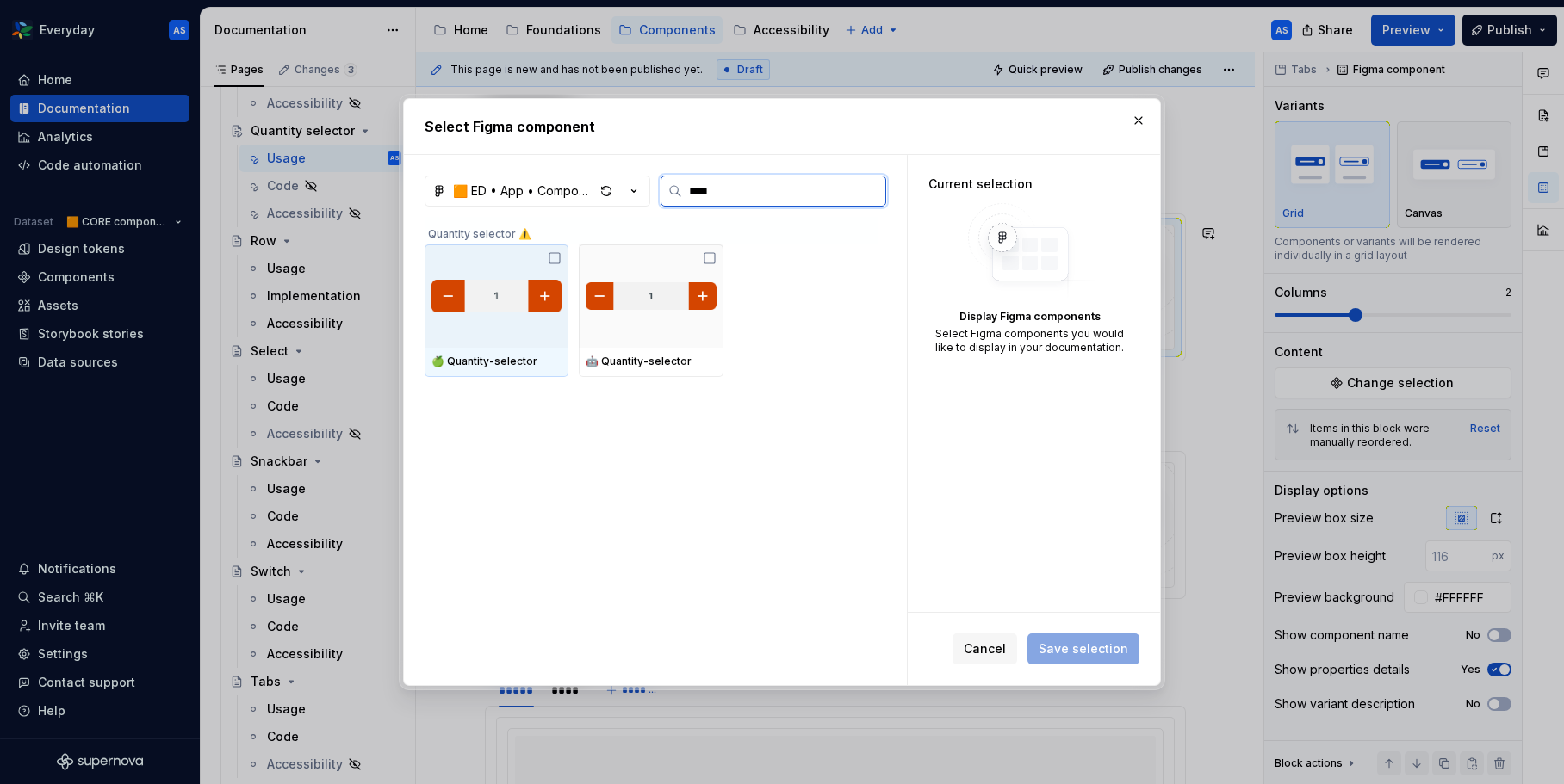
click at [704, 301] on img at bounding box center [650, 297] width 130 height 35
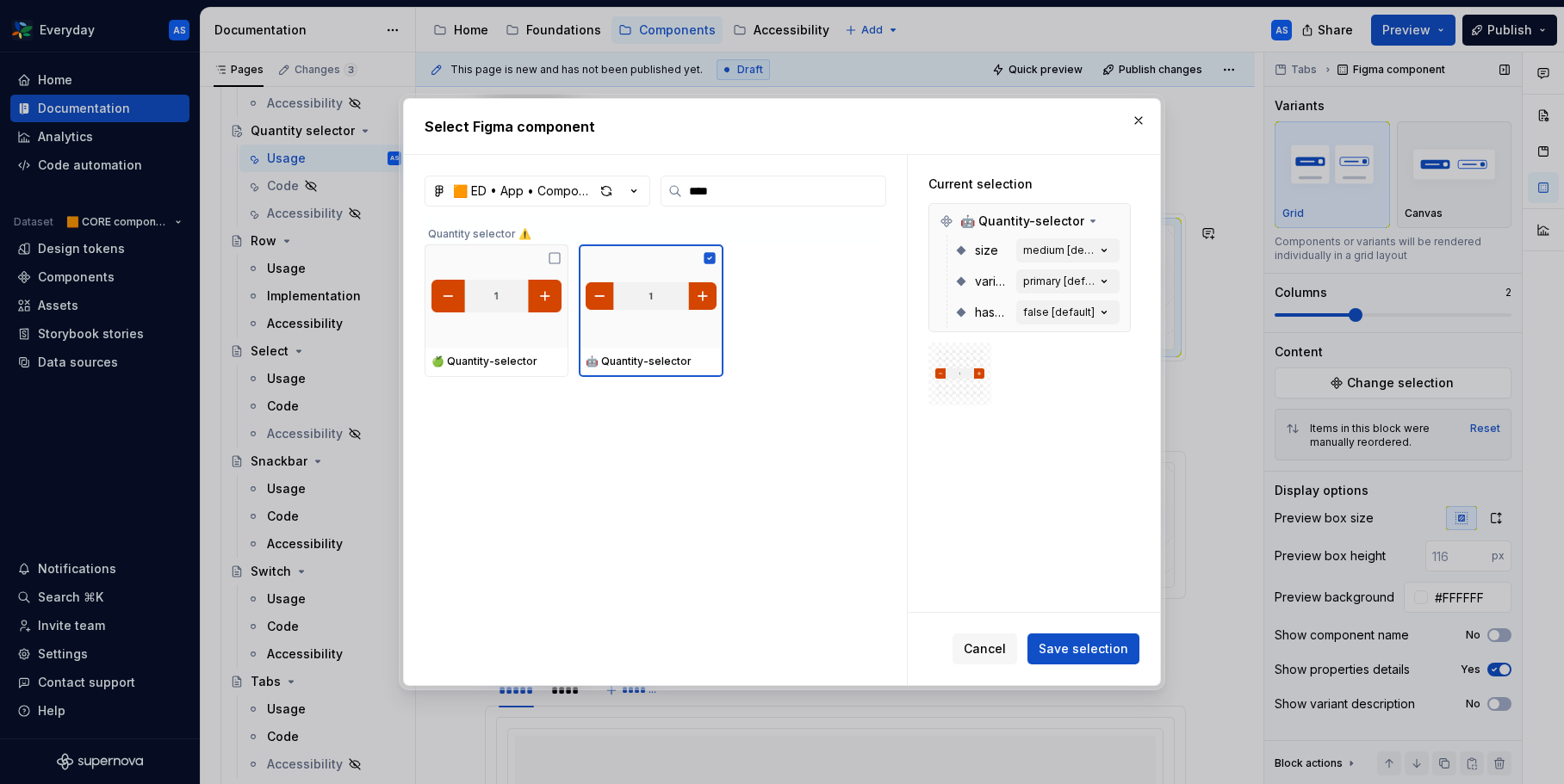
drag, startPoint x: 1105, startPoint y: 640, endPoint x: 1433, endPoint y: 562, distance: 337.1
click at [1105, 640] on span "Save selection" at bounding box center [1083, 649] width 90 height 17
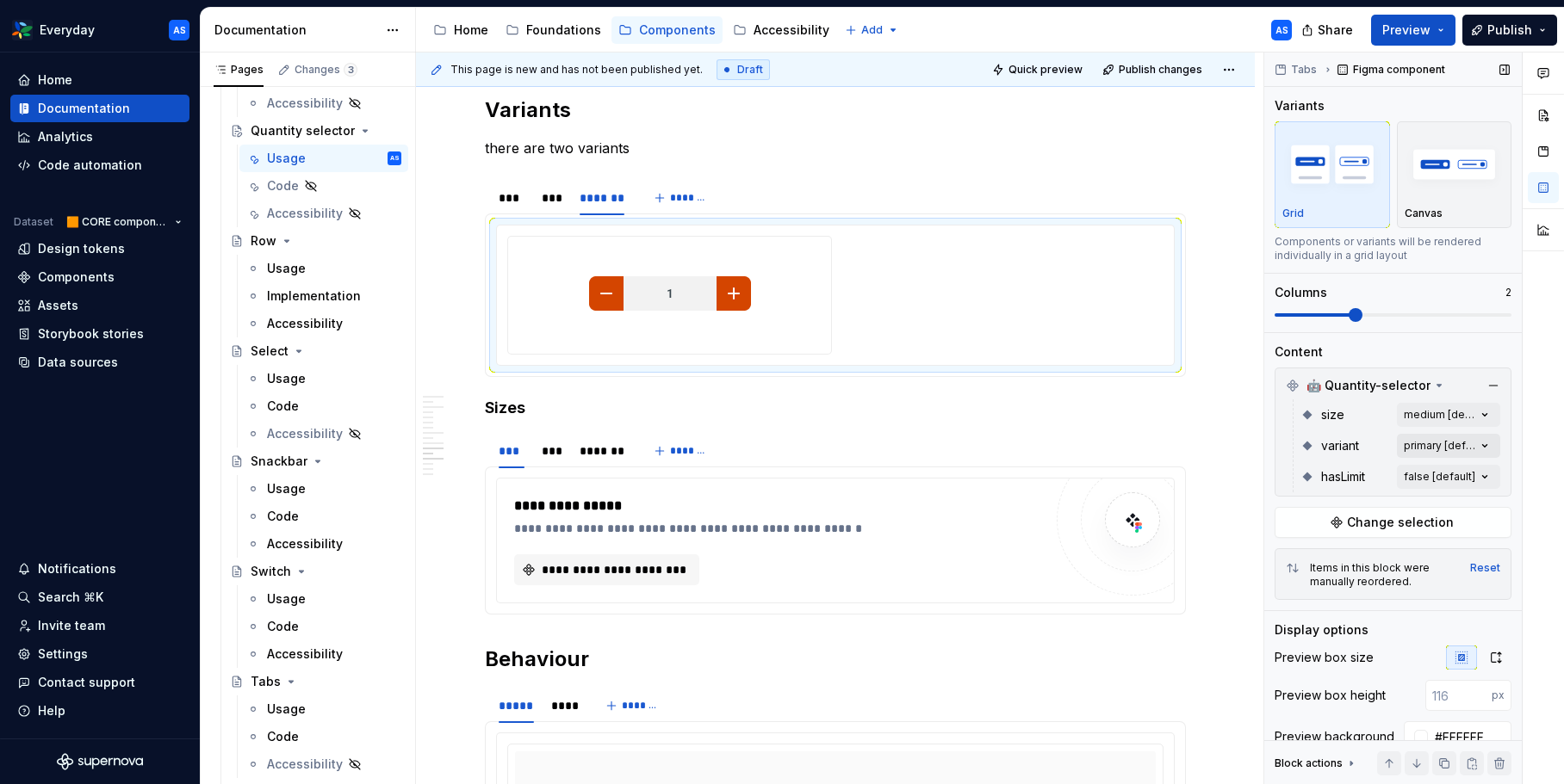
click at [1468, 440] on div "Comments Open comments No comments yet Select ‘Comment’ from the block context …" at bounding box center [1414, 419] width 300 height 733
click at [1478, 476] on icon "button" at bounding box center [1471, 476] width 13 height 11
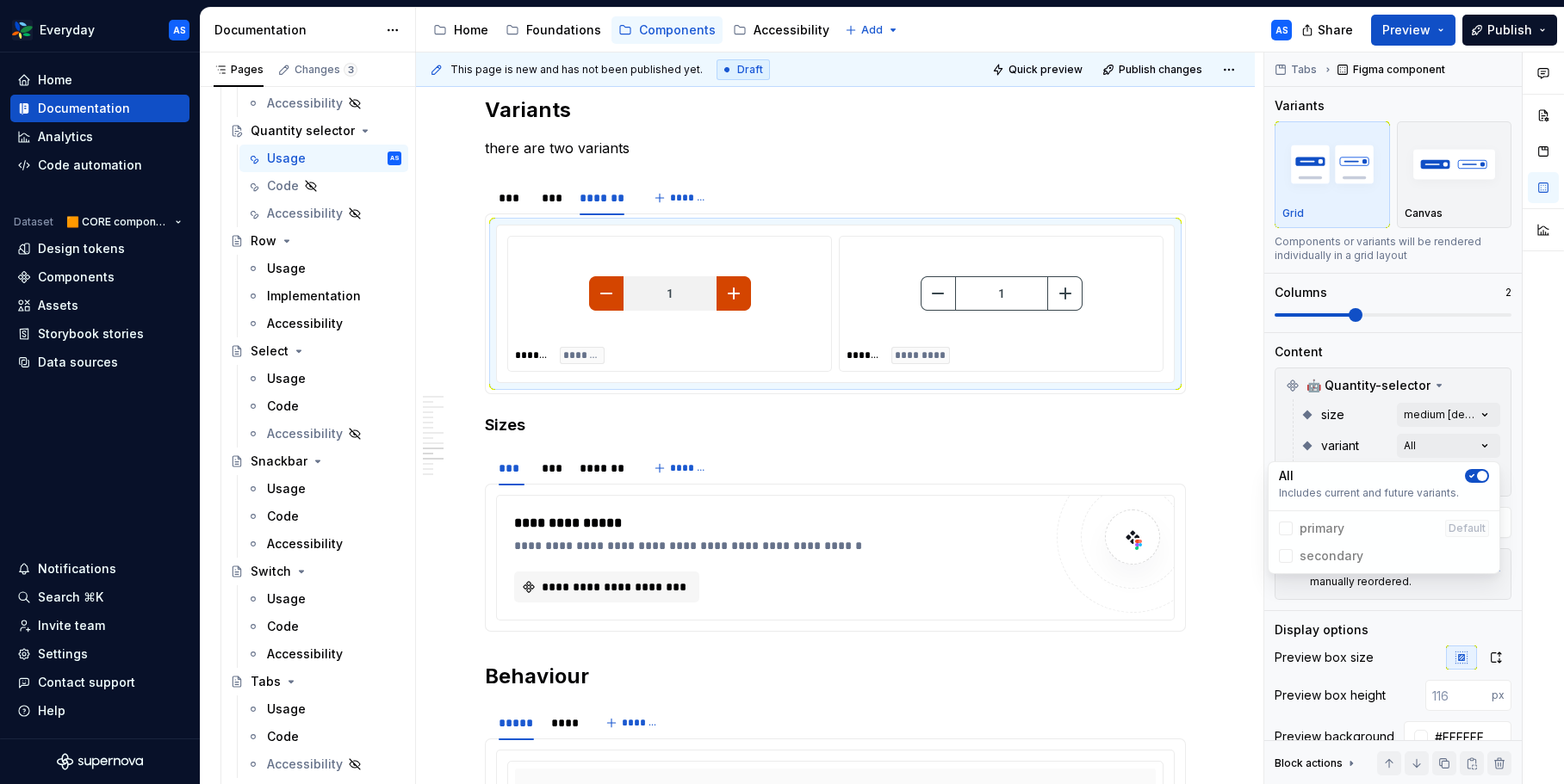
click at [891, 497] on html "Everyday AS Home Documentation Analytics Code automation Dataset 🟧 CORE compone…" at bounding box center [782, 392] width 1564 height 784
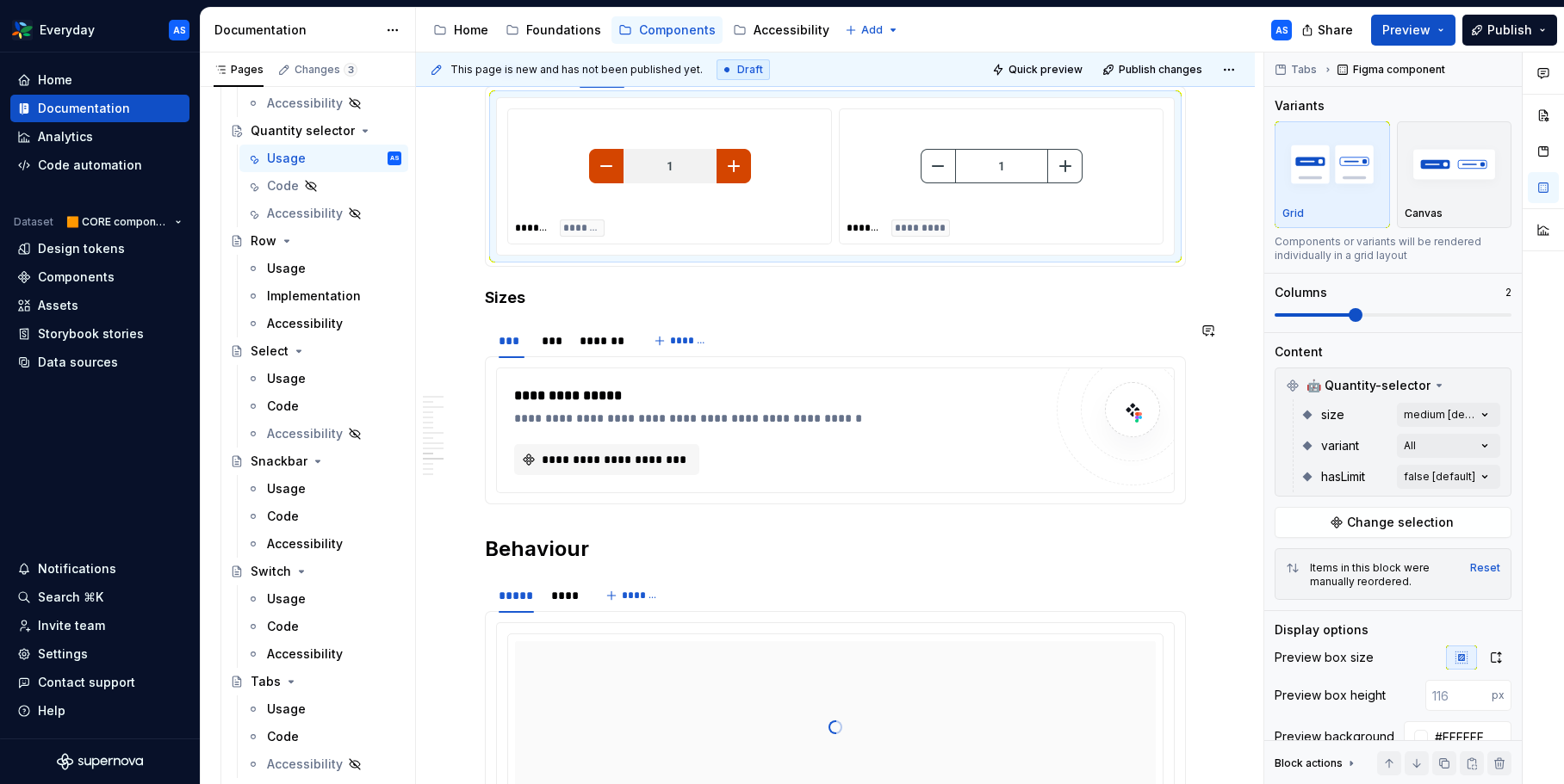
scroll to position [3169, 0]
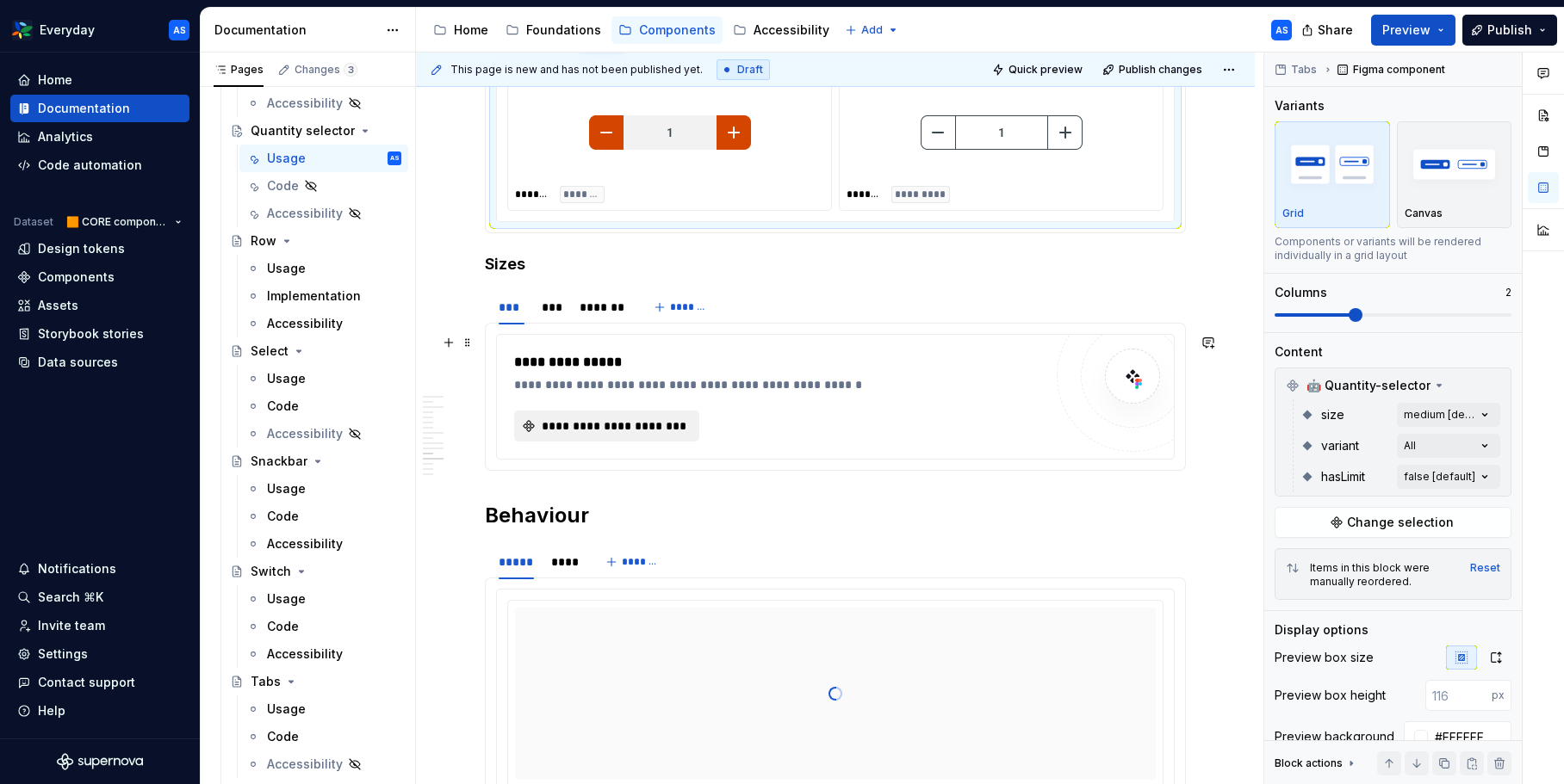
type textarea "*"
type input "200"
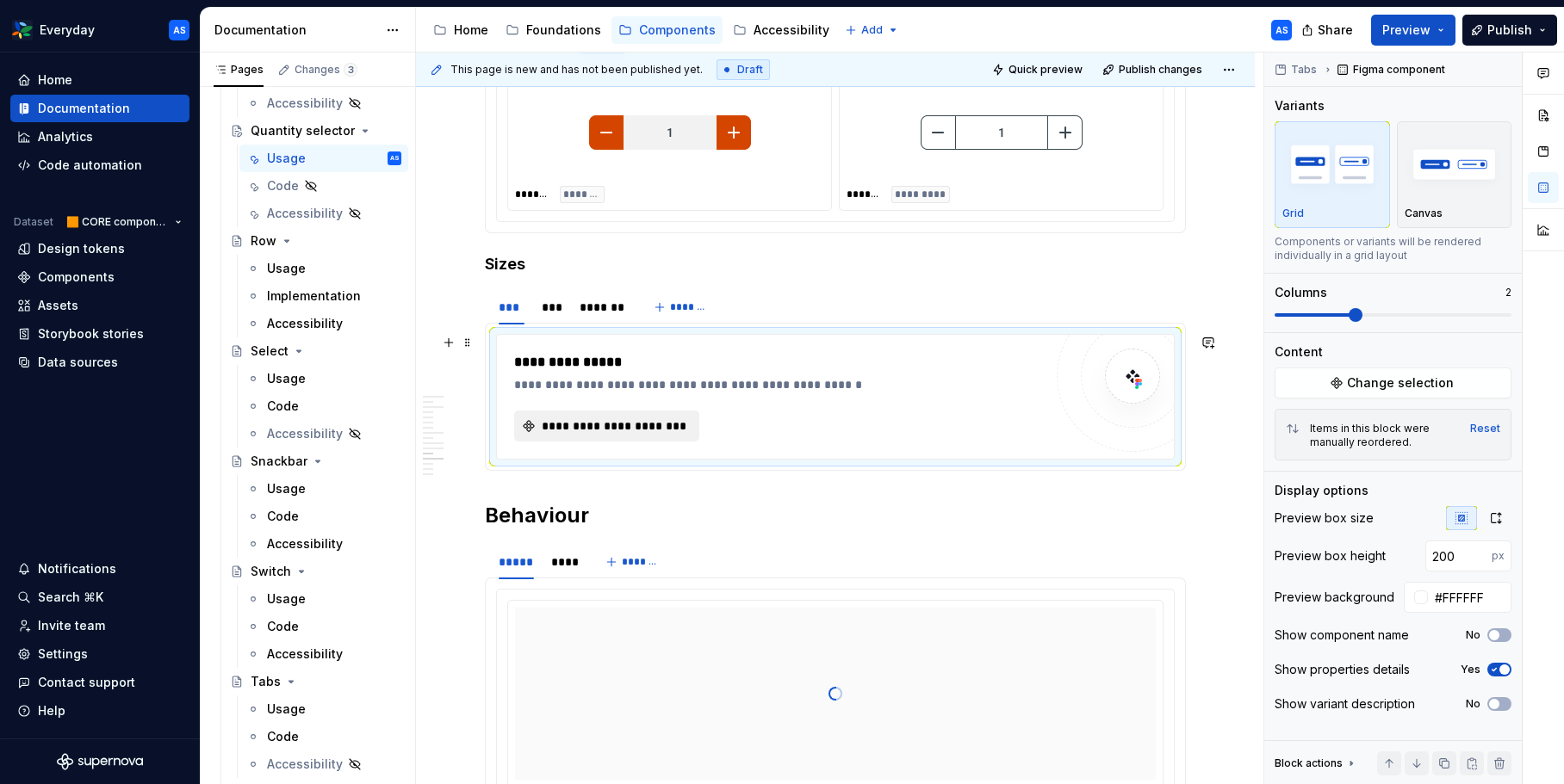
click at [643, 432] on span "**********" at bounding box center [613, 426] width 149 height 17
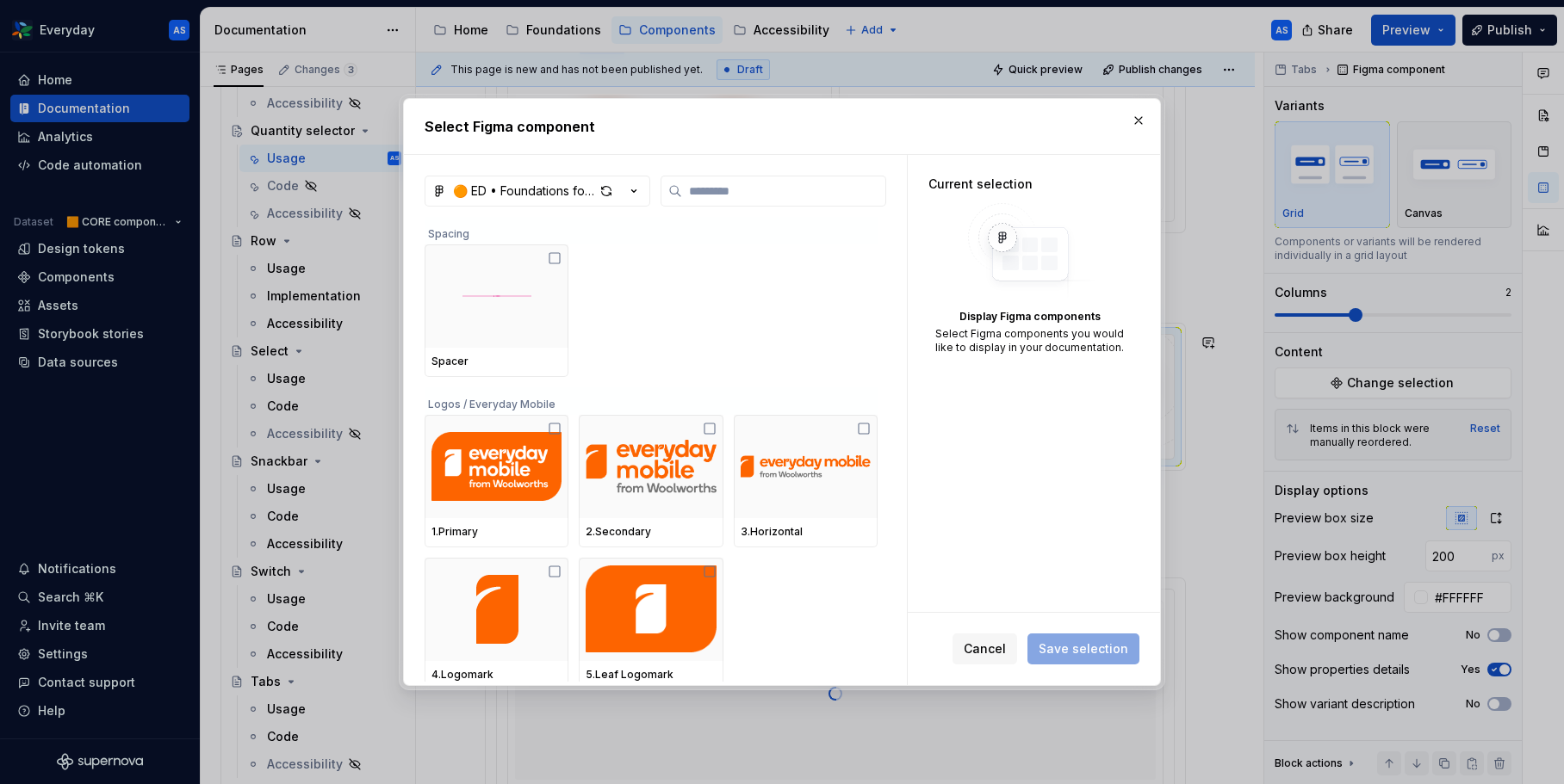
click at [633, 187] on icon "button" at bounding box center [634, 191] width 17 height 17
type textarea "*"
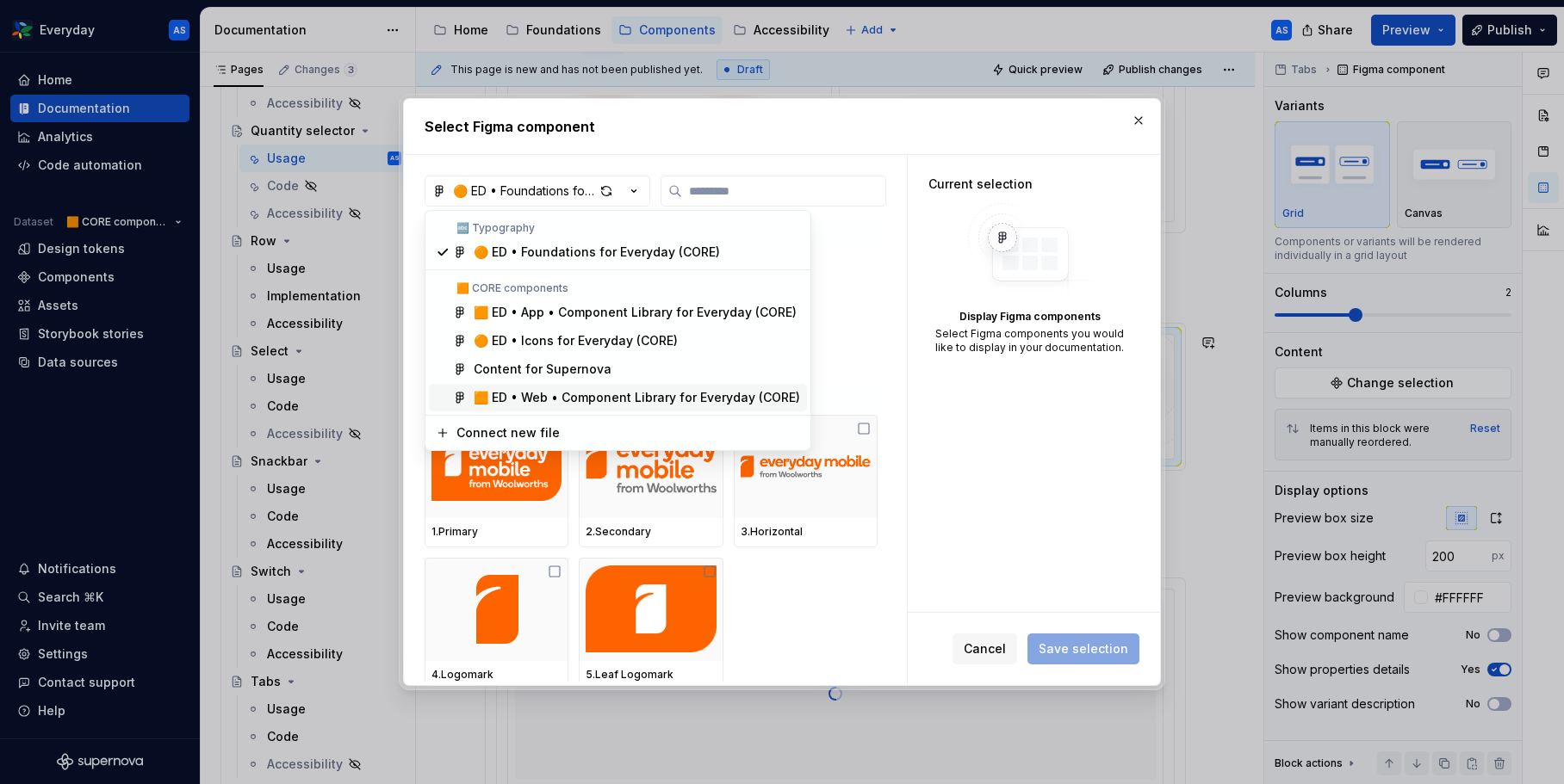
drag, startPoint x: 632, startPoint y: 399, endPoint x: 684, endPoint y: 318, distance: 96.3
click at [632, 399] on div "🟧 ED • Web • Component Library for Everyday (CORE)" at bounding box center [637, 398] width 327 height 17
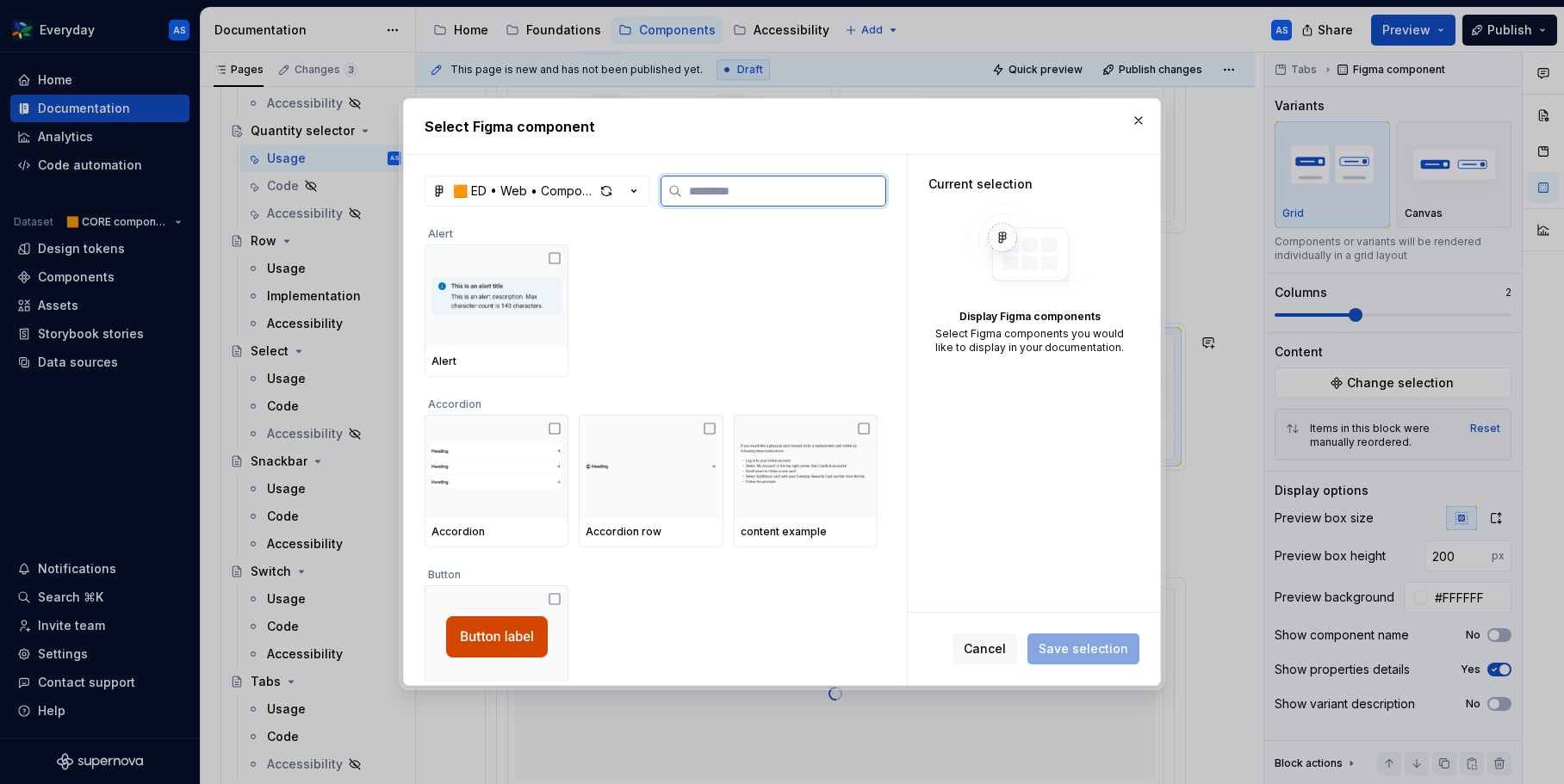
click at [737, 192] on input "search" at bounding box center [783, 191] width 203 height 17
paste input "****"
type input "****"
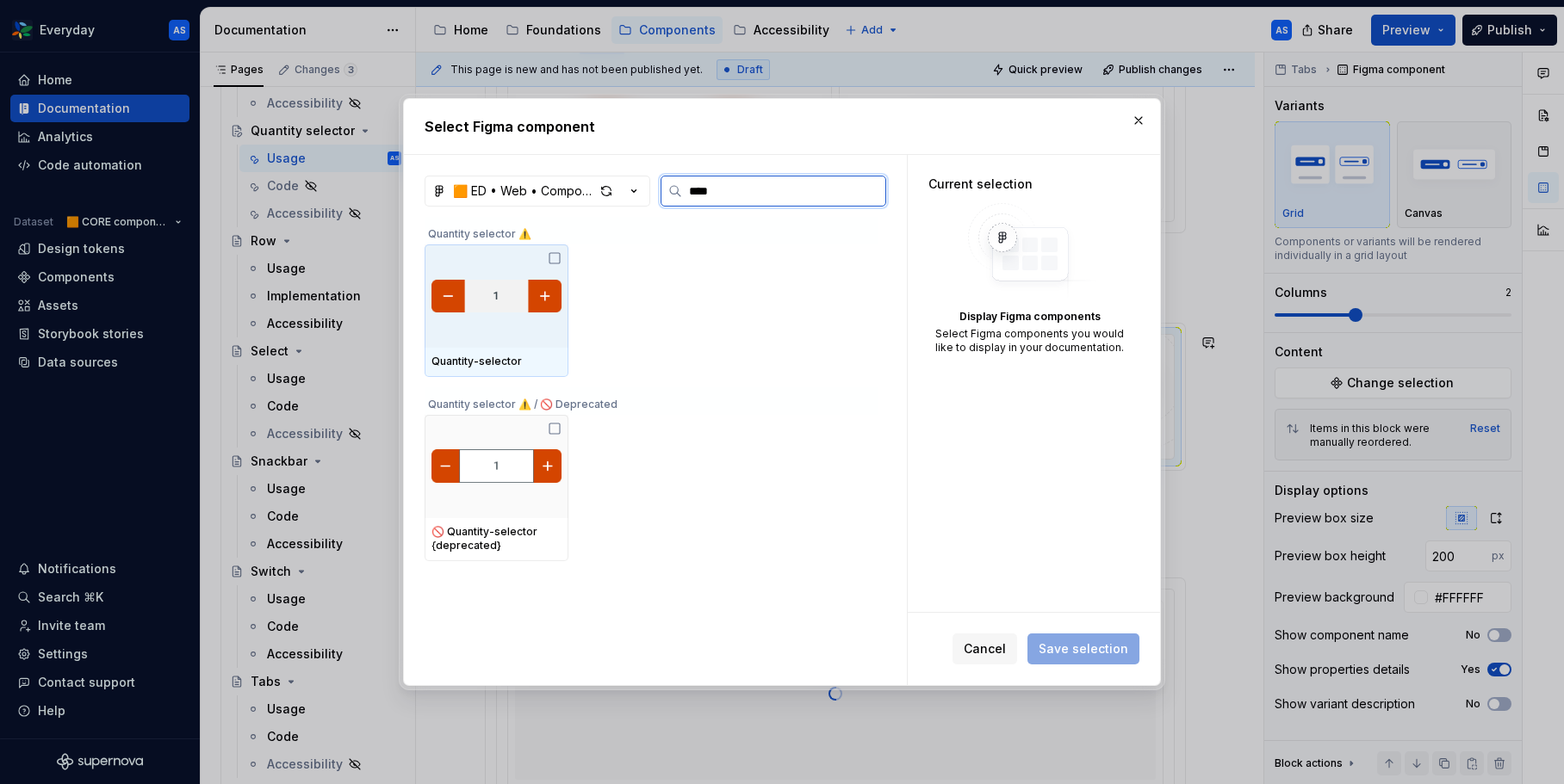
click at [545, 293] on img at bounding box center [496, 296] width 130 height 41
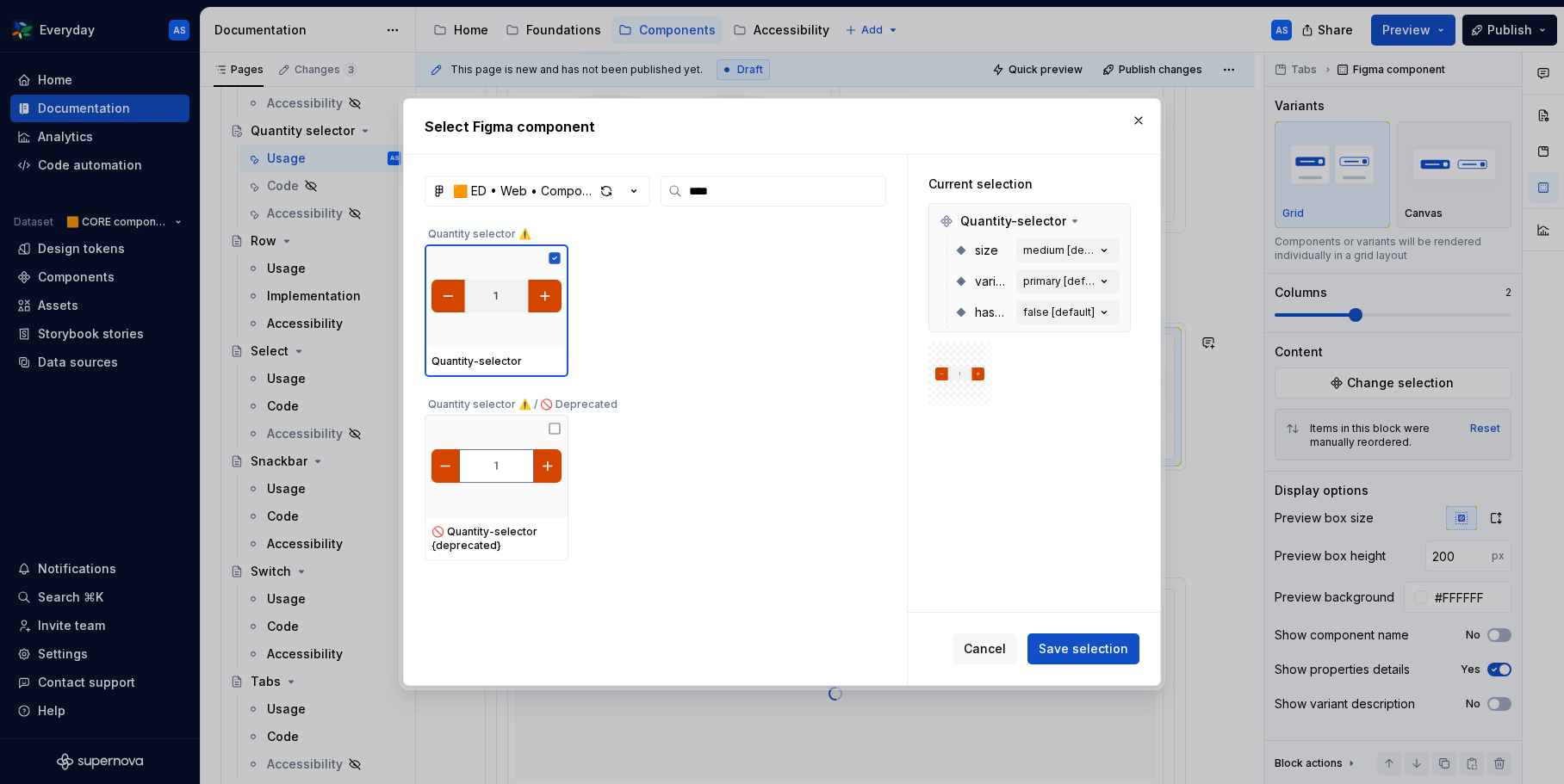
click at [1103, 650] on span "Save selection" at bounding box center [1083, 649] width 90 height 17
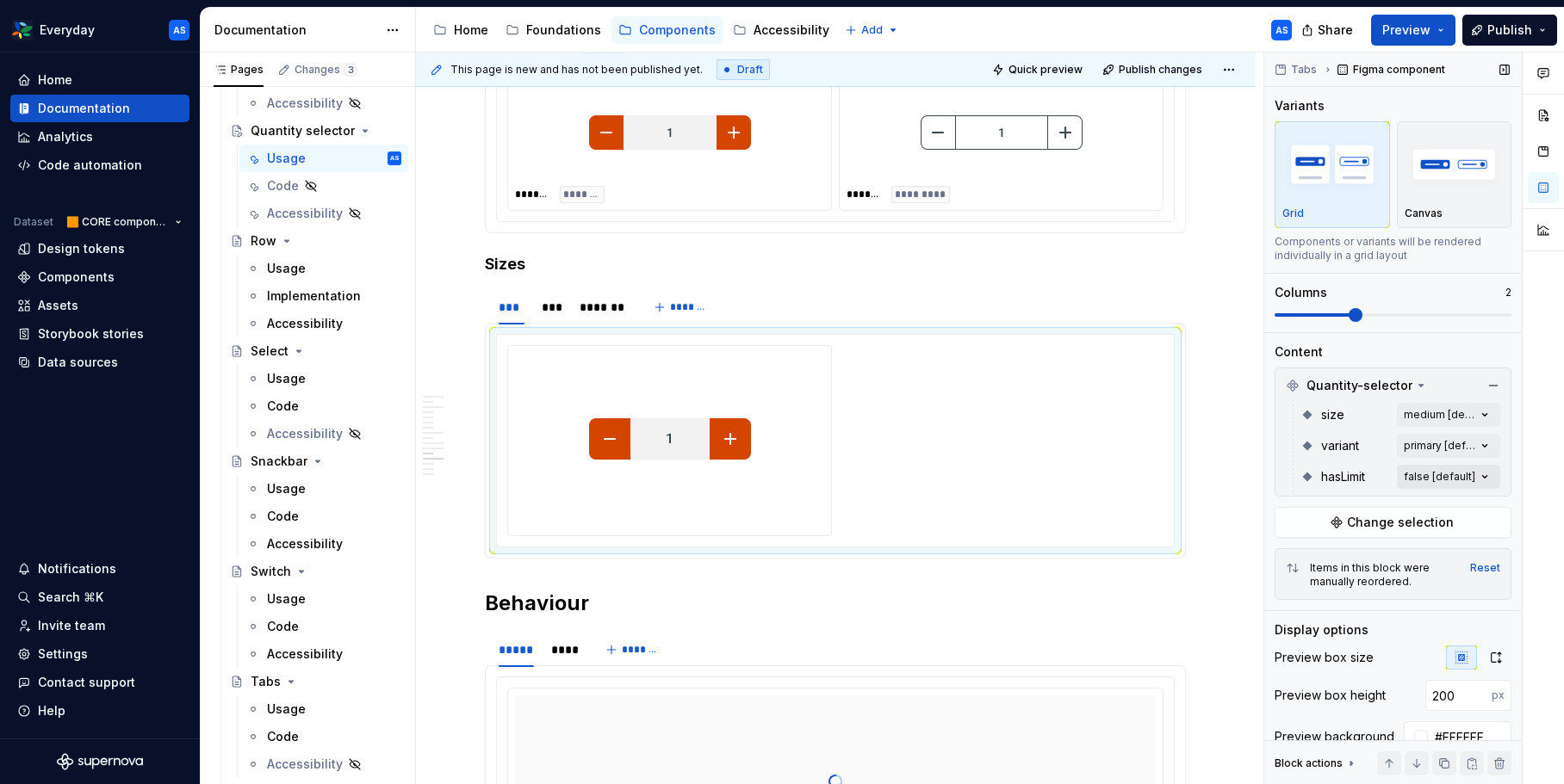
scroll to position [1, 0]
click at [1471, 408] on div "Comments Open comments No comments yet Select ‘Comment’ from the block context …" at bounding box center [1414, 419] width 300 height 733
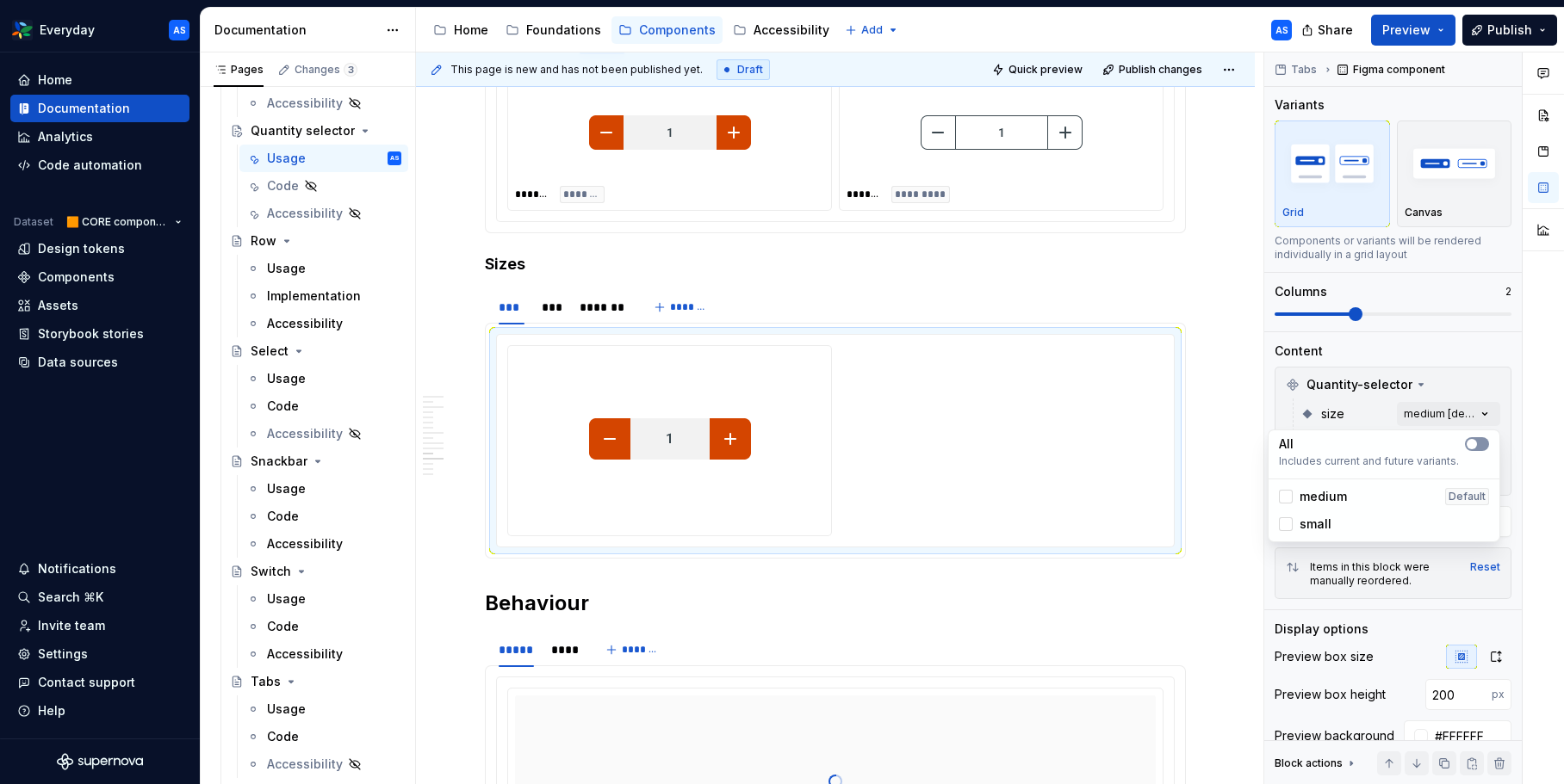
click at [1477, 442] on icon "button" at bounding box center [1471, 444] width 13 height 11
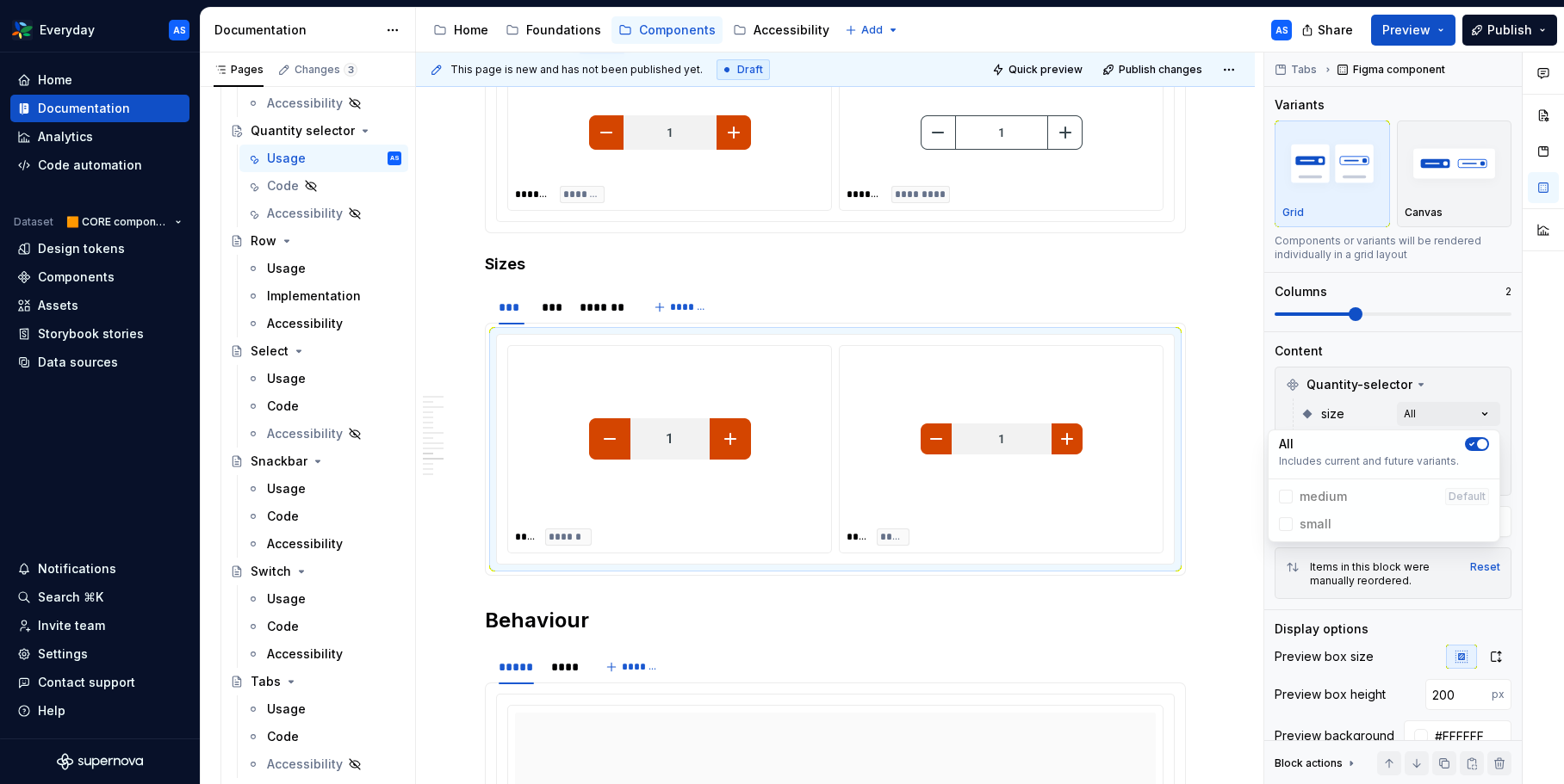
click at [575, 303] on html "Everyday AS Home Documentation Analytics Code automation Dataset 🟧 CORE compone…" at bounding box center [782, 392] width 1564 height 784
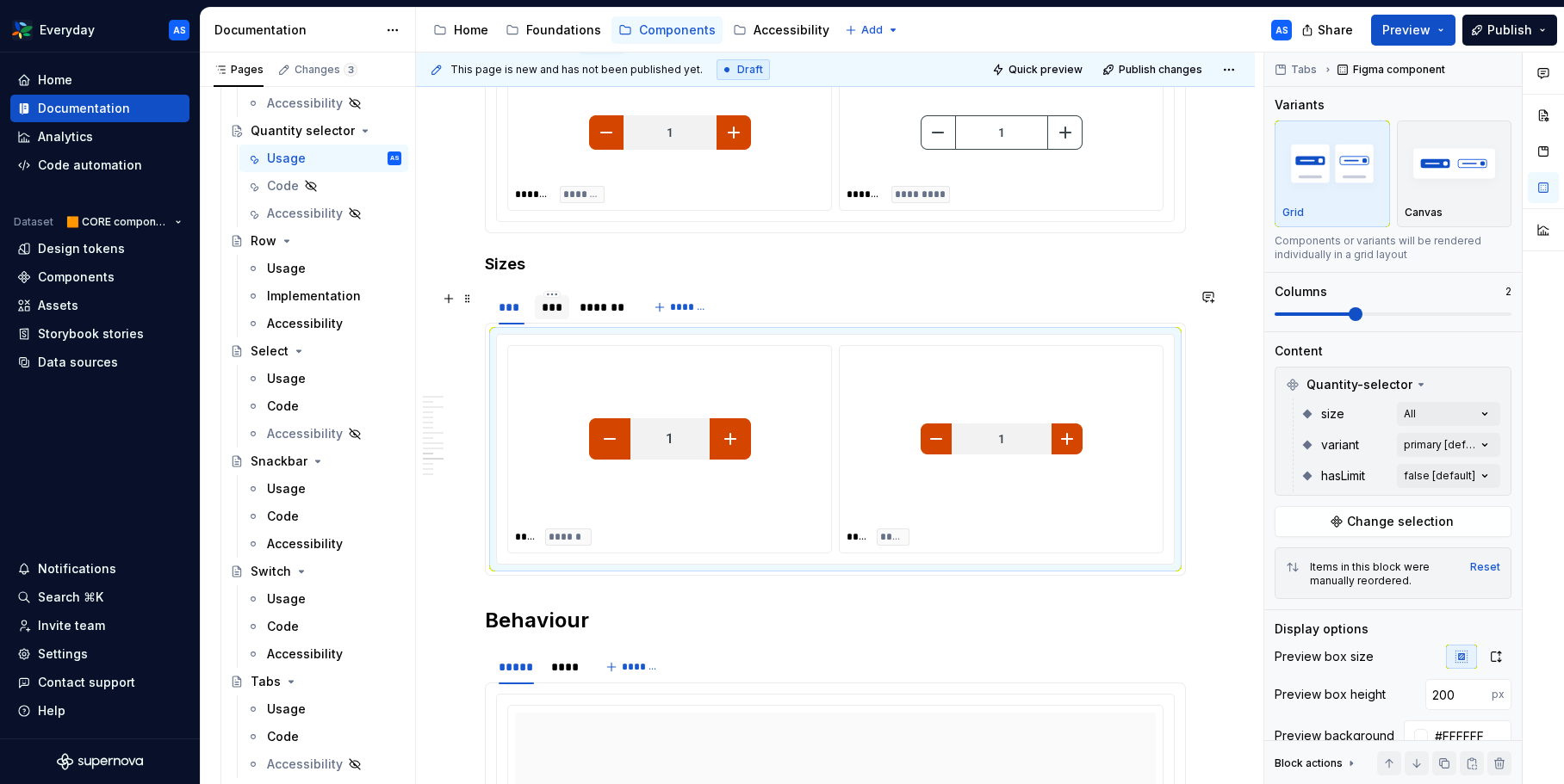
click at [542, 307] on div "***" at bounding box center [551, 307] width 20 height 17
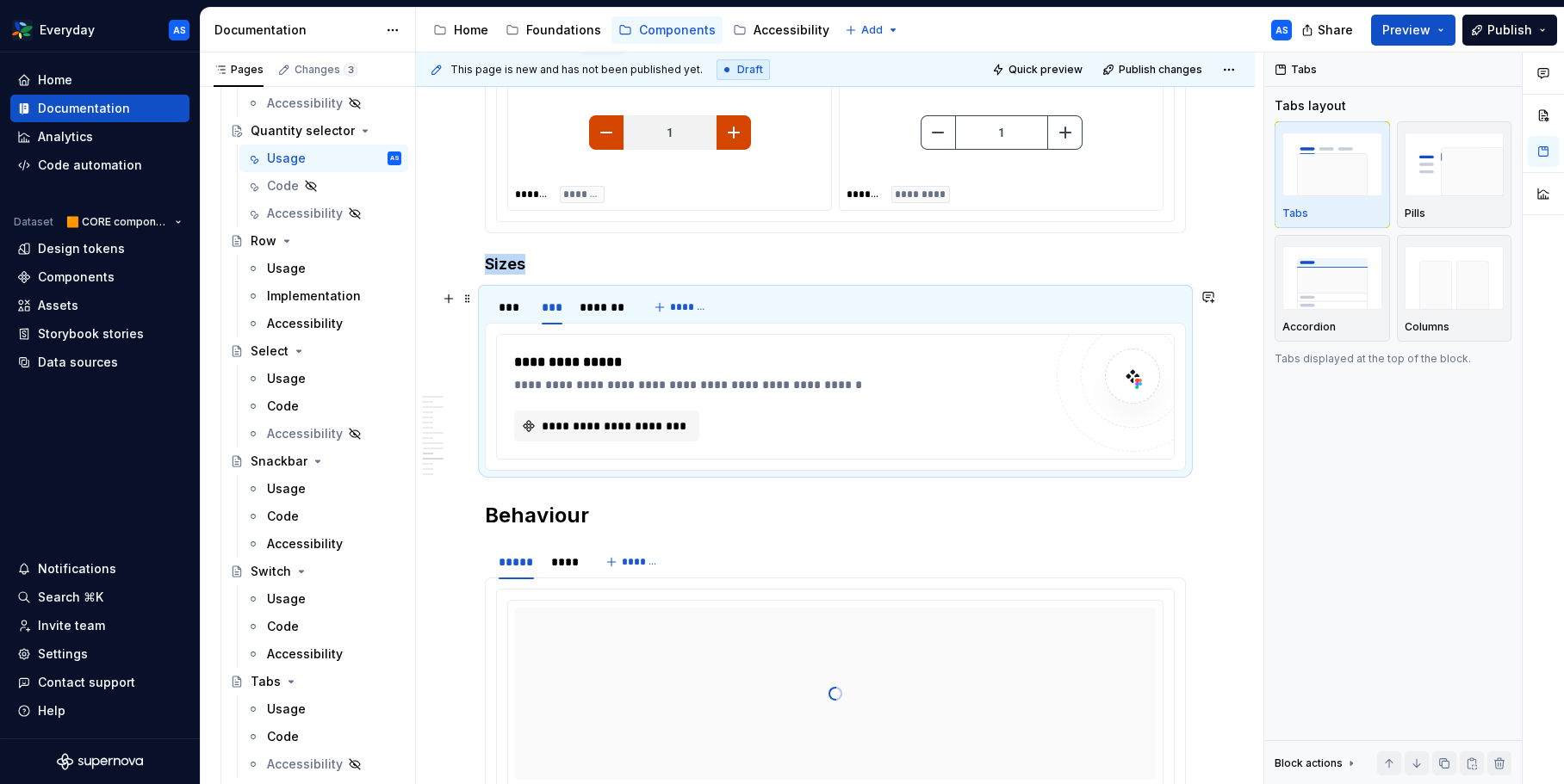
scroll to position [0, 0]
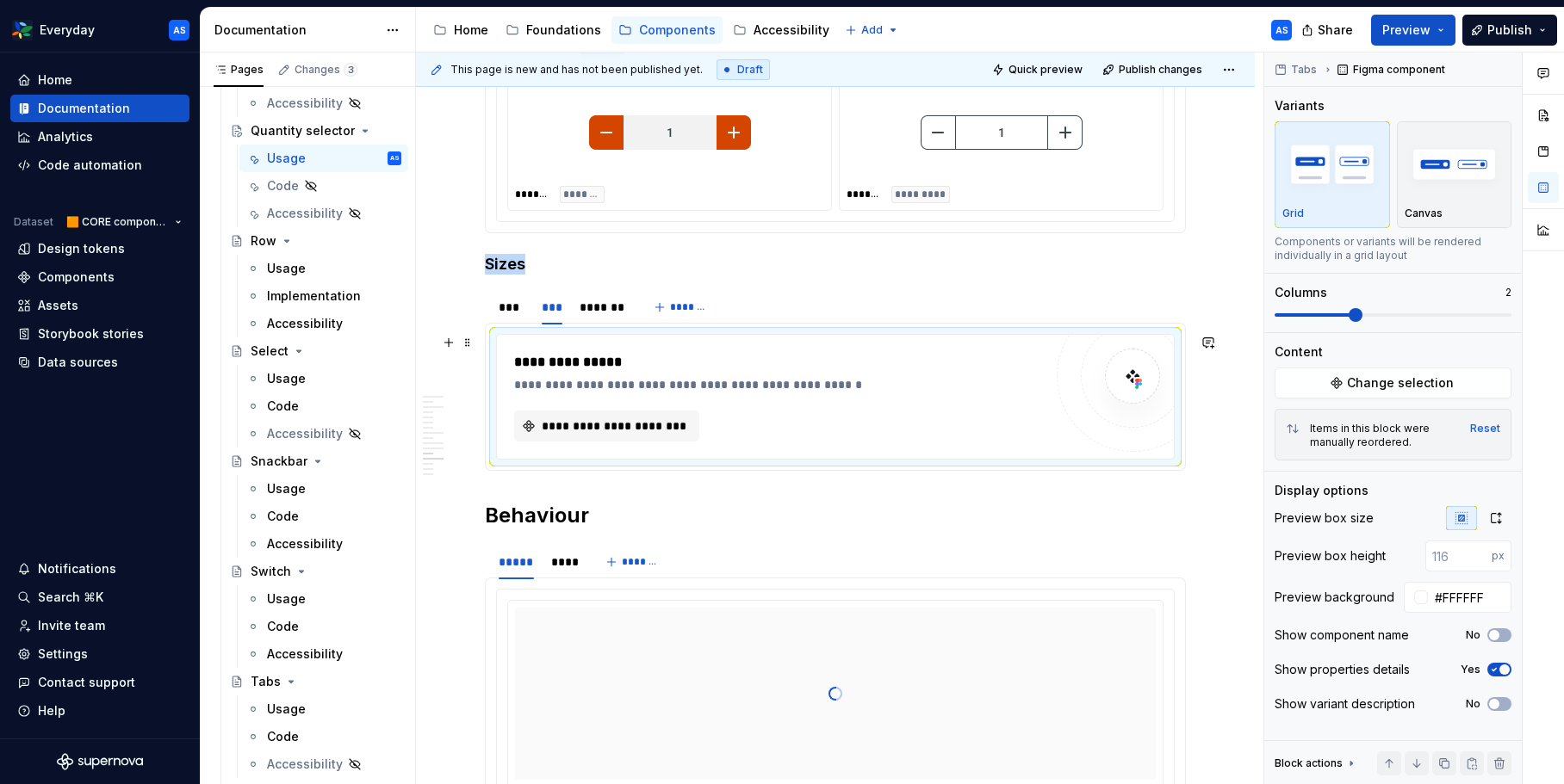
click at [660, 376] on div "**********" at bounding box center [779, 373] width 529 height 41
click at [641, 427] on span "**********" at bounding box center [613, 426] width 149 height 17
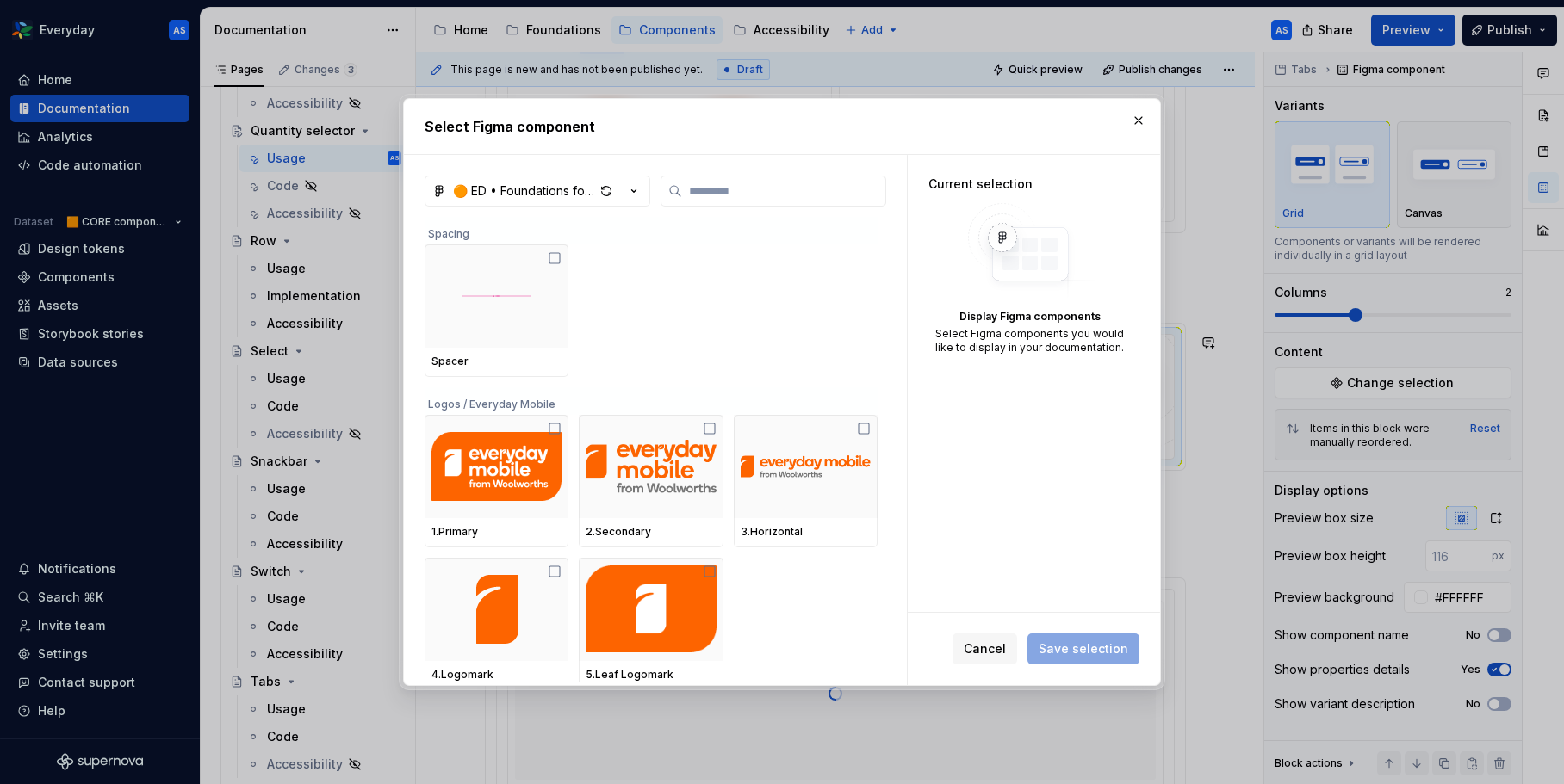
click at [642, 184] on icon "button" at bounding box center [634, 191] width 17 height 17
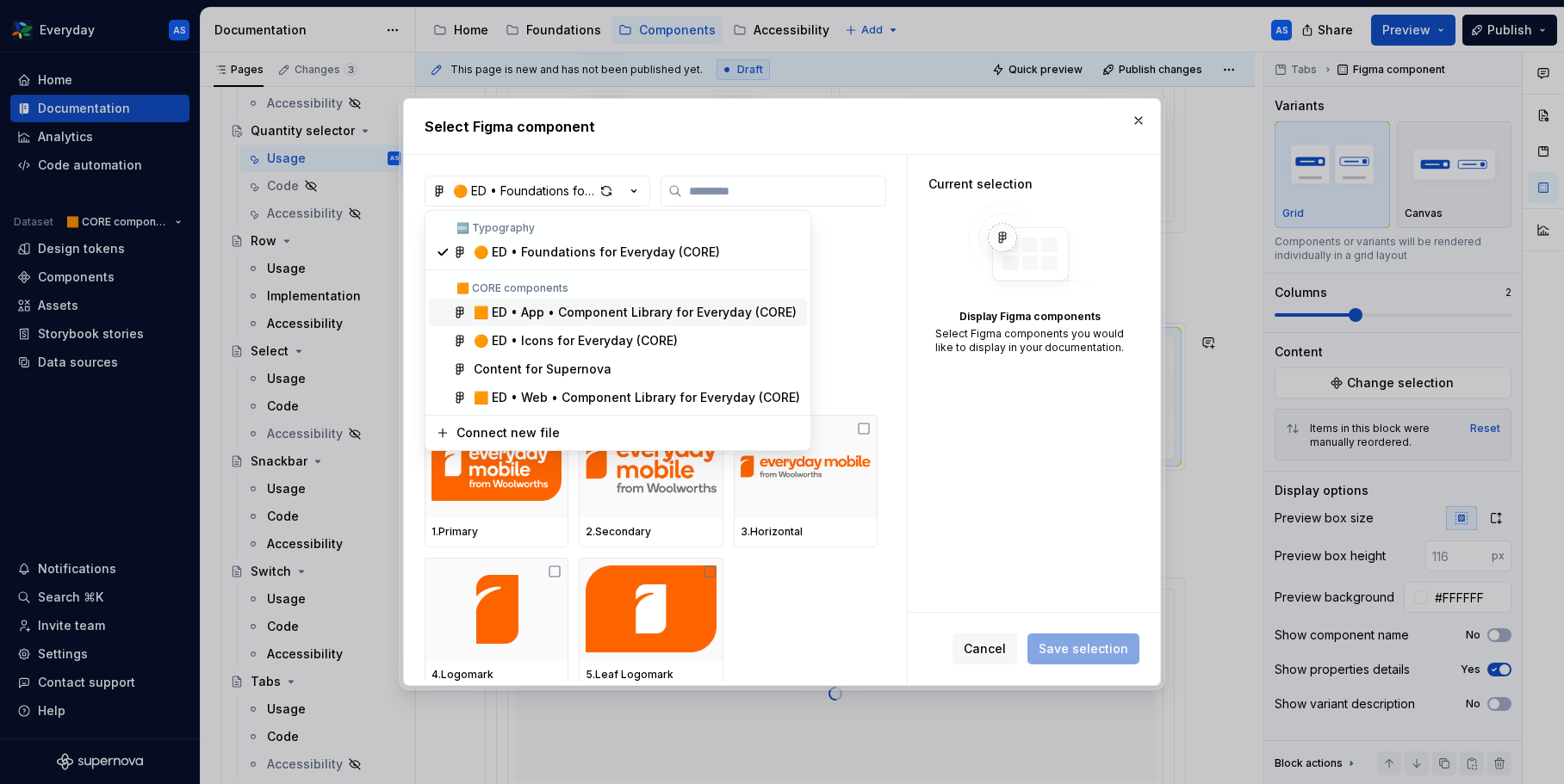
click at [642, 311] on div "🟧 ED • App • Component Library for Everyday (CORE)" at bounding box center [635, 312] width 323 height 17
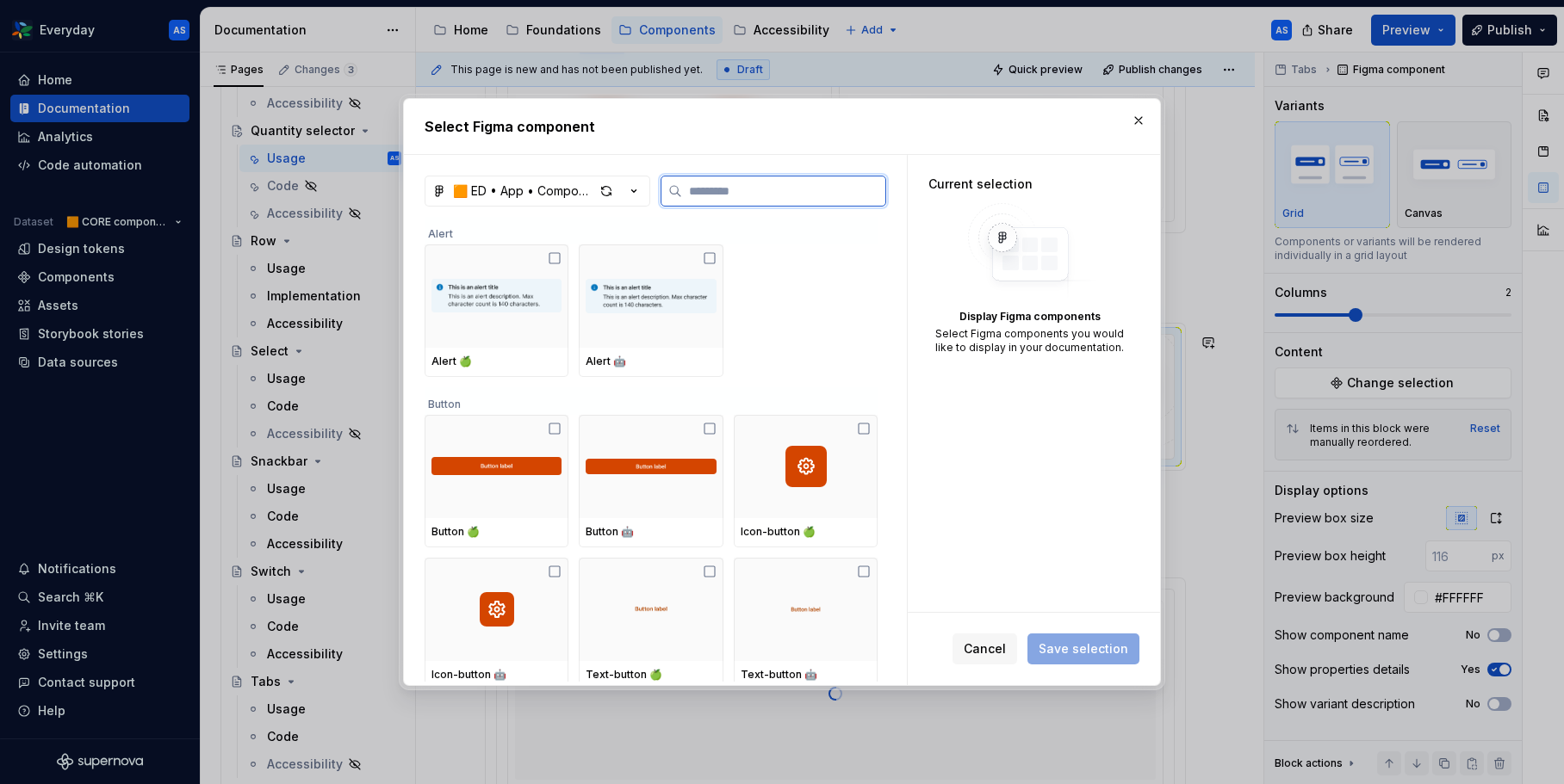
click at [732, 193] on input "search" at bounding box center [783, 191] width 203 height 17
paste input "****"
type input "****"
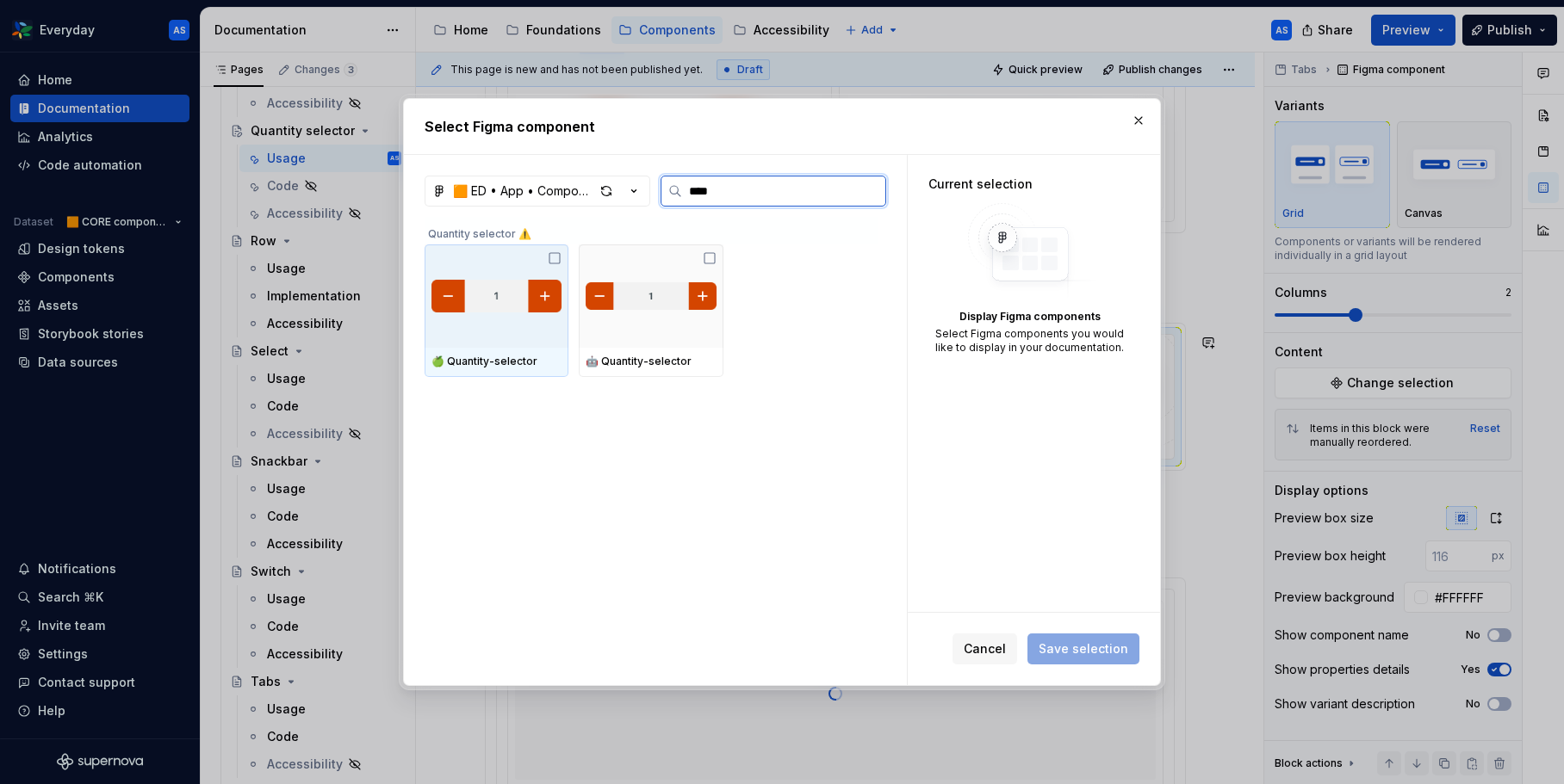
click at [515, 303] on img at bounding box center [496, 296] width 130 height 41
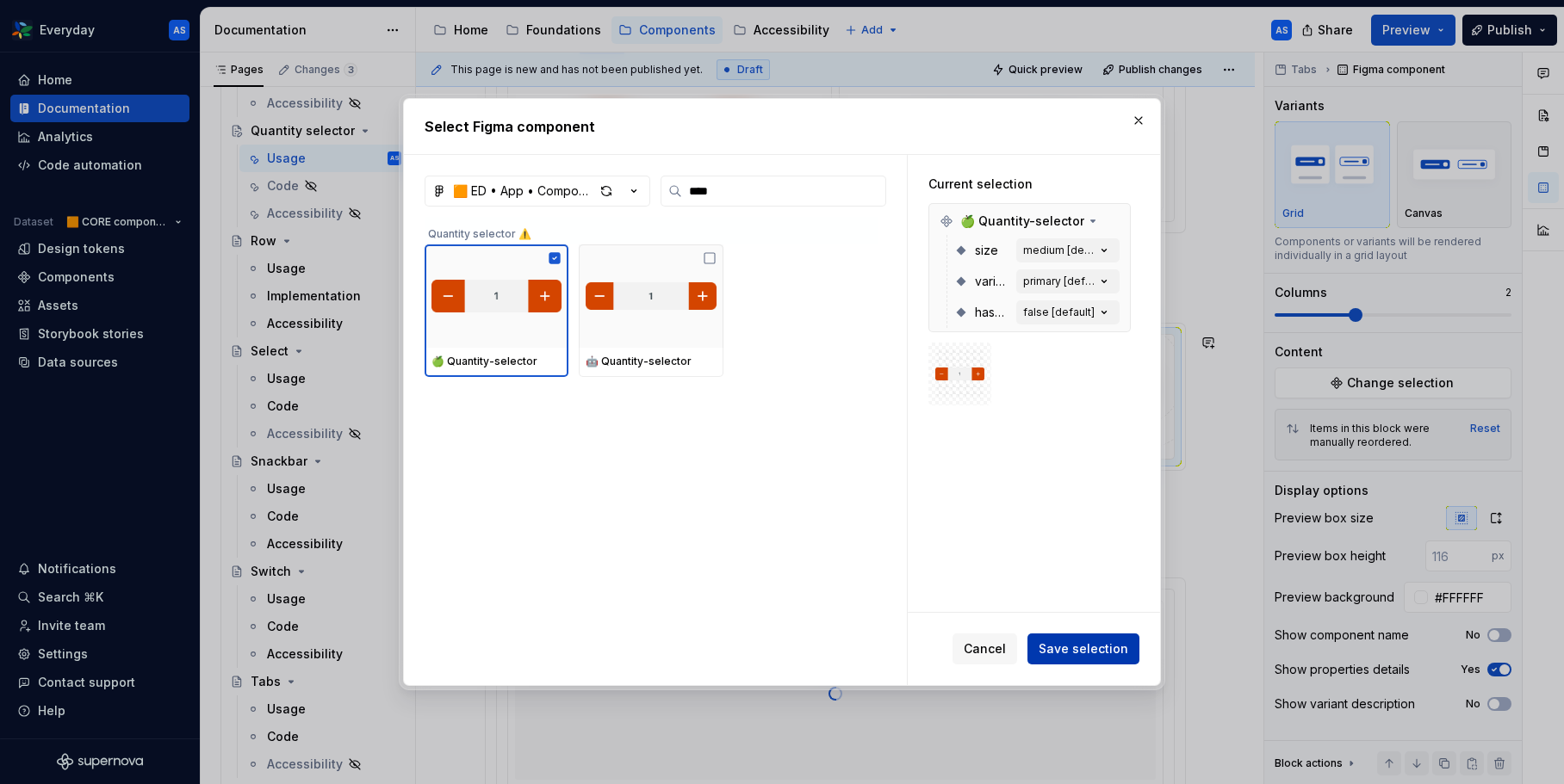
click at [1107, 645] on span "Save selection" at bounding box center [1083, 649] width 90 height 17
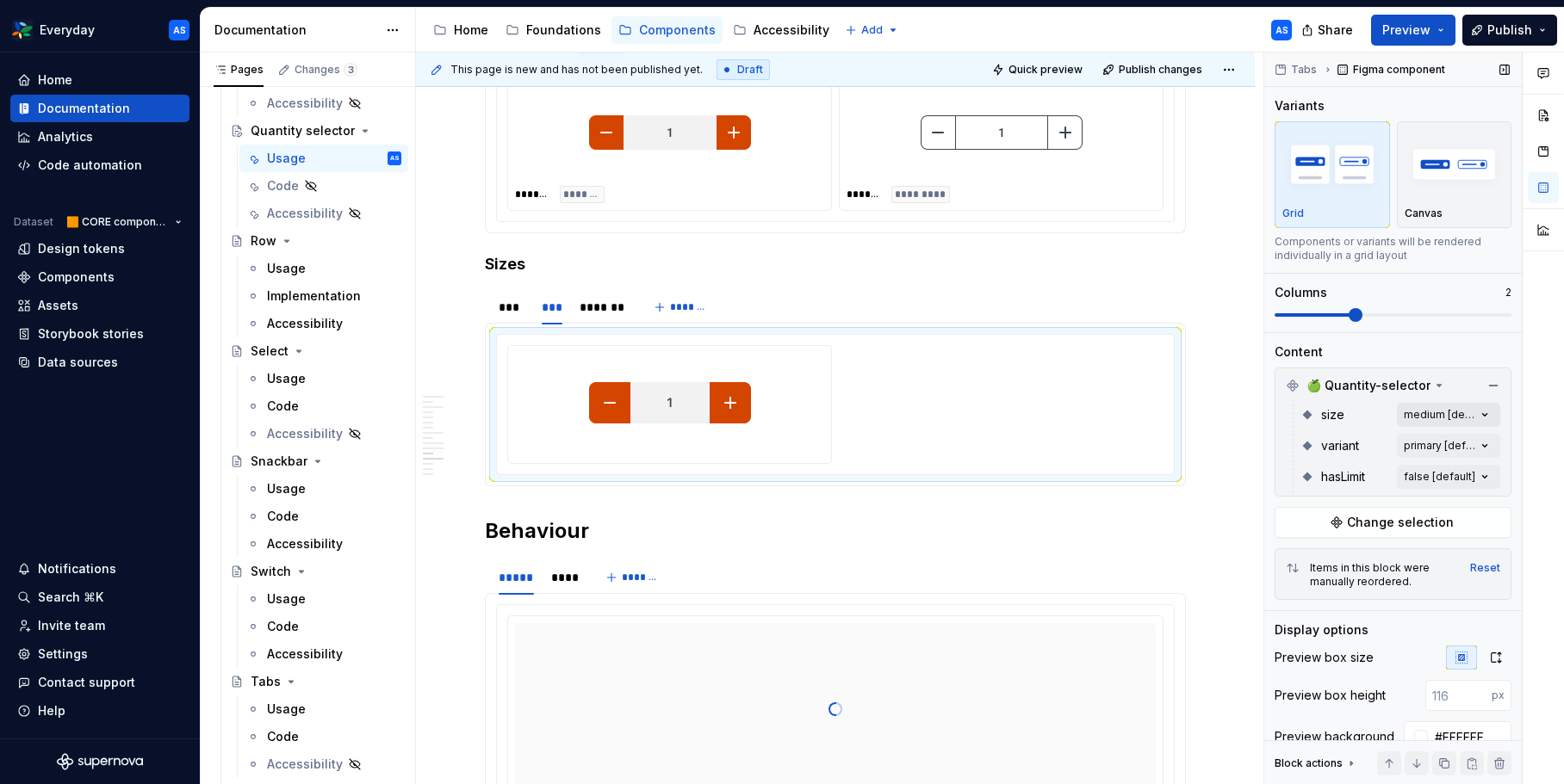
click at [1478, 410] on div "Comments Open comments No comments yet Select ‘Comment’ from the block context …" at bounding box center [1414, 419] width 300 height 733
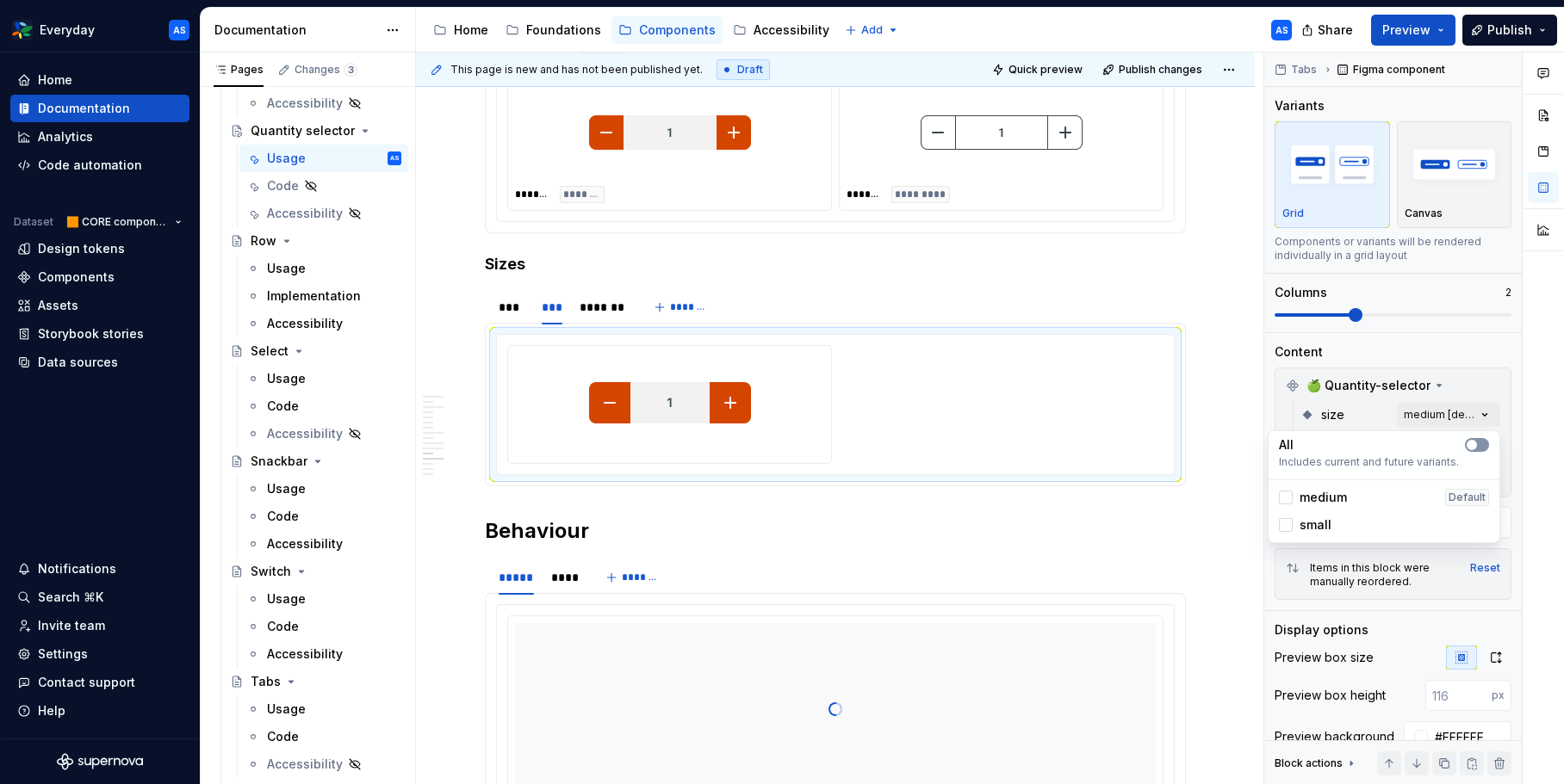
click at [1478, 448] on icon "button" at bounding box center [1471, 445] width 13 height 11
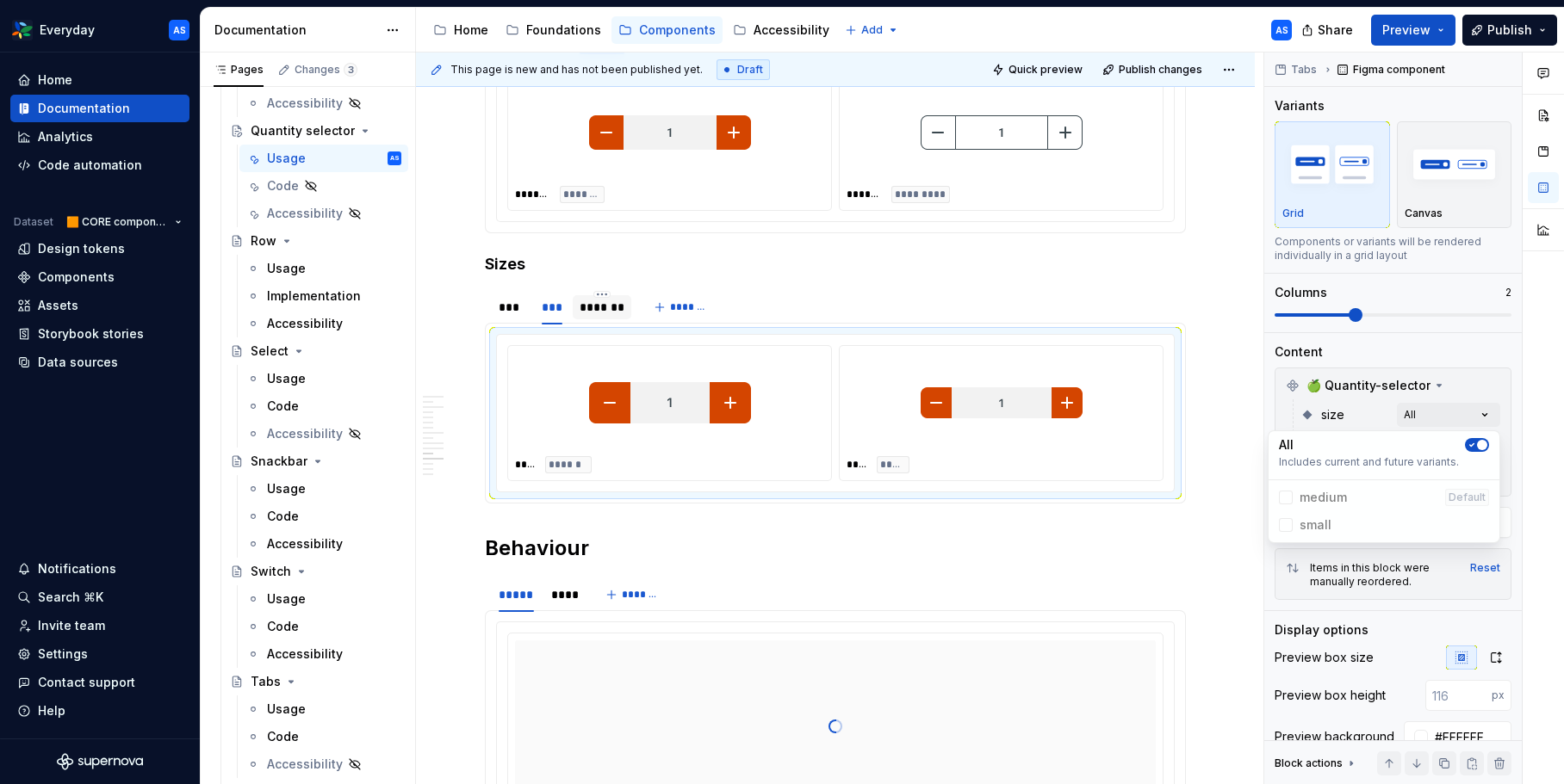
click at [612, 301] on html "Everyday AS Home Documentation Analytics Code automation Dataset 🟧 CORE compone…" at bounding box center [782, 392] width 1564 height 784
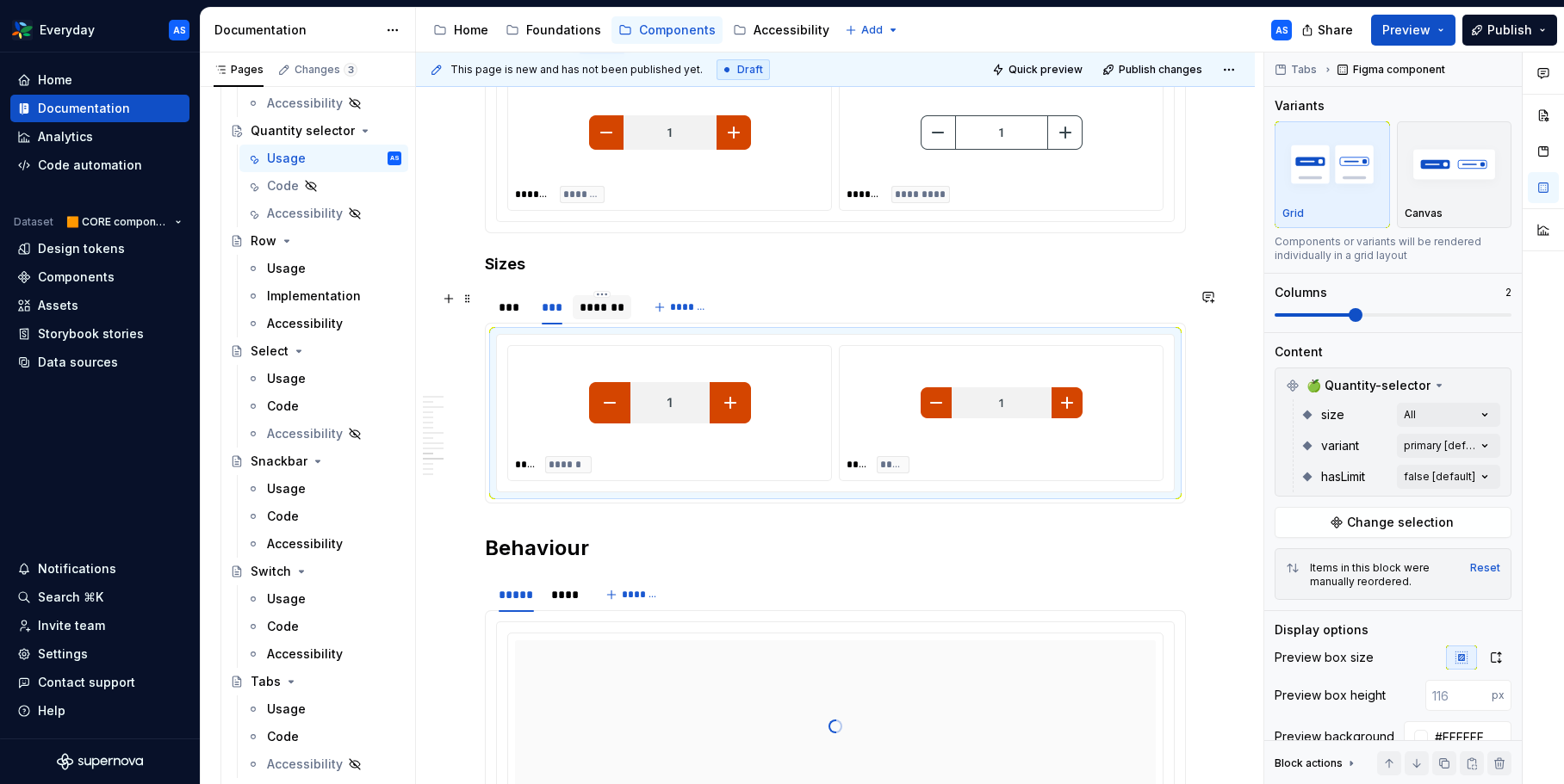
click at [604, 305] on div "*******" at bounding box center [601, 307] width 45 height 17
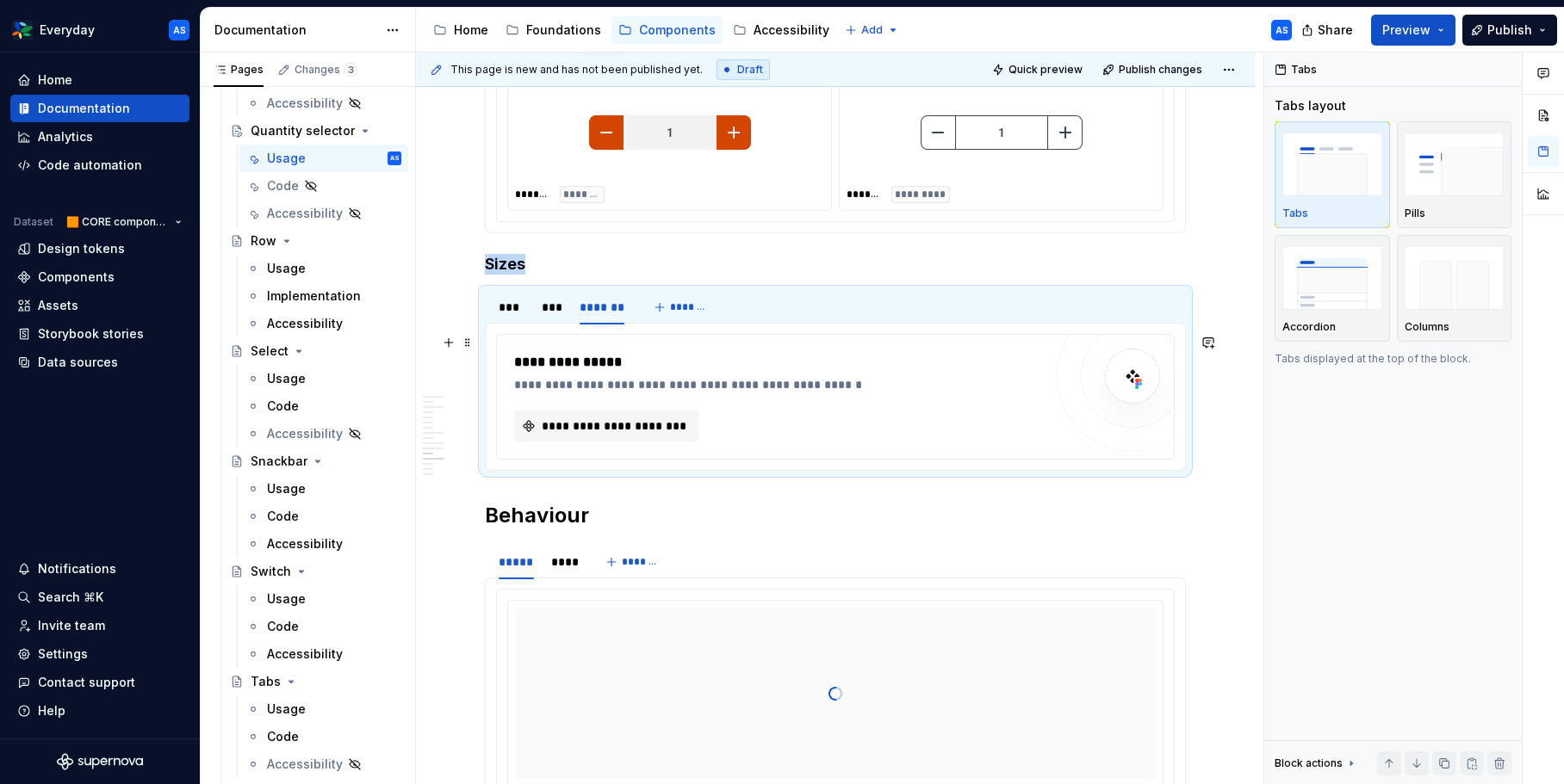
click at [689, 371] on div "**********" at bounding box center [783, 362] width 538 height 20
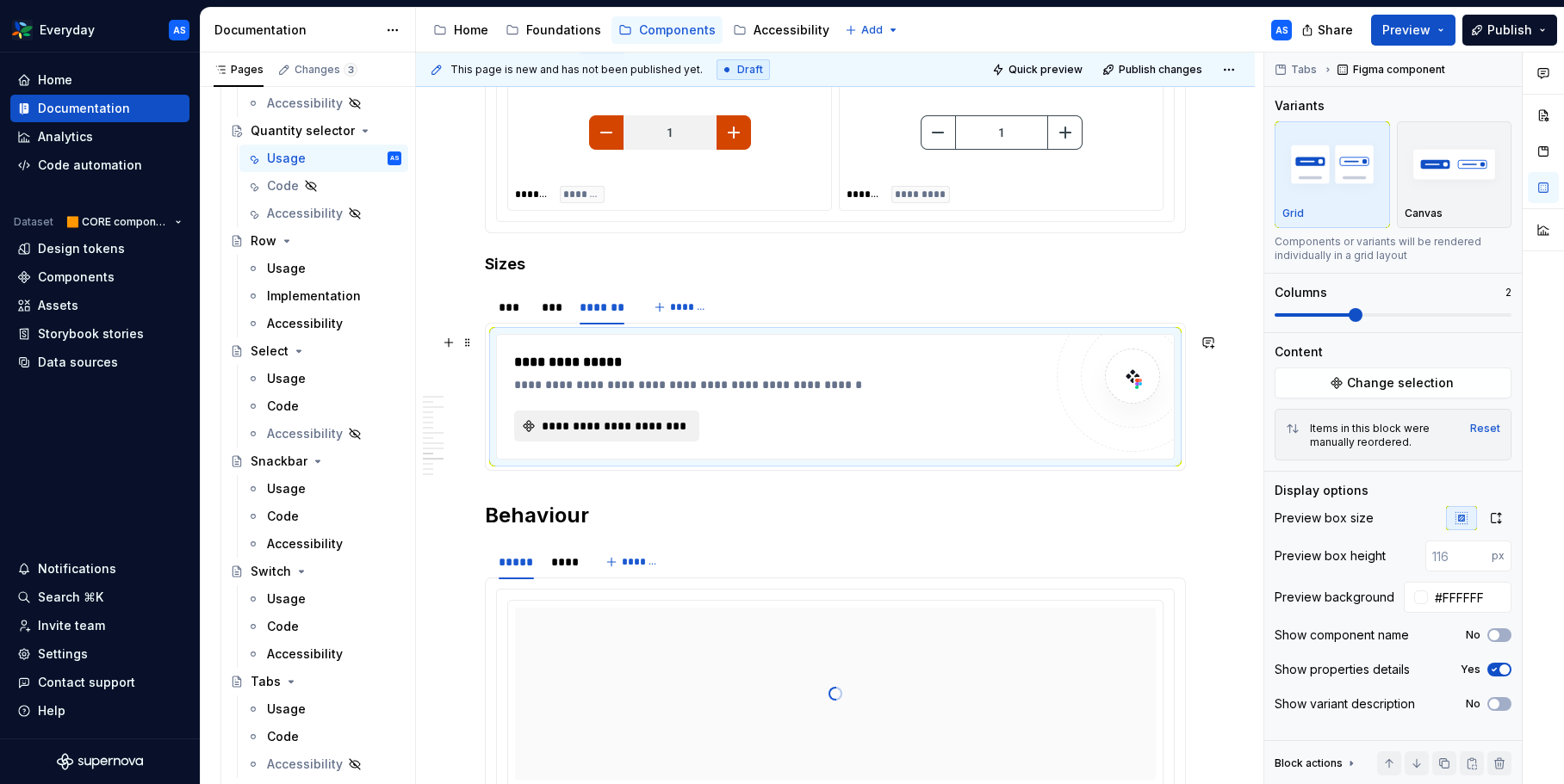
click at [645, 437] on button "**********" at bounding box center [607, 426] width 185 height 31
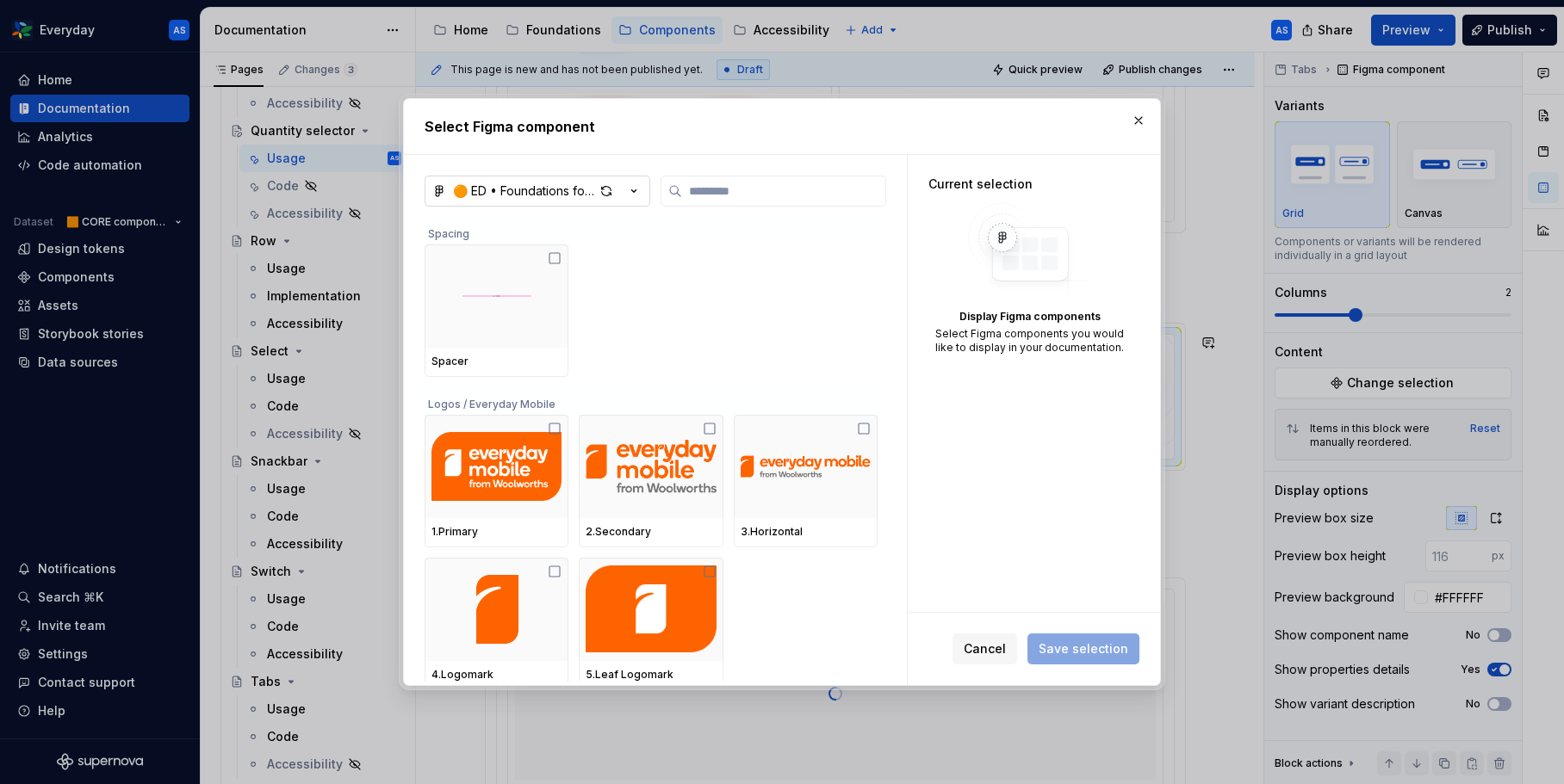
click at [649, 189] on button "🟠 ED • Foundations for Everyday (CORE)" at bounding box center [538, 191] width 225 height 31
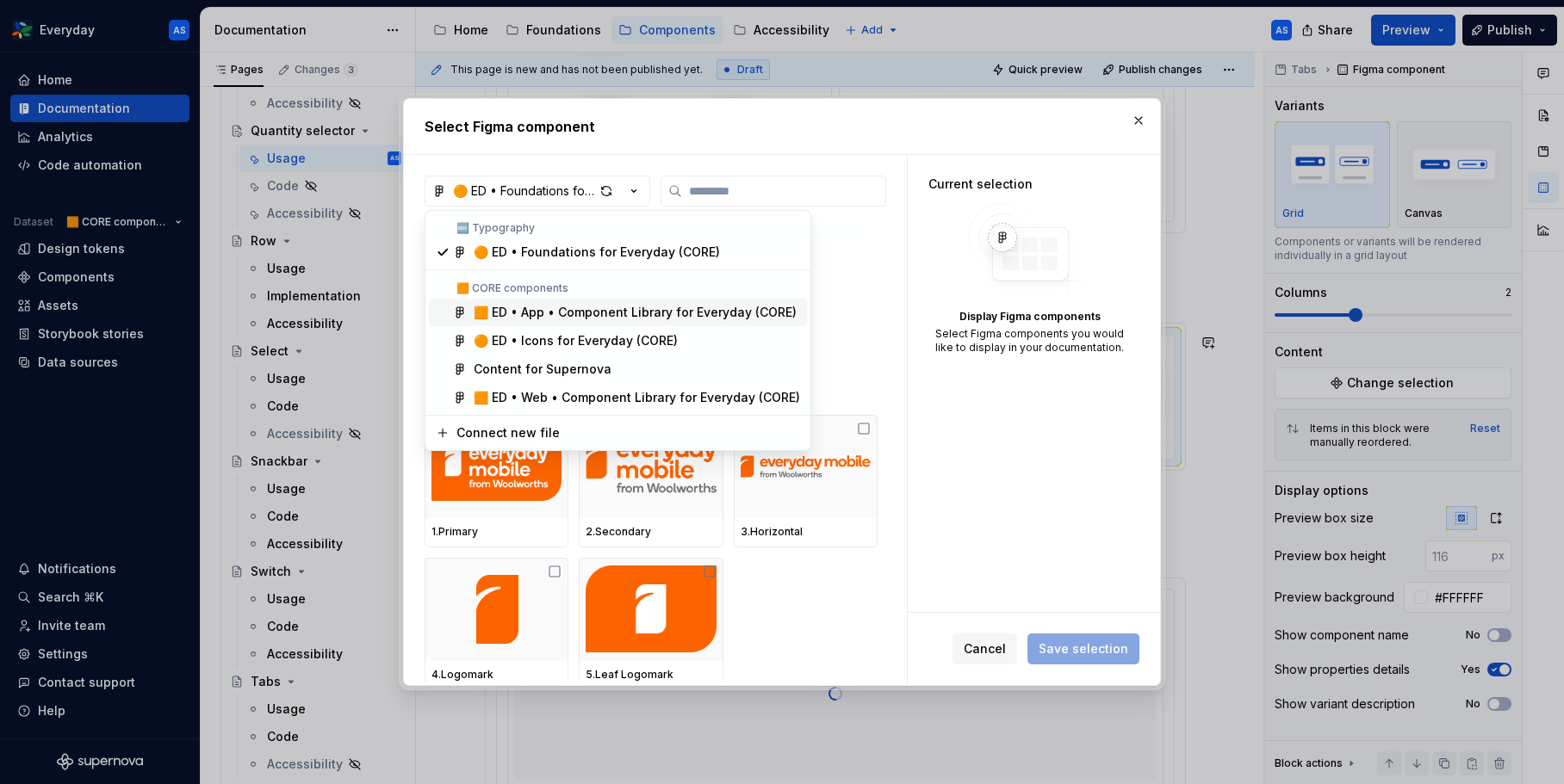
click at [635, 307] on div "🟧 ED • App • Component Library for Everyday (CORE)" at bounding box center [635, 312] width 323 height 17
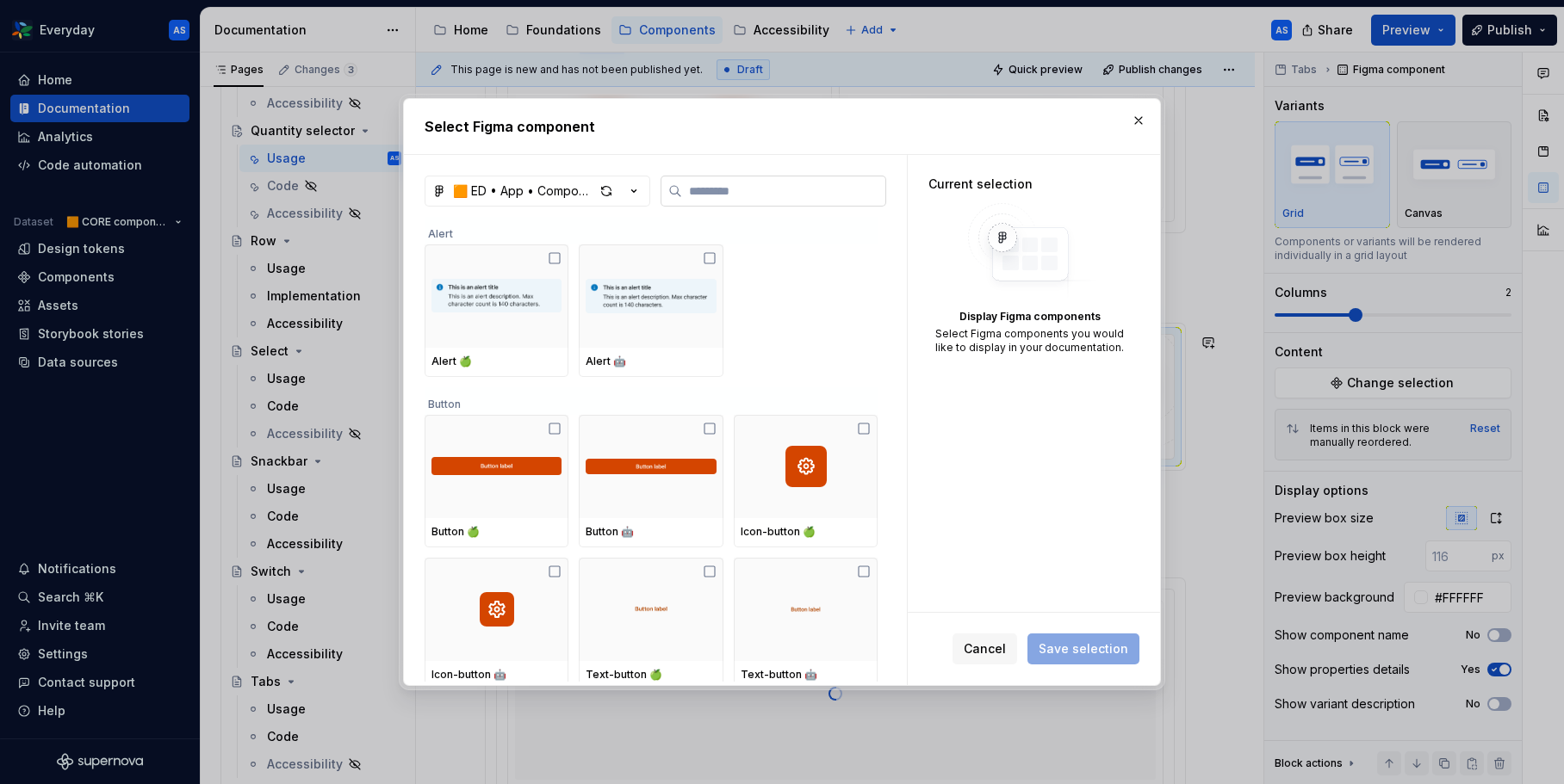
click at [721, 195] on input "search" at bounding box center [783, 191] width 203 height 17
paste input "****"
type input "****"
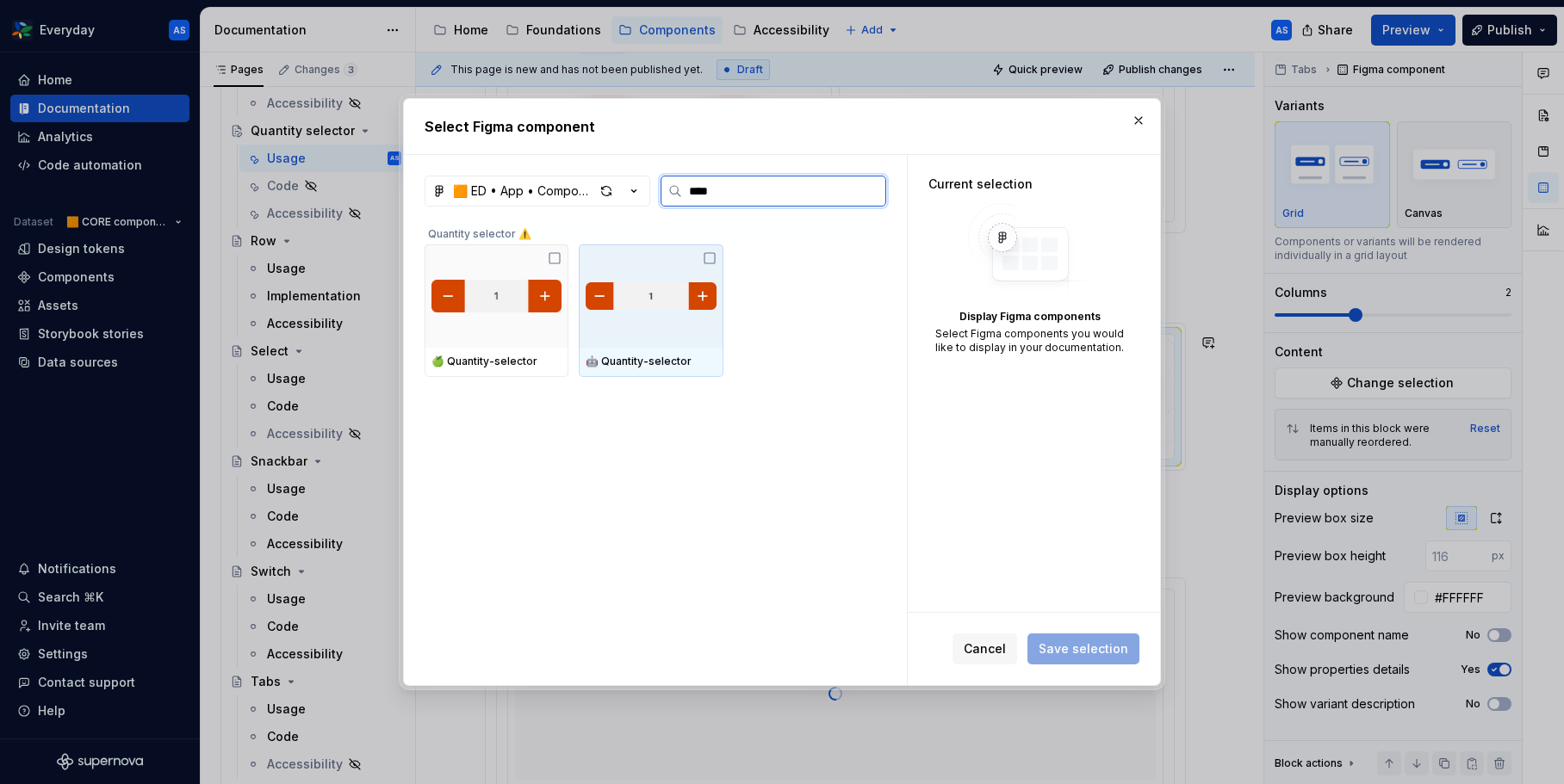
click at [675, 287] on img at bounding box center [650, 297] width 130 height 35
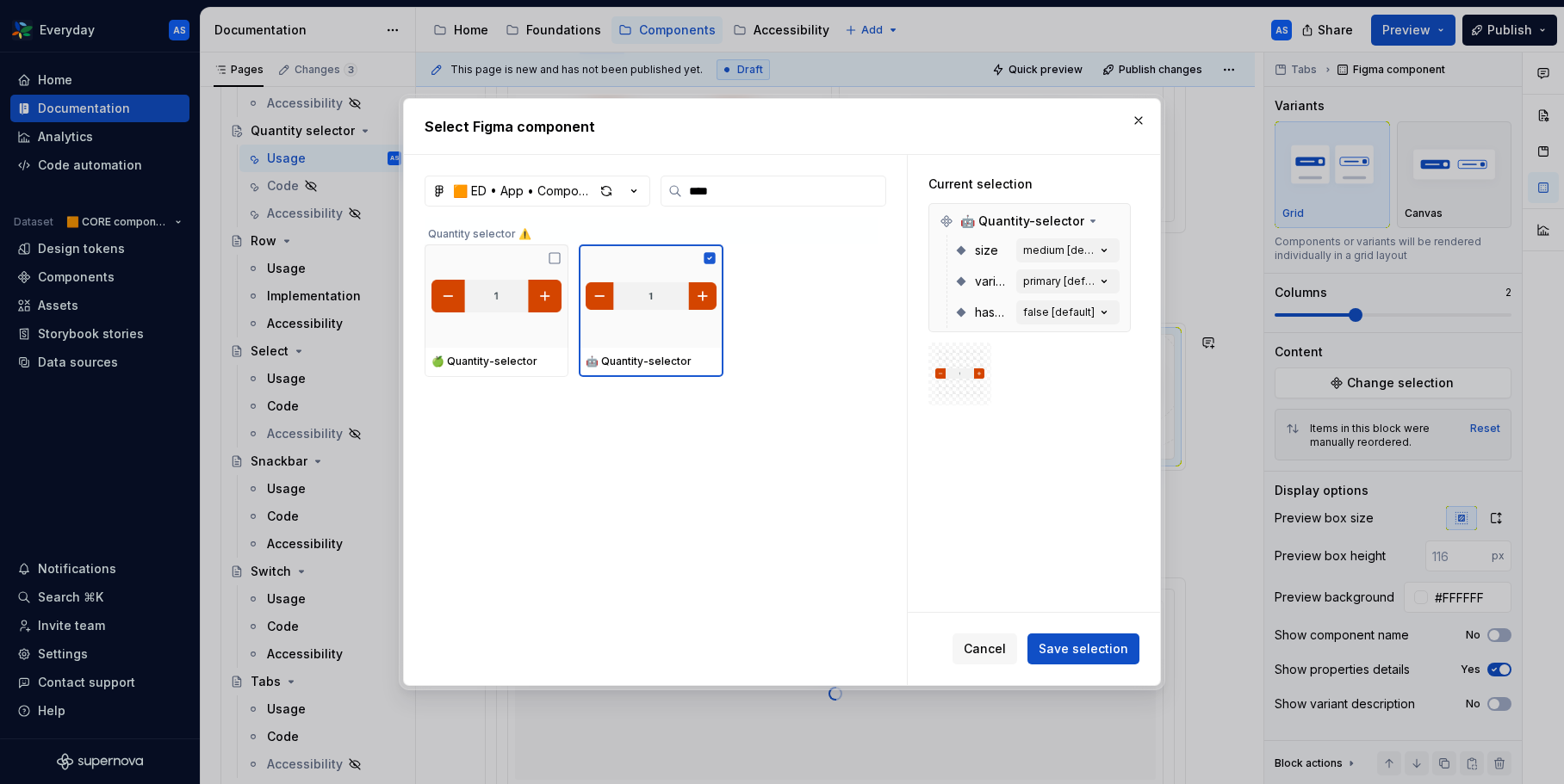
drag, startPoint x: 1106, startPoint y: 651, endPoint x: 1087, endPoint y: 643, distance: 20.6
click at [1106, 650] on span "Save selection" at bounding box center [1083, 649] width 90 height 17
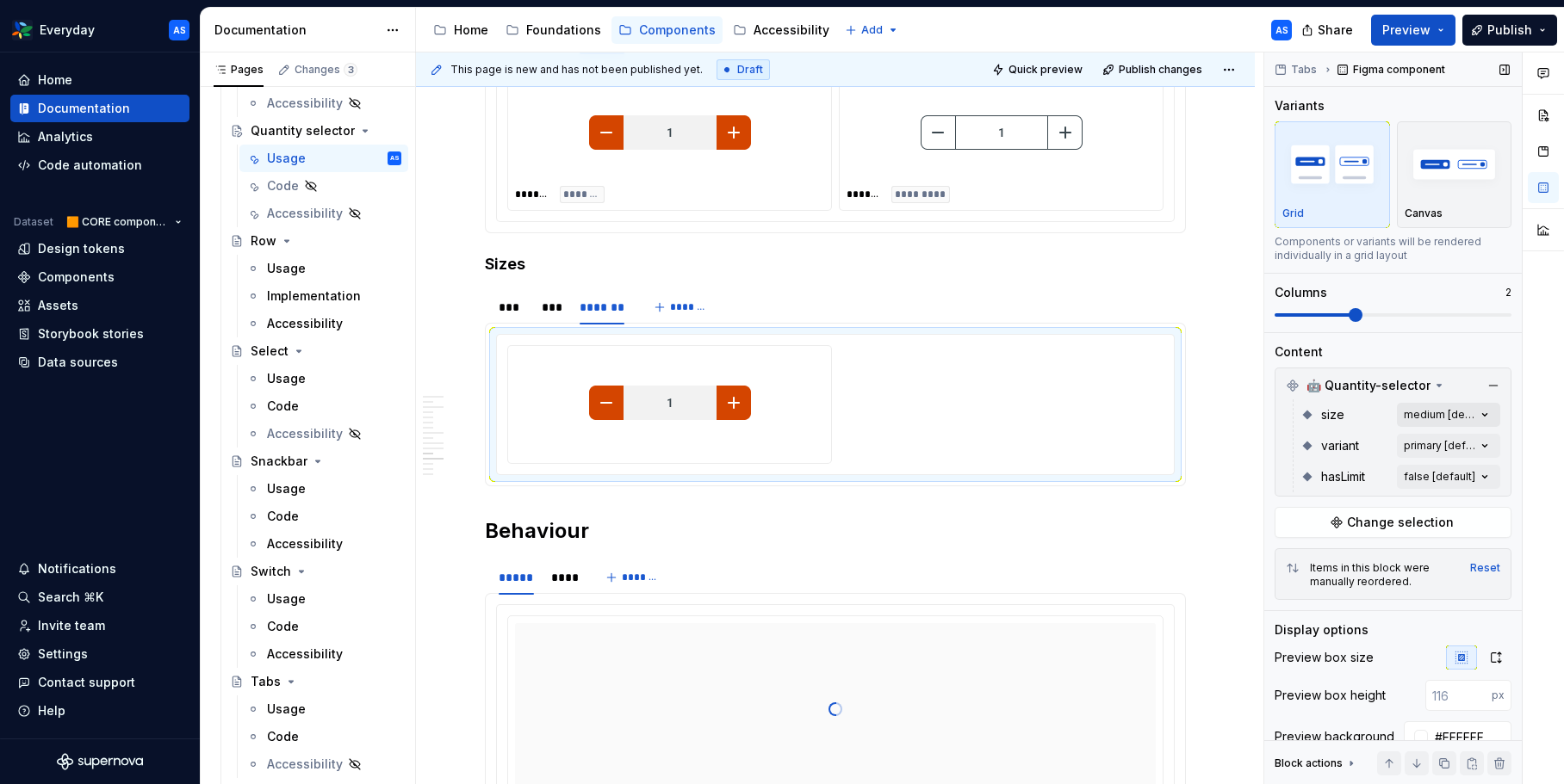
click at [1464, 417] on div "Comments Open comments No comments yet Select ‘Comment’ from the block context …" at bounding box center [1414, 419] width 300 height 733
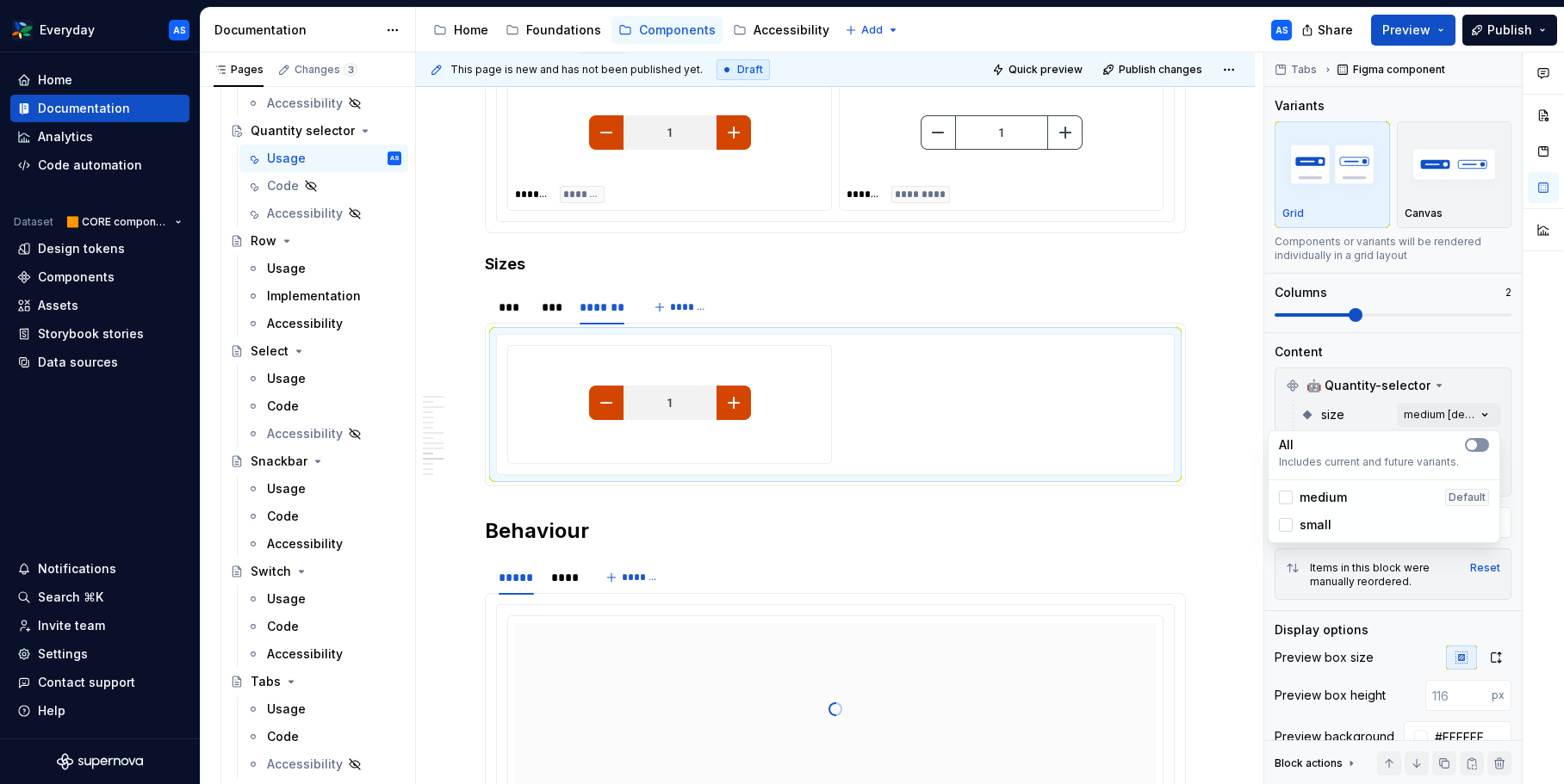
click at [1479, 441] on button "button" at bounding box center [1476, 445] width 24 height 13
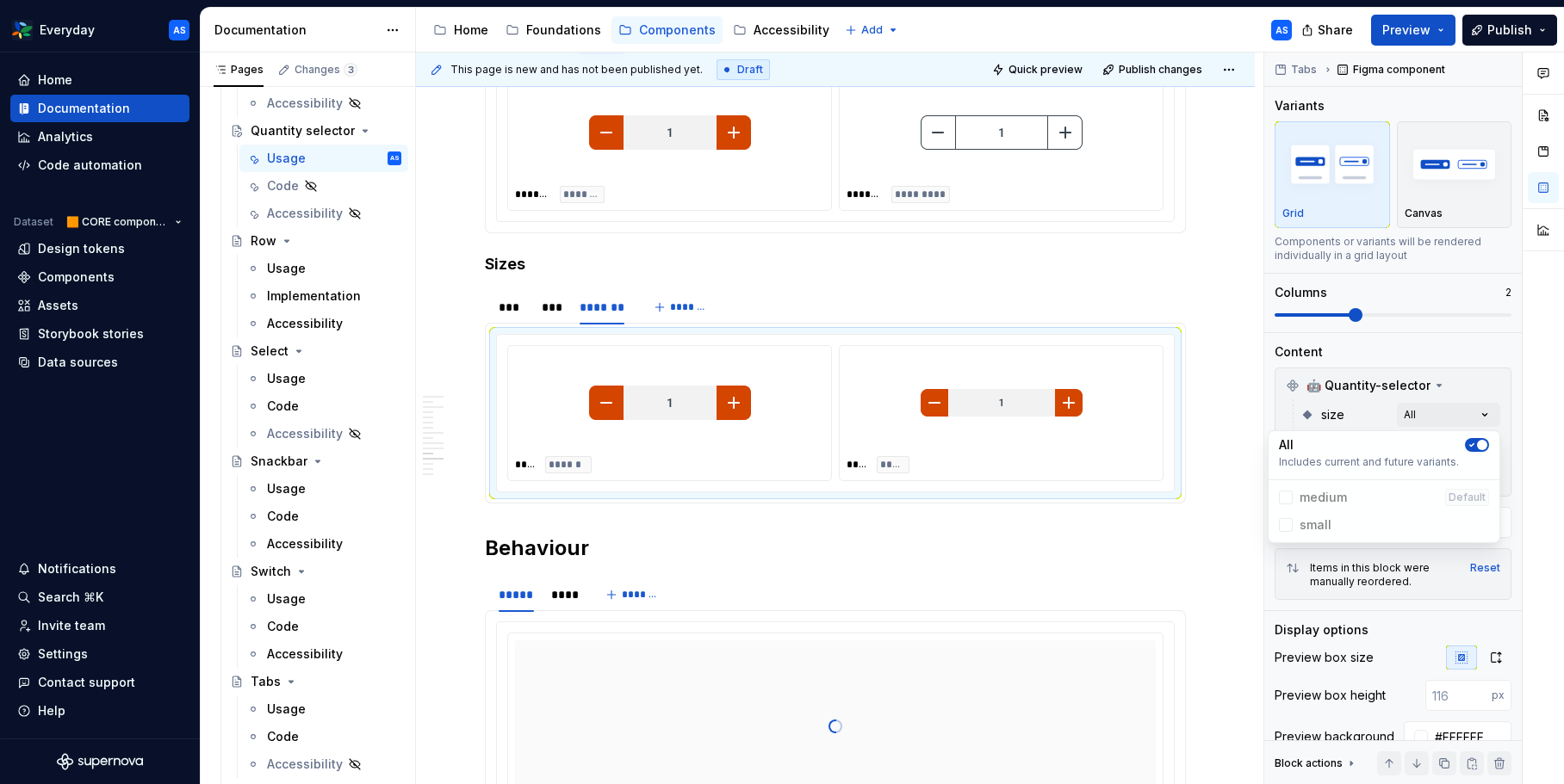
click at [943, 588] on html "Everyday AS Home Documentation Analytics Code automation Dataset 🟧 CORE compone…" at bounding box center [782, 392] width 1564 height 784
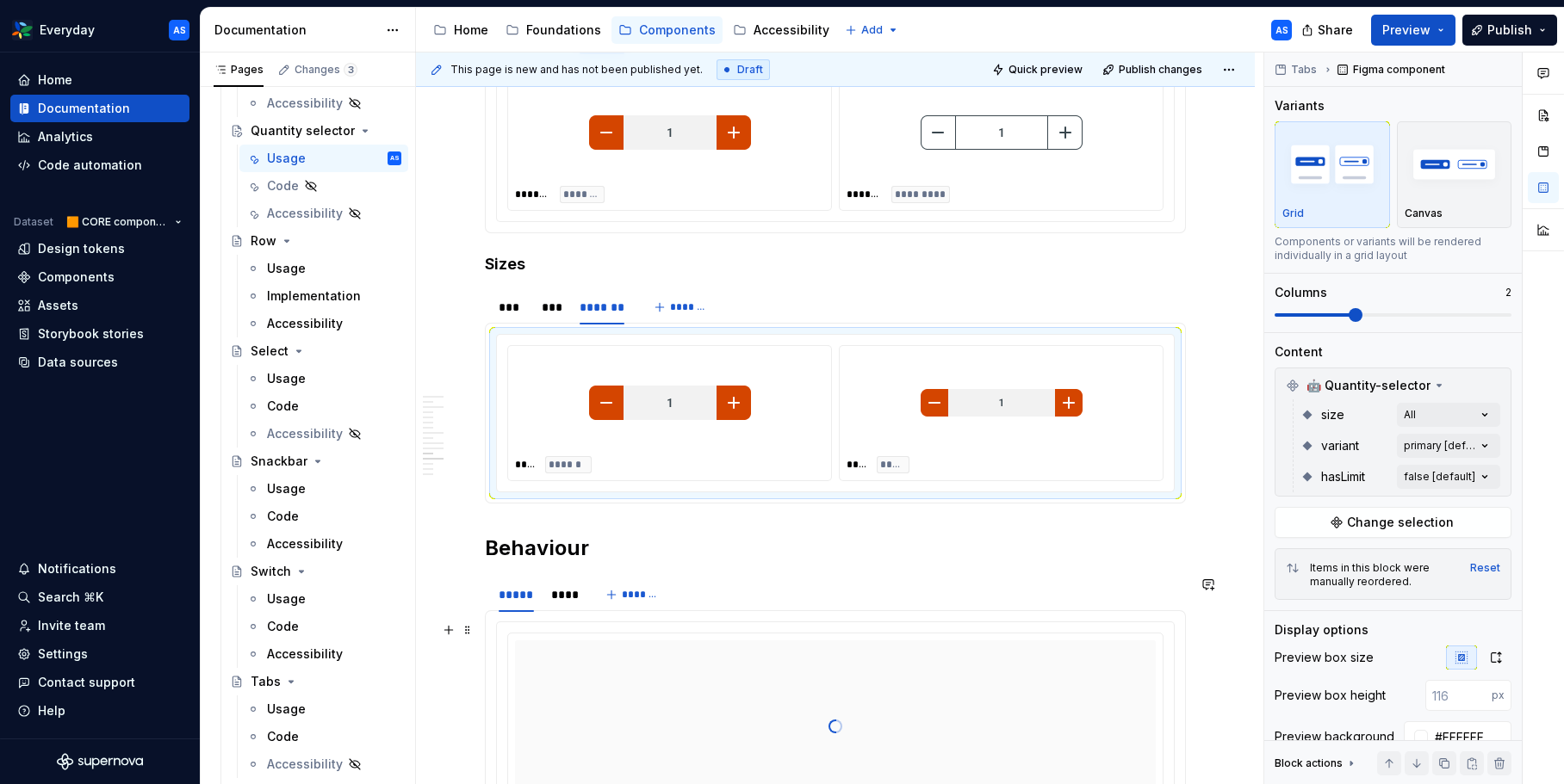
scroll to position [3470, 0]
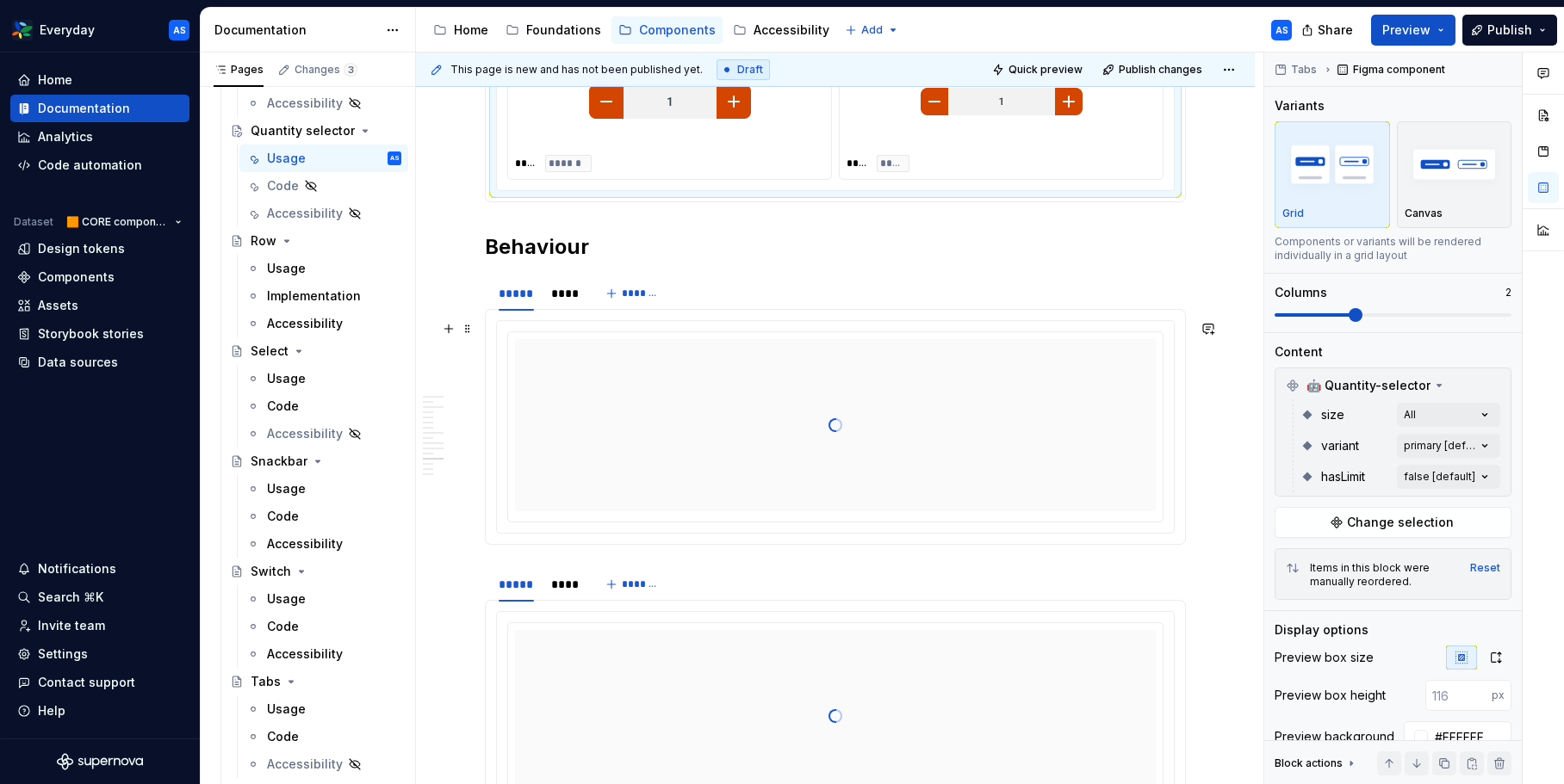
click at [579, 363] on div at bounding box center [835, 425] width 641 height 172
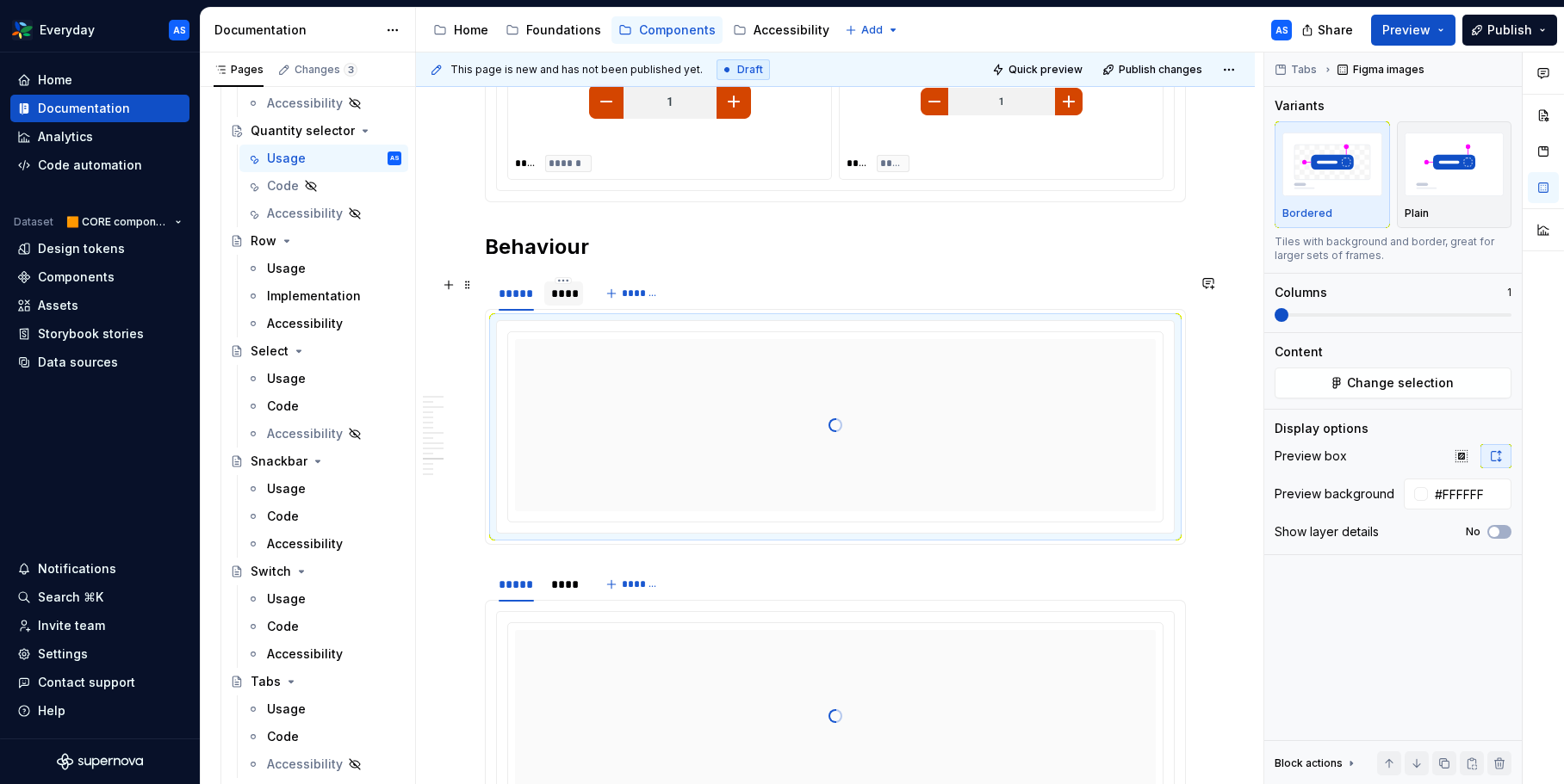
click at [573, 296] on div "****" at bounding box center [564, 294] width 25 height 17
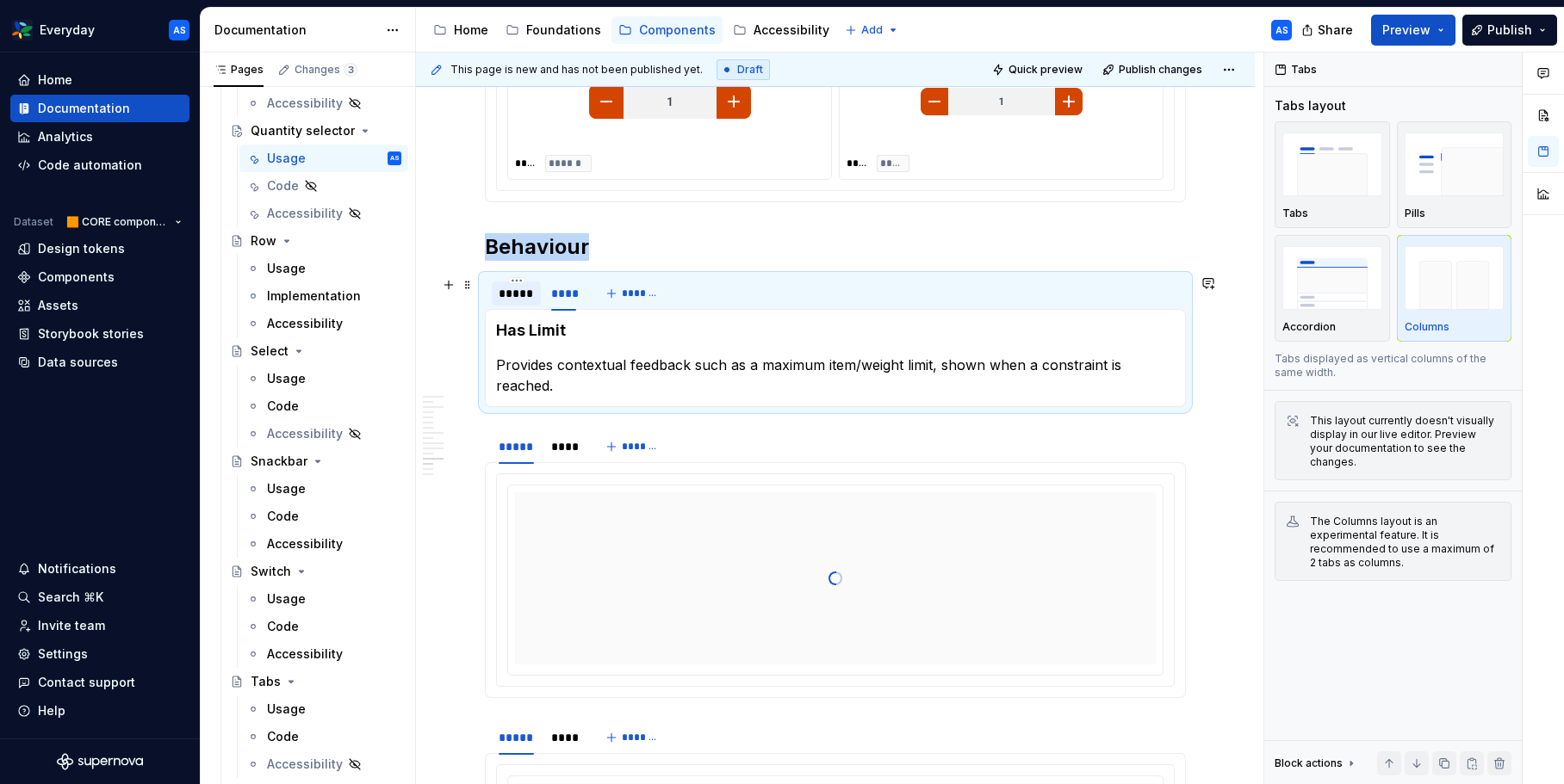
click at [522, 300] on div "*****" at bounding box center [516, 294] width 36 height 17
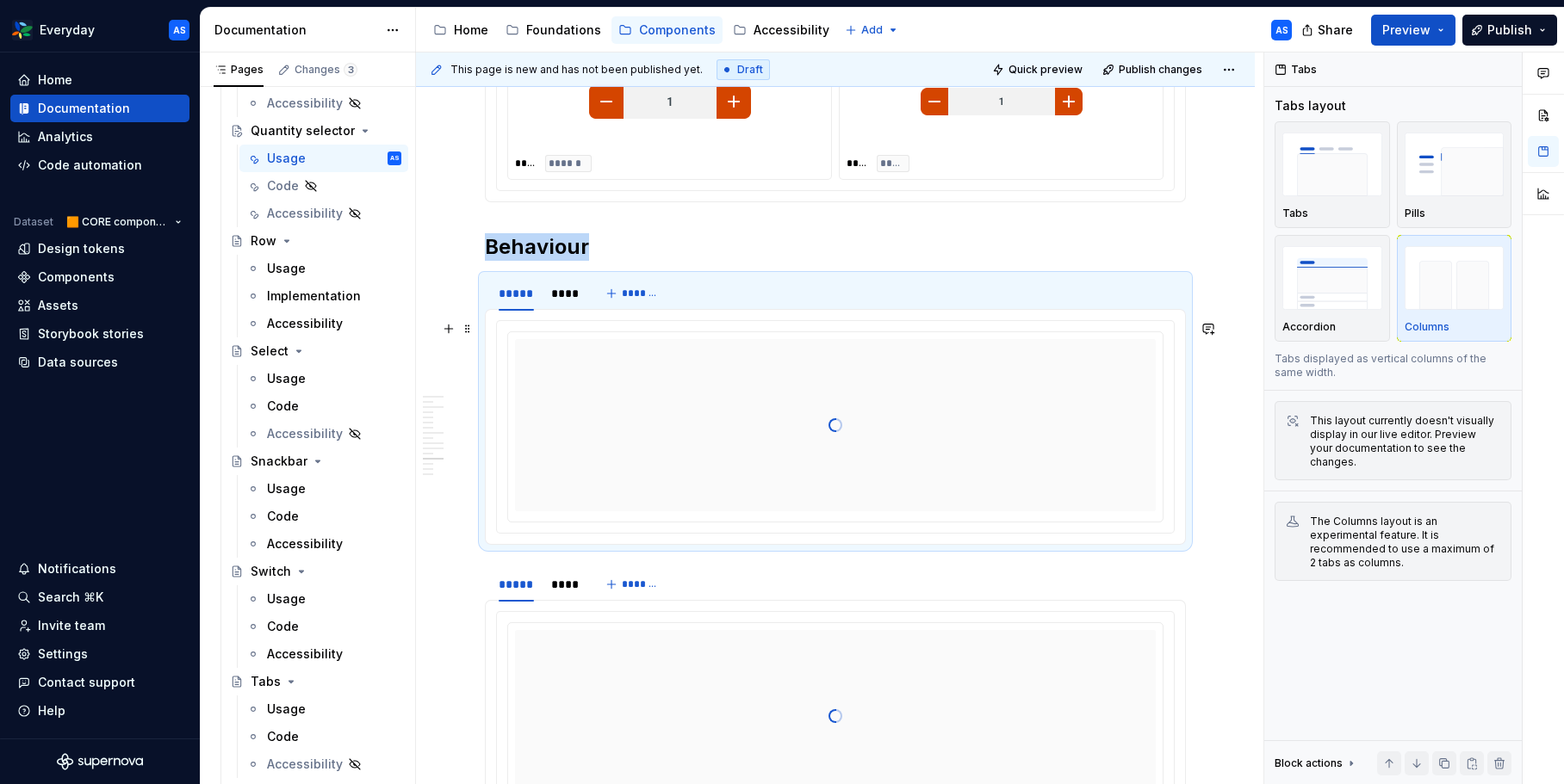
click at [626, 370] on div at bounding box center [835, 425] width 641 height 172
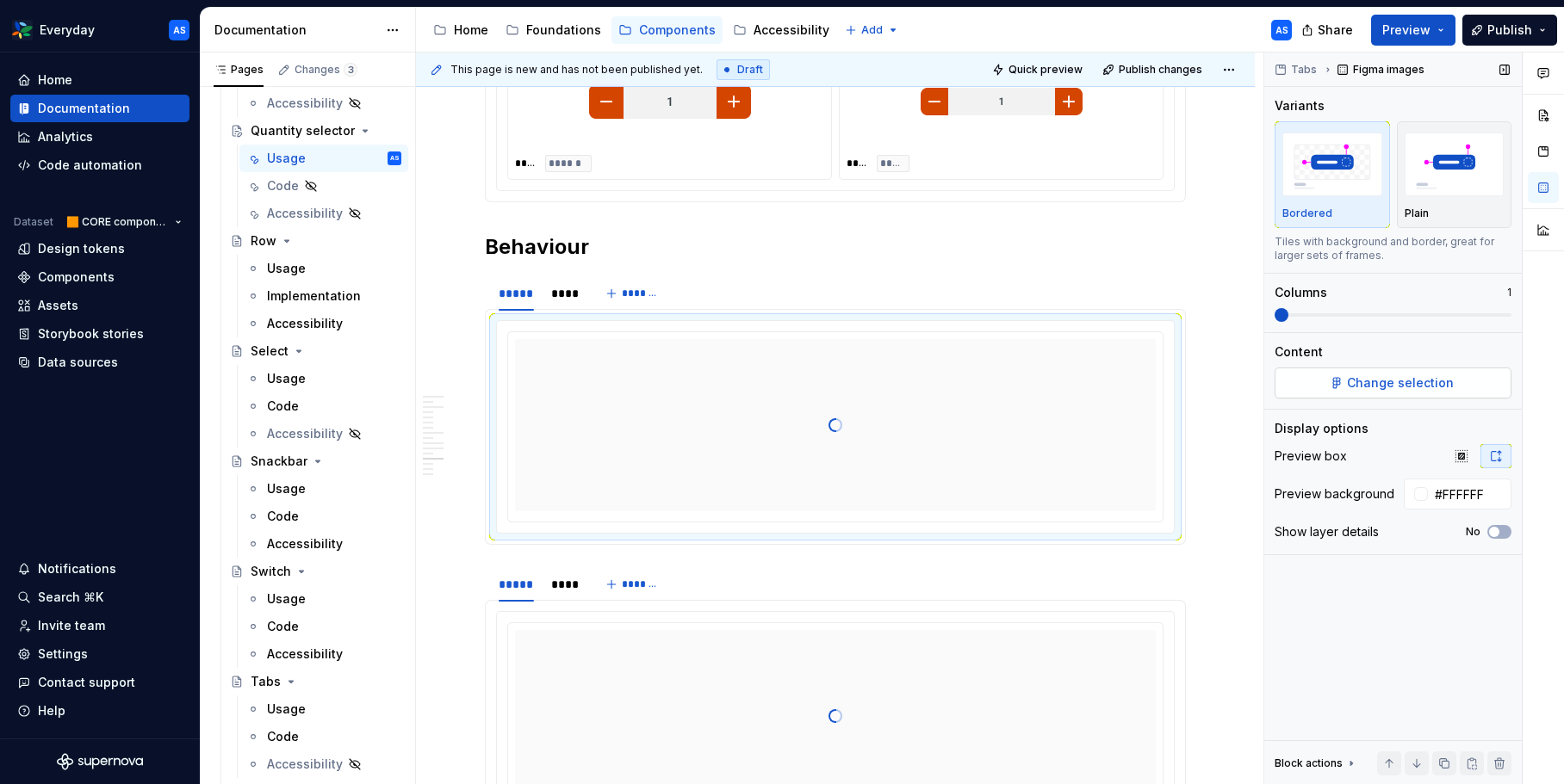
click at [1419, 387] on span "Change selection" at bounding box center [1400, 383] width 107 height 17
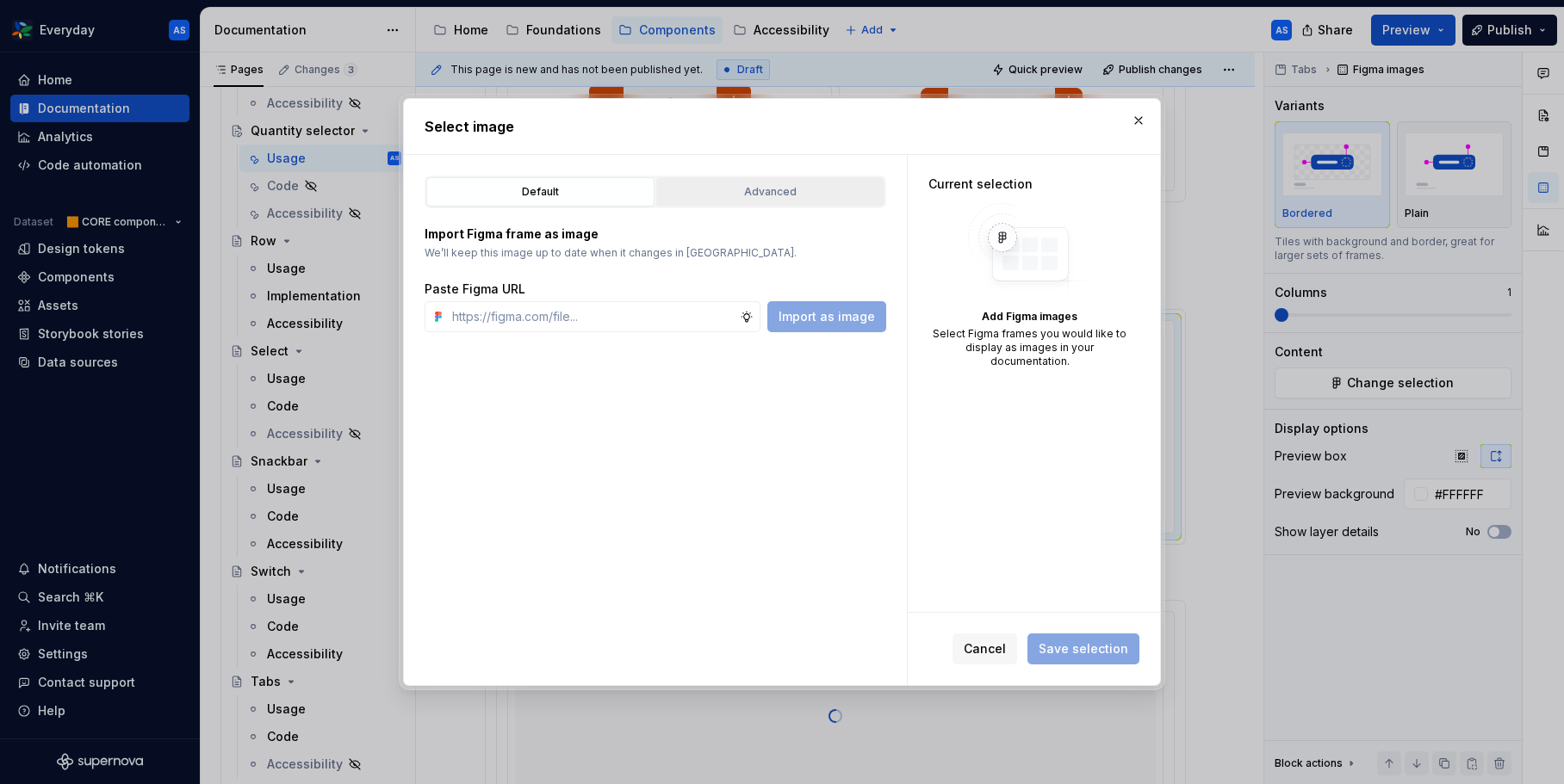
click at [821, 192] on div "Advanced" at bounding box center [770, 192] width 216 height 17
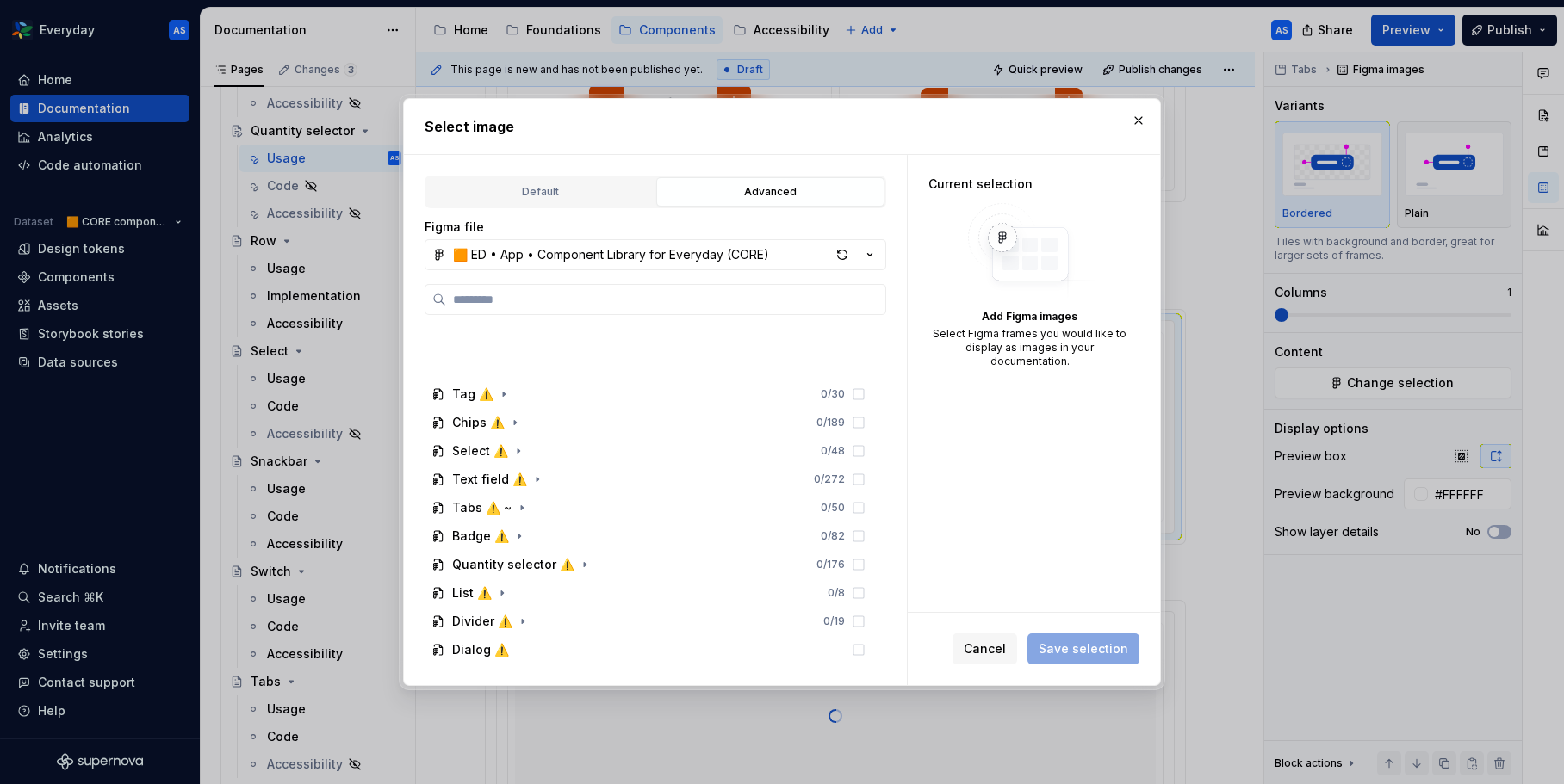
scroll to position [486, 0]
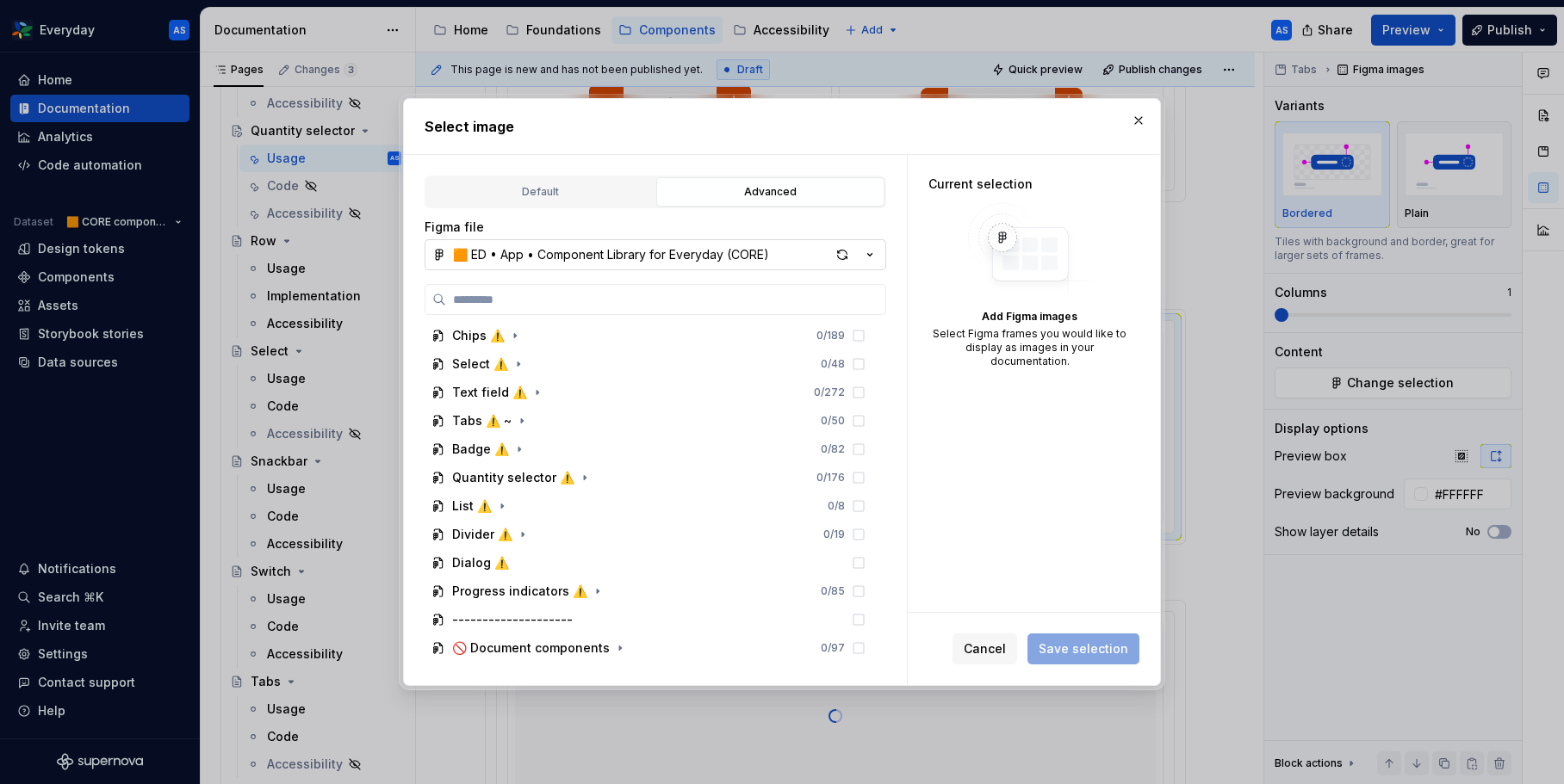
click at [545, 252] on div "🟧 ED • App • Component Library for Everyday (CORE)" at bounding box center [611, 255] width 316 height 17
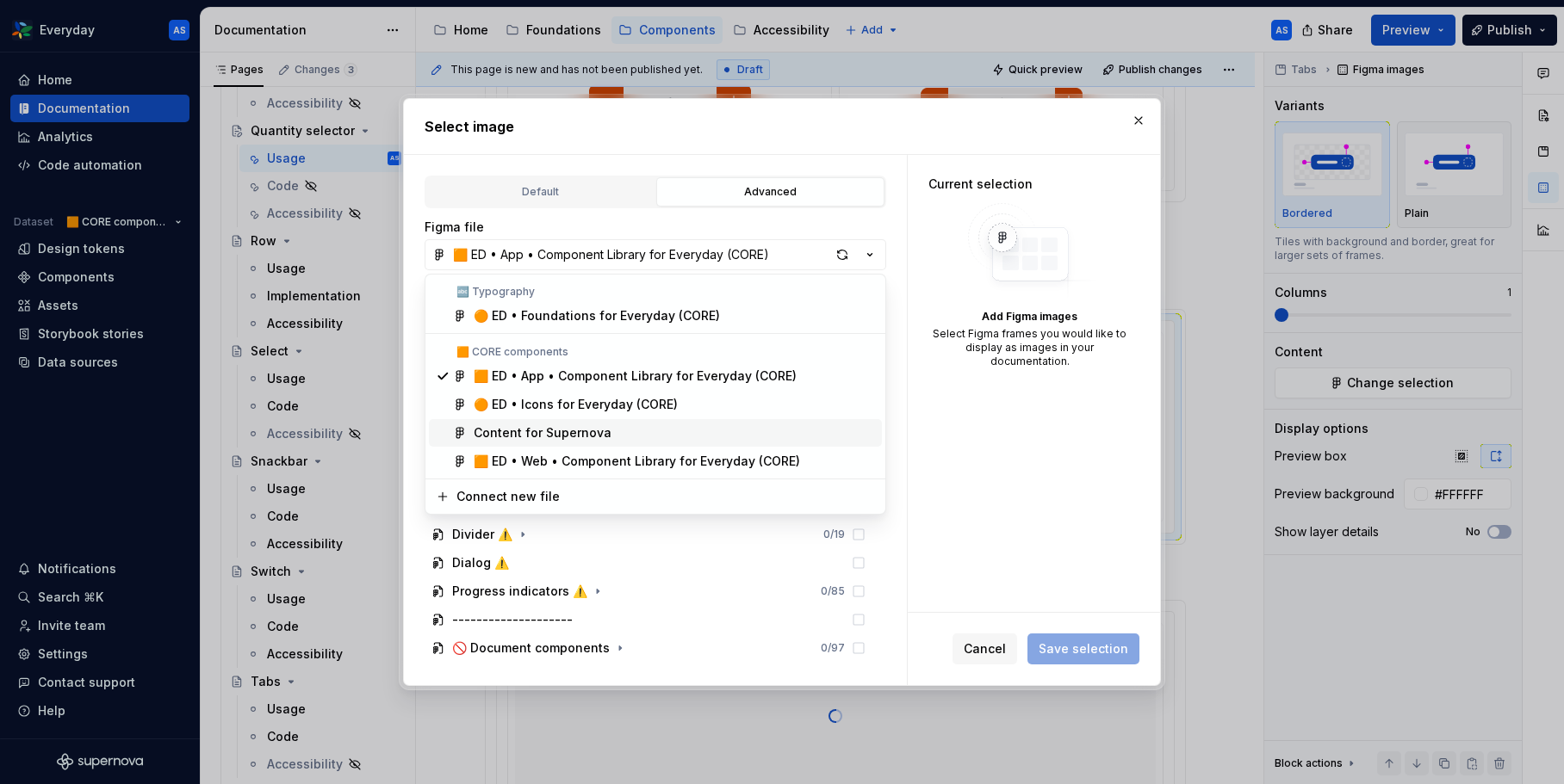
click at [570, 427] on div "Content for Supernova" at bounding box center [543, 433] width 138 height 17
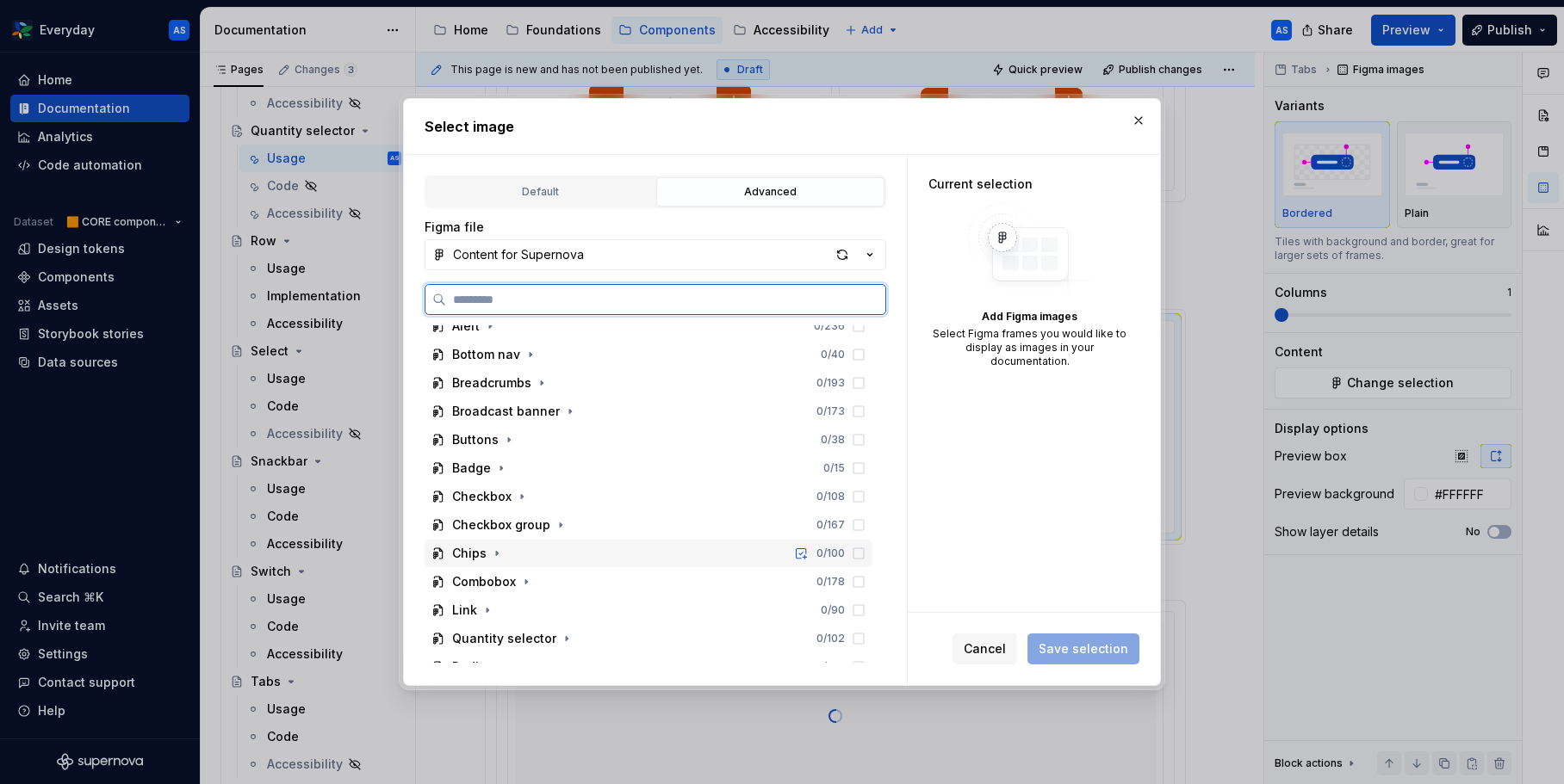
scroll to position [740, 0]
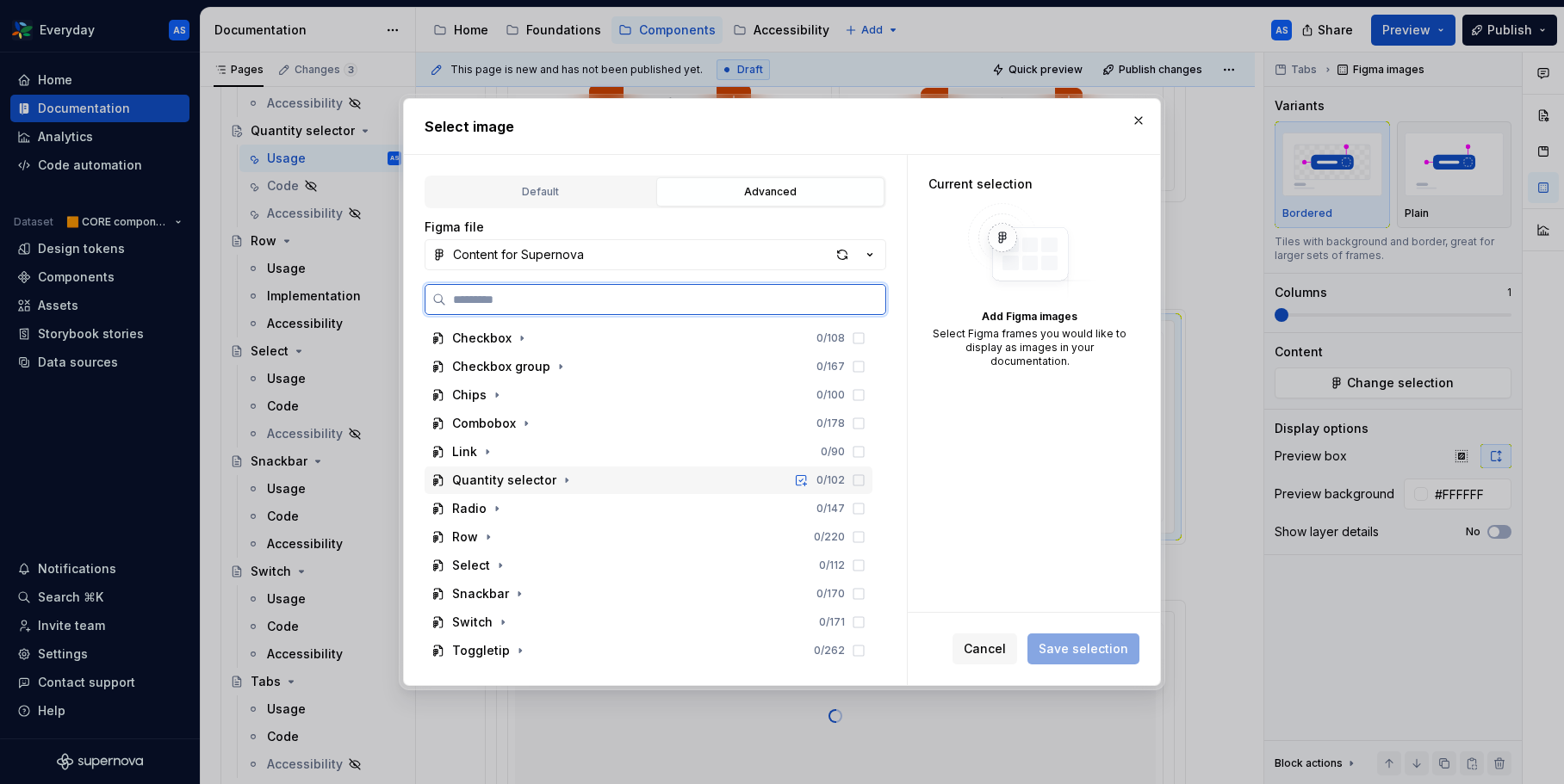
click at [597, 476] on div "Quantity selector 0 / 102" at bounding box center [649, 480] width 448 height 28
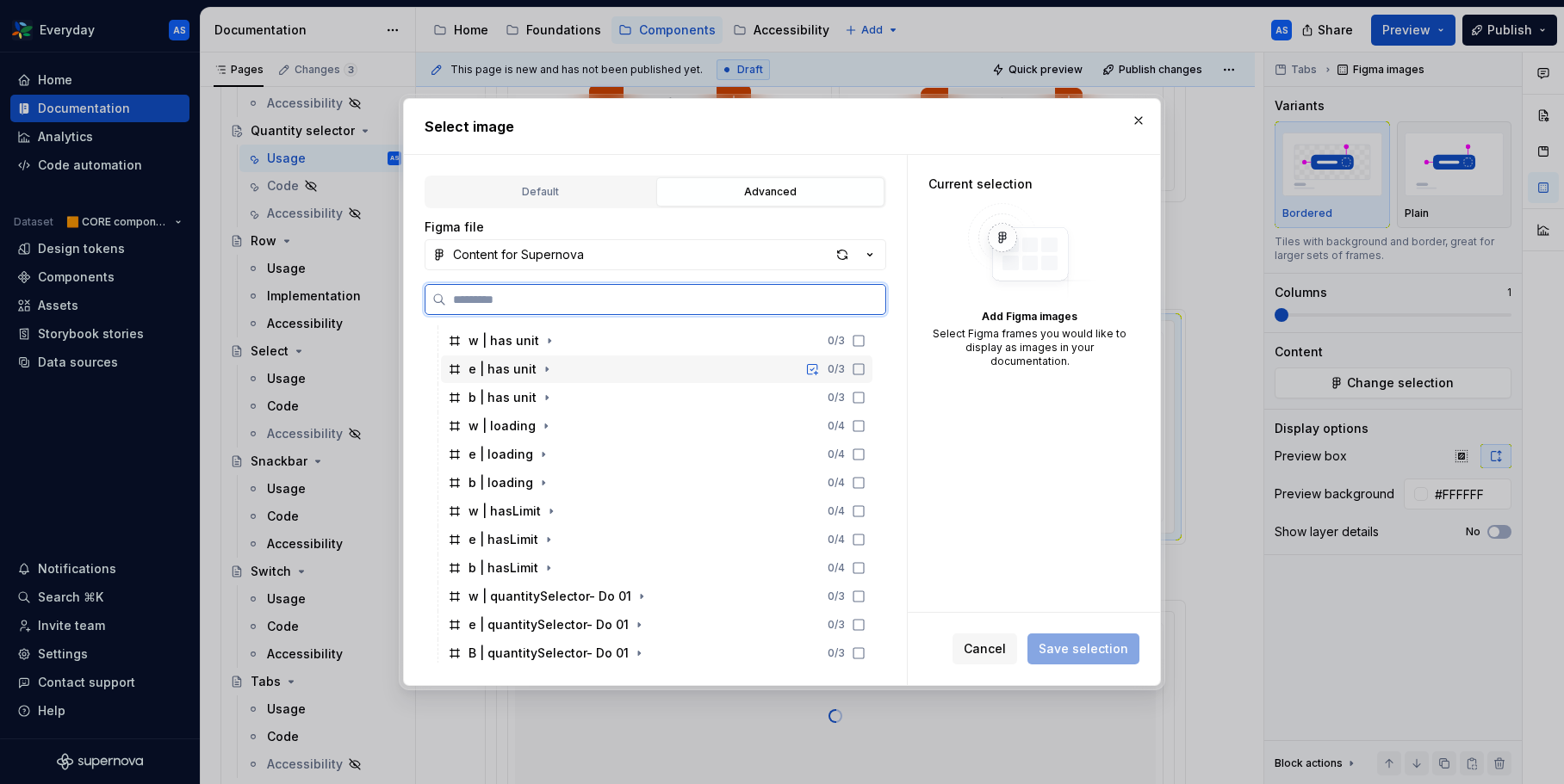
scroll to position [1085, 0]
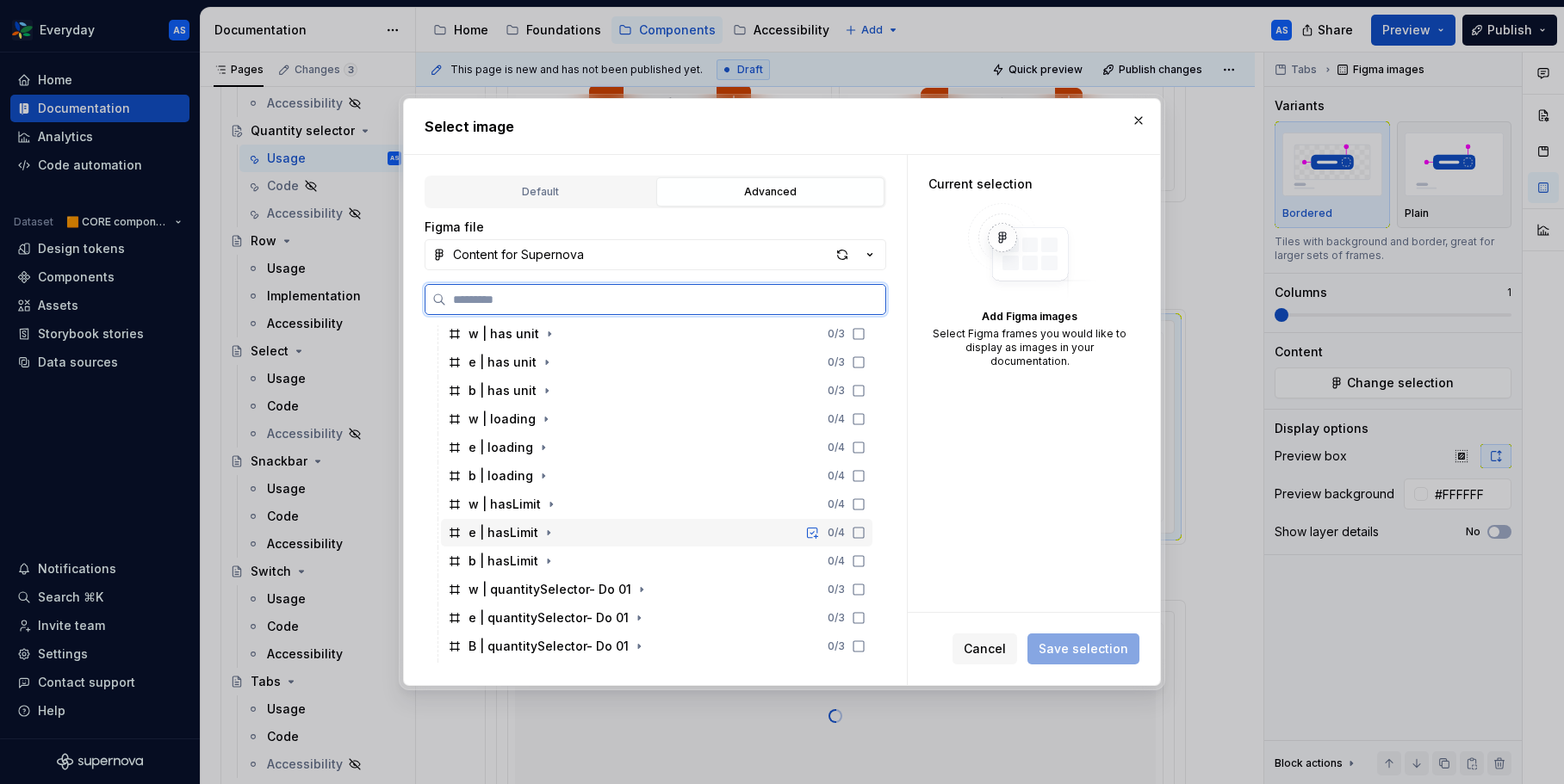
click at [604, 531] on div "e | hasLimit 0 / 4" at bounding box center [657, 533] width 432 height 28
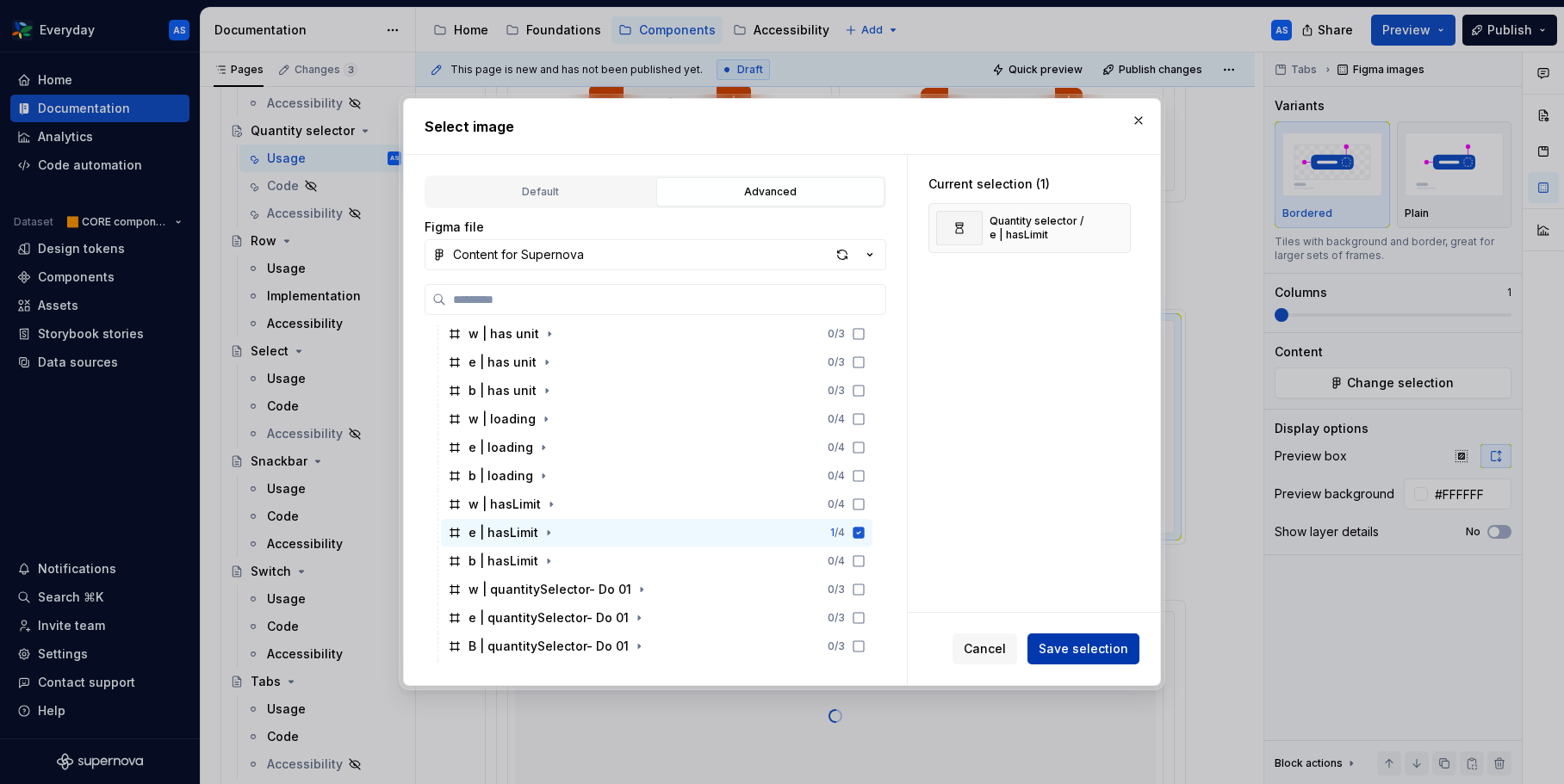
click at [1098, 646] on span "Save selection" at bounding box center [1083, 649] width 90 height 17
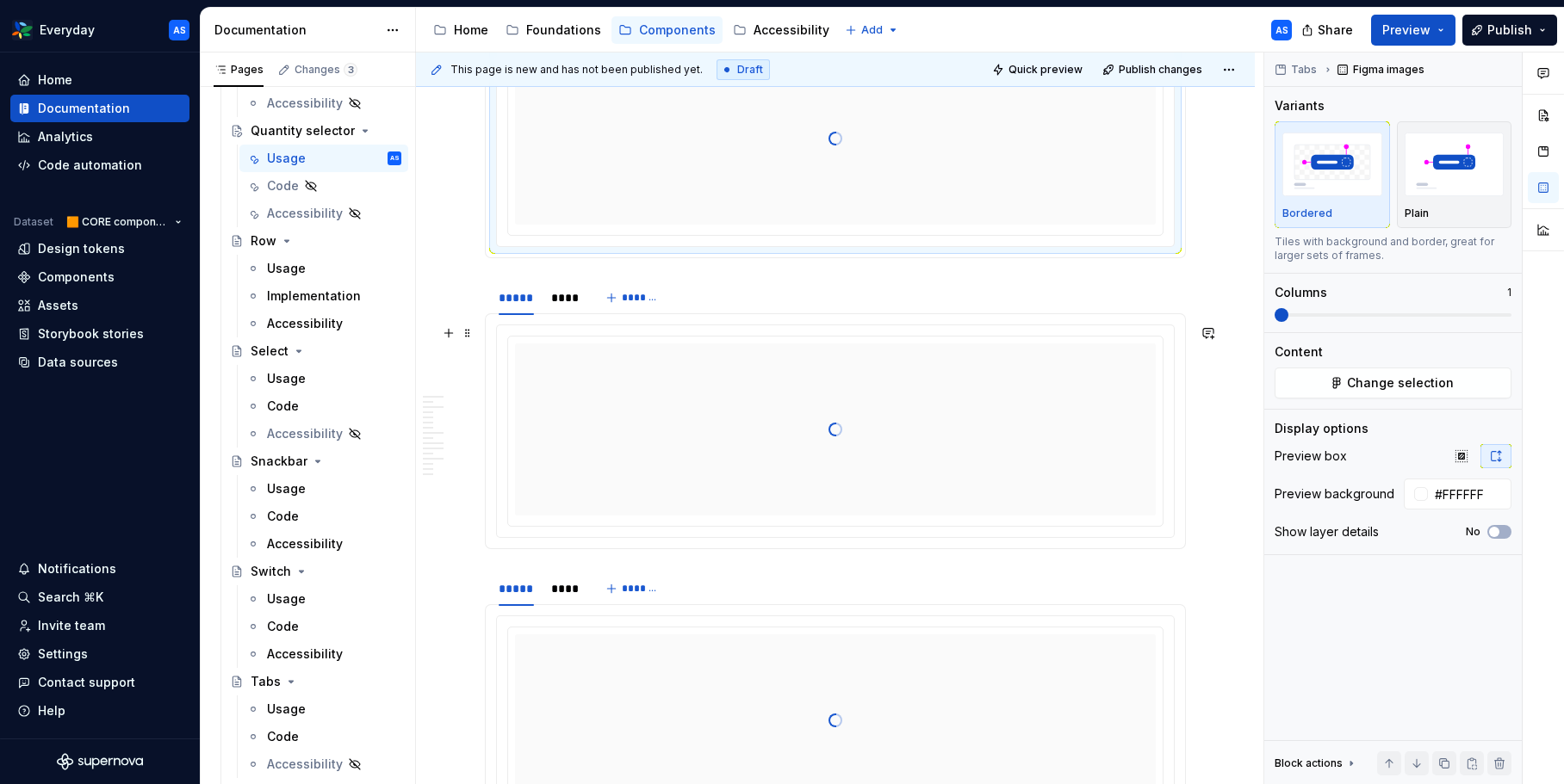
scroll to position [3769, 0]
click at [569, 288] on div "****" at bounding box center [564, 286] width 25 height 17
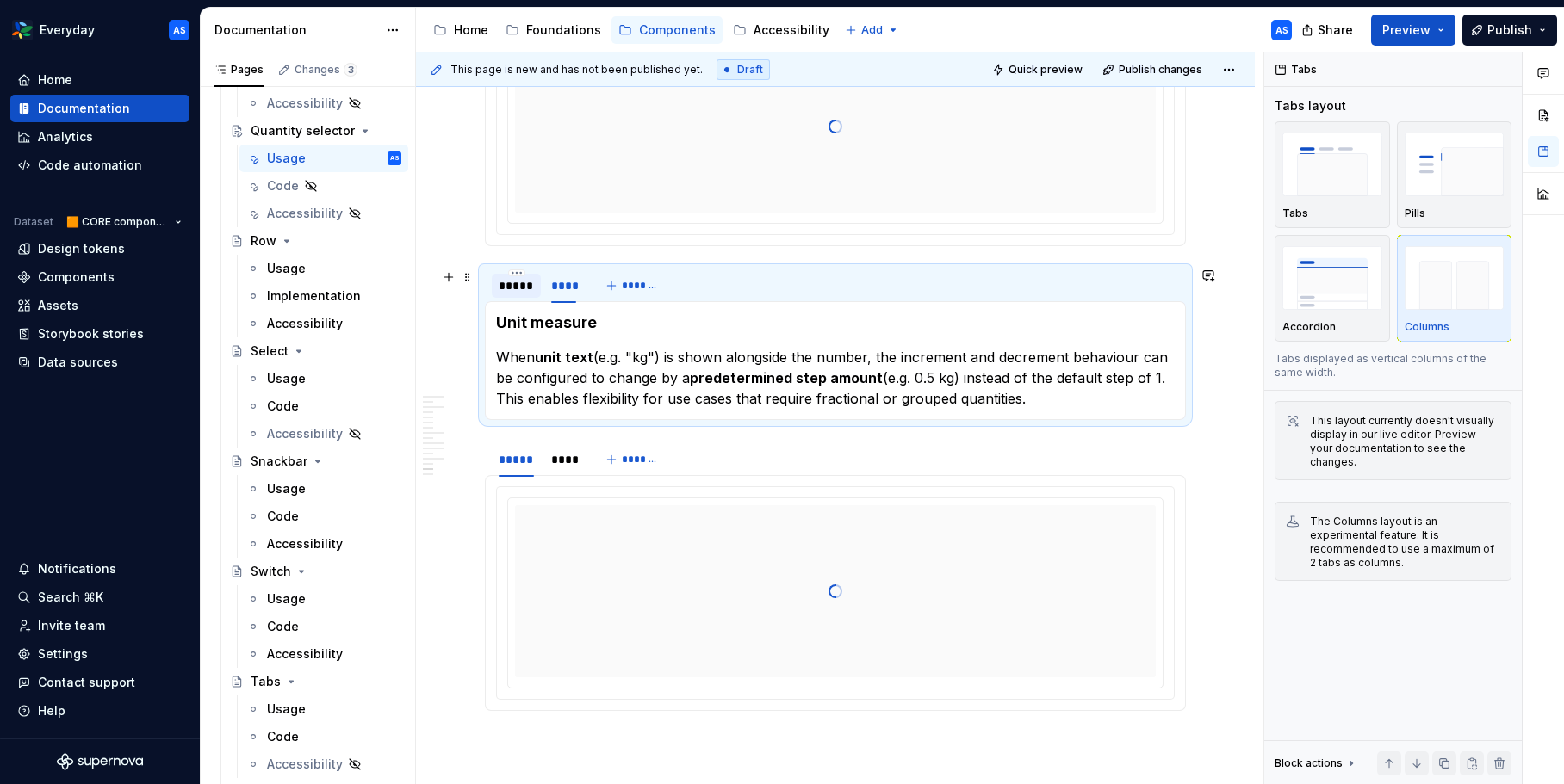
click at [525, 285] on div "*****" at bounding box center [516, 286] width 36 height 17
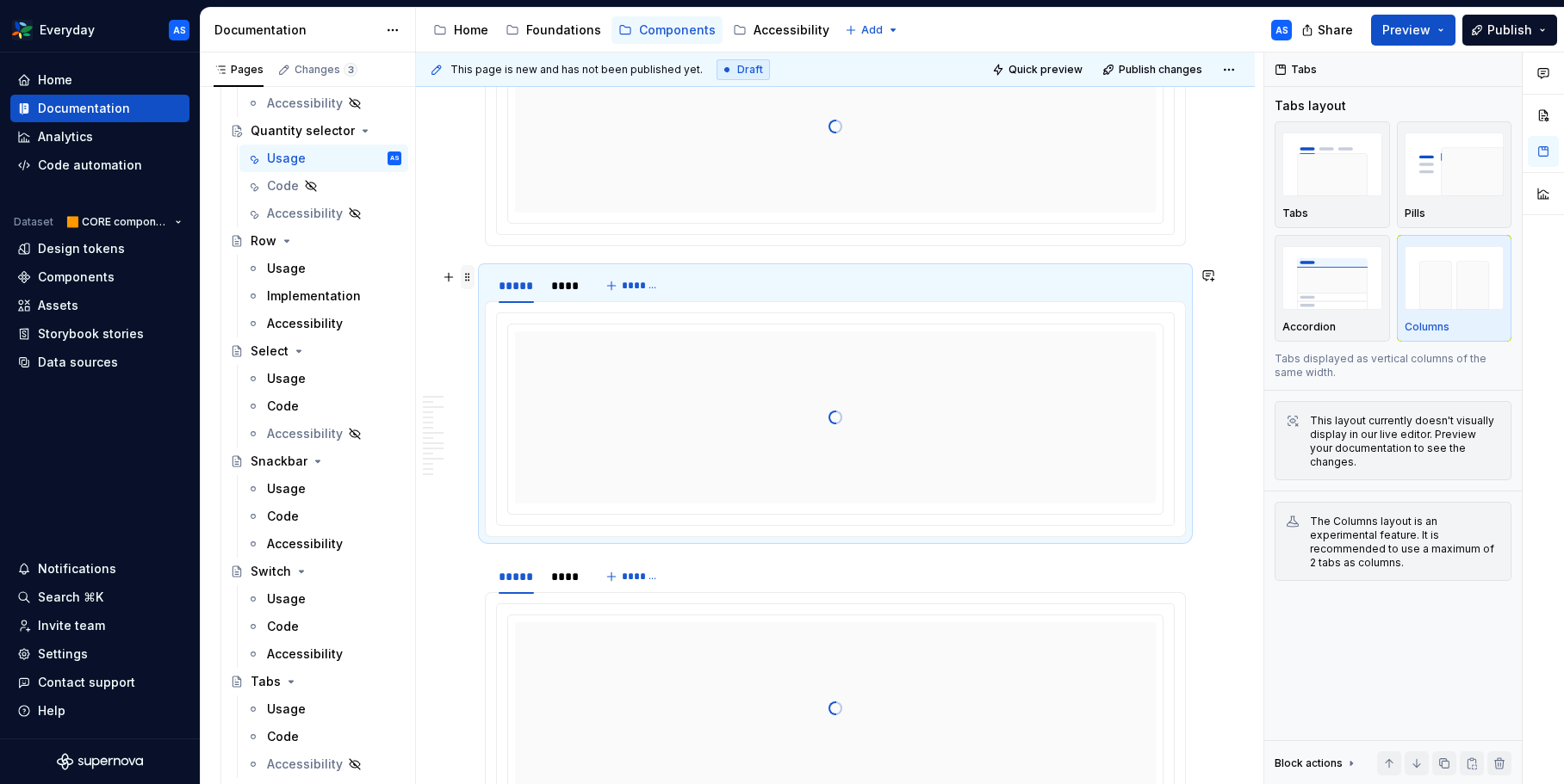
click at [468, 277] on span at bounding box center [467, 276] width 13 height 24
click at [523, 433] on div "Delete" at bounding box center [548, 430] width 112 height 17
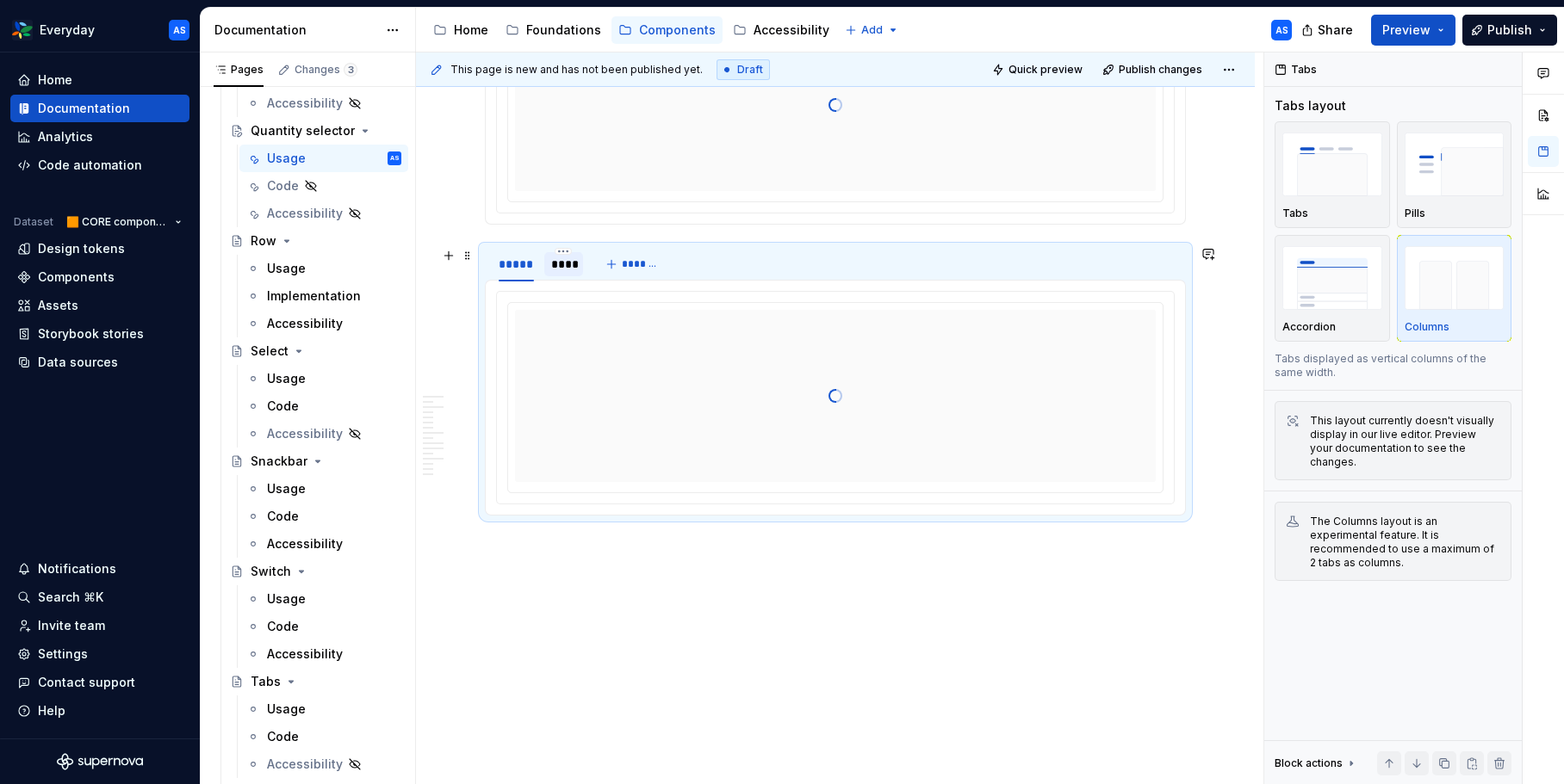
click at [564, 273] on div "****" at bounding box center [564, 264] width 39 height 24
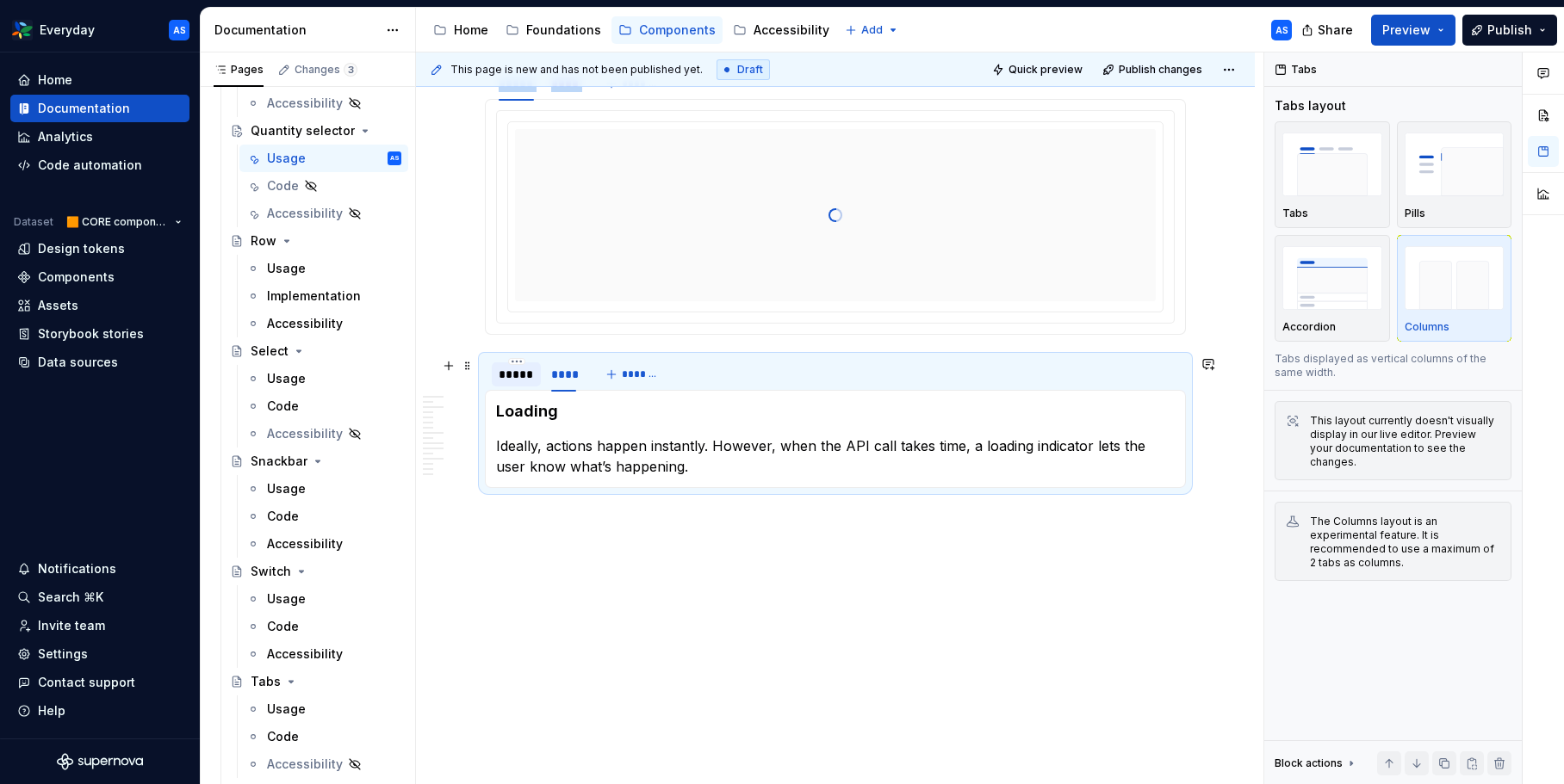
scroll to position [3691, 0]
click at [515, 377] on div "*****" at bounding box center [516, 375] width 36 height 17
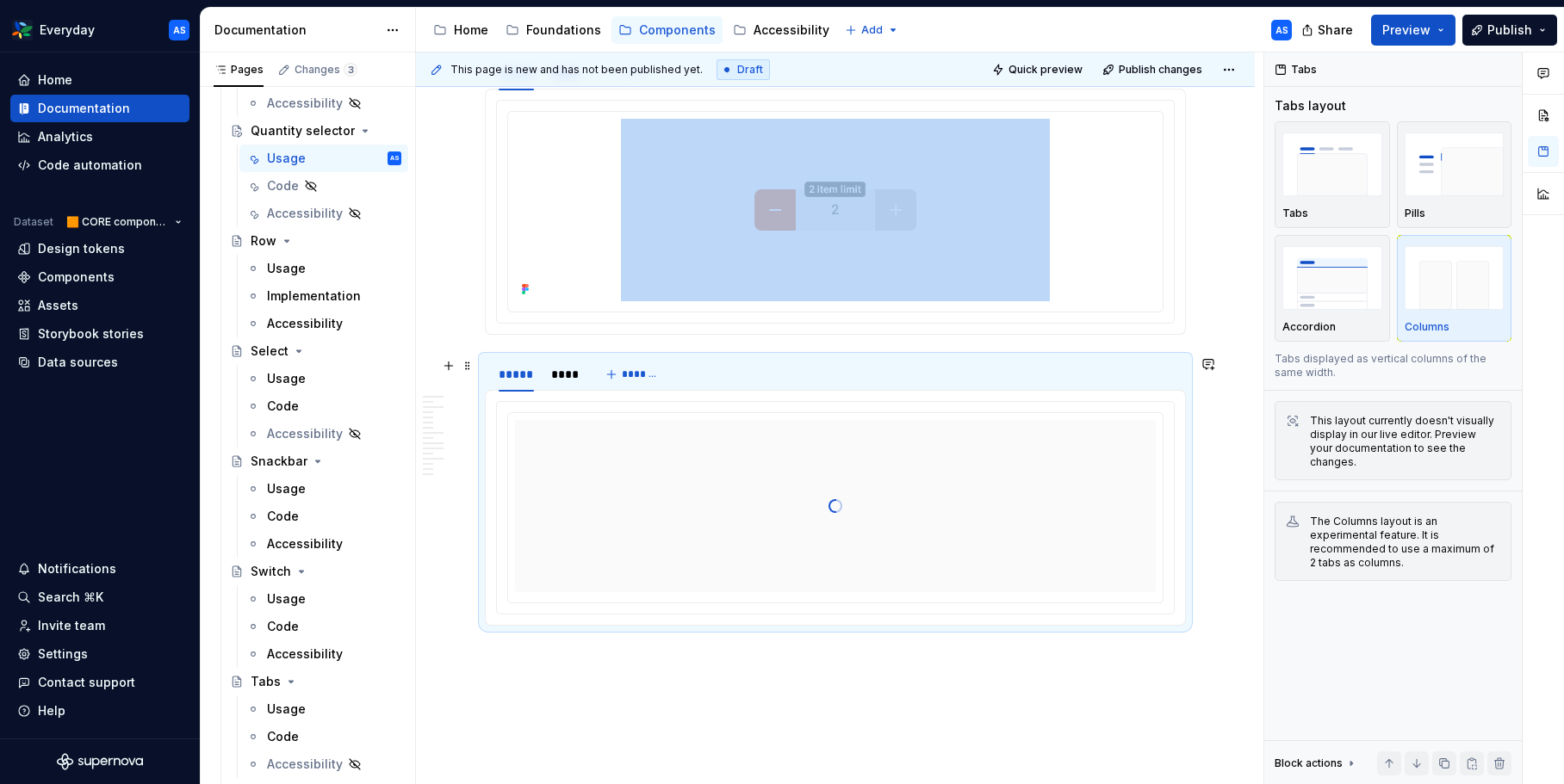
click at [619, 454] on div at bounding box center [835, 506] width 641 height 172
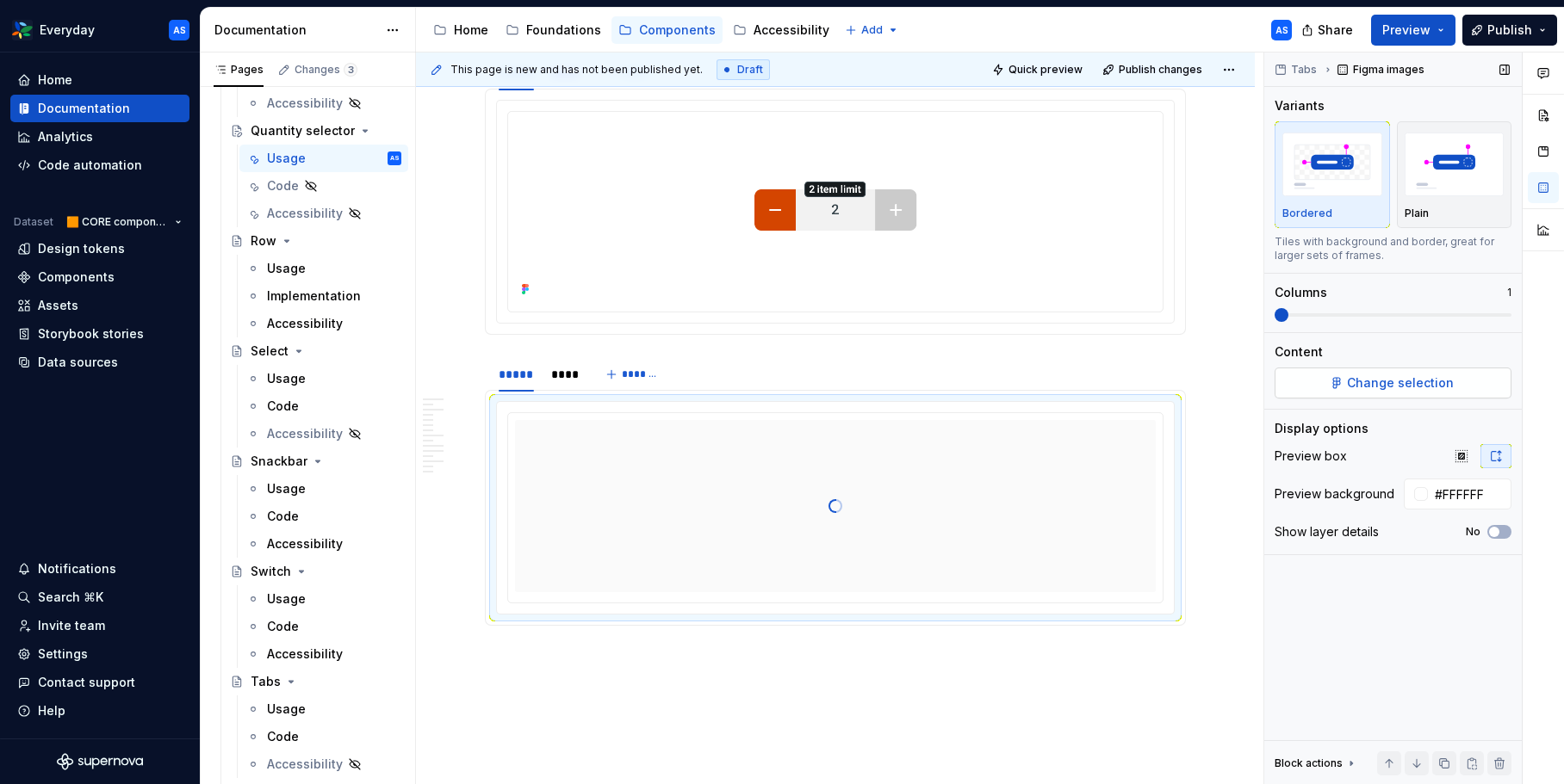
click at [1468, 390] on button "Change selection" at bounding box center [1393, 383] width 237 height 31
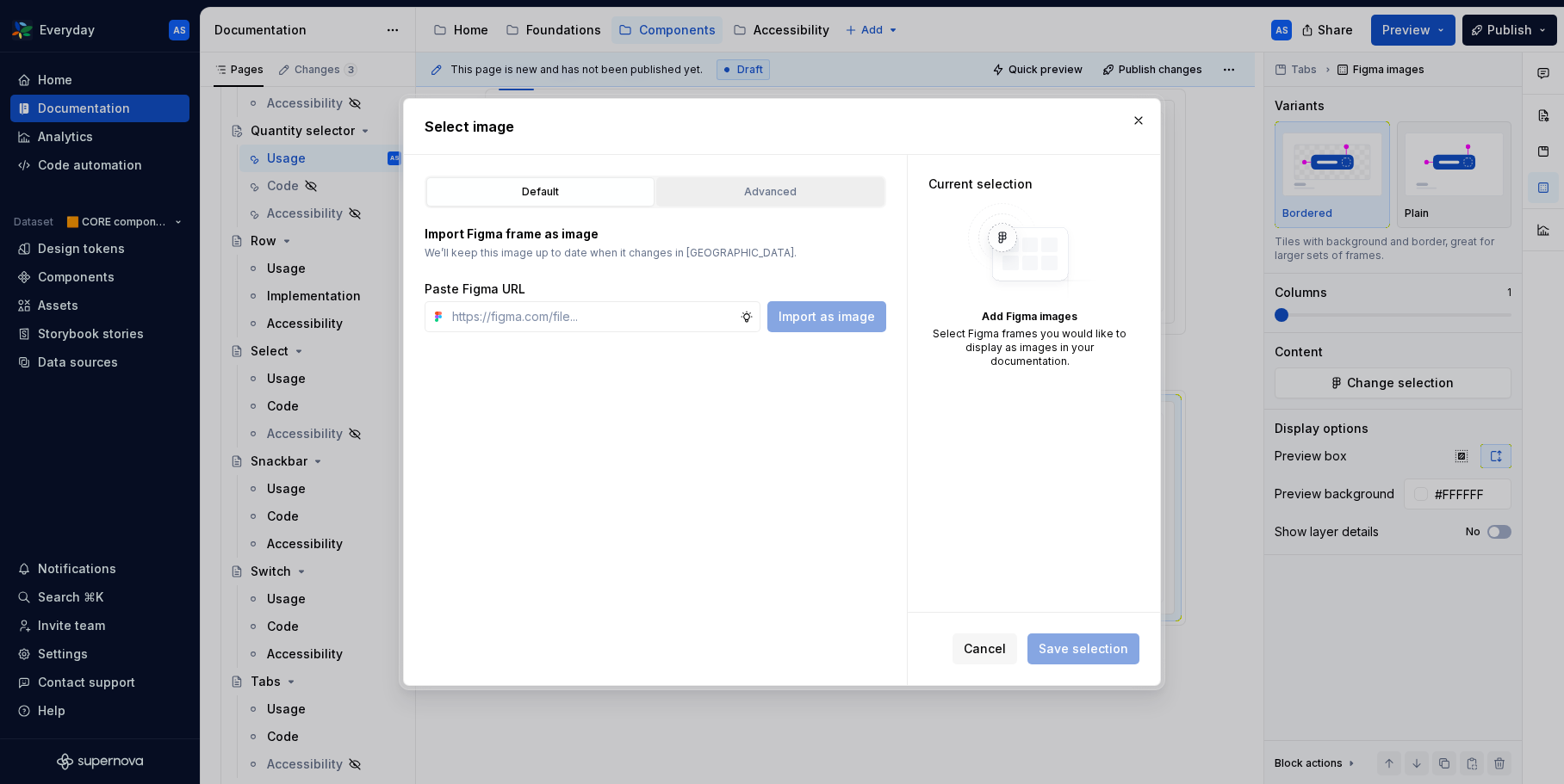
click at [742, 199] on div "Advanced" at bounding box center [770, 192] width 216 height 17
type textarea "*"
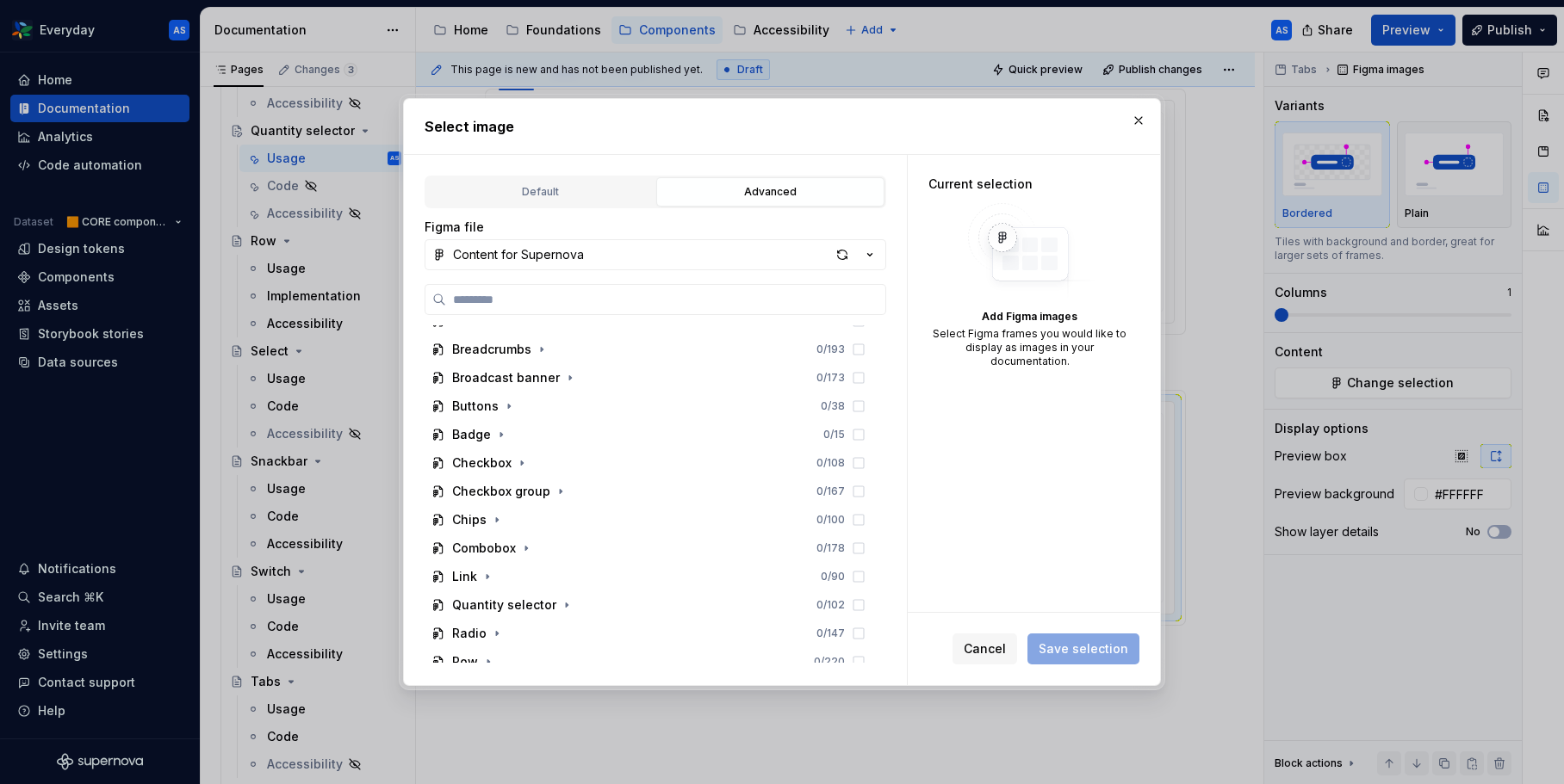
scroll to position [627, 0]
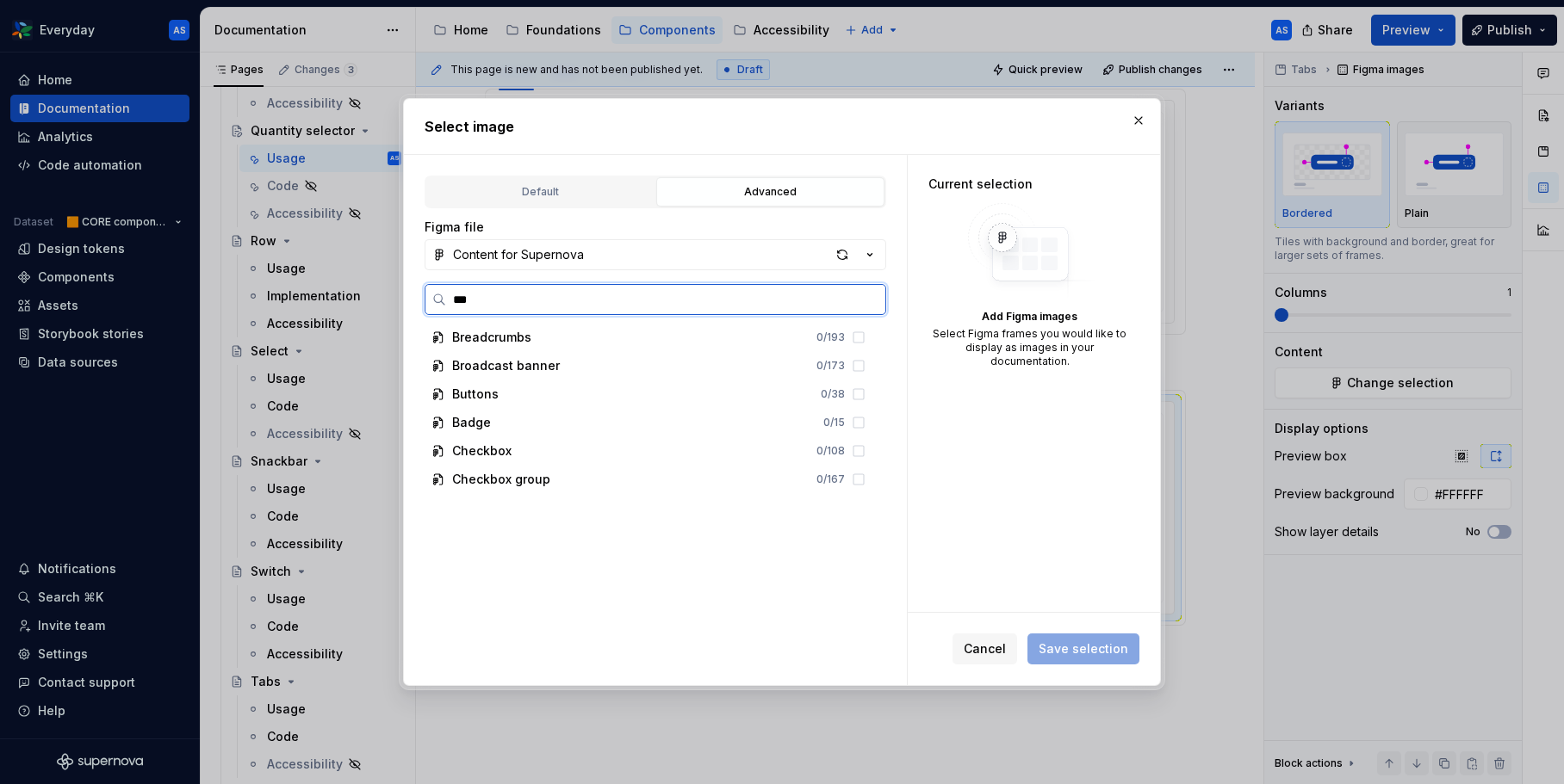
type input "****"
click at [608, 442] on div "b | load ing 0 / 4" at bounding box center [657, 453] width 432 height 28
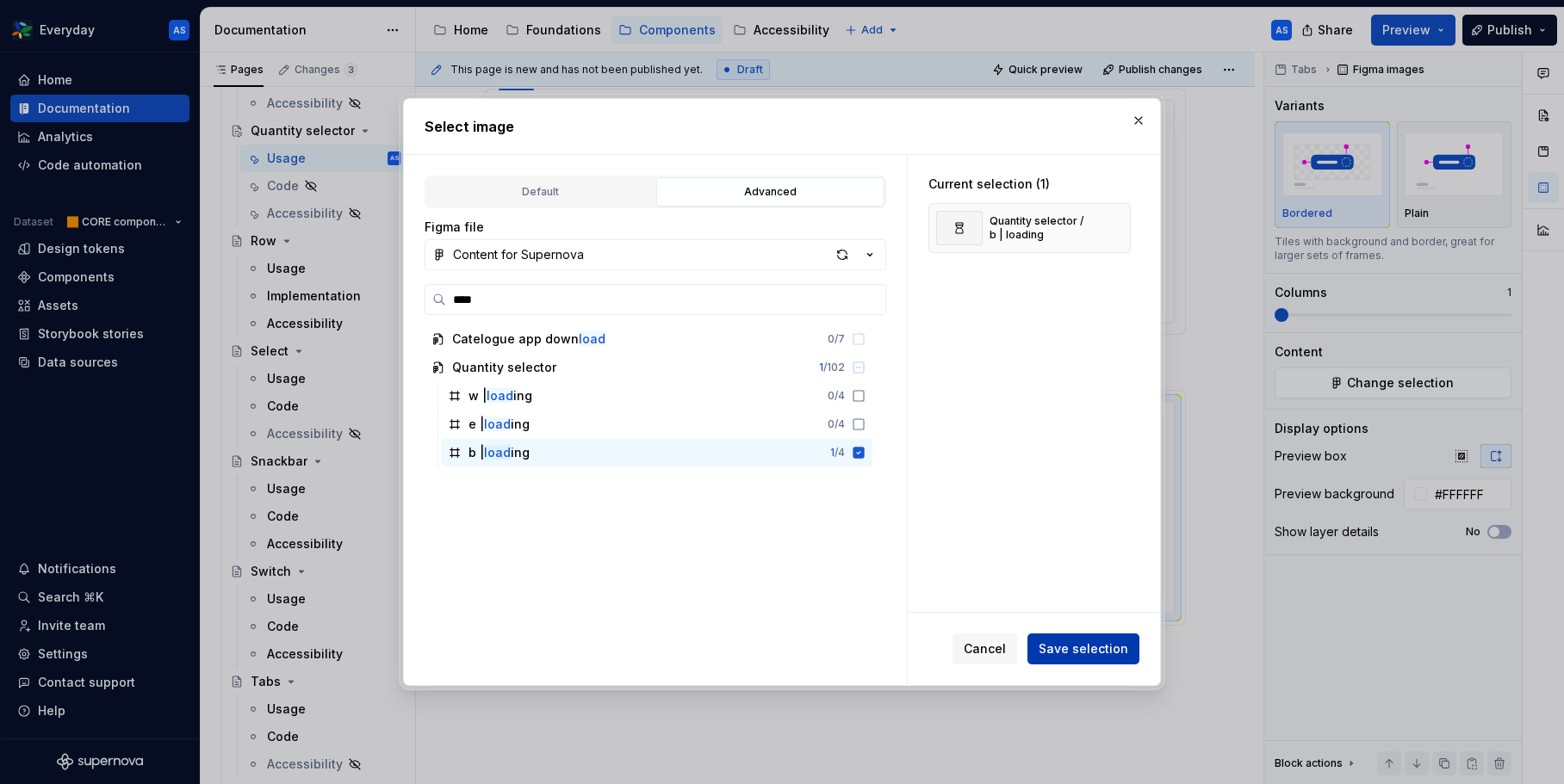
click at [1098, 643] on span "Save selection" at bounding box center [1083, 649] width 90 height 17
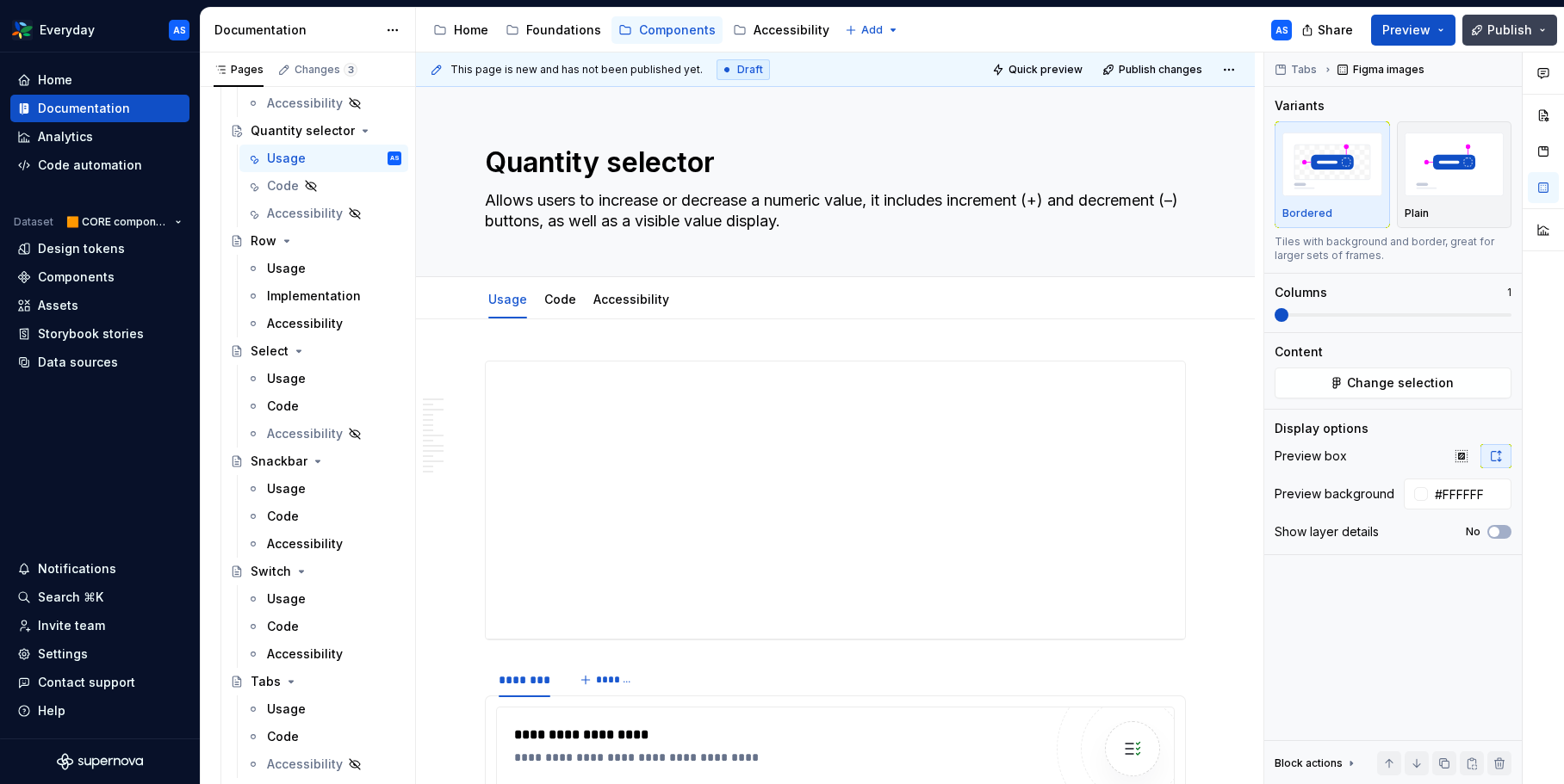
click at [1510, 23] on span "Publish" at bounding box center [1509, 30] width 44 height 17
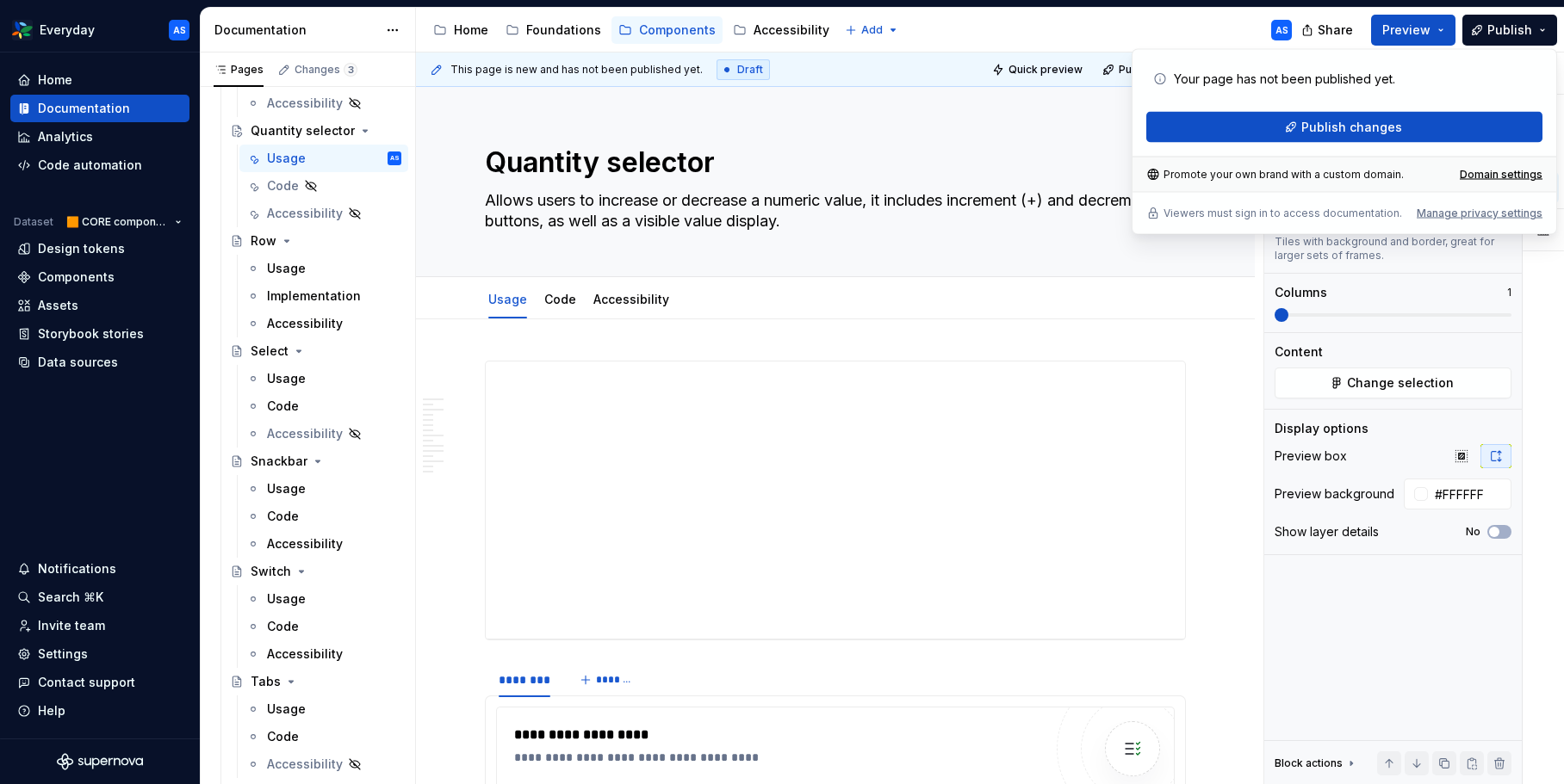
click at [1436, 108] on div "Your page has not been published yet. Publish changes" at bounding box center [1343, 103] width 396 height 79
click at [1432, 125] on button "Publish changes" at bounding box center [1343, 127] width 396 height 31
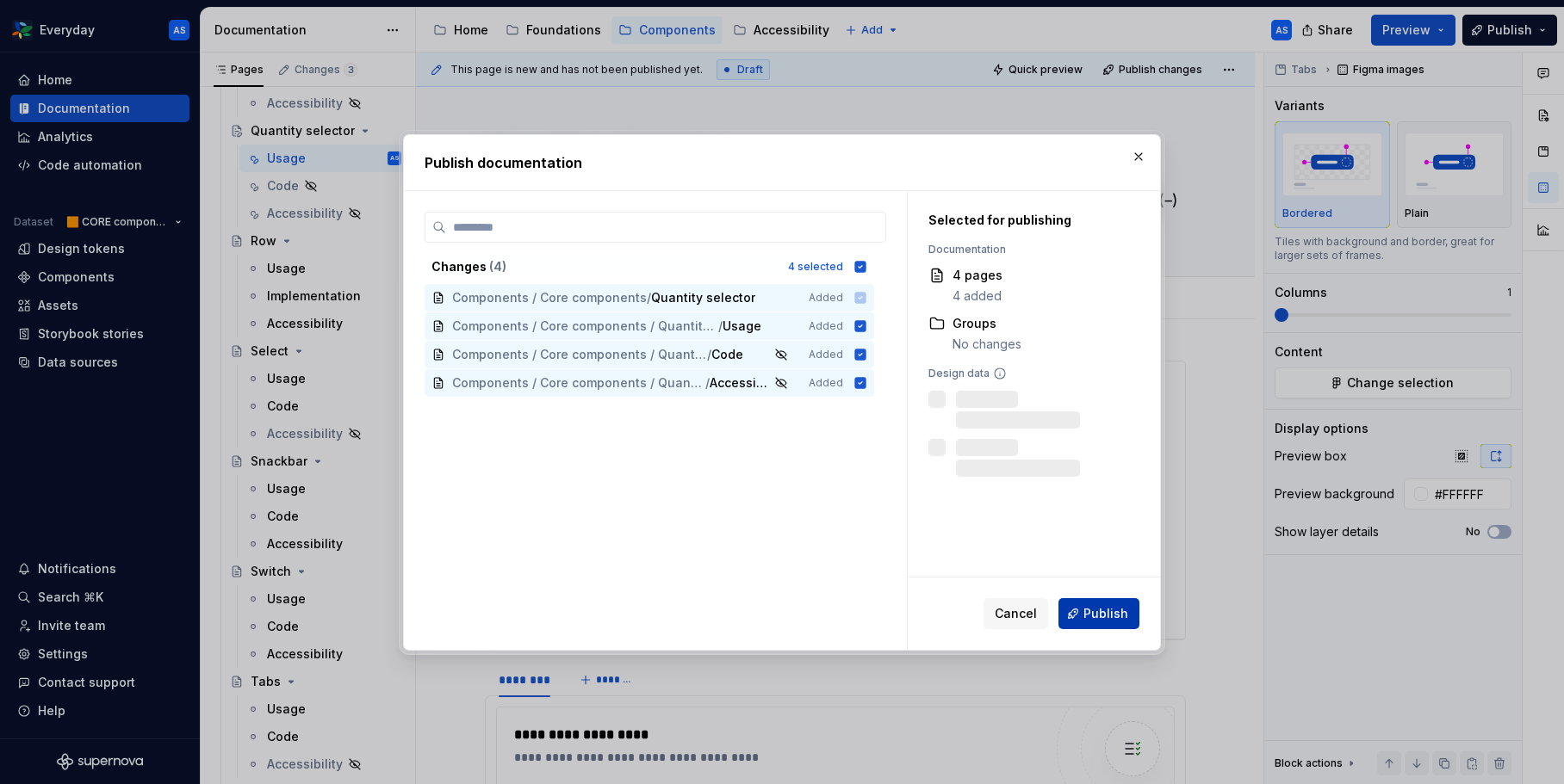
click at [1105, 609] on span "Publish" at bounding box center [1105, 614] width 44 height 17
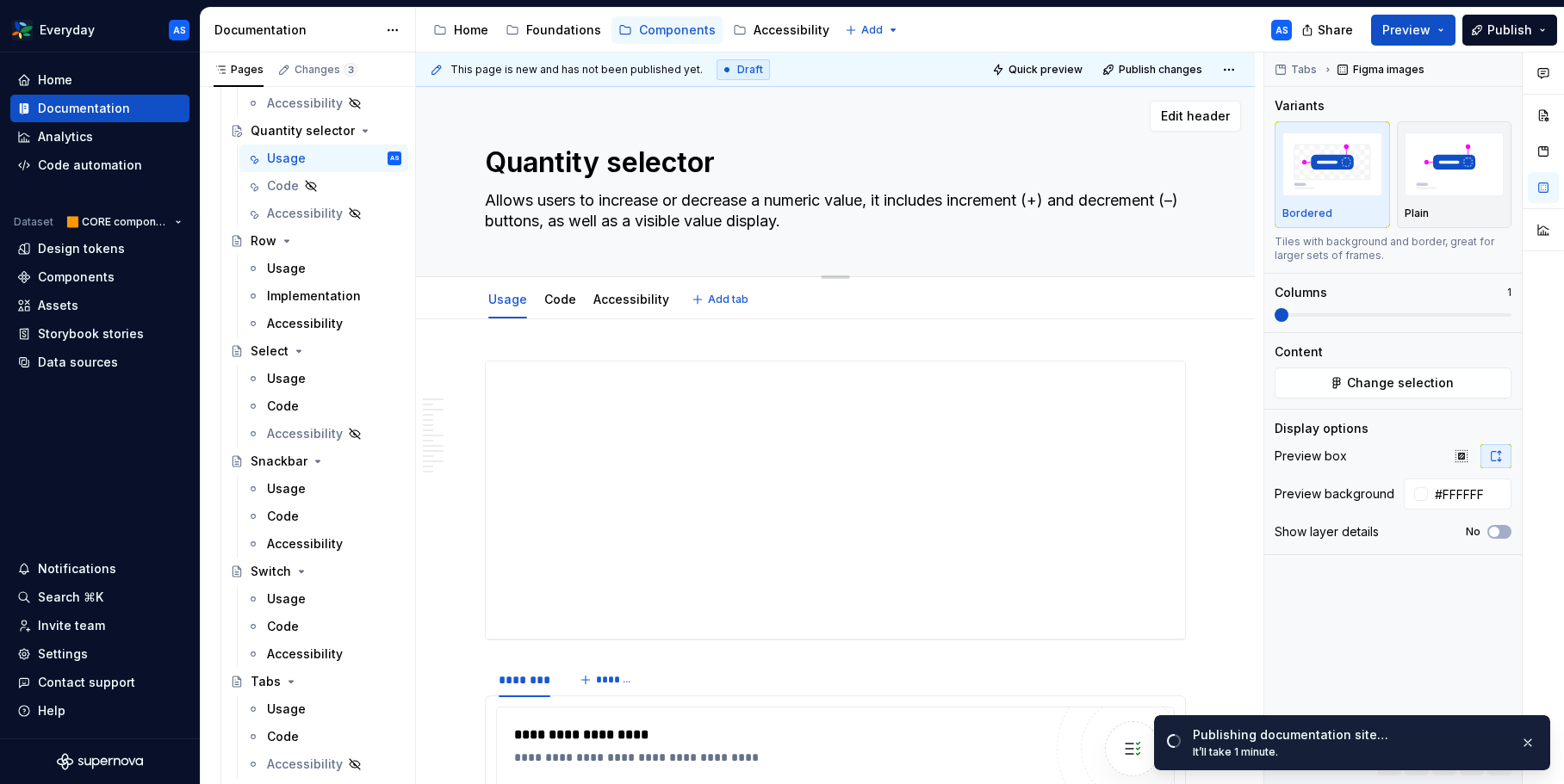
click at [750, 166] on textarea "Quantity selector" at bounding box center [832, 162] width 701 height 41
type textarea "*"
type textarea "Quantity selector"
type textarea "*"
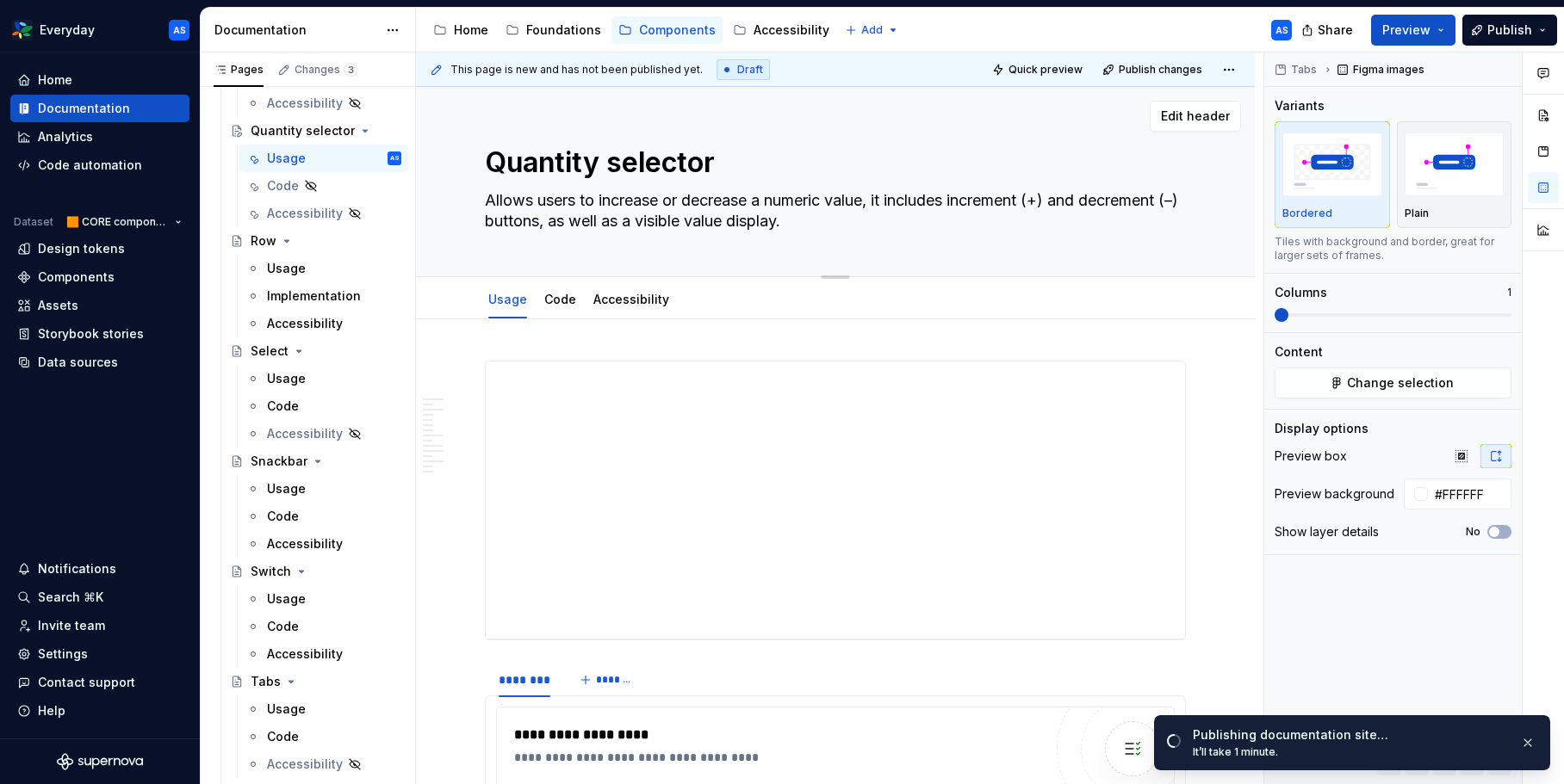
type textarea "Quantity selector 🆕"
type textarea "*"
type textarea "Quantity selector 🆕"
click at [859, 215] on textarea "Allows users to increase or decrease a numeric value, it includes increment (+)…" at bounding box center [832, 211] width 701 height 48
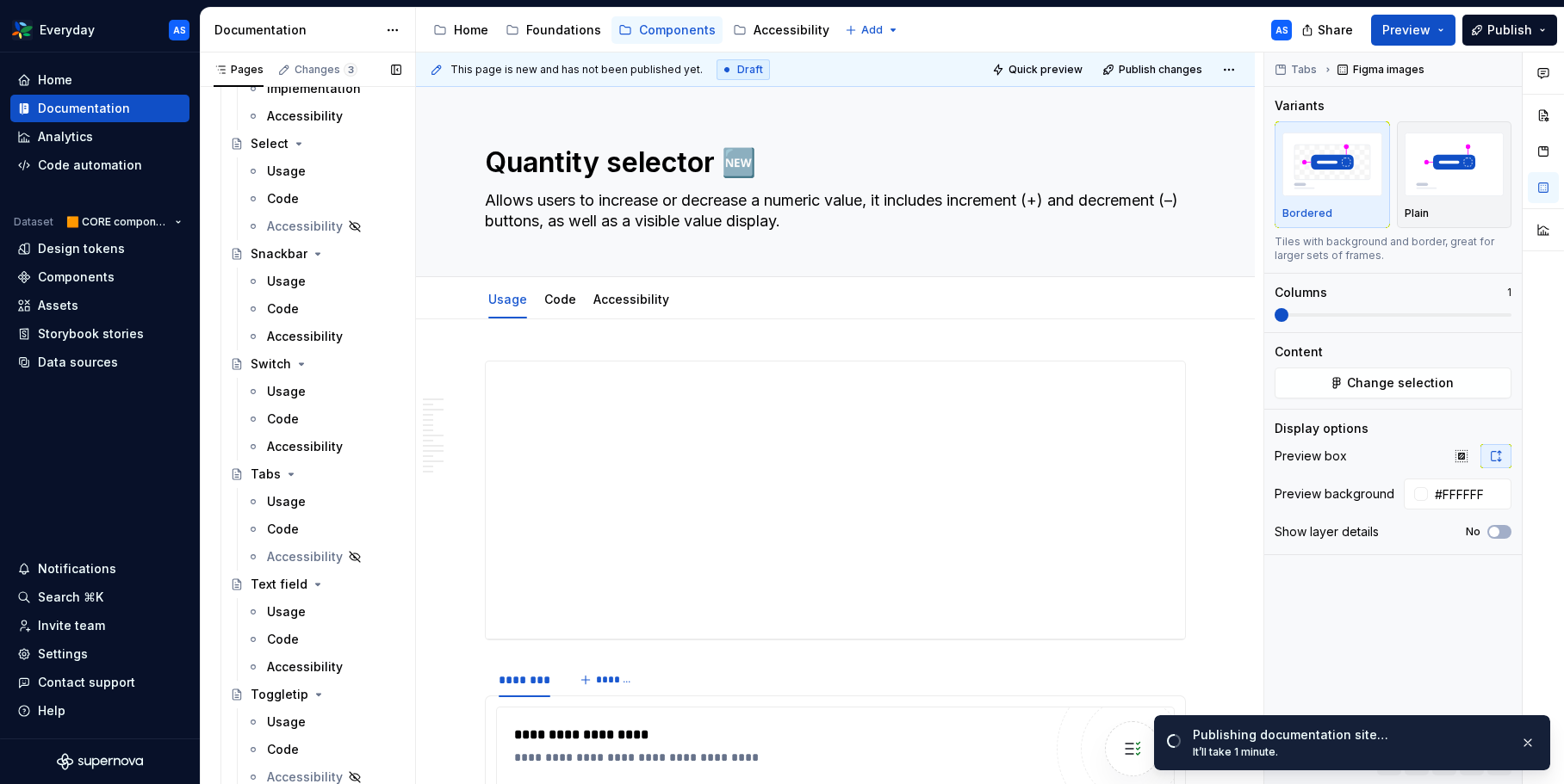
scroll to position [1733, 0]
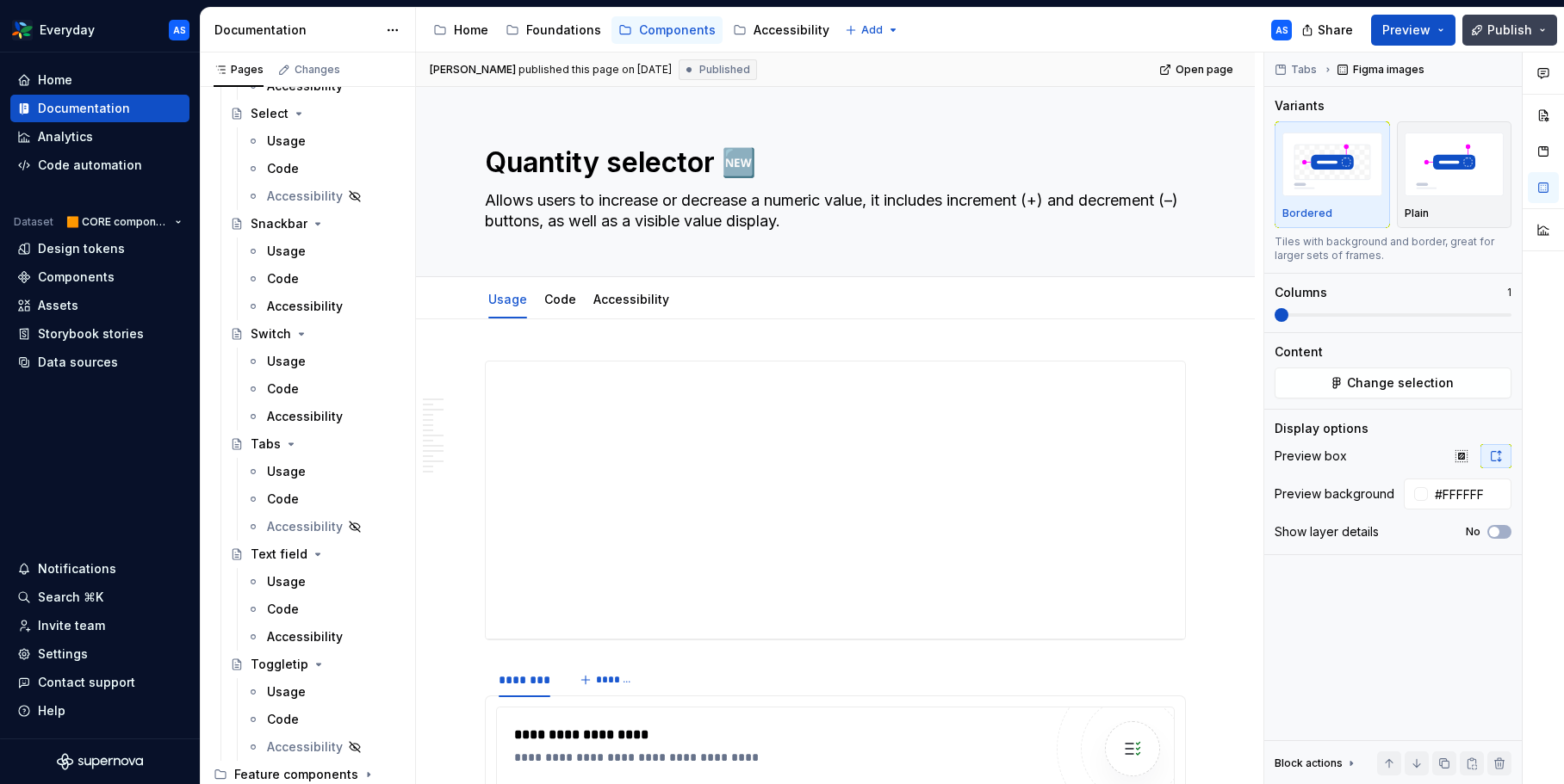
click at [1517, 27] on span "Publish" at bounding box center [1509, 30] width 44 height 17
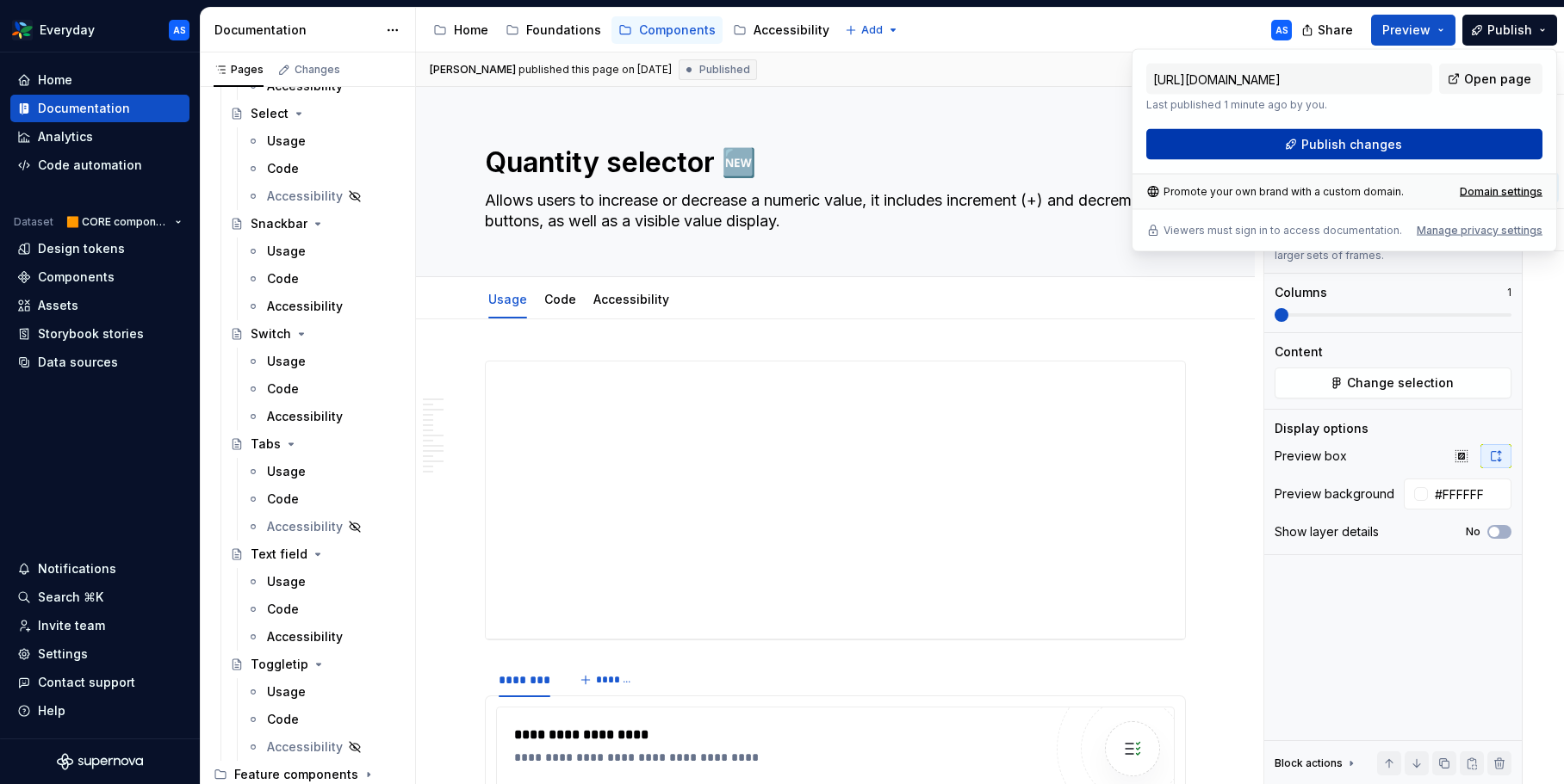
click at [1453, 144] on button "Publish changes" at bounding box center [1343, 144] width 396 height 31
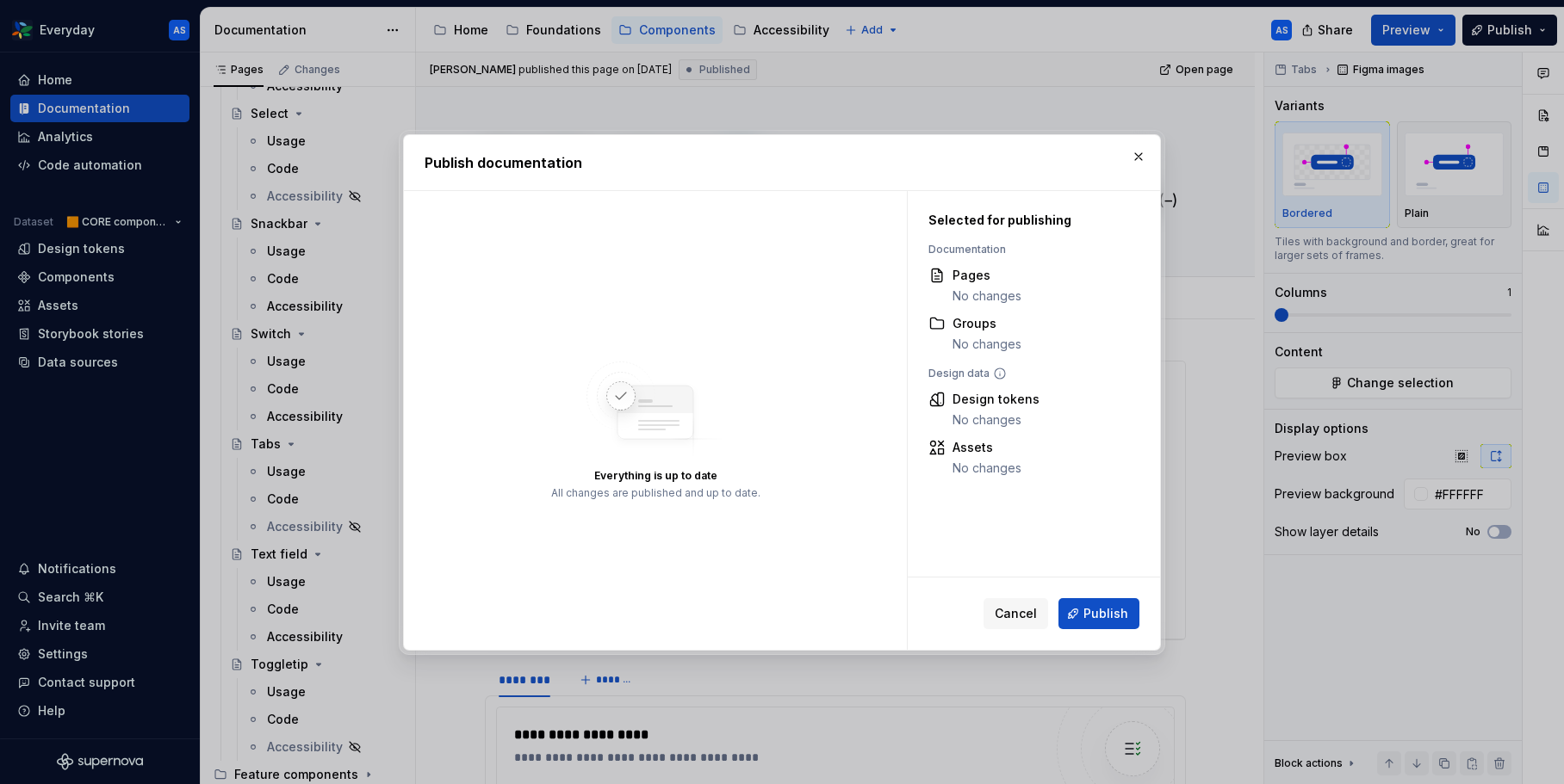
click at [1112, 632] on div "Cancel Publish" at bounding box center [1034, 614] width 252 height 72
click at [1112, 613] on span "Publish" at bounding box center [1105, 614] width 44 height 17
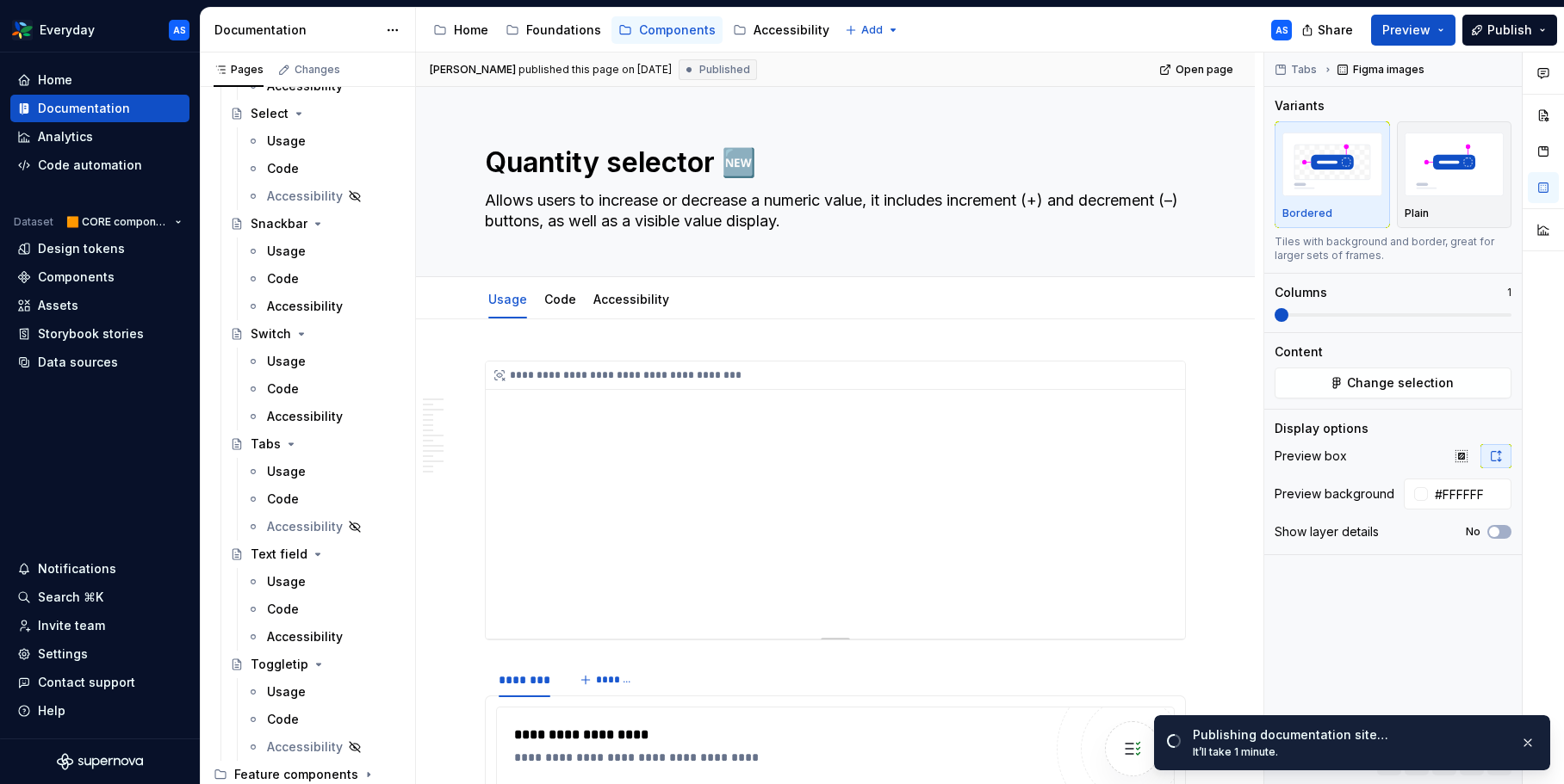
type textarea "*"
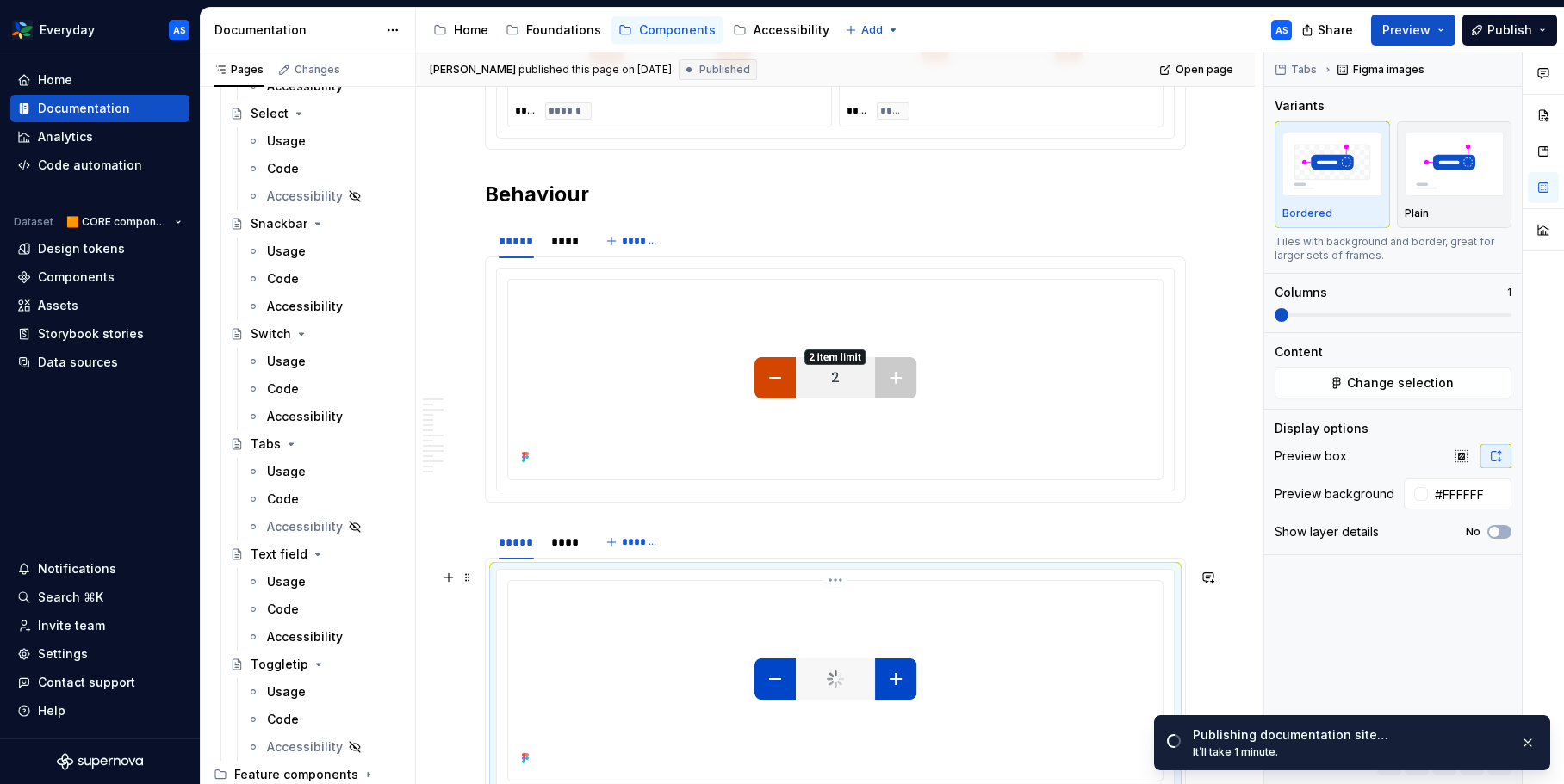
scroll to position [3839, 0]
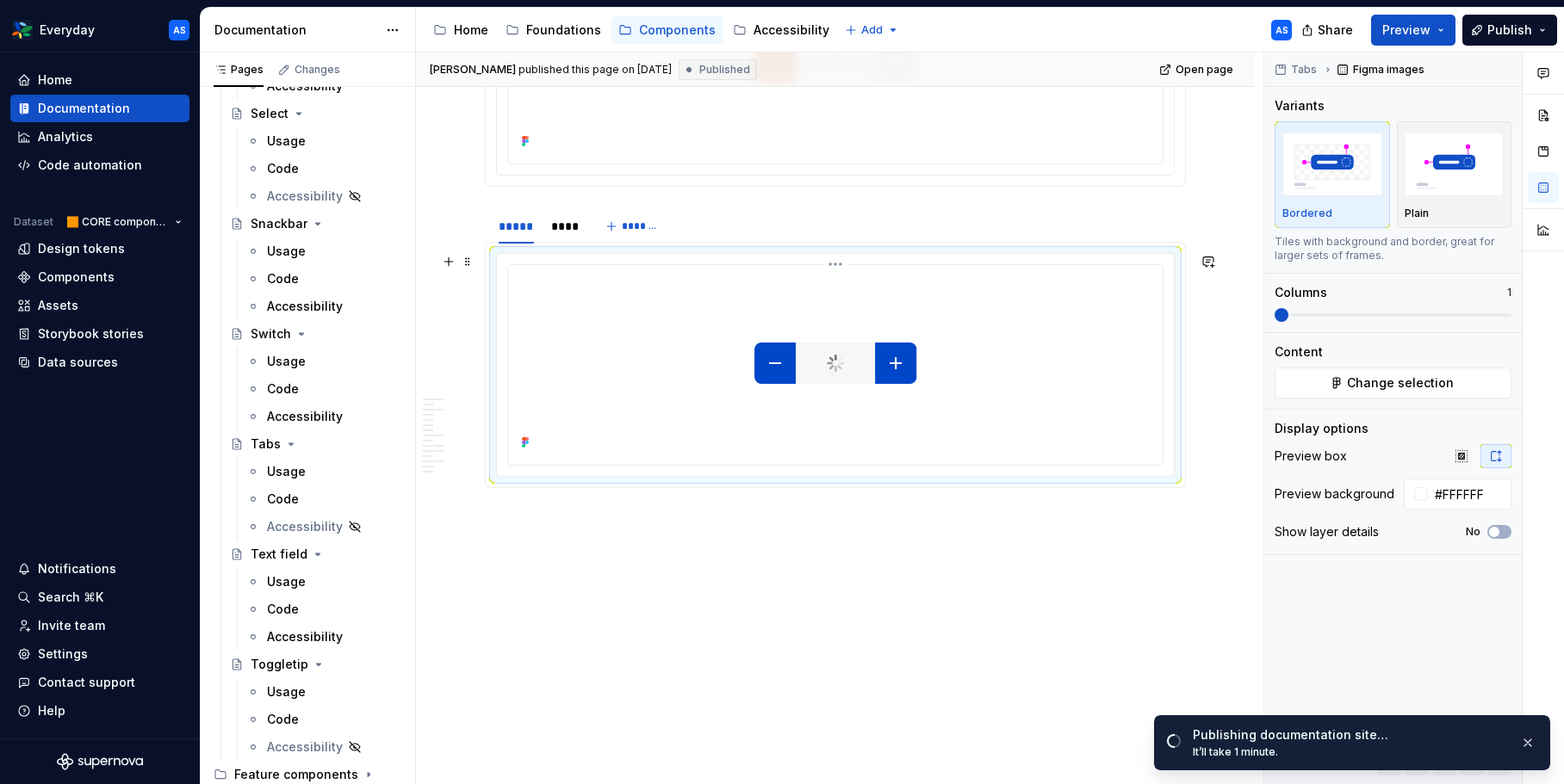
click at [1067, 397] on div at bounding box center [835, 362] width 641 height 182
click at [1404, 382] on span "Change selection" at bounding box center [1400, 383] width 107 height 17
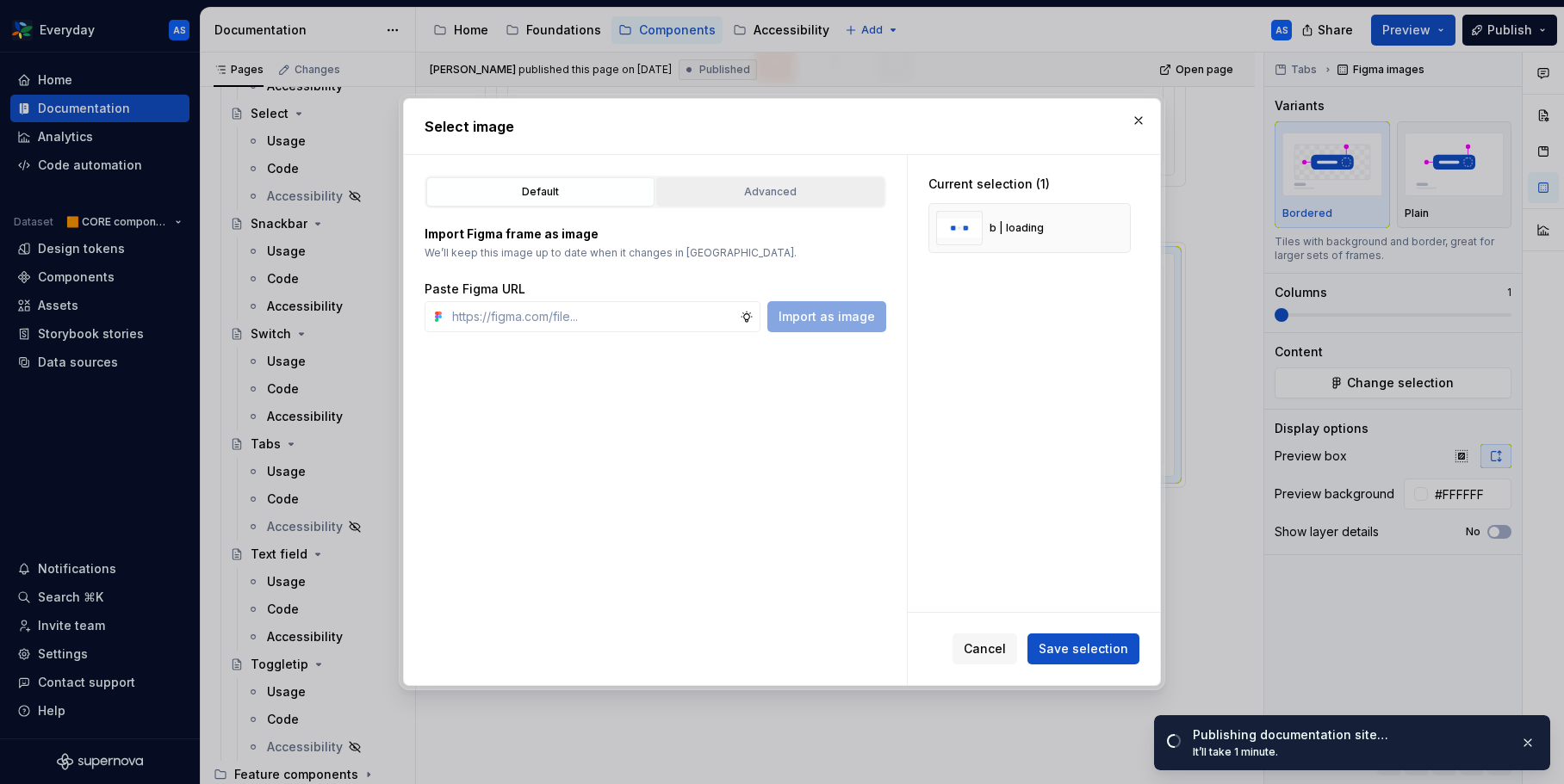
click at [786, 200] on button "Advanced" at bounding box center [770, 192] width 228 height 29
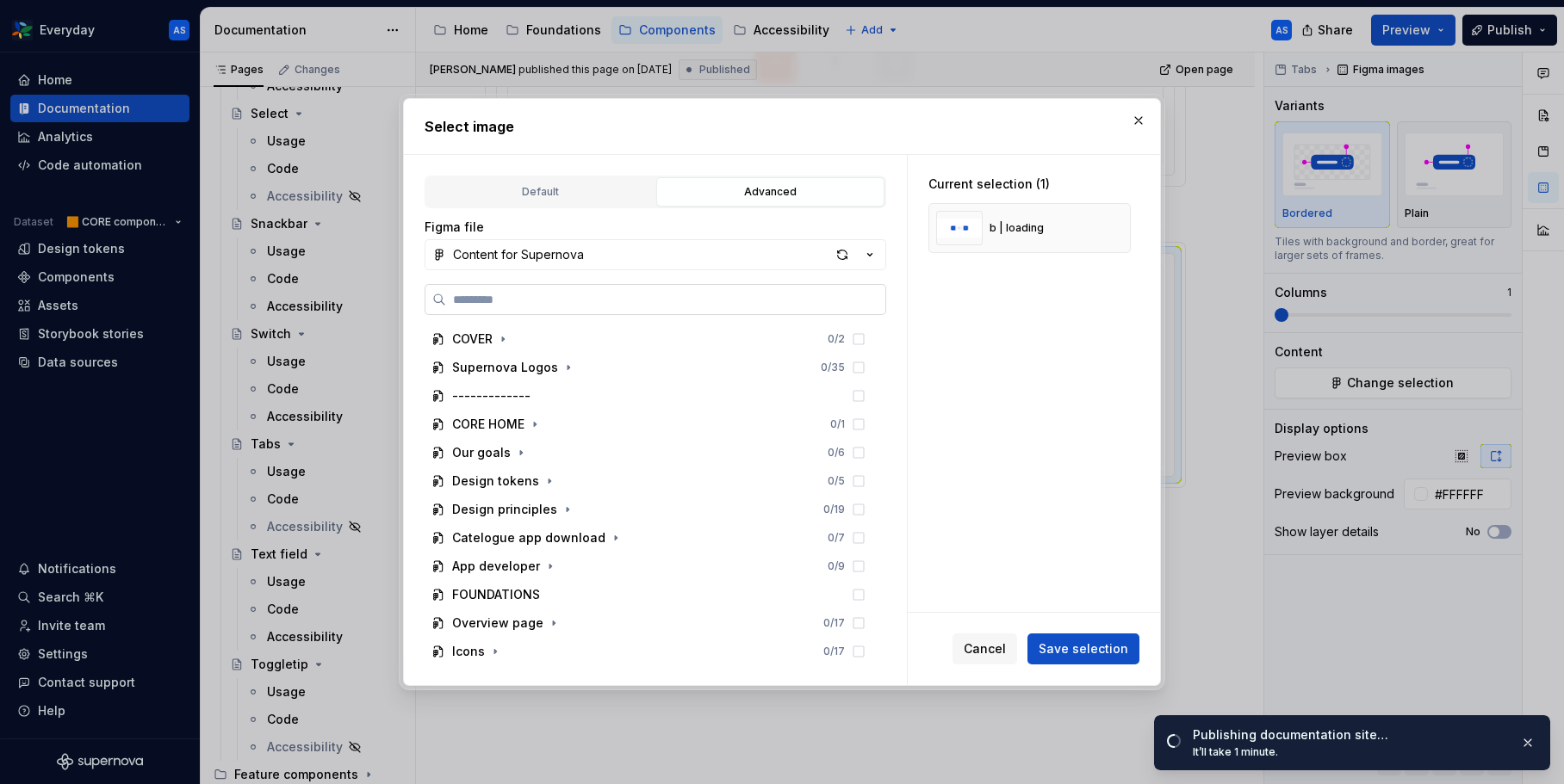
click at [749, 288] on label at bounding box center [655, 300] width 462 height 31
click at [749, 291] on input "search" at bounding box center [666, 300] width 439 height 17
type input "******"
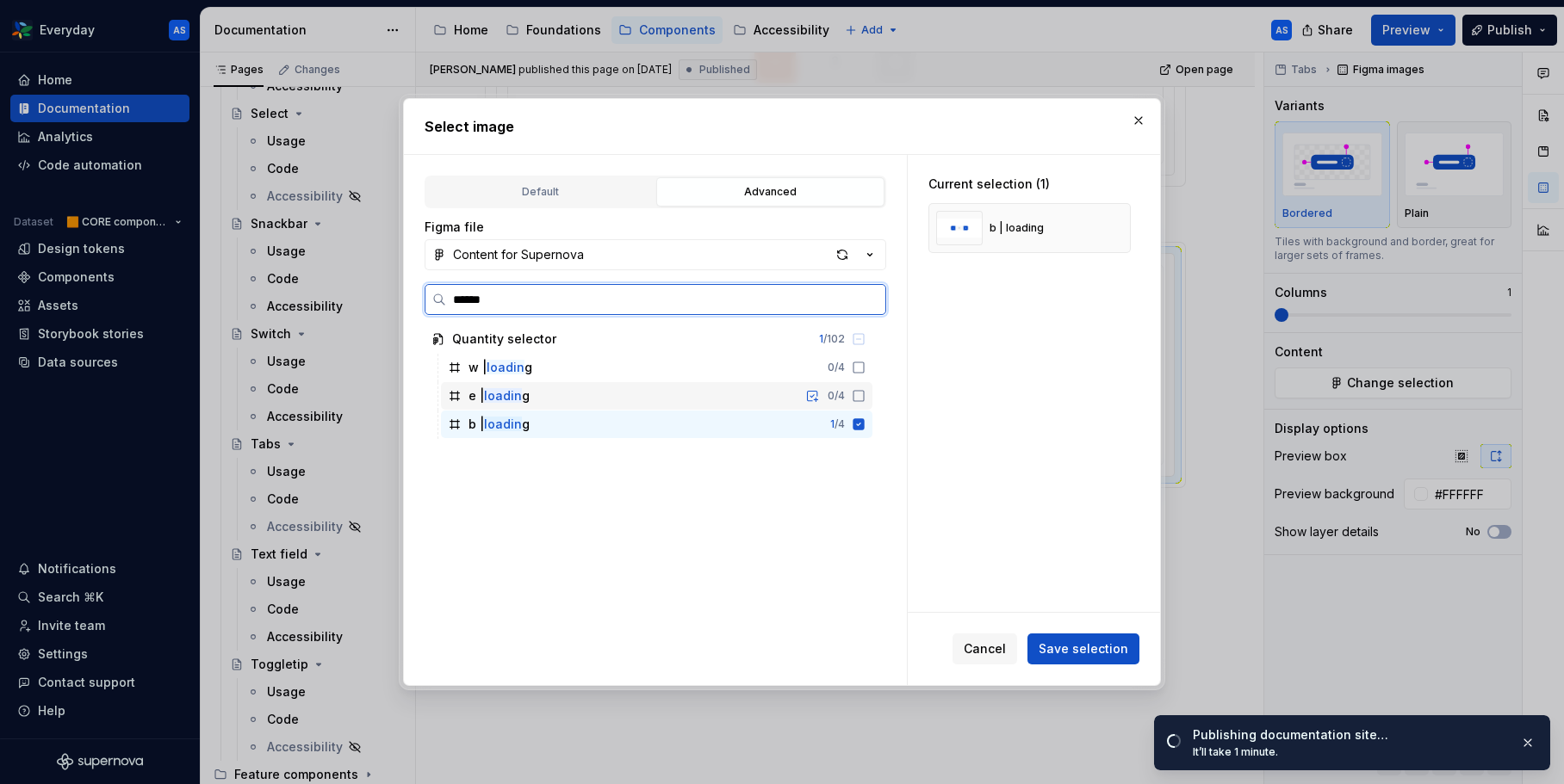
click at [809, 397] on div "e | loadin g 0 / 4" at bounding box center [657, 396] width 432 height 28
click at [864, 419] on icon at bounding box center [860, 424] width 12 height 12
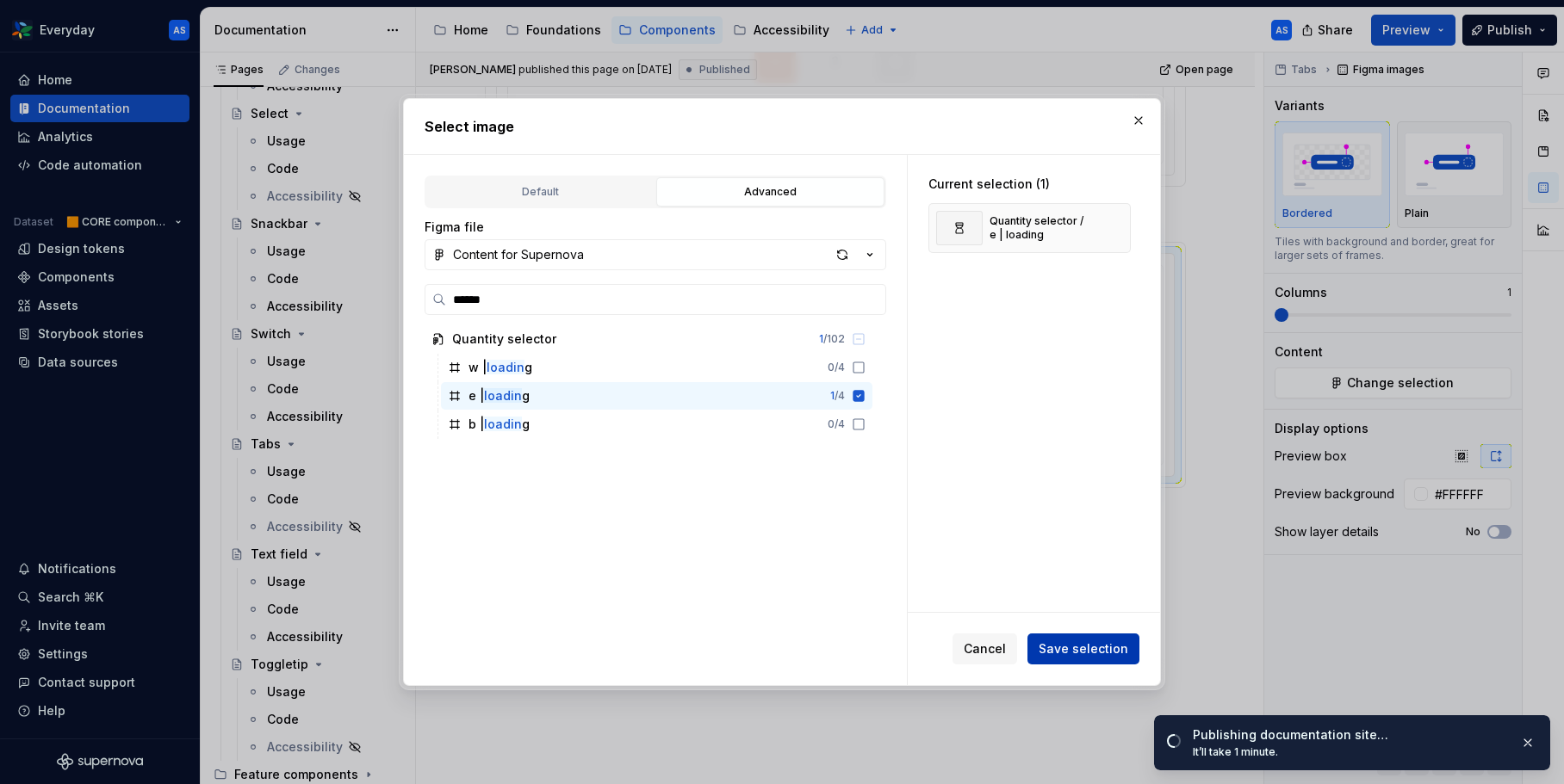
click at [1100, 647] on span "Save selection" at bounding box center [1083, 649] width 90 height 17
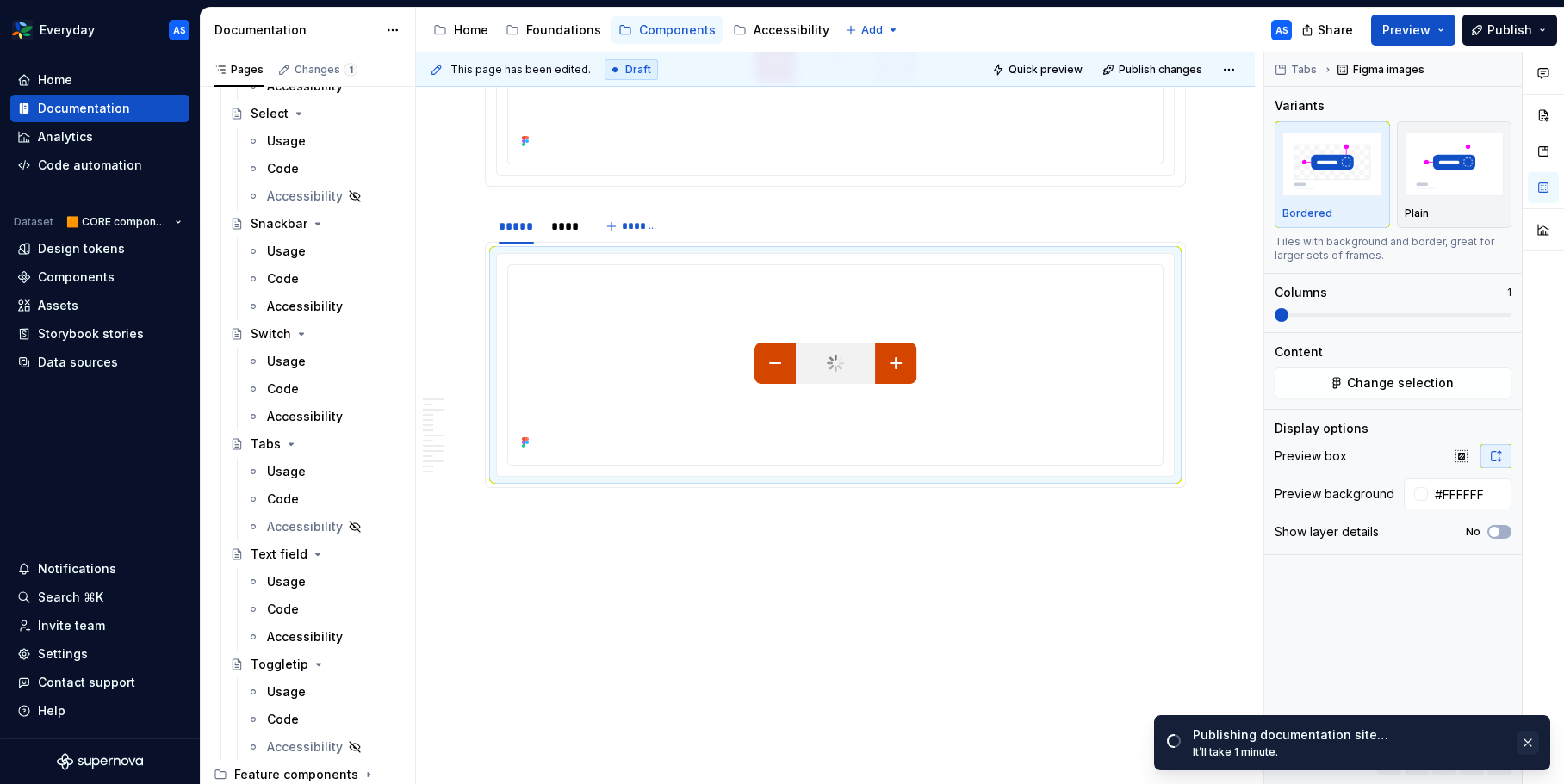
click at [1536, 739] on button "button" at bounding box center [1527, 743] width 22 height 24
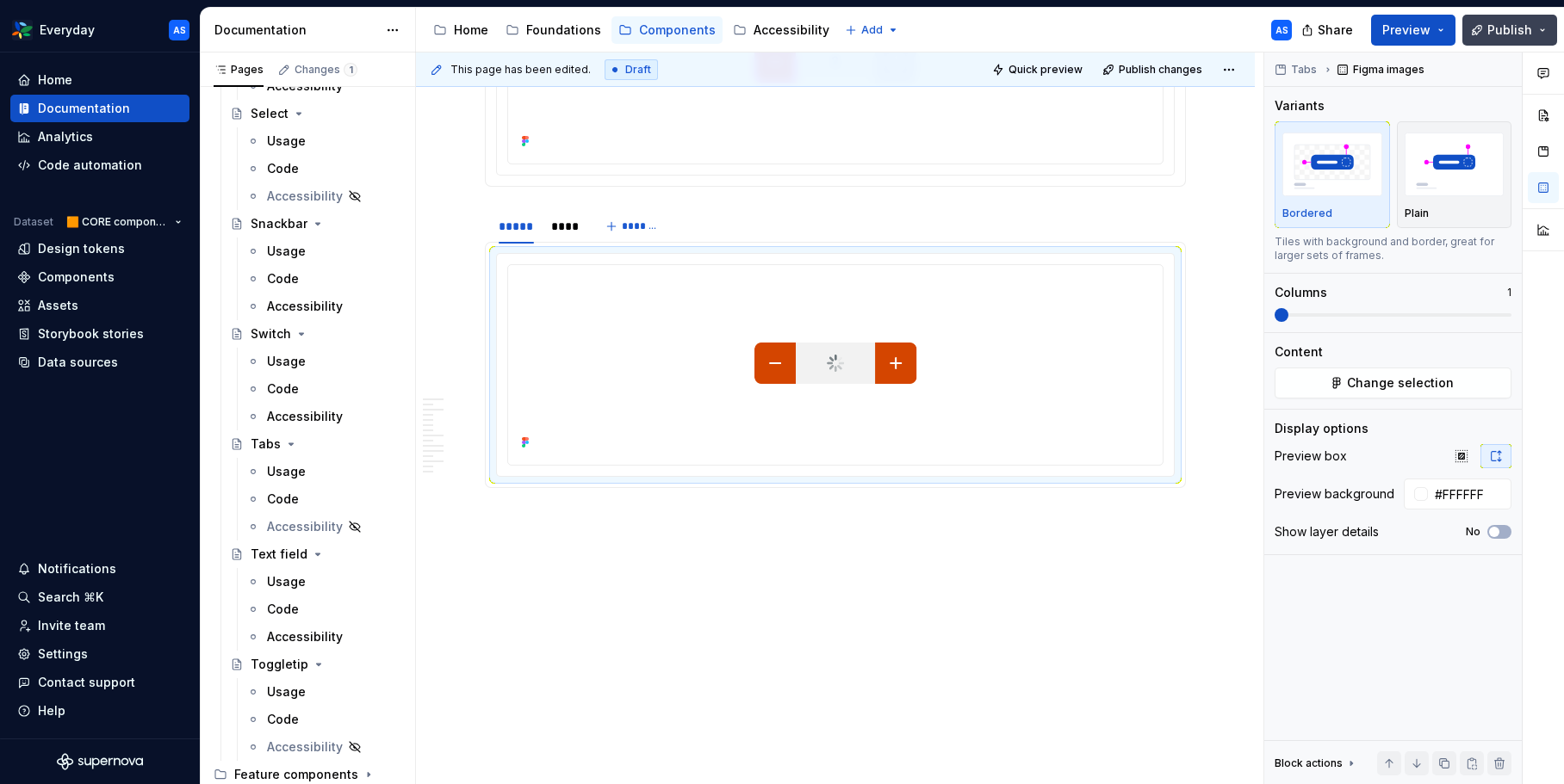
click at [1504, 33] on span "Publish" at bounding box center [1509, 30] width 44 height 17
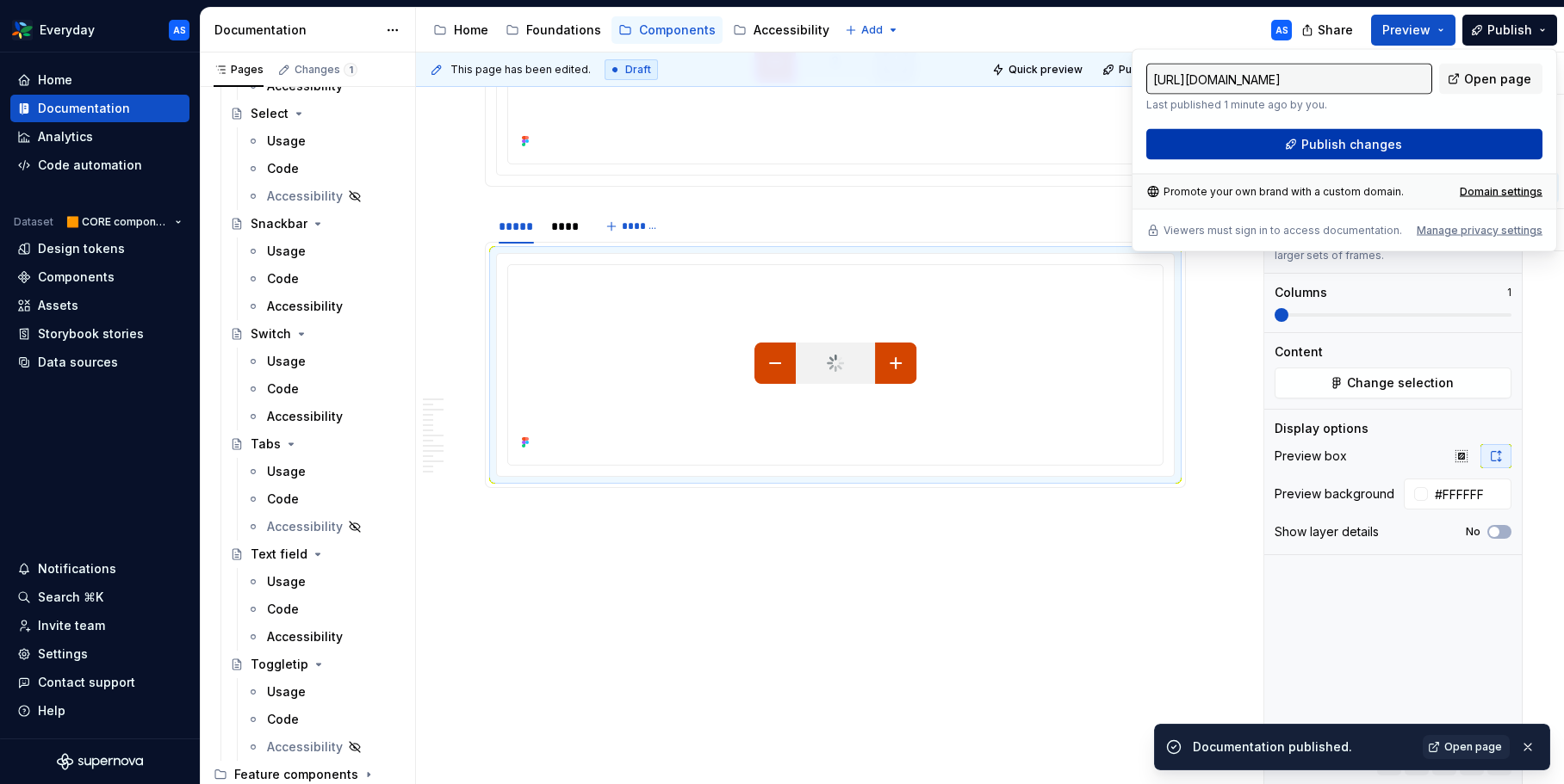
click at [1378, 142] on span "Publish changes" at bounding box center [1351, 144] width 101 height 17
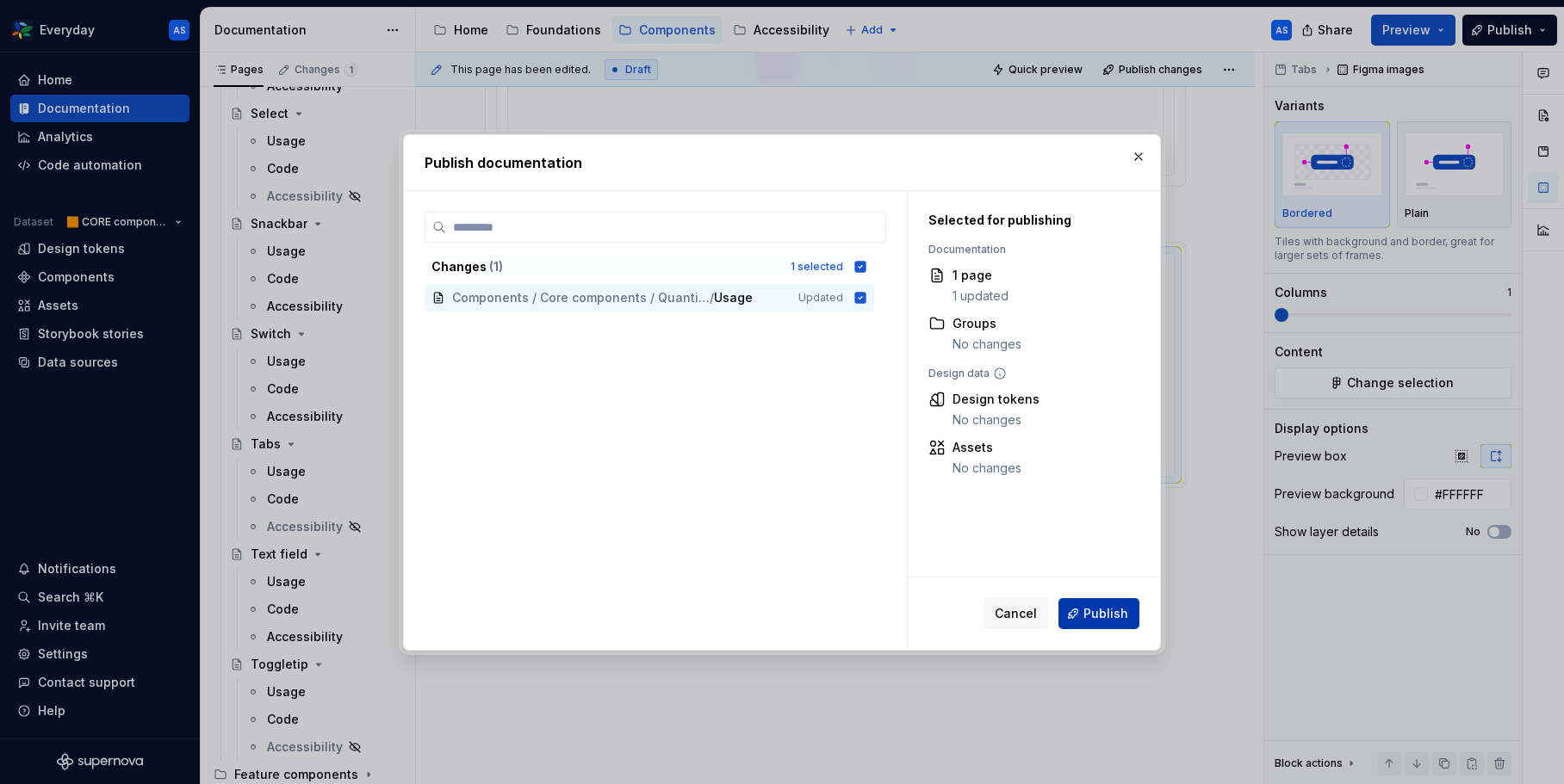
click at [1103, 606] on span "Publish" at bounding box center [1105, 614] width 44 height 17
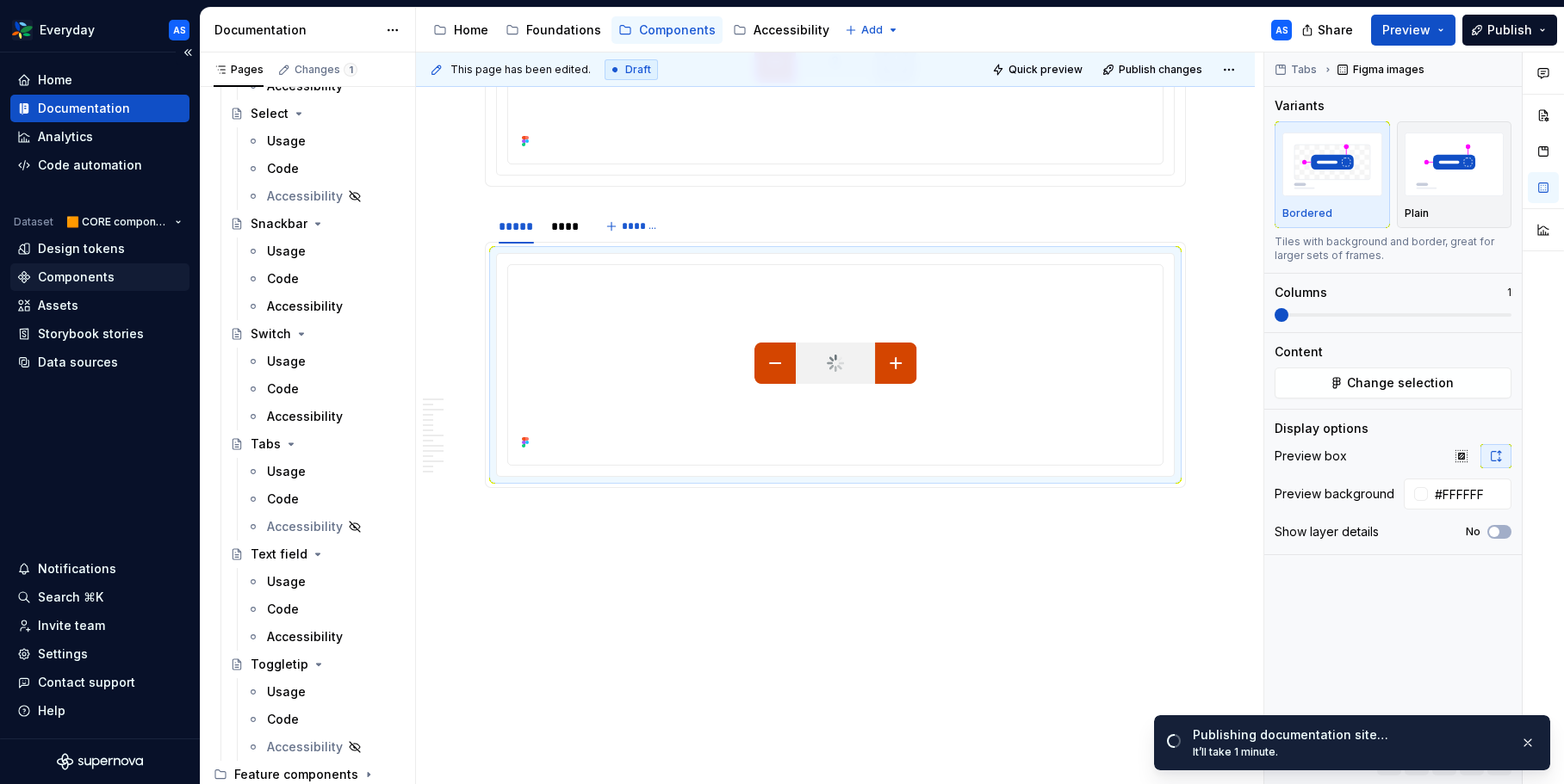
click at [83, 278] on div "Components" at bounding box center [76, 277] width 77 height 17
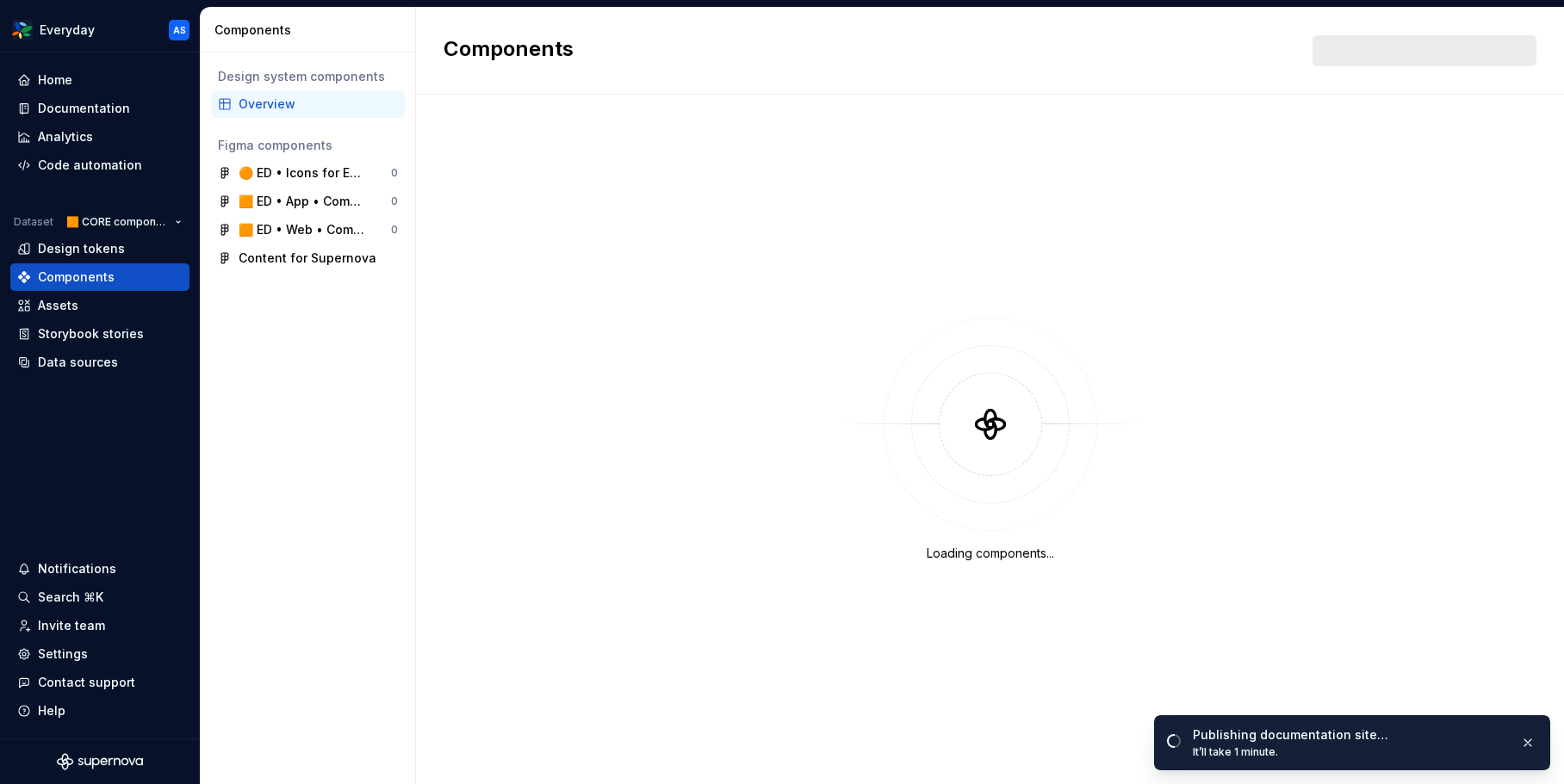
click at [288, 106] on div "Overview" at bounding box center [318, 104] width 159 height 17
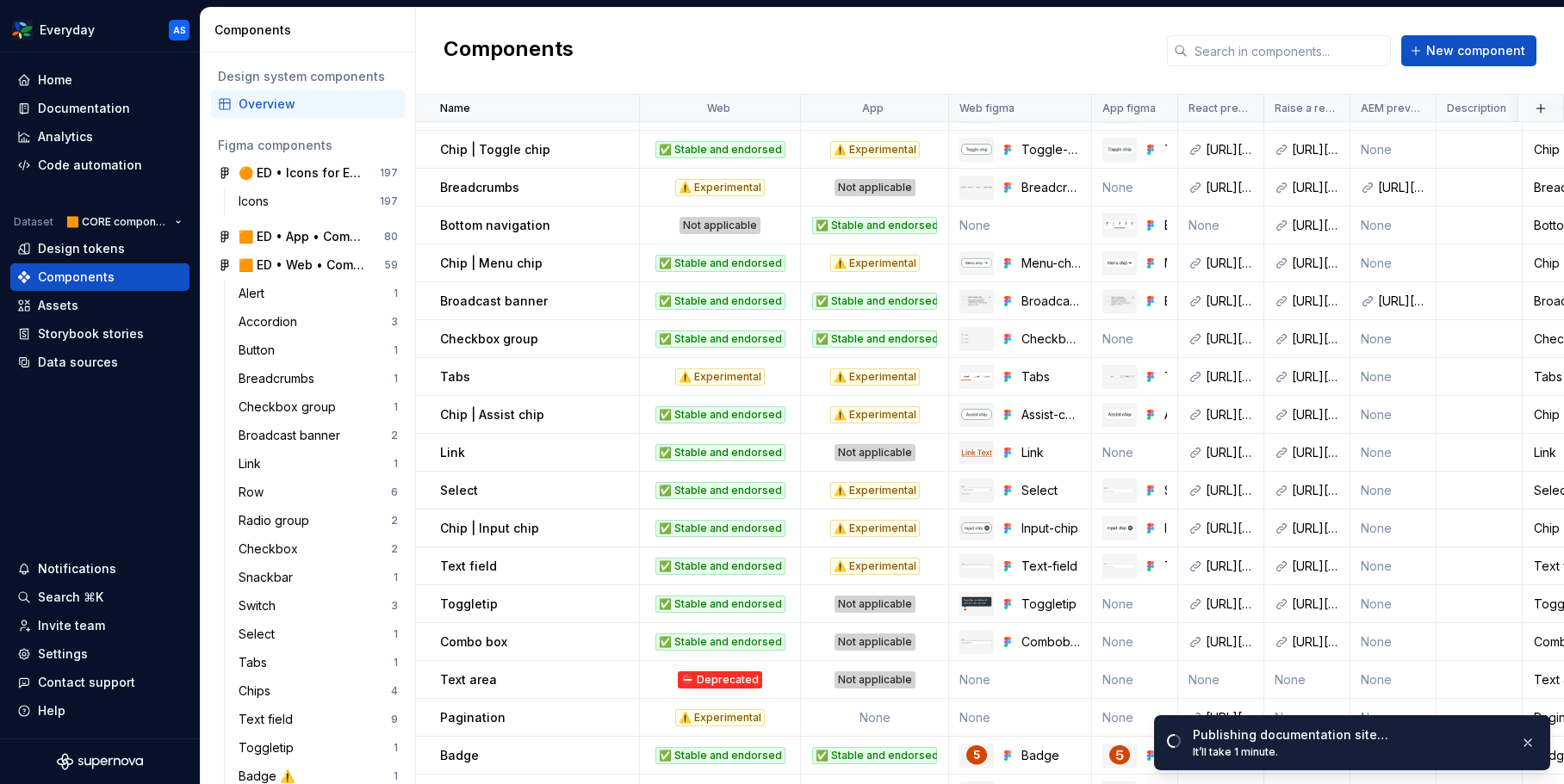
scroll to position [323, 0]
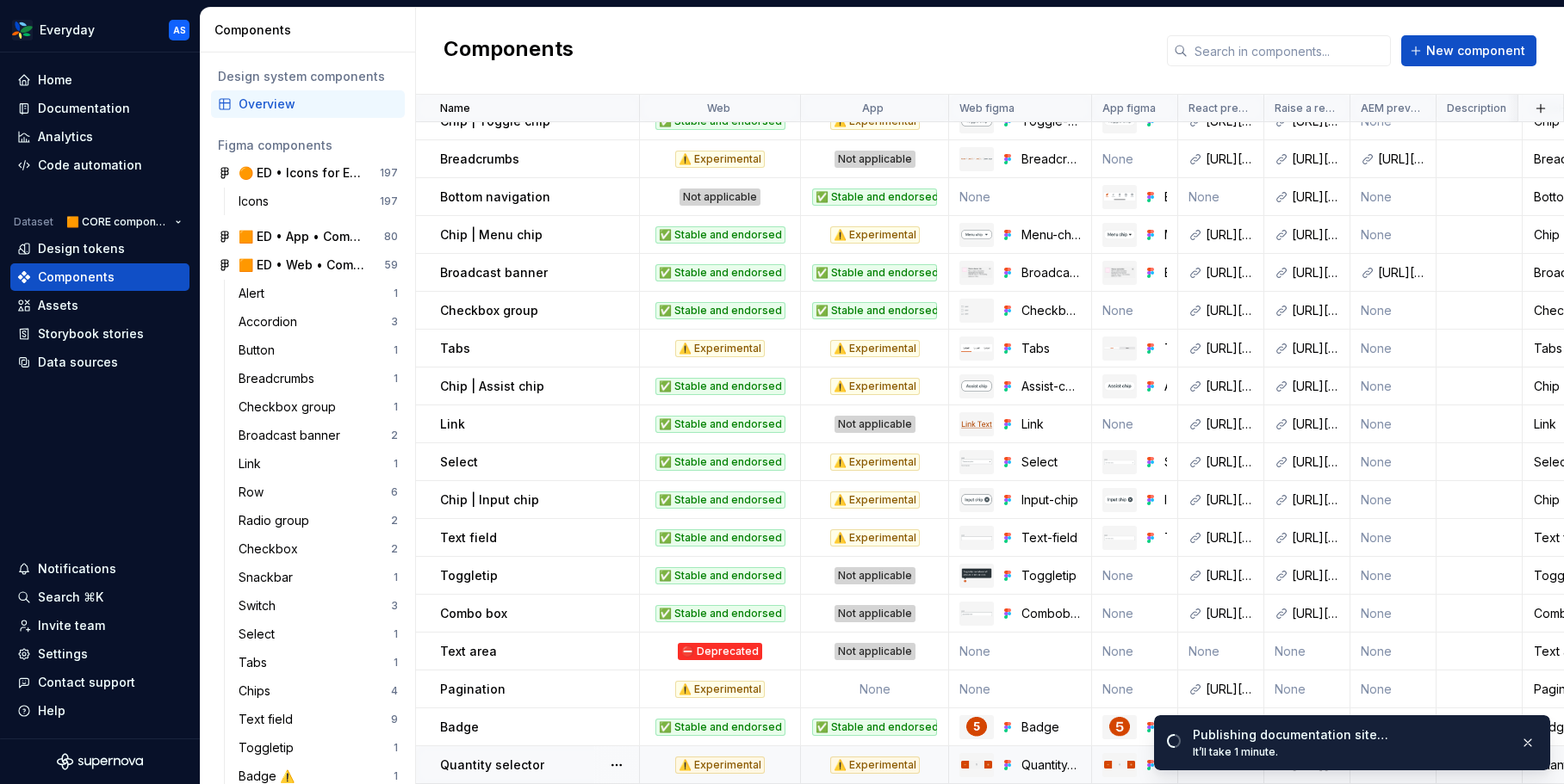
click at [541, 765] on div "Quantity selector" at bounding box center [540, 766] width 199 height 17
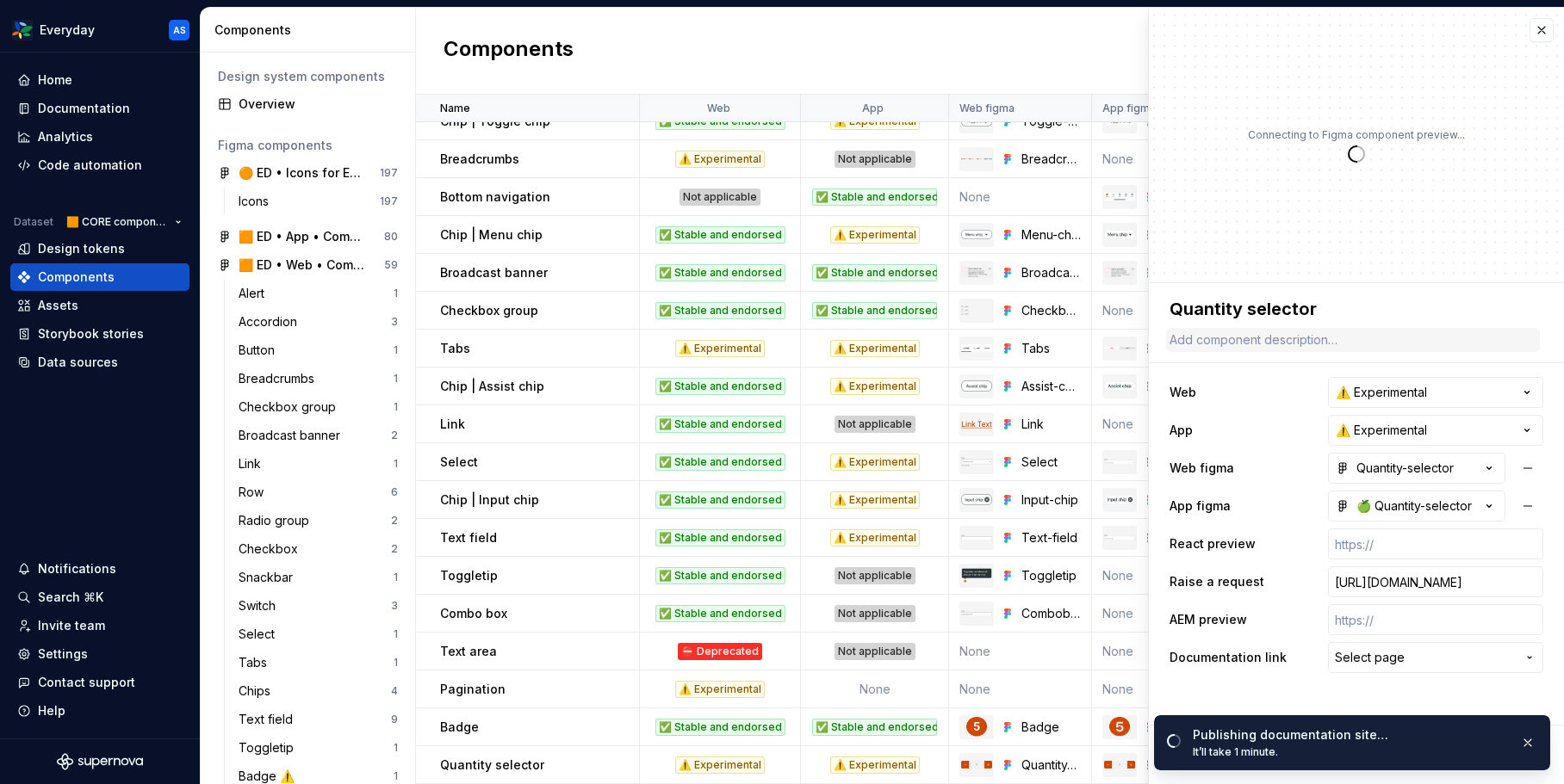
type textarea "*"
click at [1429, 666] on span "Select page" at bounding box center [1425, 658] width 181 height 17
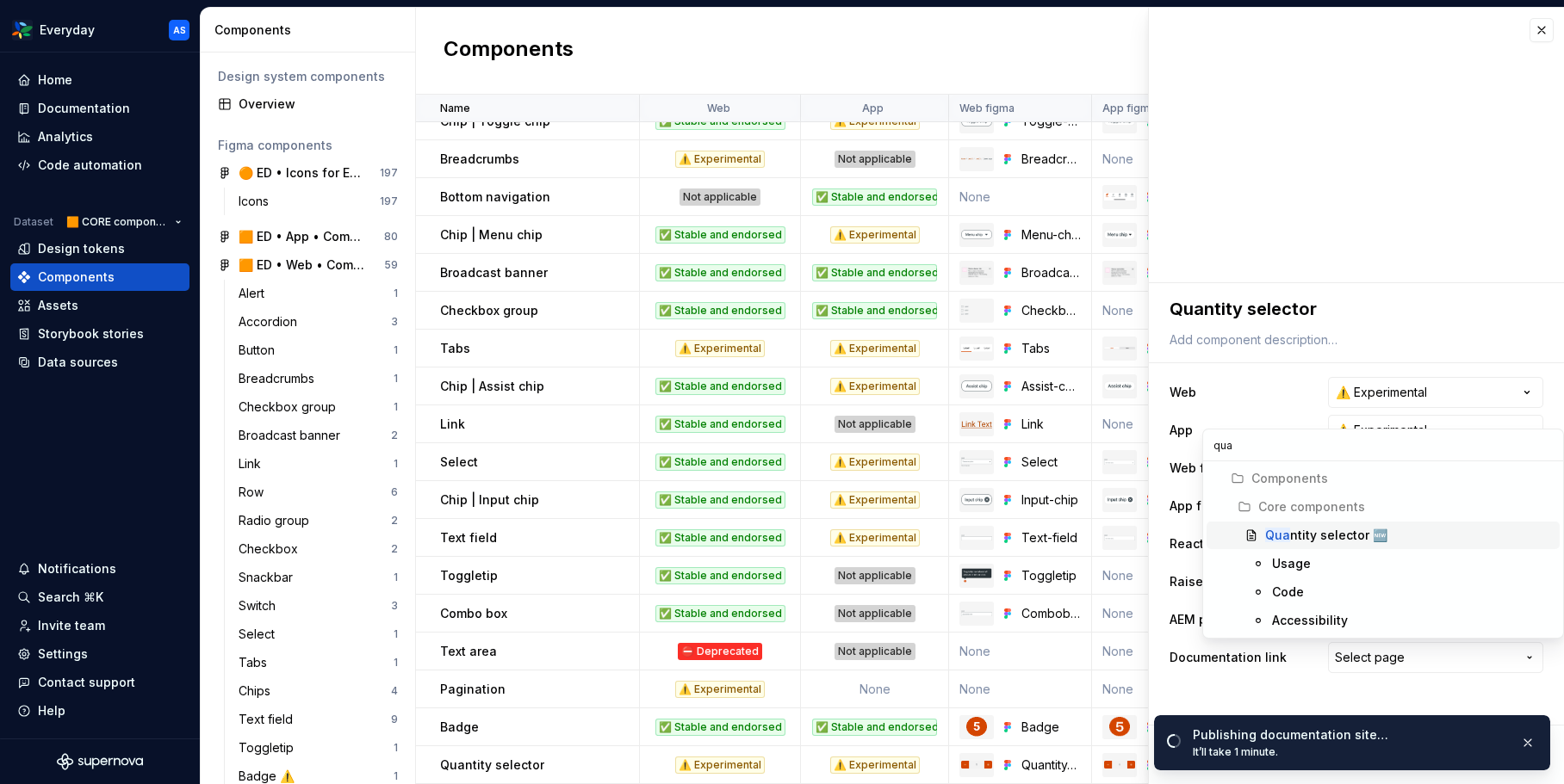
type input "quan"
click at [1334, 536] on div "Quan tity selector 🆕" at bounding box center [1326, 536] width 122 height 17
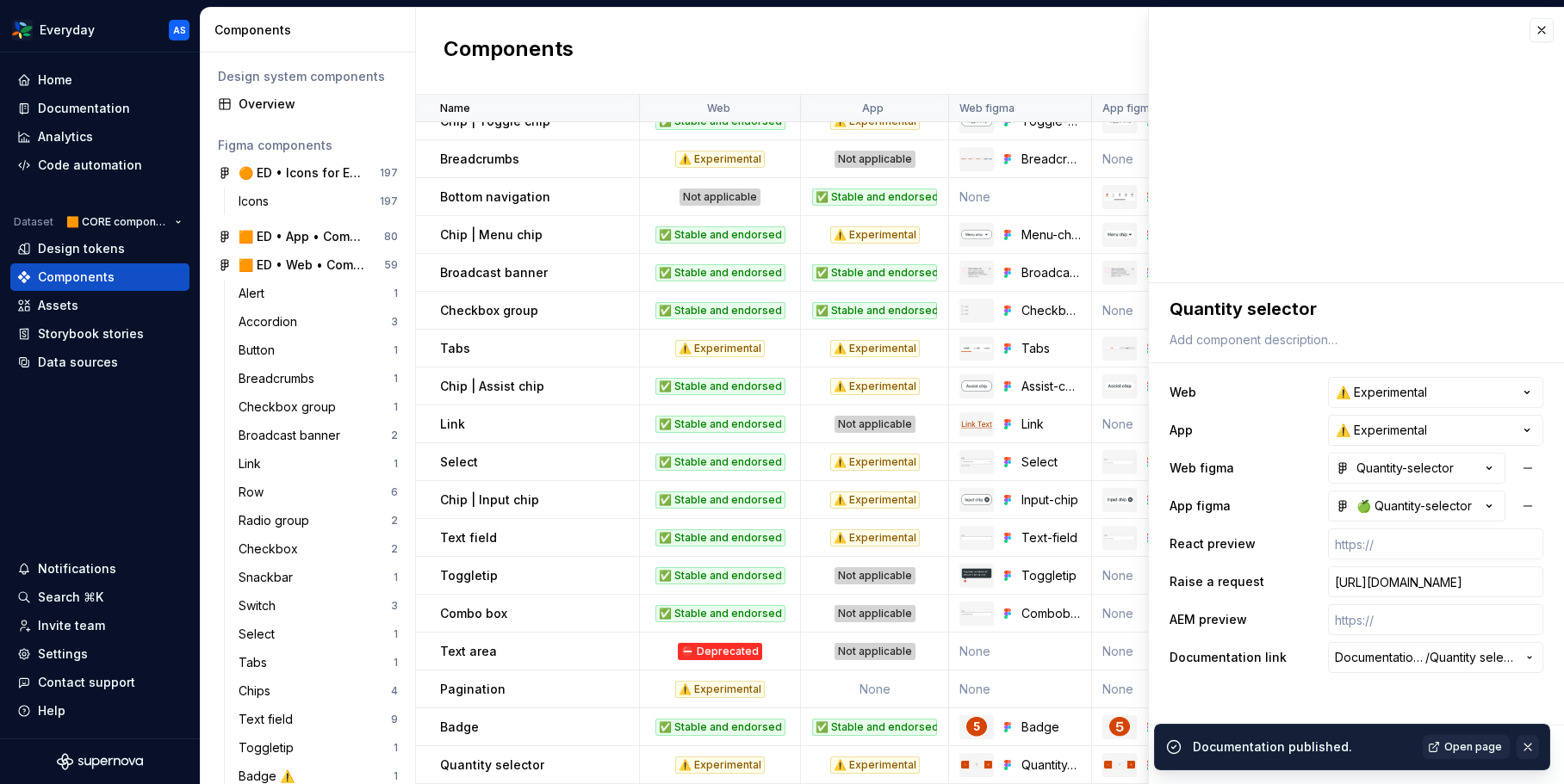
click at [1530, 748] on button "button" at bounding box center [1527, 746] width 22 height 24
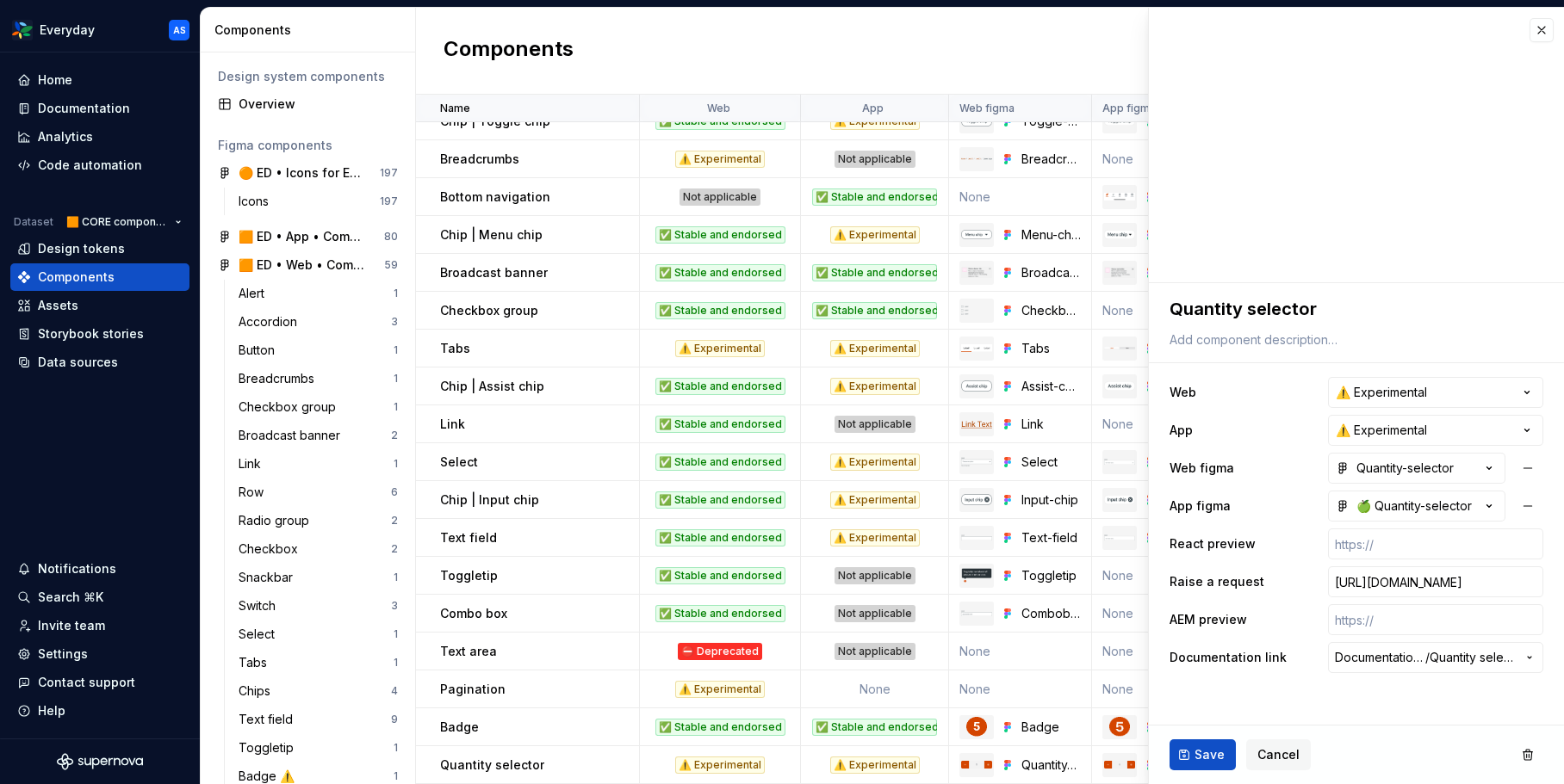
click at [1203, 755] on span "Save" at bounding box center [1209, 755] width 30 height 17
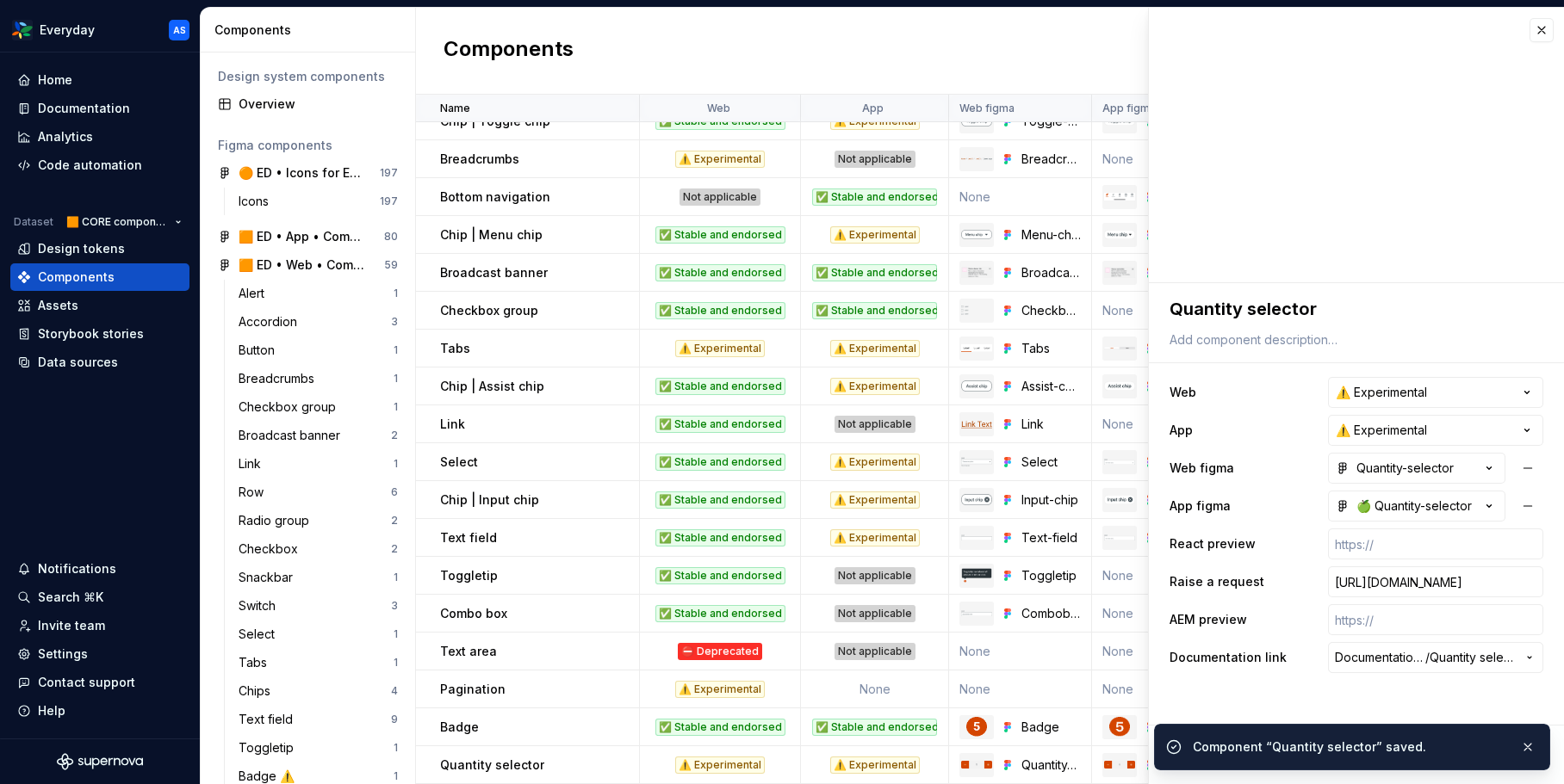
scroll to position [131, 0]
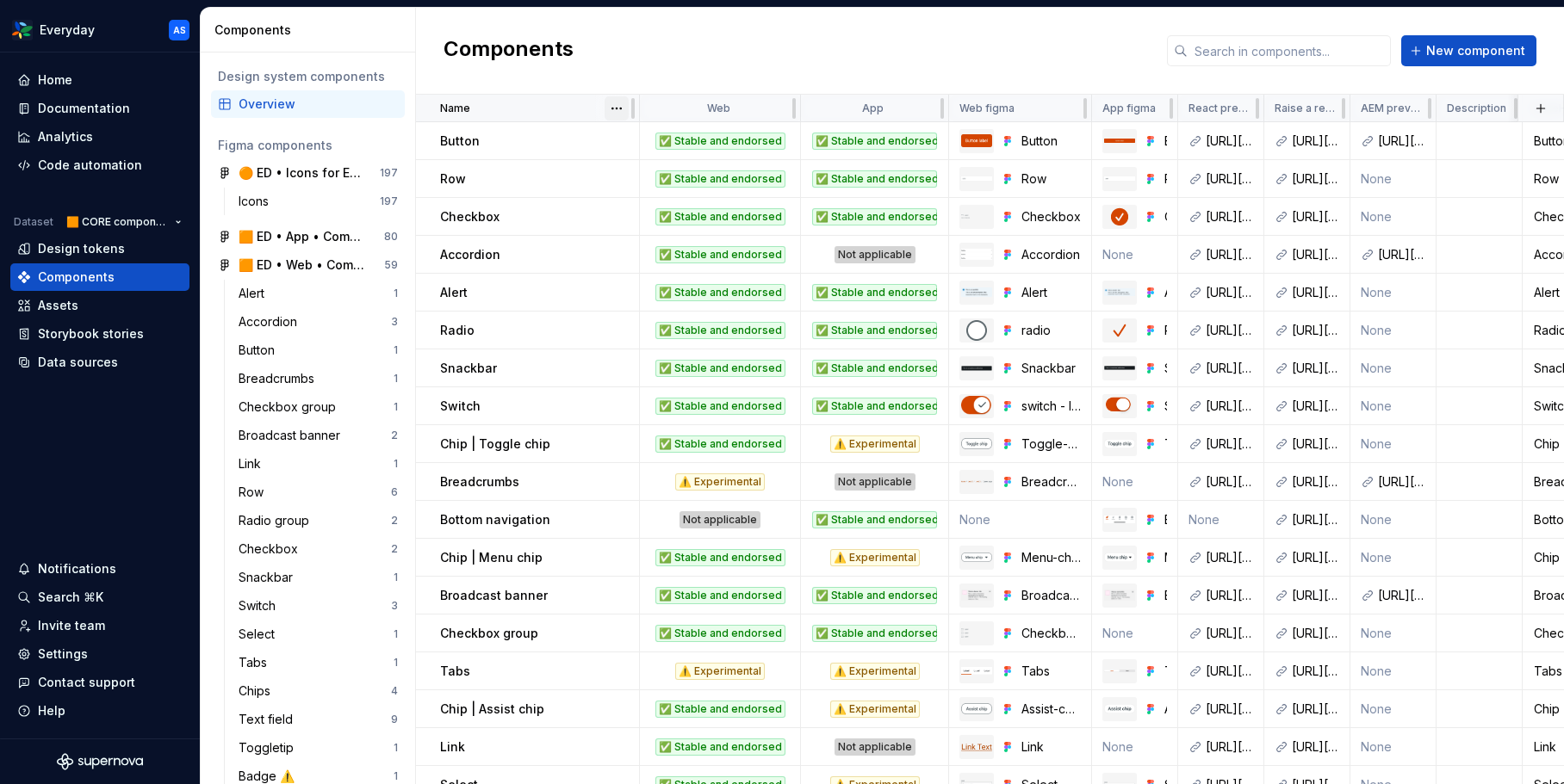
click at [621, 104] on html "Everyday AS Home Documentation Analytics Code automation Dataset 🟧 CORE compone…" at bounding box center [782, 392] width 1564 height 784
click at [677, 134] on div "Sort ascending" at bounding box center [692, 143] width 112 height 17
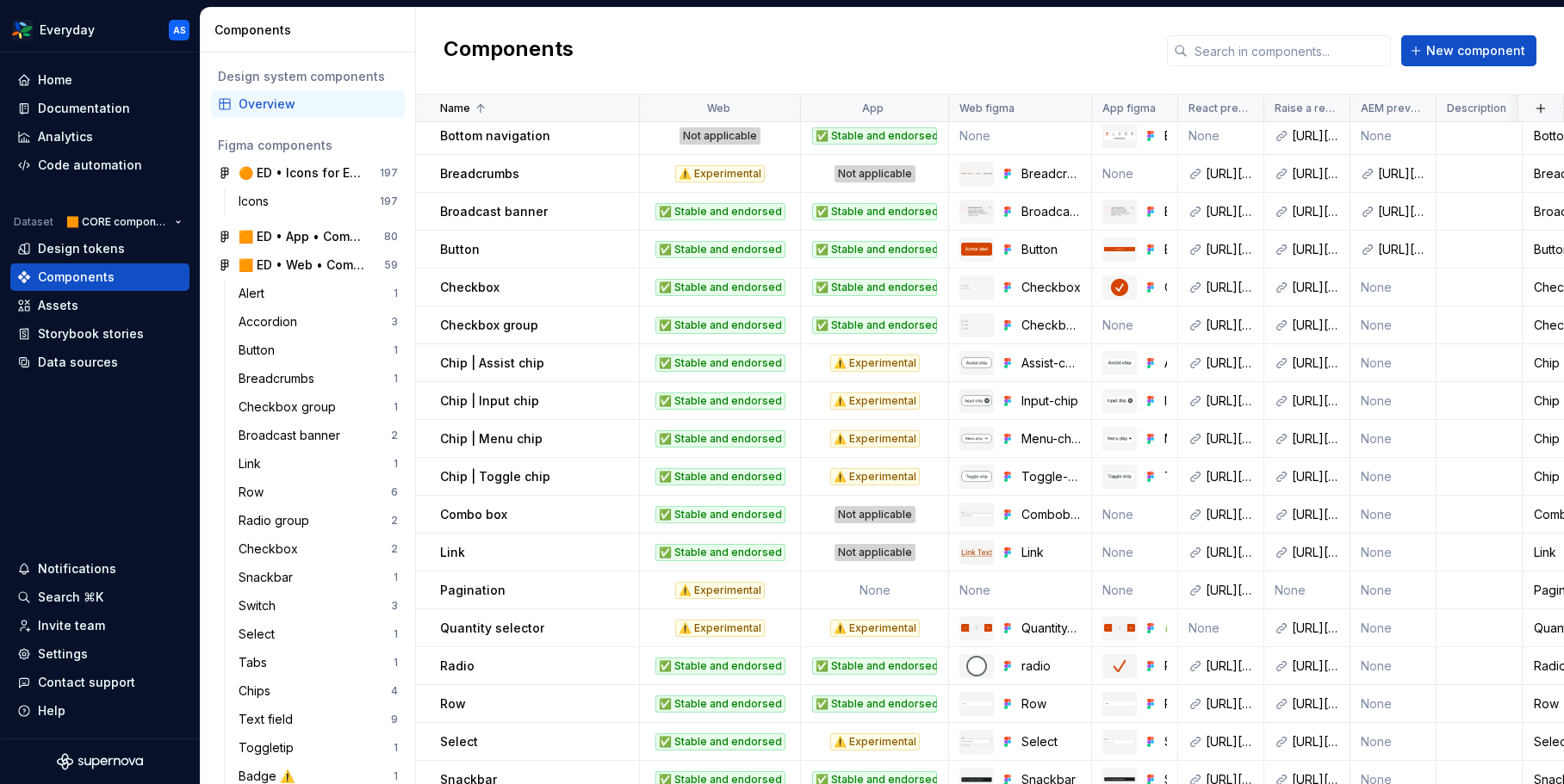
scroll to position [119, 0]
click at [1470, 47] on span "New component" at bounding box center [1475, 51] width 99 height 17
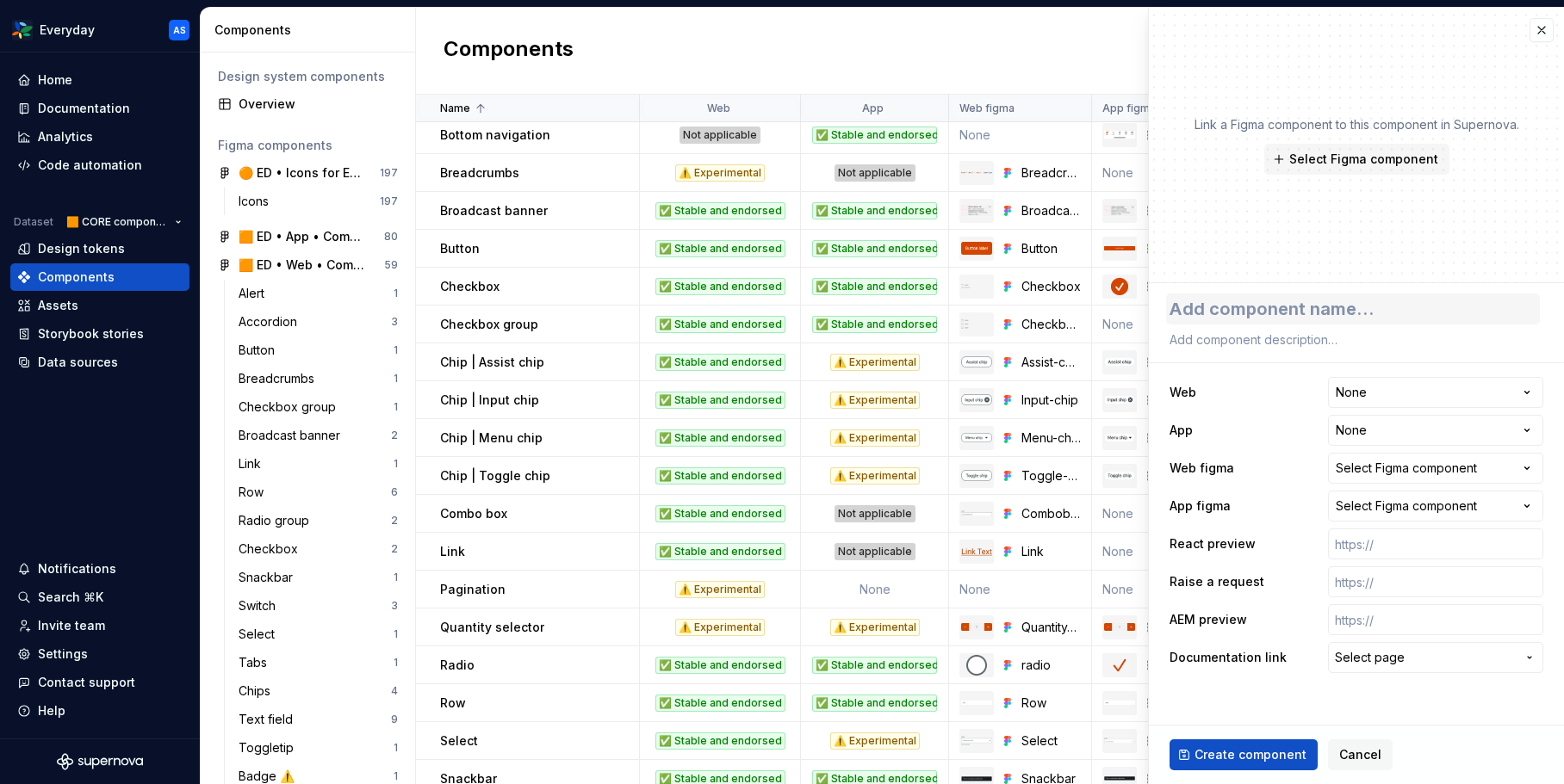
type textarea "*"
type textarea "B"
type textarea "*"
type textarea "Ba"
type textarea "*"
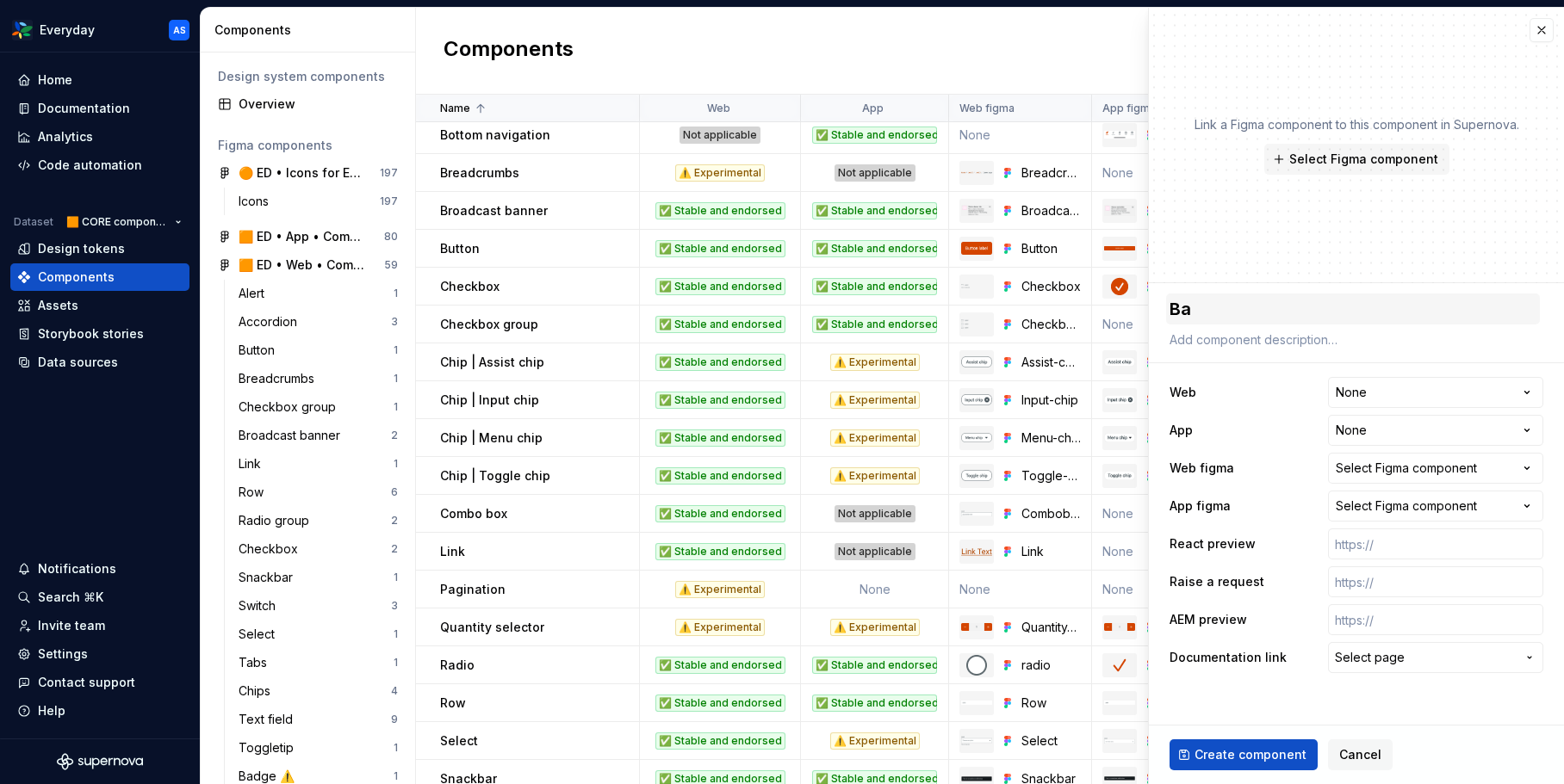
type textarea "Bad"
type textarea "*"
type textarea "Badg"
type textarea "*"
type textarea "Badge"
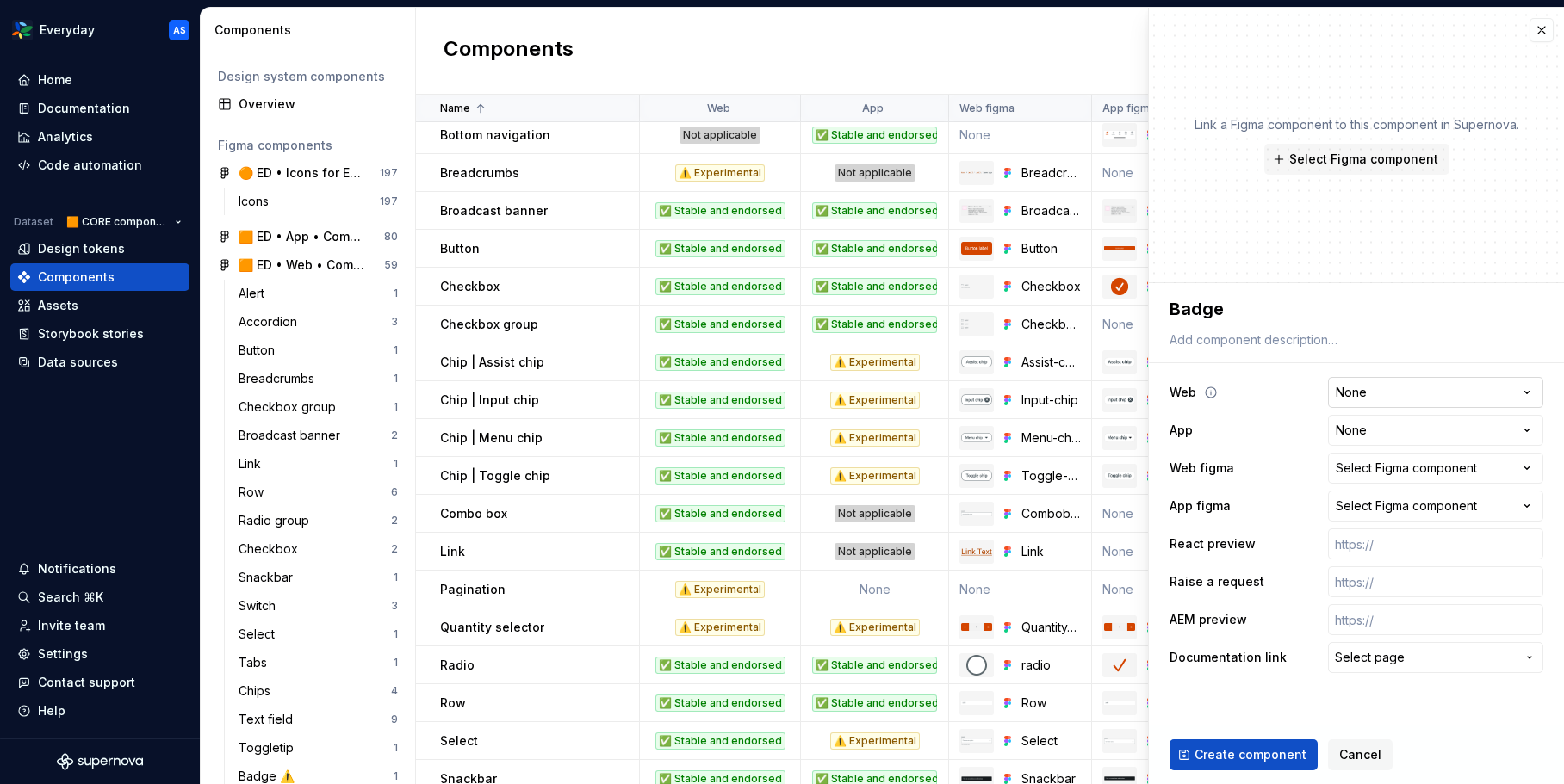
click at [1381, 387] on html "Everyday AS Home Documentation Analytics Code automation Dataset 🟧 CORE compone…" at bounding box center [782, 392] width 1564 height 784
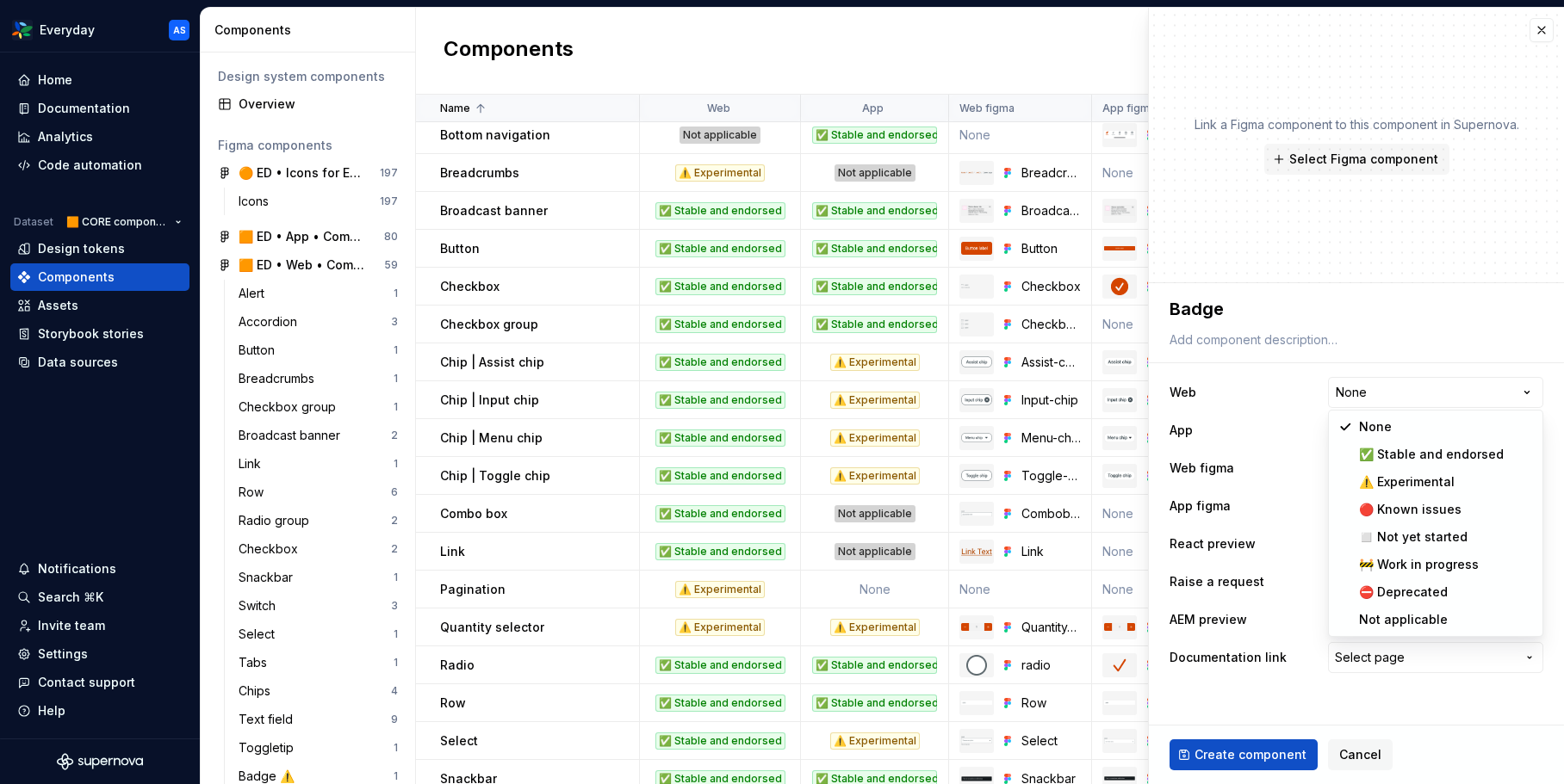
select select "**********"
type textarea "*"
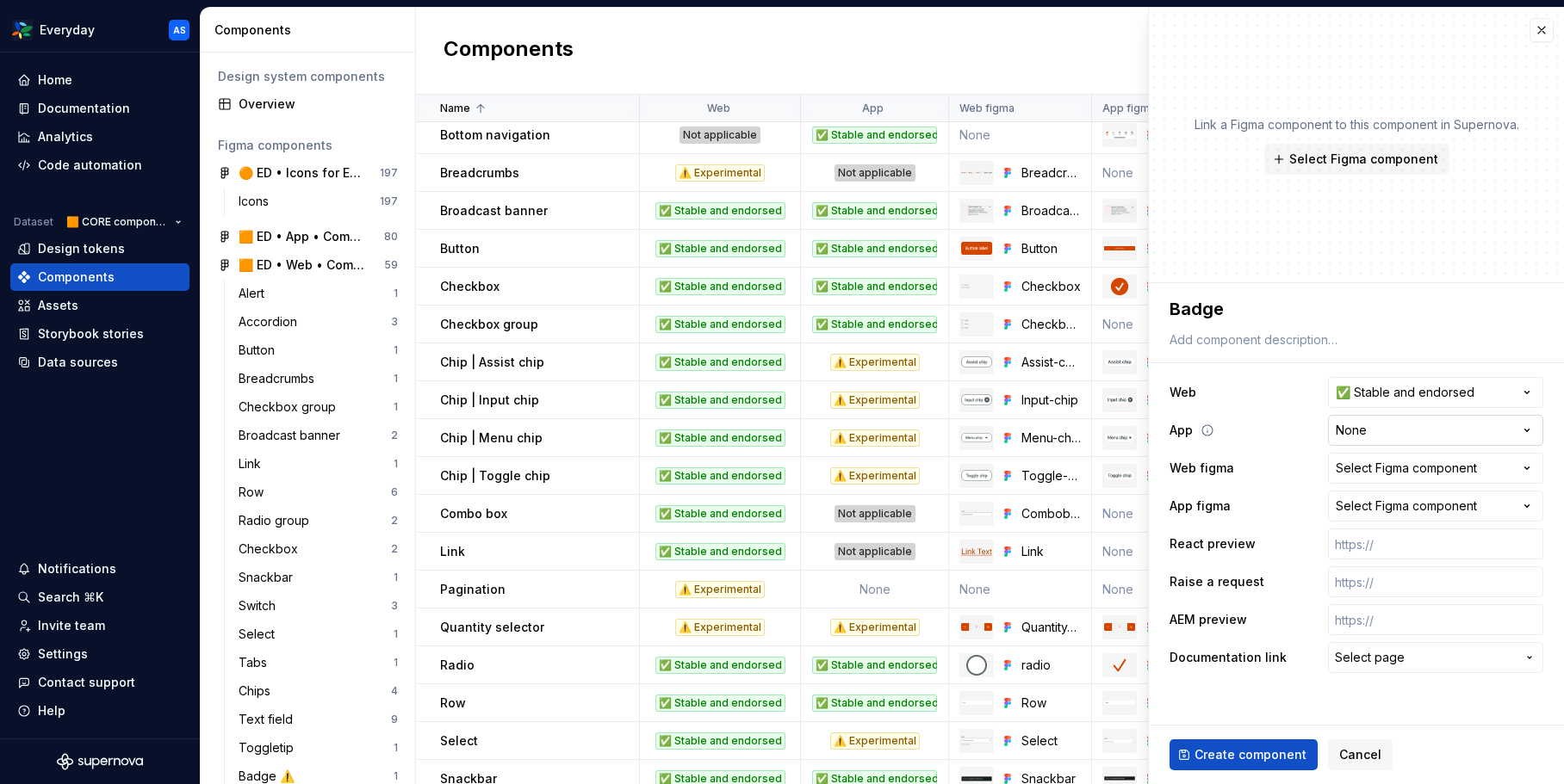
click at [1372, 433] on html "Everyday AS Home Documentation Analytics Code automation Dataset 🟧 CORE compone…" at bounding box center [782, 392] width 1564 height 784
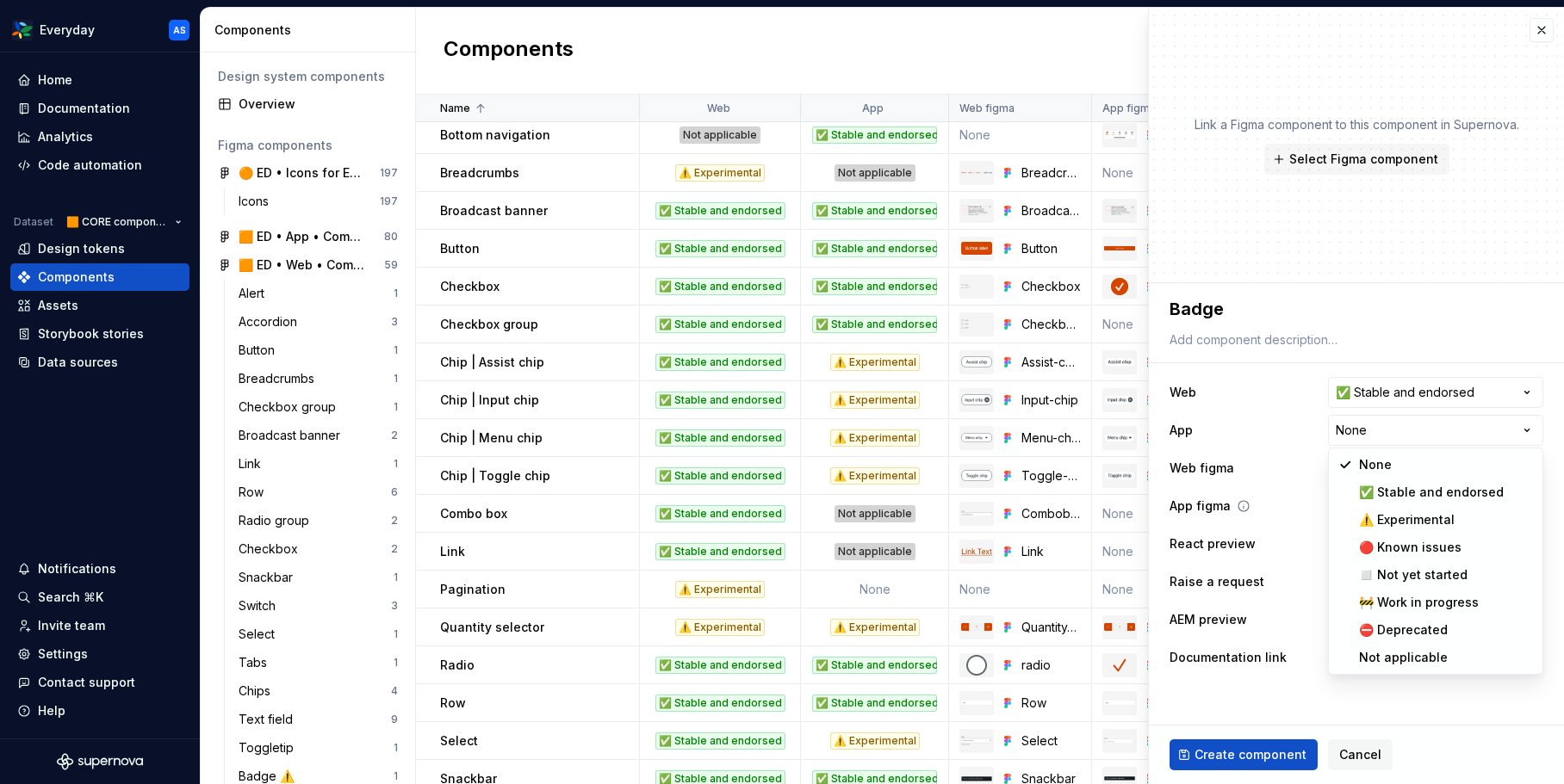
select select "**********"
type textarea "*"
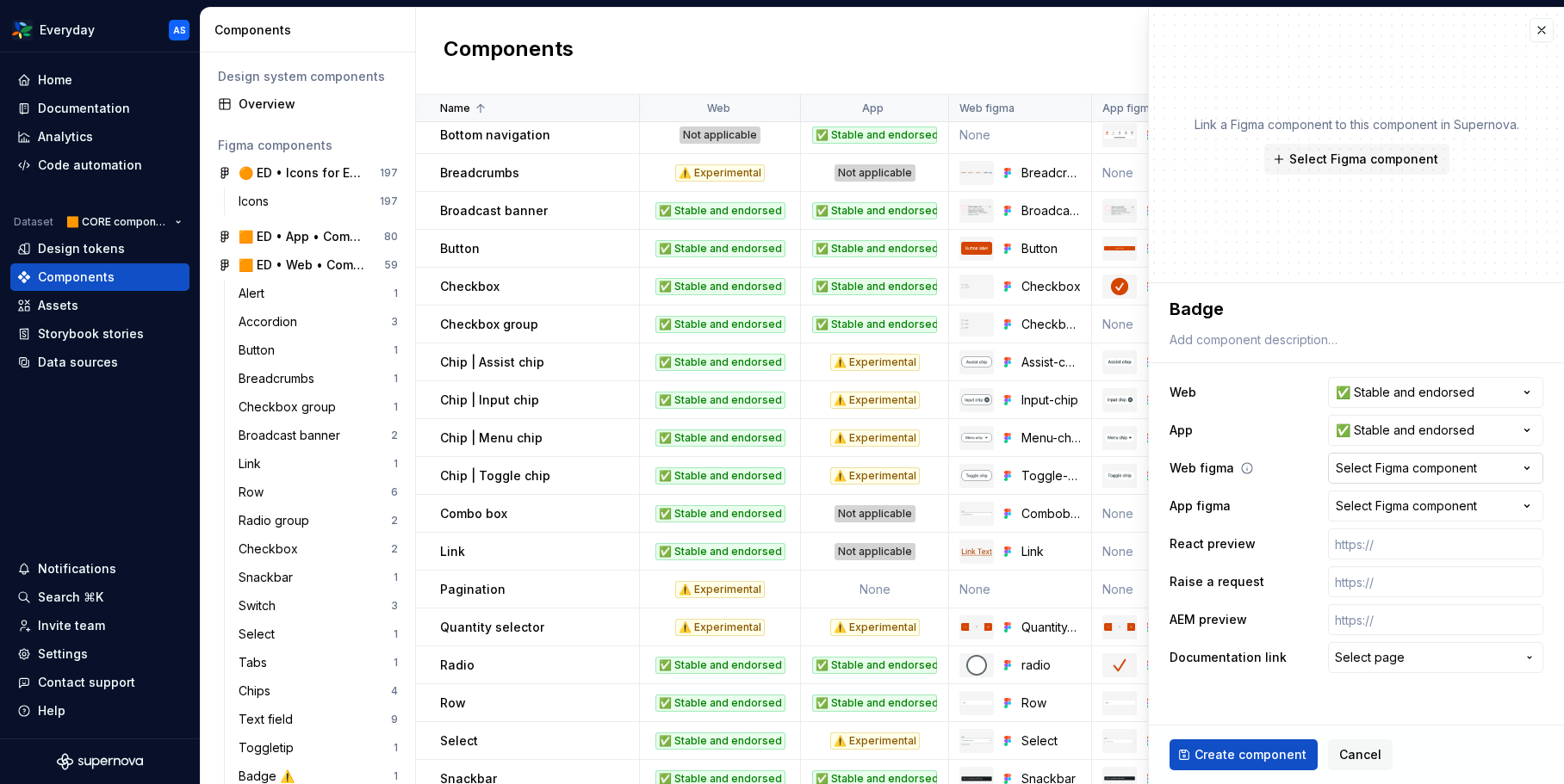
click at [1383, 469] on div "Select Figma component" at bounding box center [1406, 468] width 142 height 17
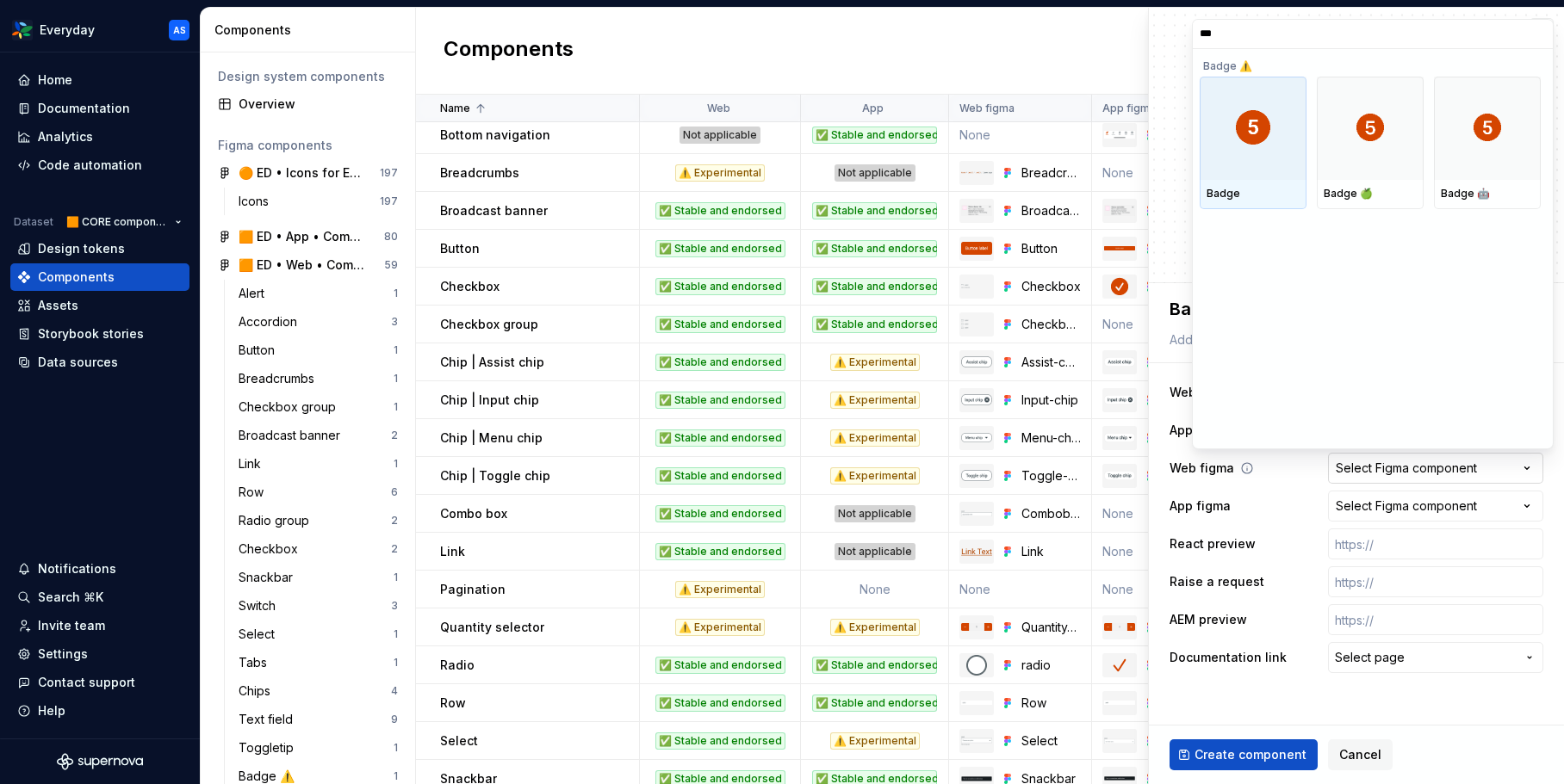
type input "****"
click at [1235, 148] on div at bounding box center [1253, 128] width 107 height 103
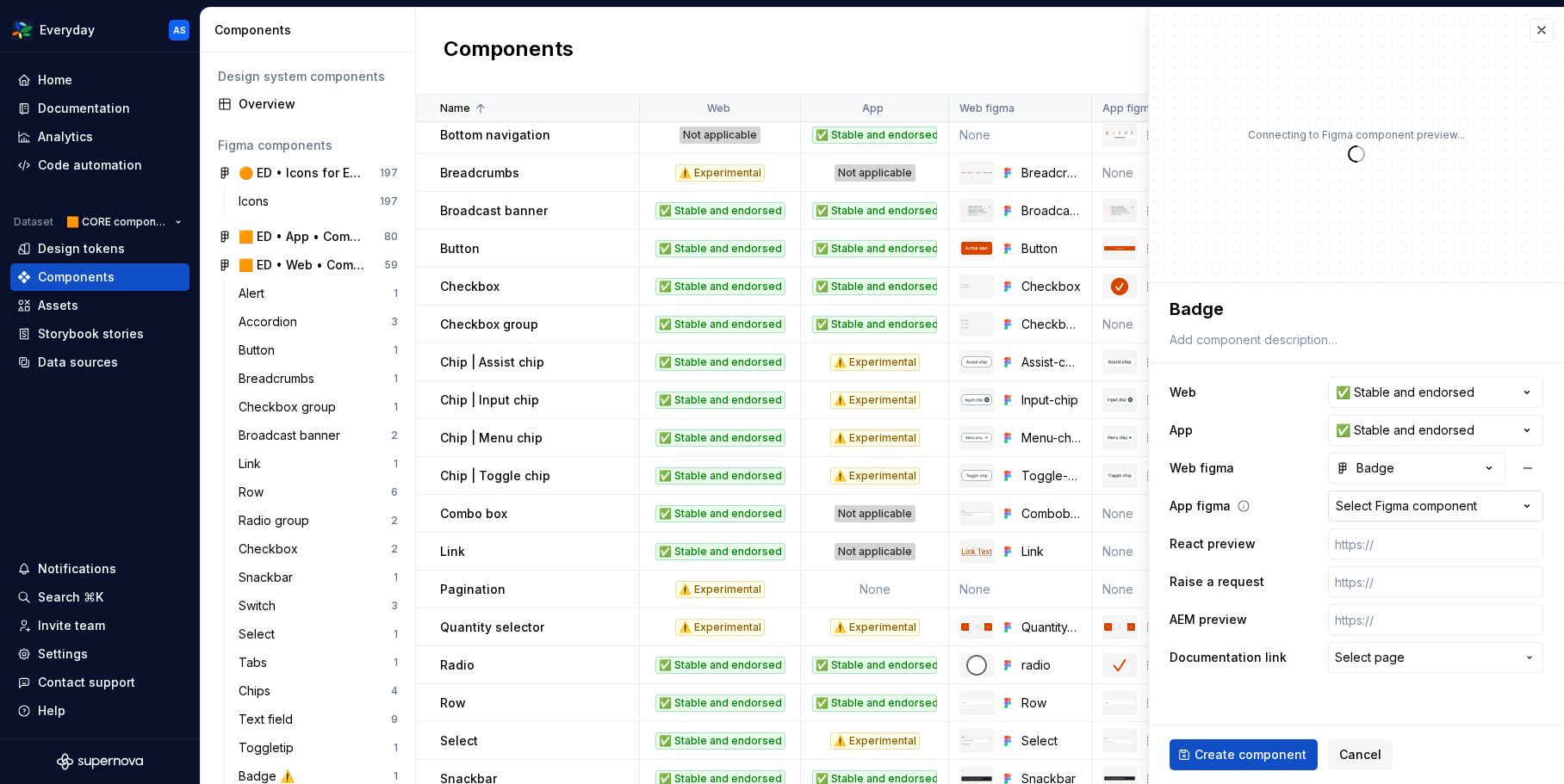
click at [1405, 500] on div "Select Figma component" at bounding box center [1406, 507] width 142 height 17
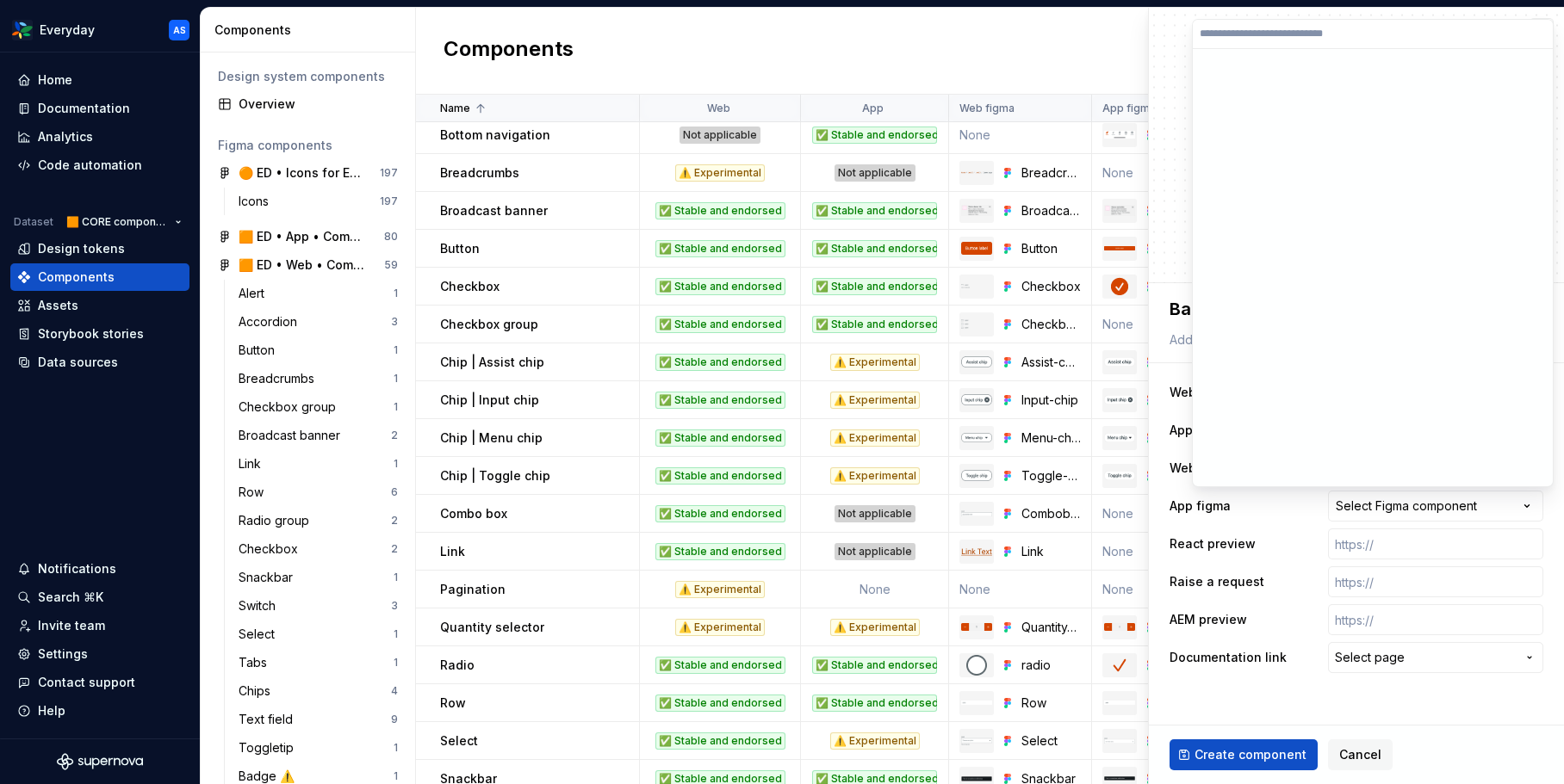
type textarea "*"
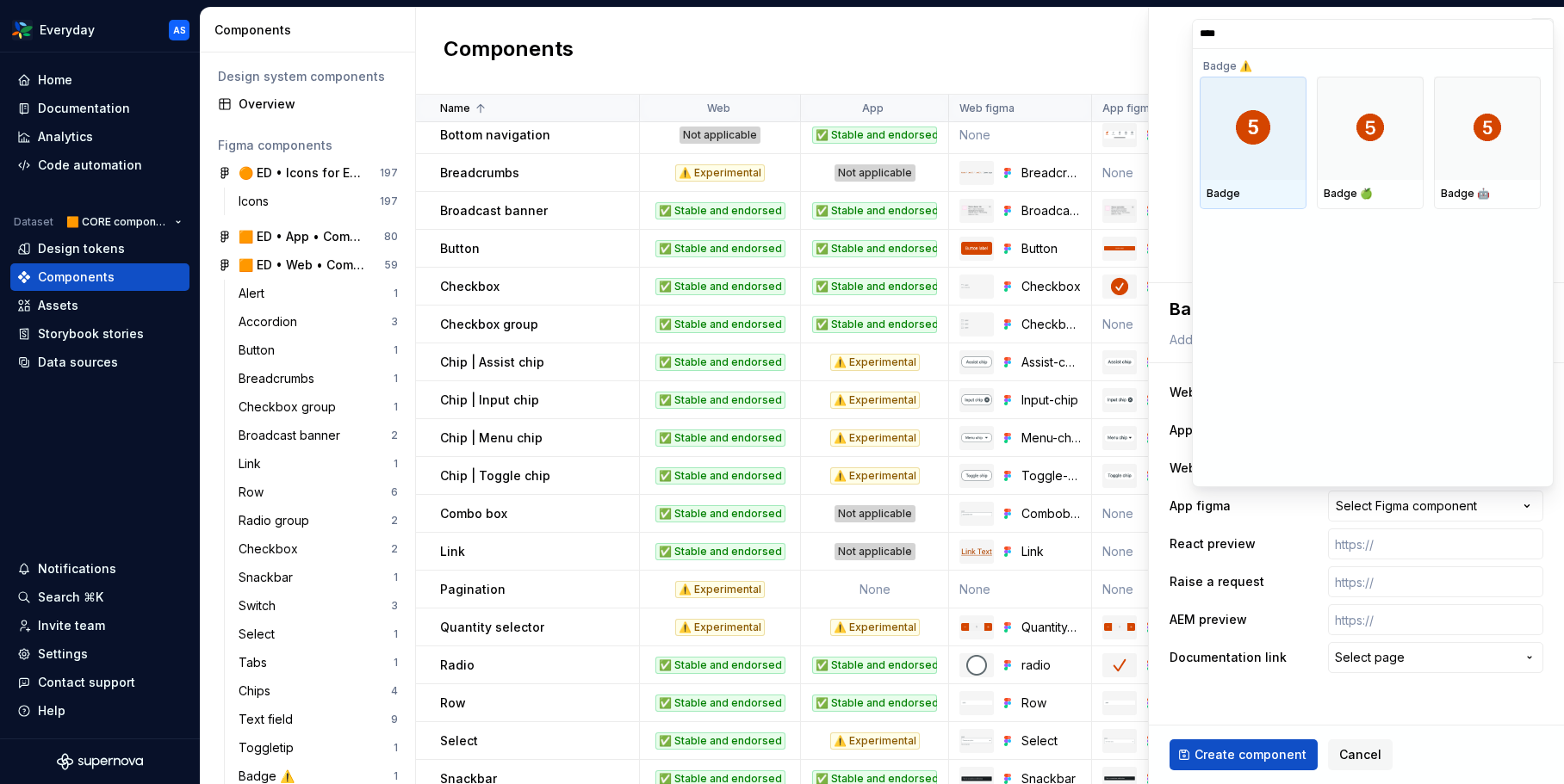
type input "*****"
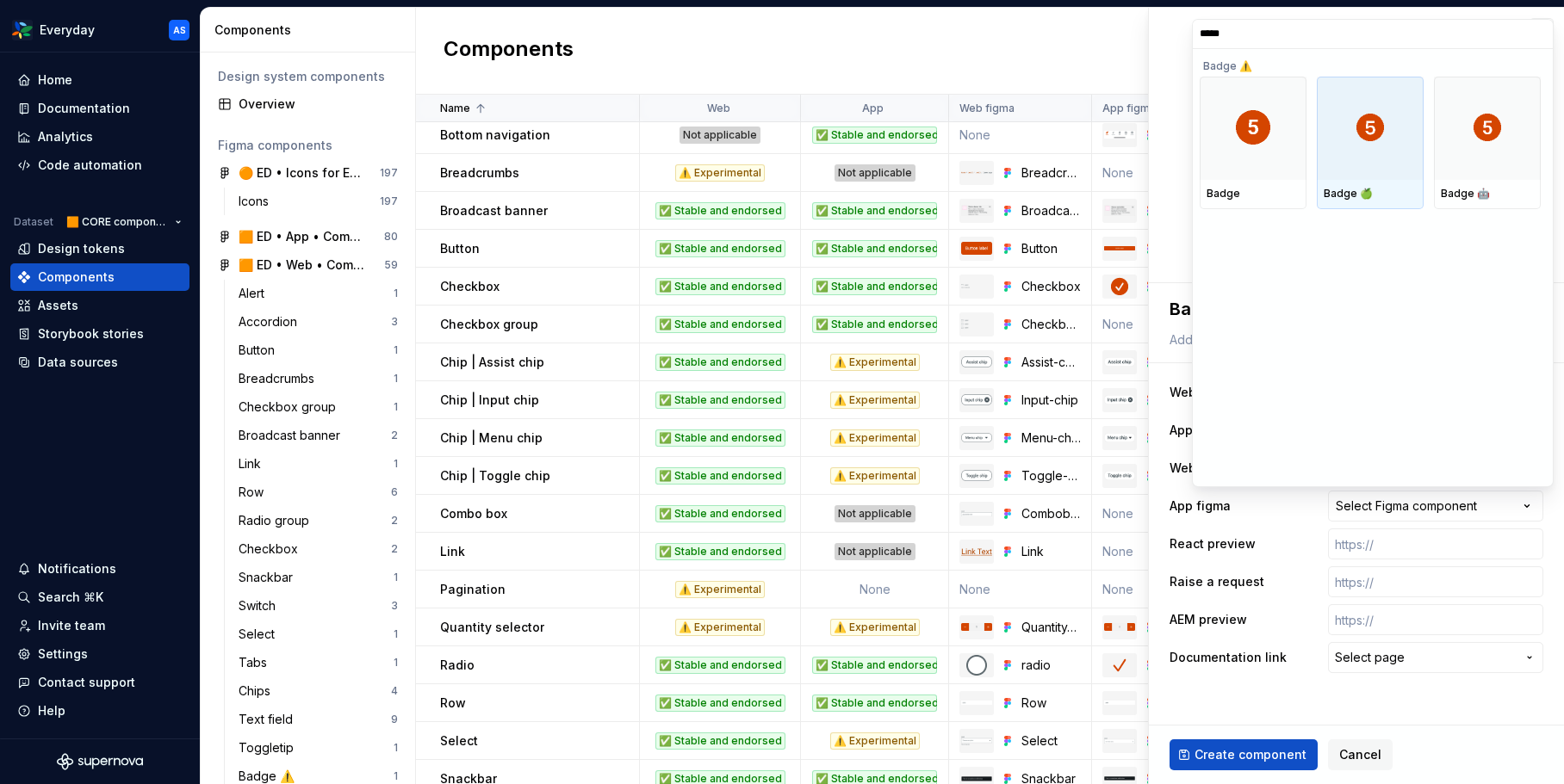
click at [1384, 175] on div at bounding box center [1369, 128] width 107 height 103
type textarea "*"
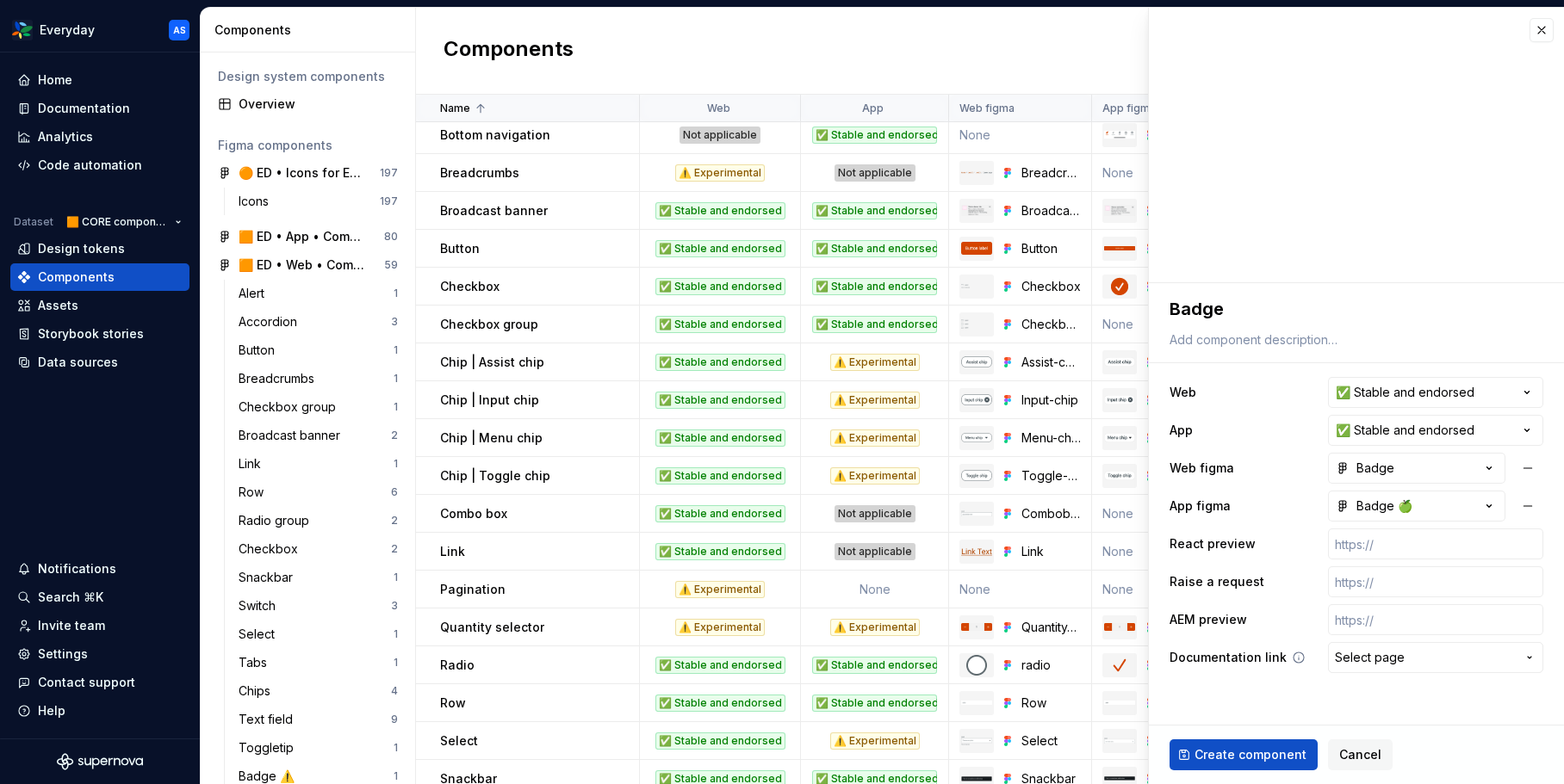
click at [1422, 661] on span "Select page" at bounding box center [1425, 658] width 181 height 17
type input "badge"
click at [1197, 695] on html "Everyday AS Home Documentation Analytics Code automation Dataset 🟧 CORE compone…" at bounding box center [782, 392] width 1564 height 784
click at [1248, 754] on span "Create component" at bounding box center [1251, 755] width 112 height 17
type textarea "*"
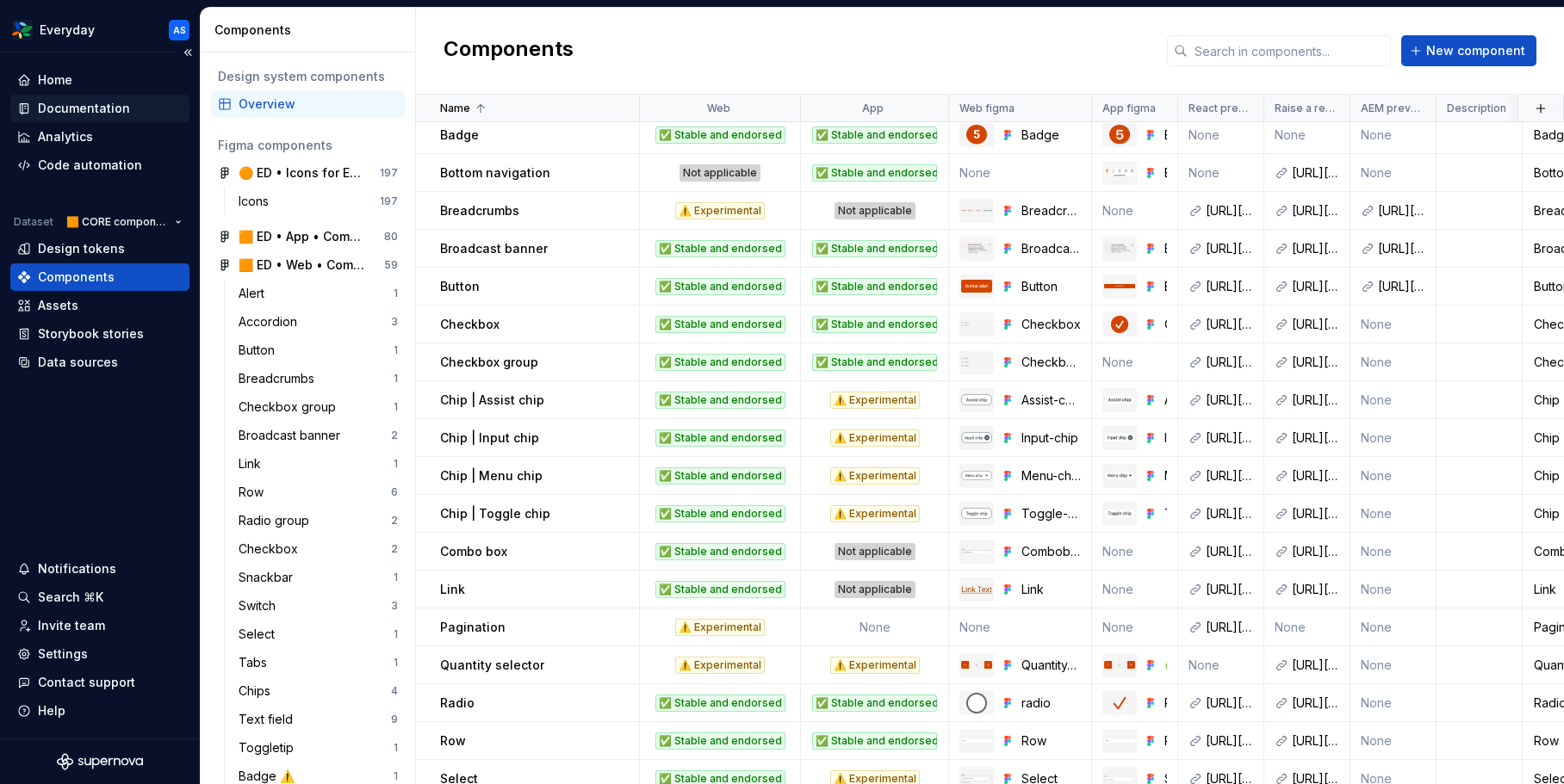
click at [82, 103] on div "Documentation" at bounding box center [84, 109] width 93 height 17
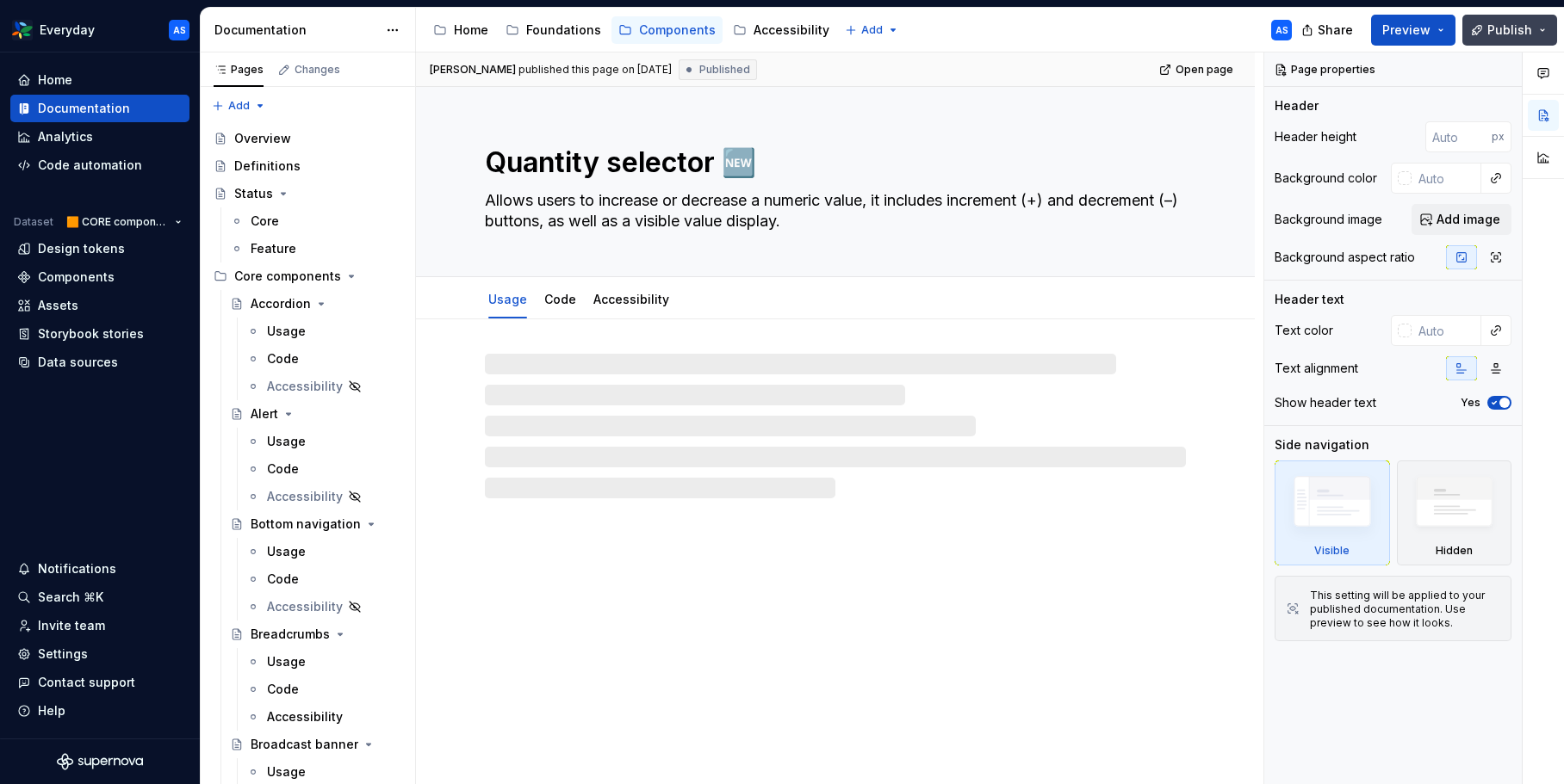
click at [1549, 25] on button "Publish" at bounding box center [1509, 30] width 94 height 31
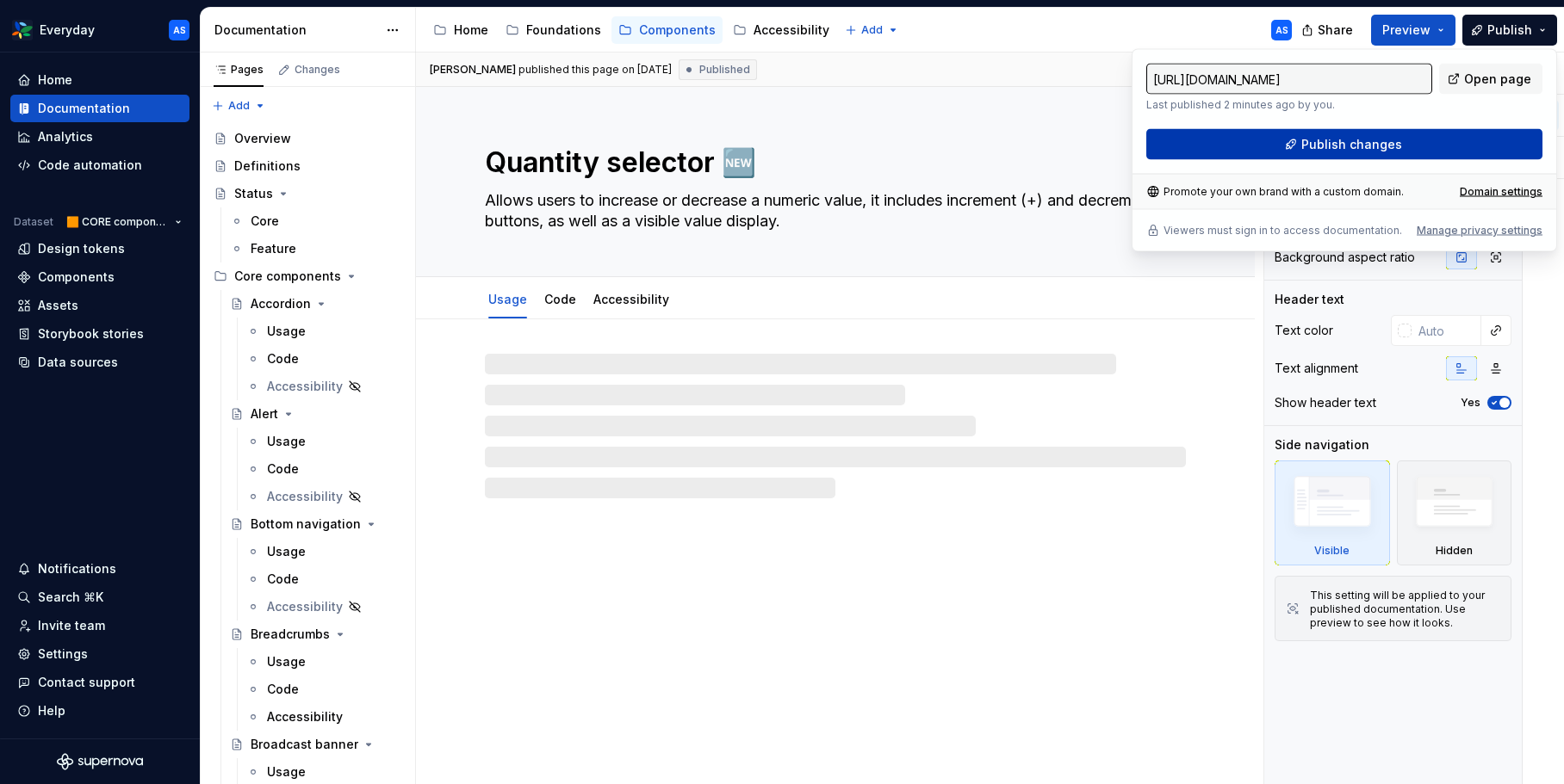
click at [1405, 144] on button "Publish changes" at bounding box center [1343, 144] width 396 height 31
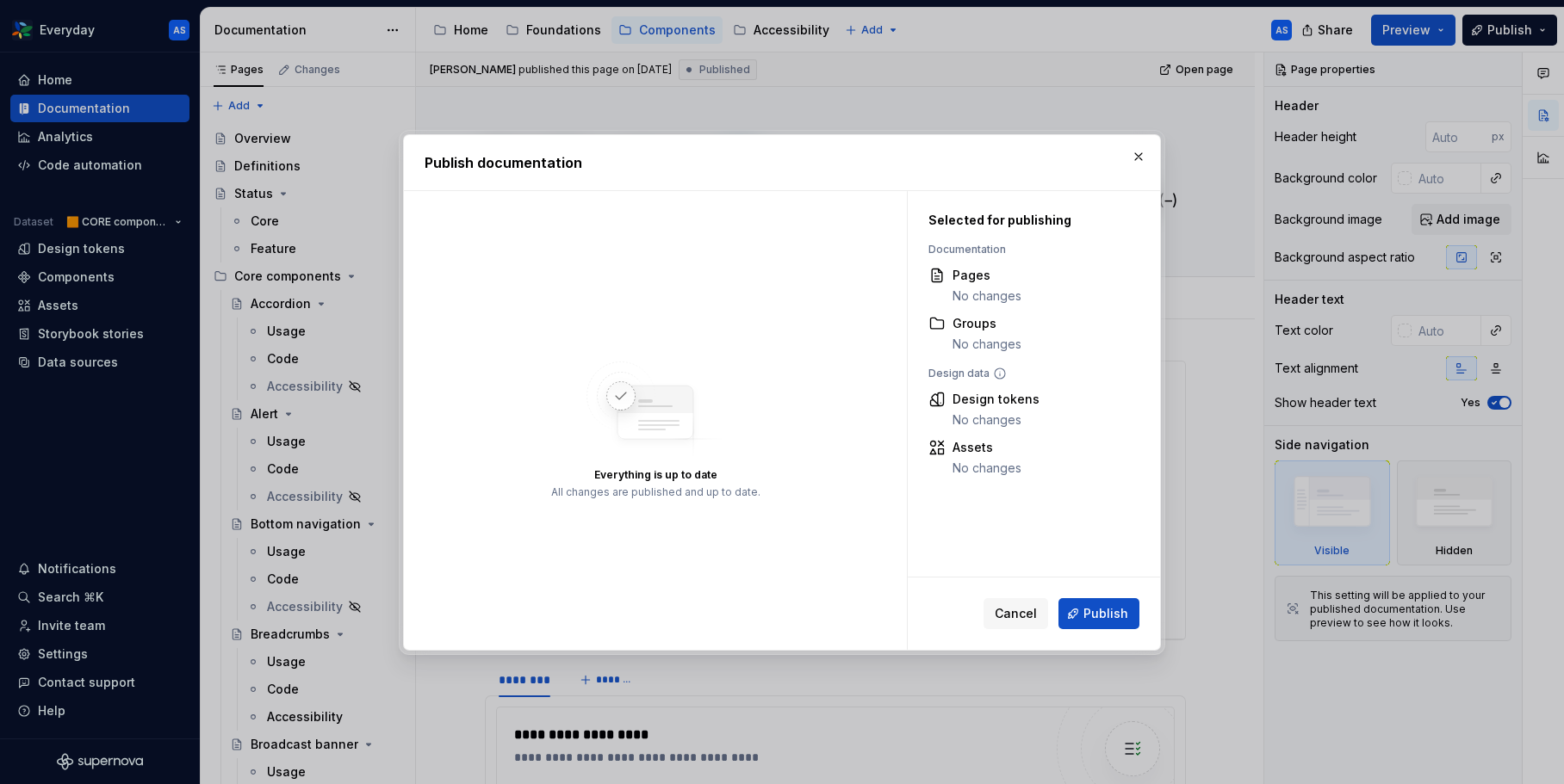
click at [1116, 619] on span "Publish" at bounding box center [1105, 614] width 44 height 17
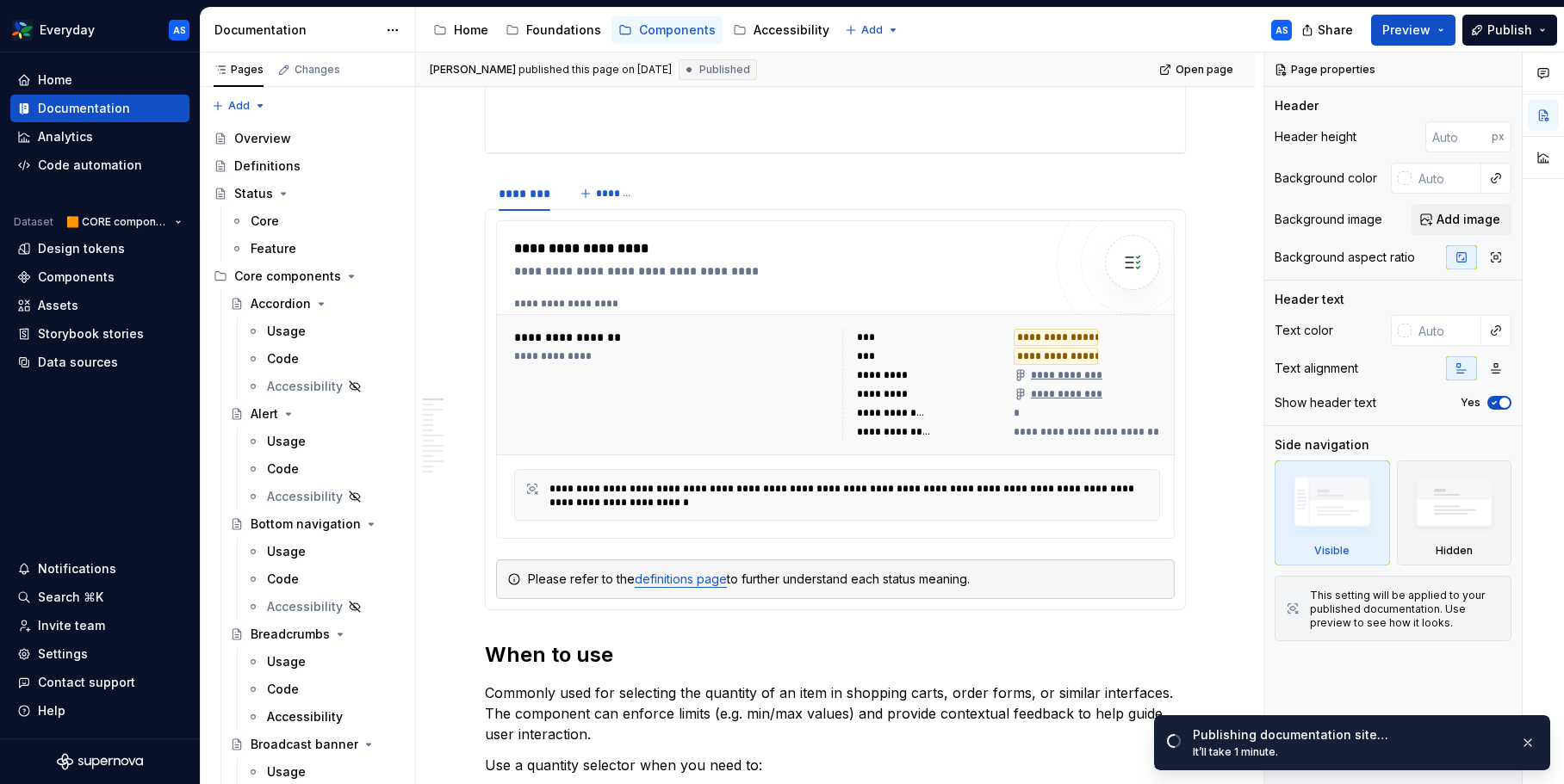
scroll to position [497, 0]
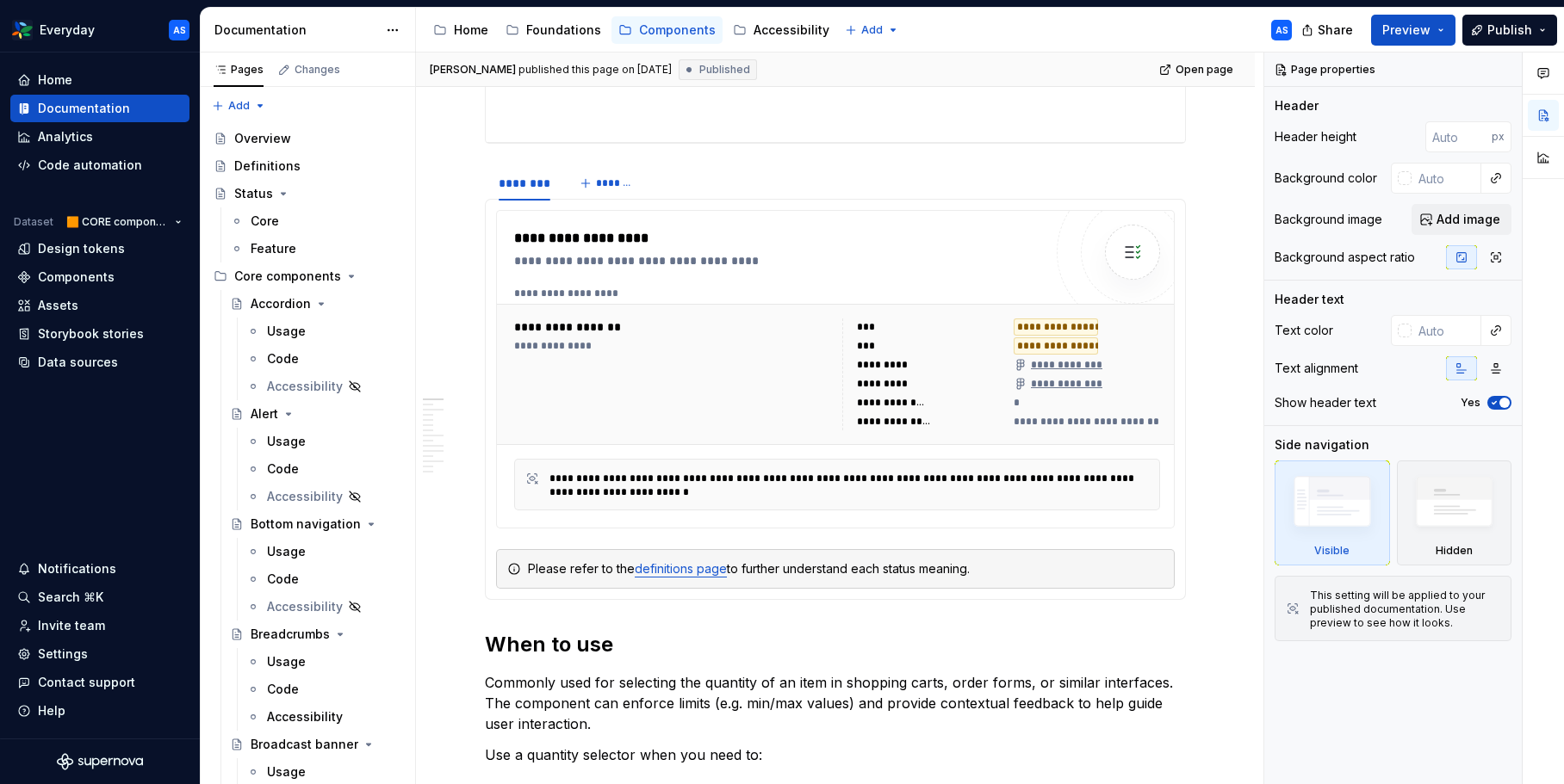
type textarea "*"
